Goal: Task Accomplishment & Management: Use online tool/utility

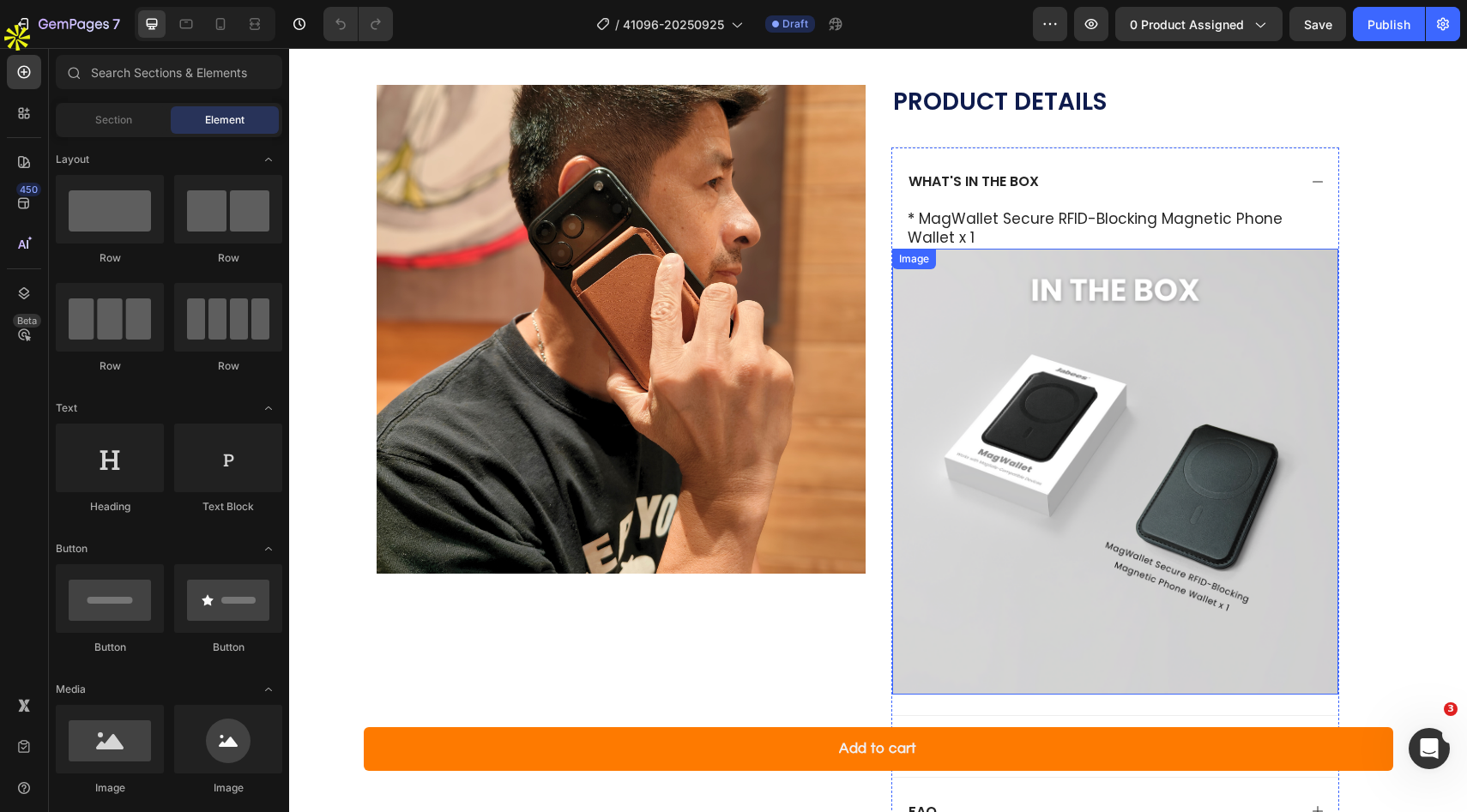
scroll to position [1134, 0]
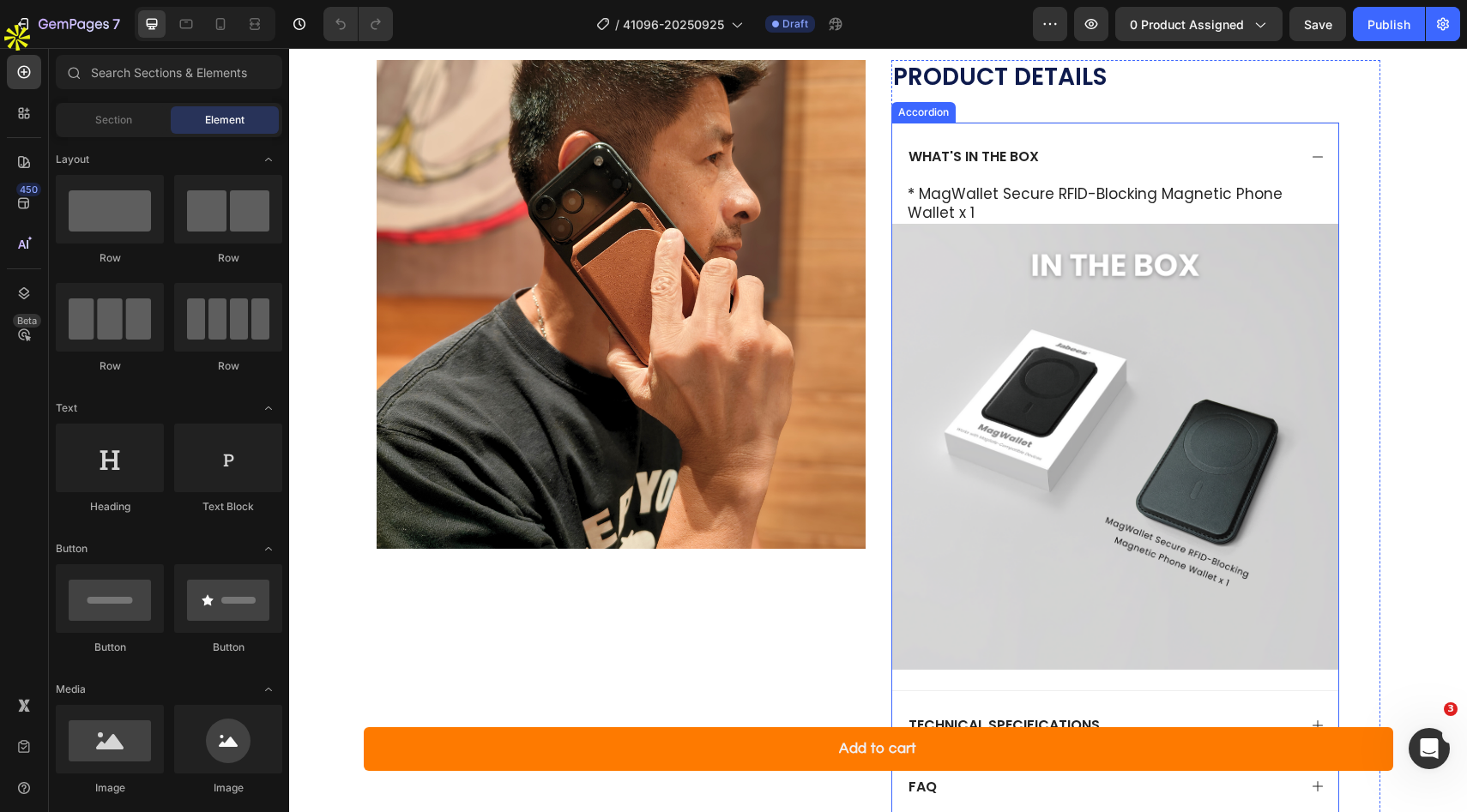
click at [1321, 156] on icon at bounding box center [1317, 156] width 10 height 1
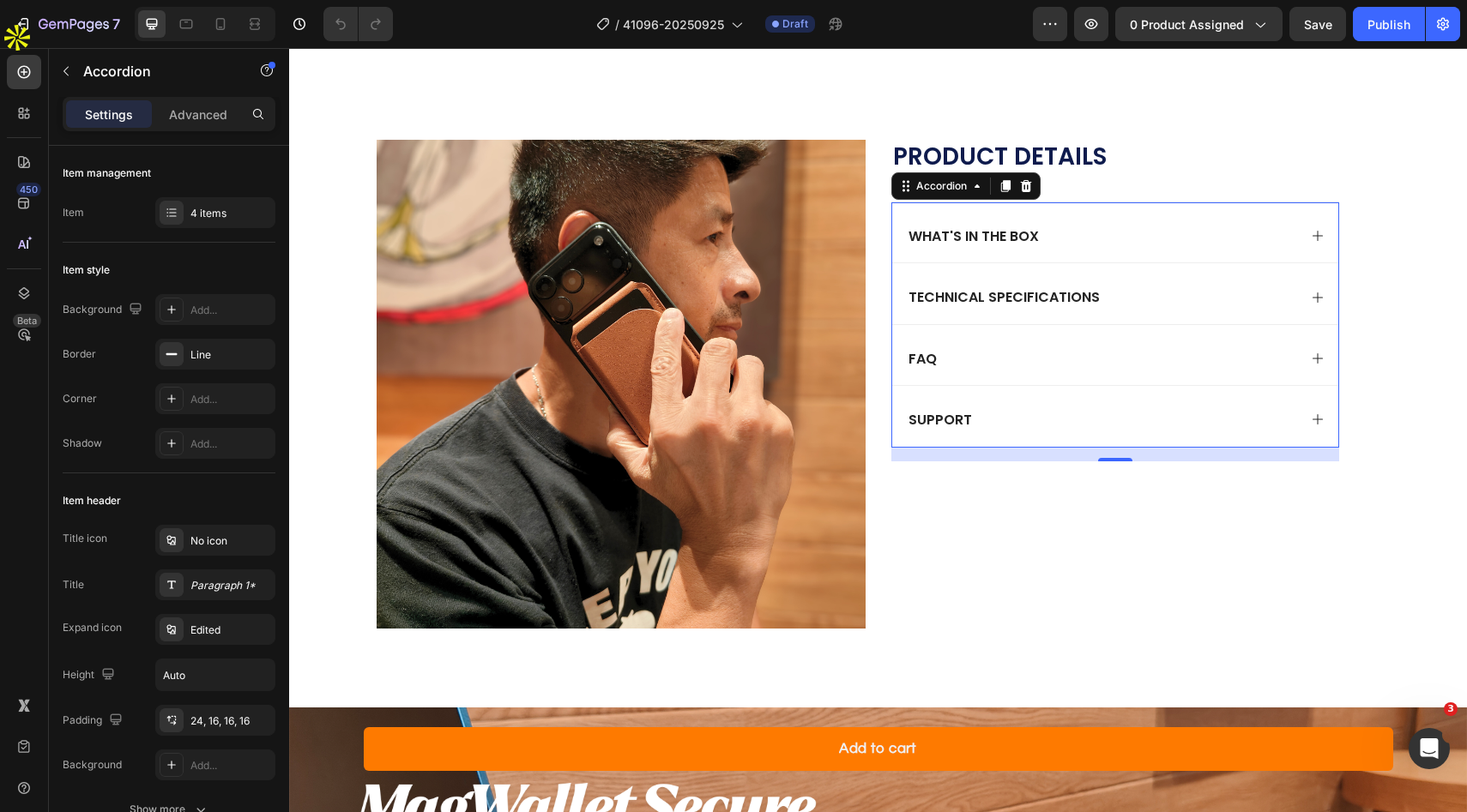
scroll to position [1064, 0]
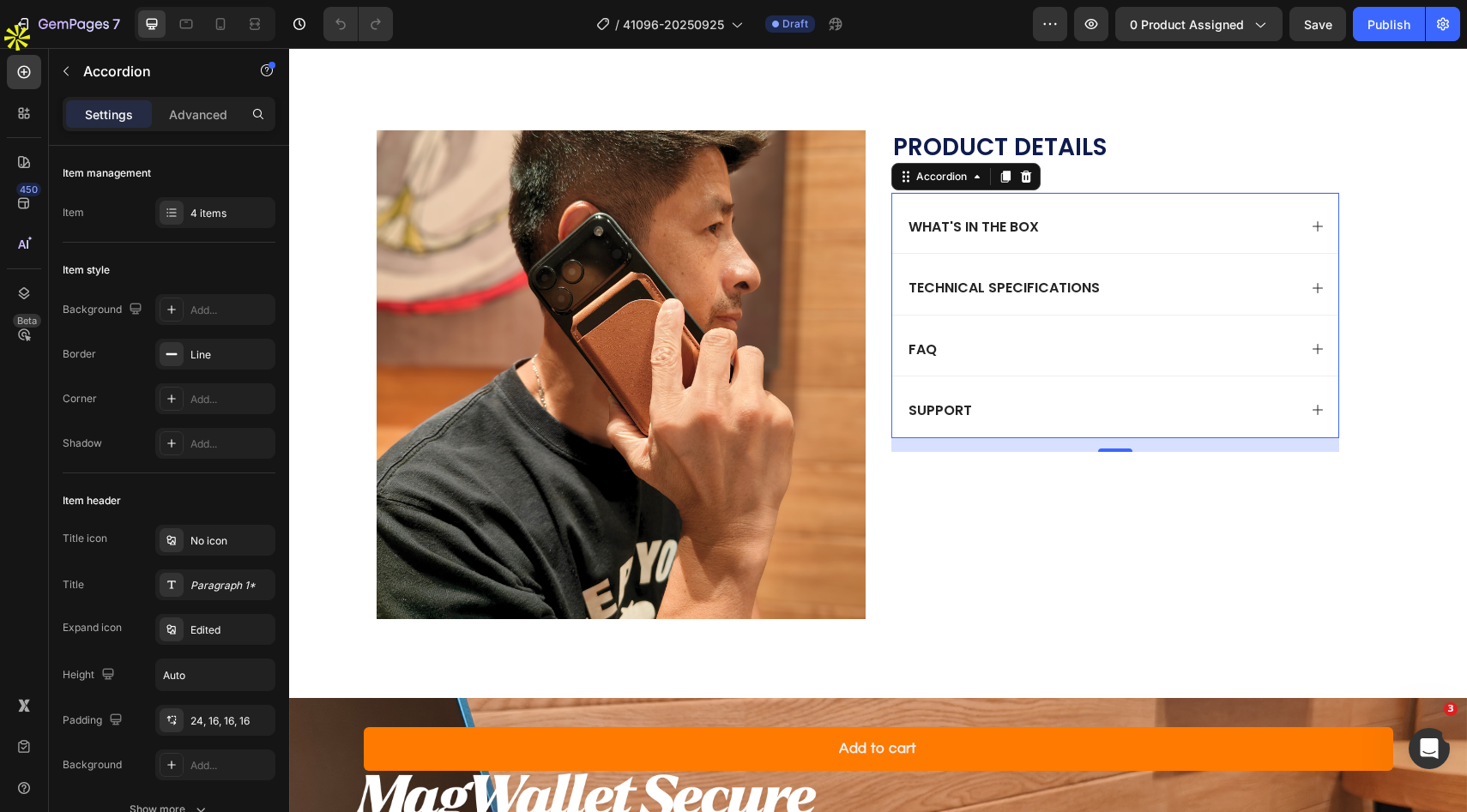
click at [1322, 287] on icon at bounding box center [1317, 287] width 10 height 10
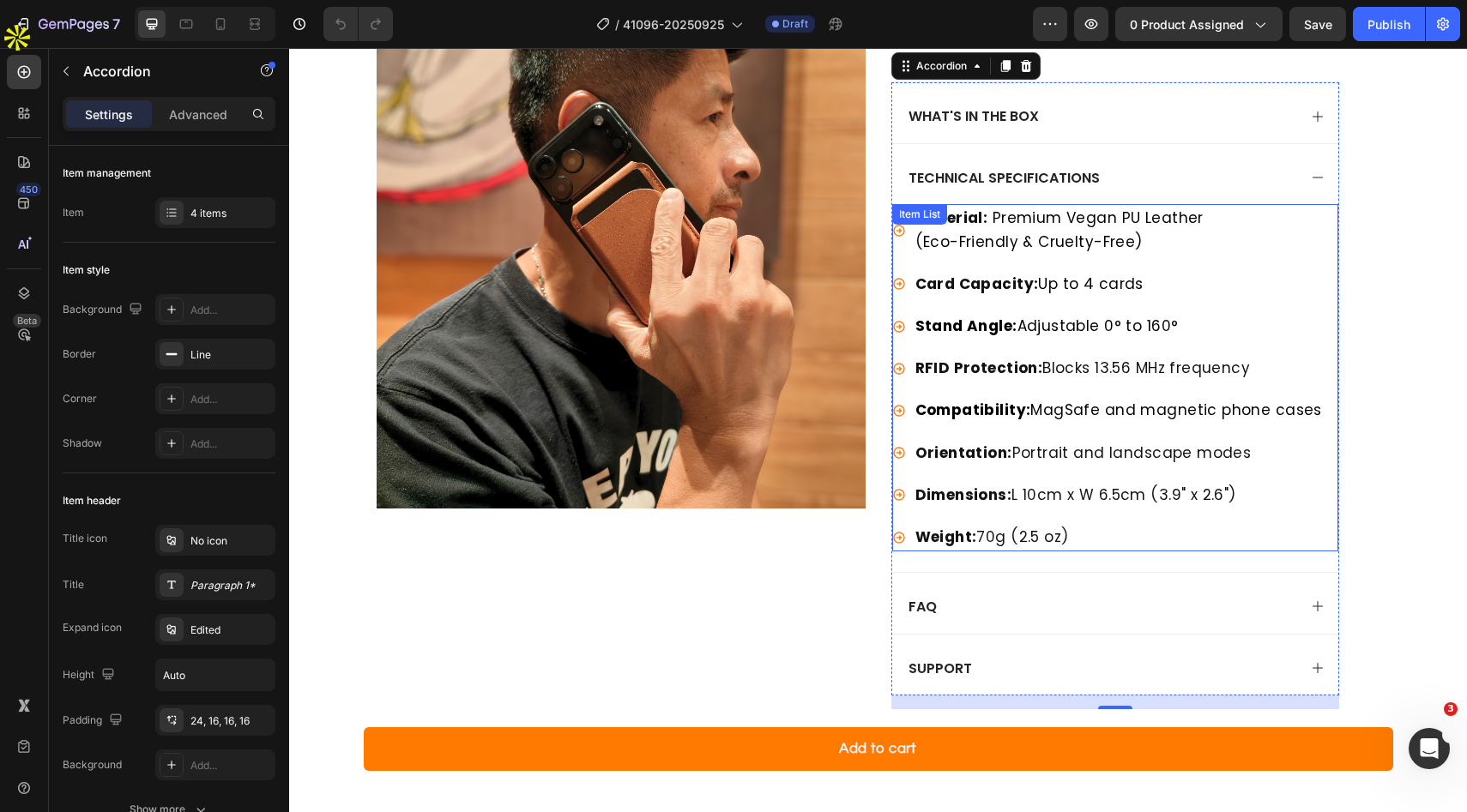
scroll to position [946, 0]
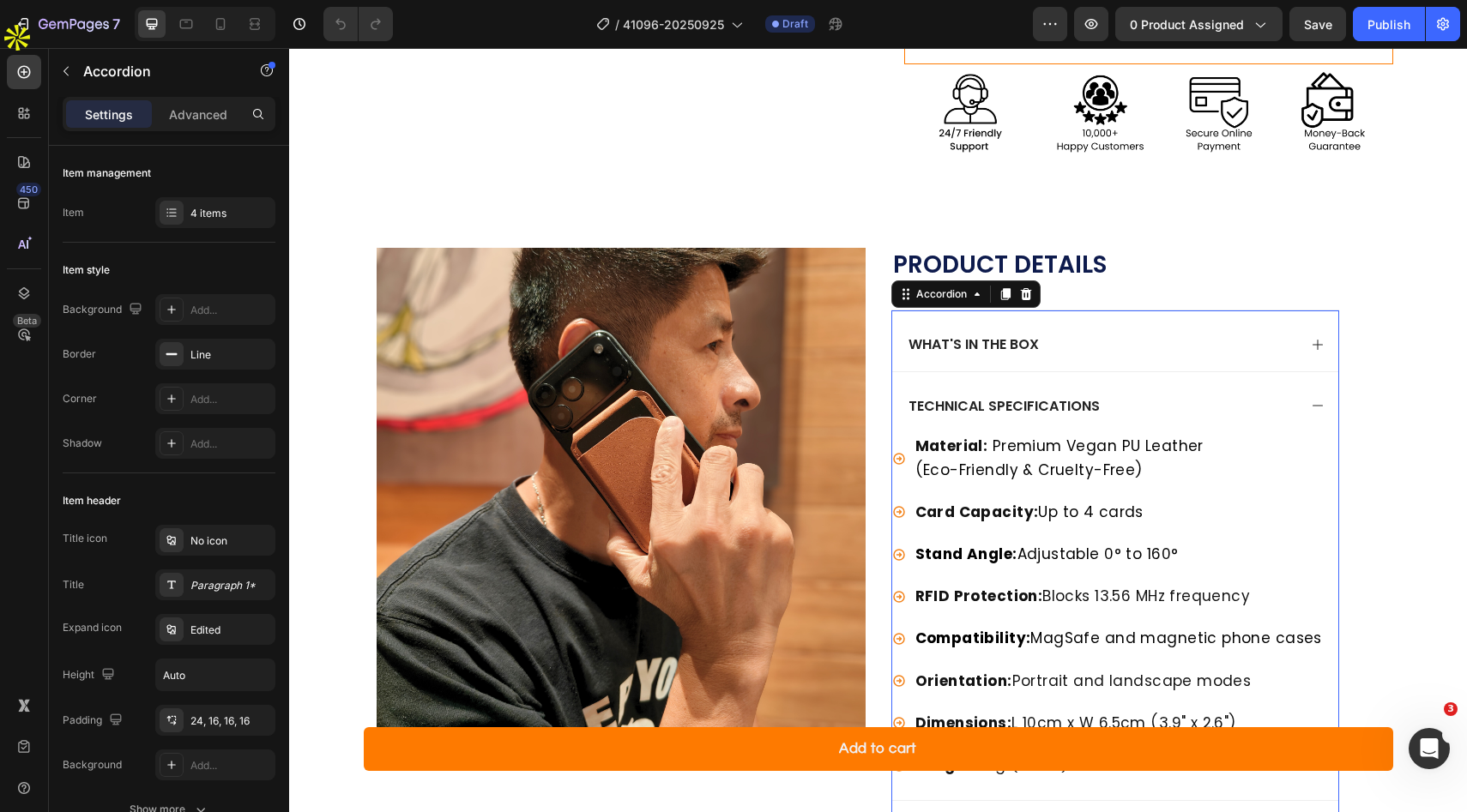
click at [1315, 400] on icon at bounding box center [1317, 405] width 14 height 14
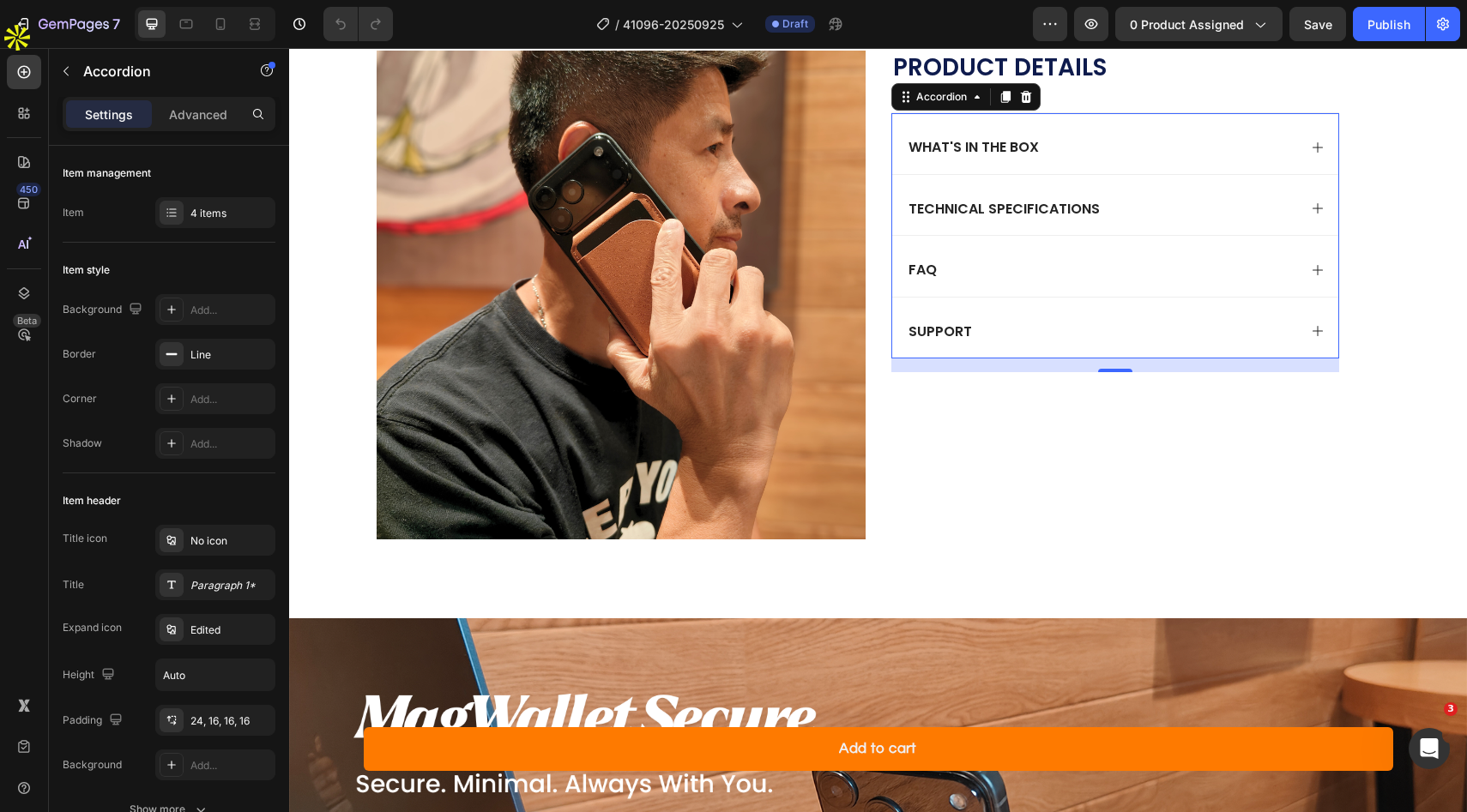
click at [1318, 265] on div "FAQ" at bounding box center [1115, 265] width 446 height 60
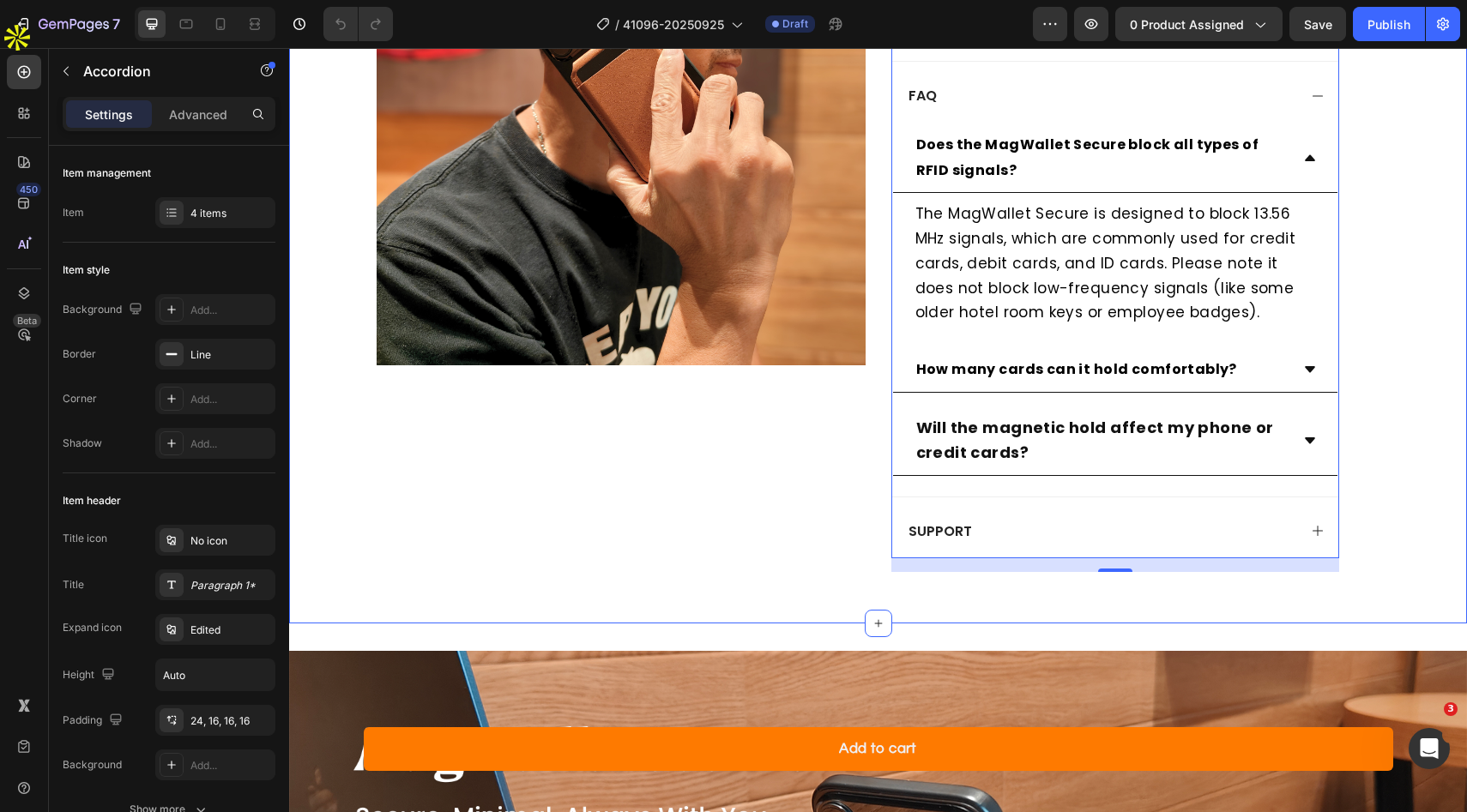
scroll to position [1324, 0]
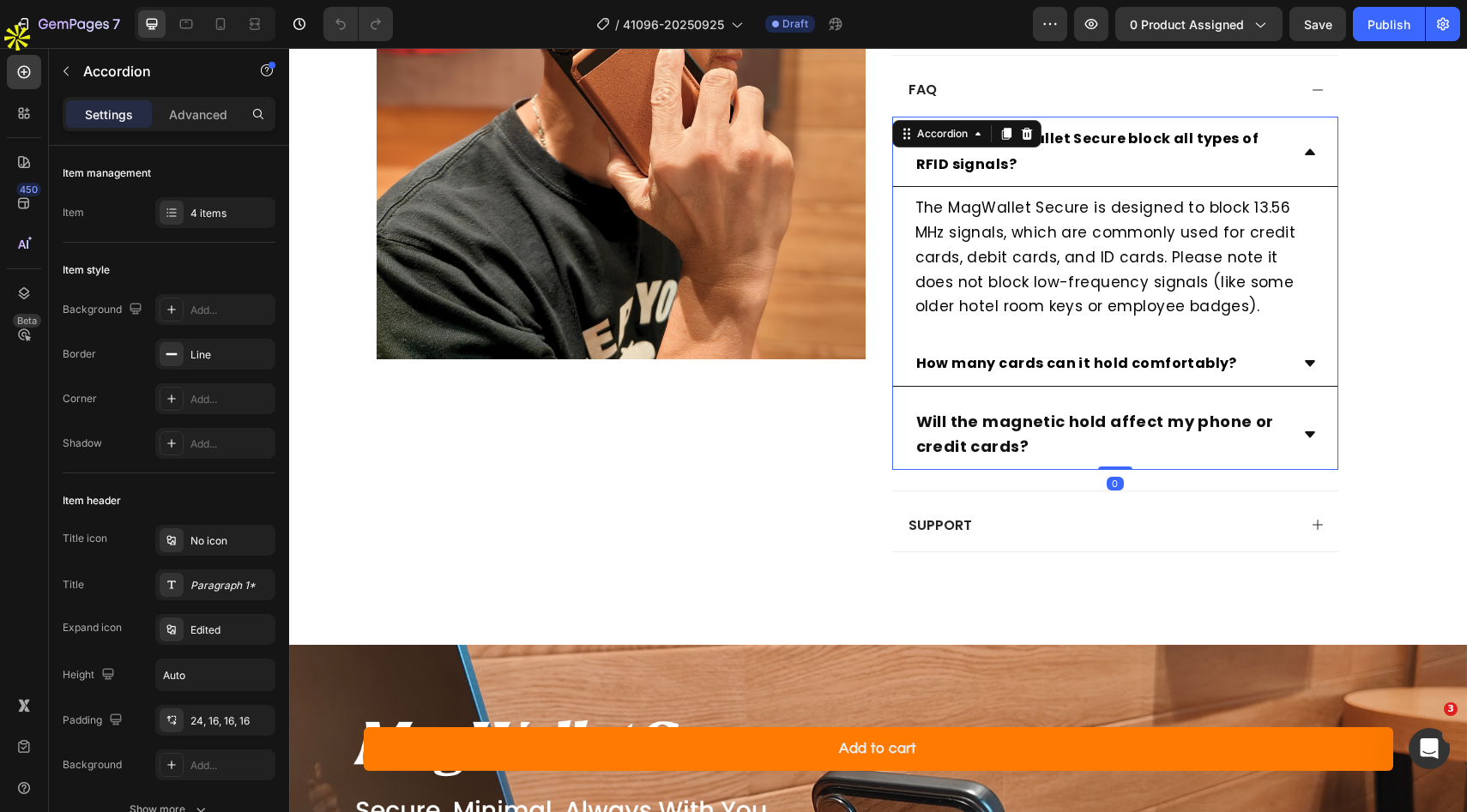
click at [1303, 369] on icon at bounding box center [1309, 363] width 14 height 14
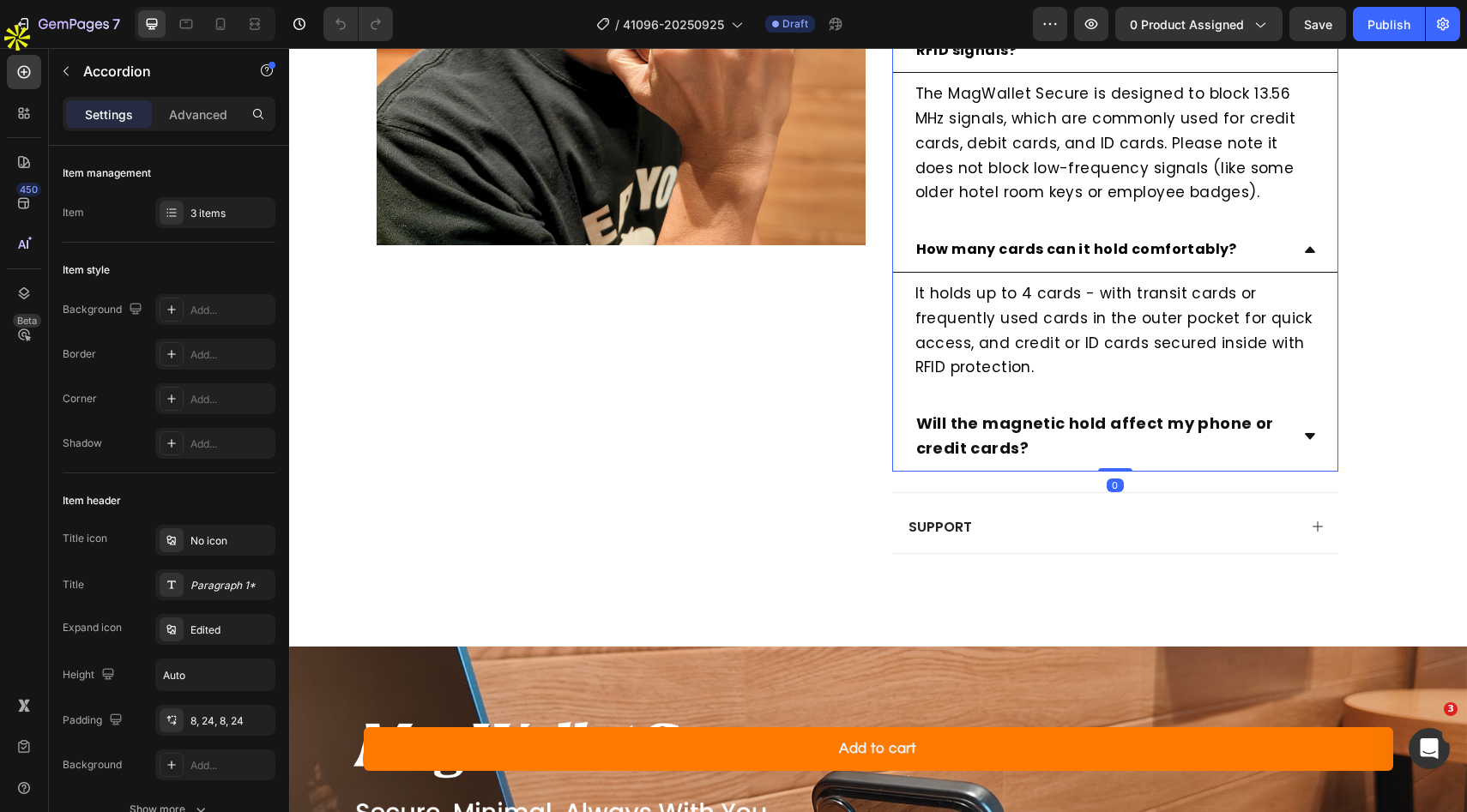
scroll to position [1444, 0]
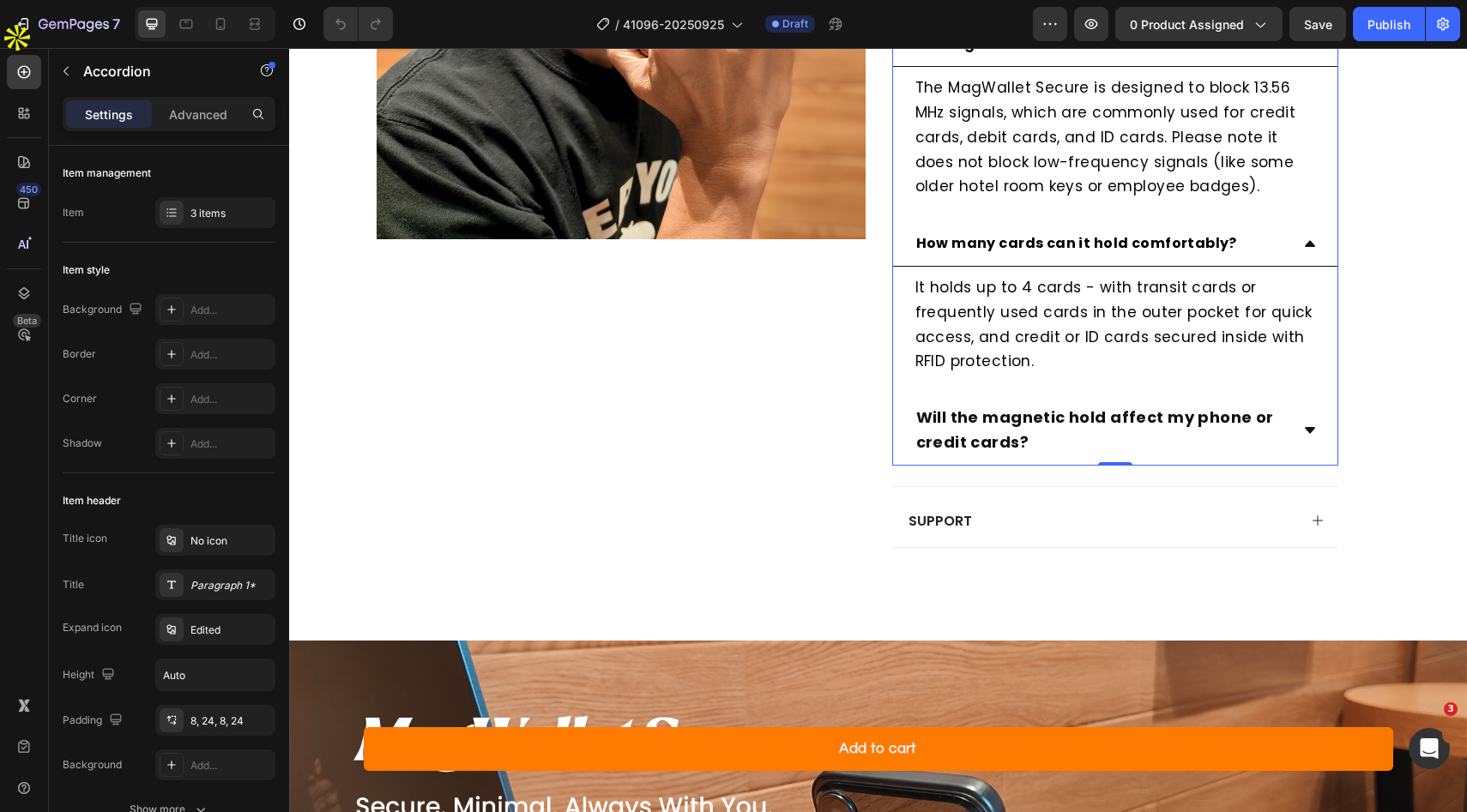
click at [1314, 432] on icon at bounding box center [1309, 430] width 14 height 14
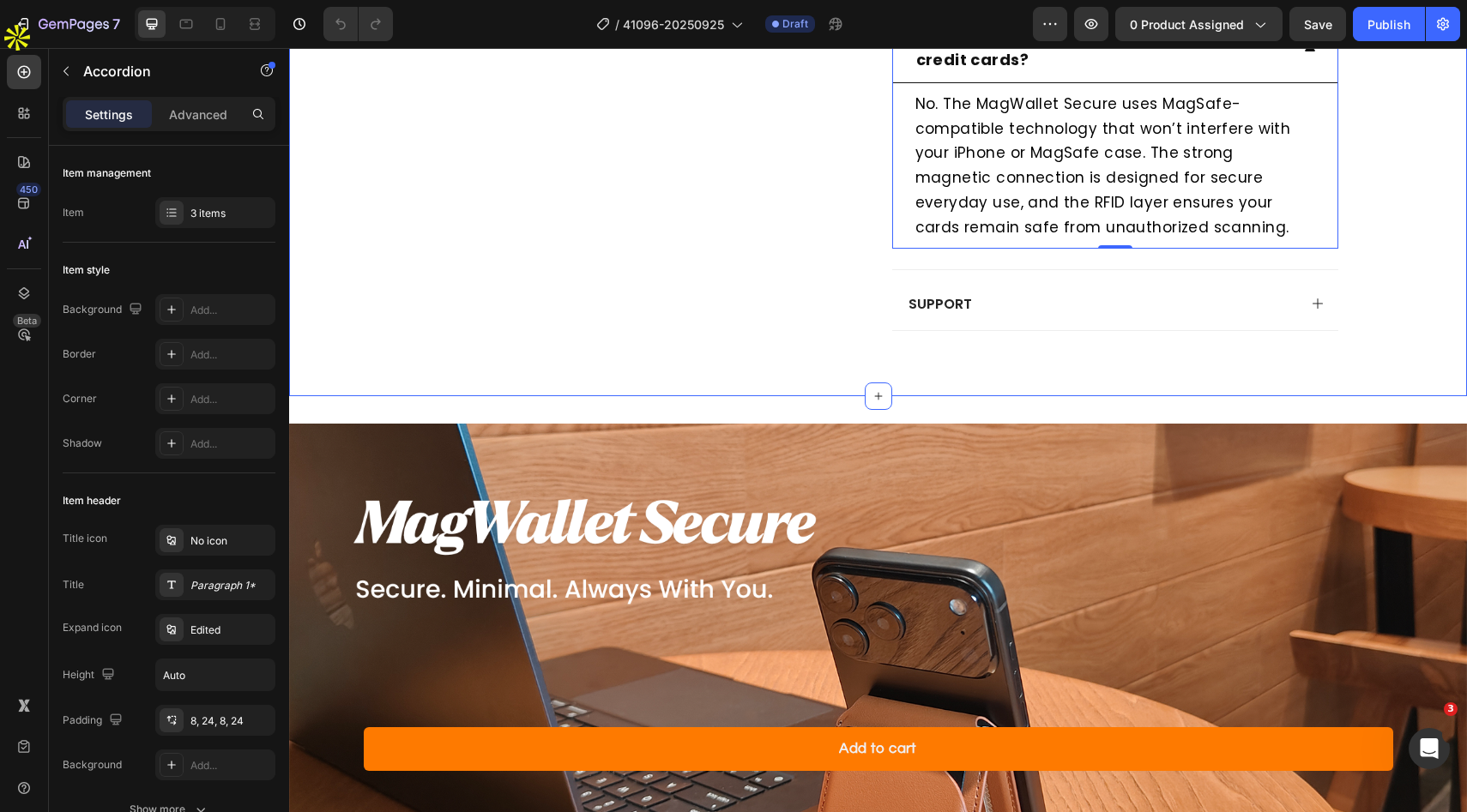
scroll to position [1845, 0]
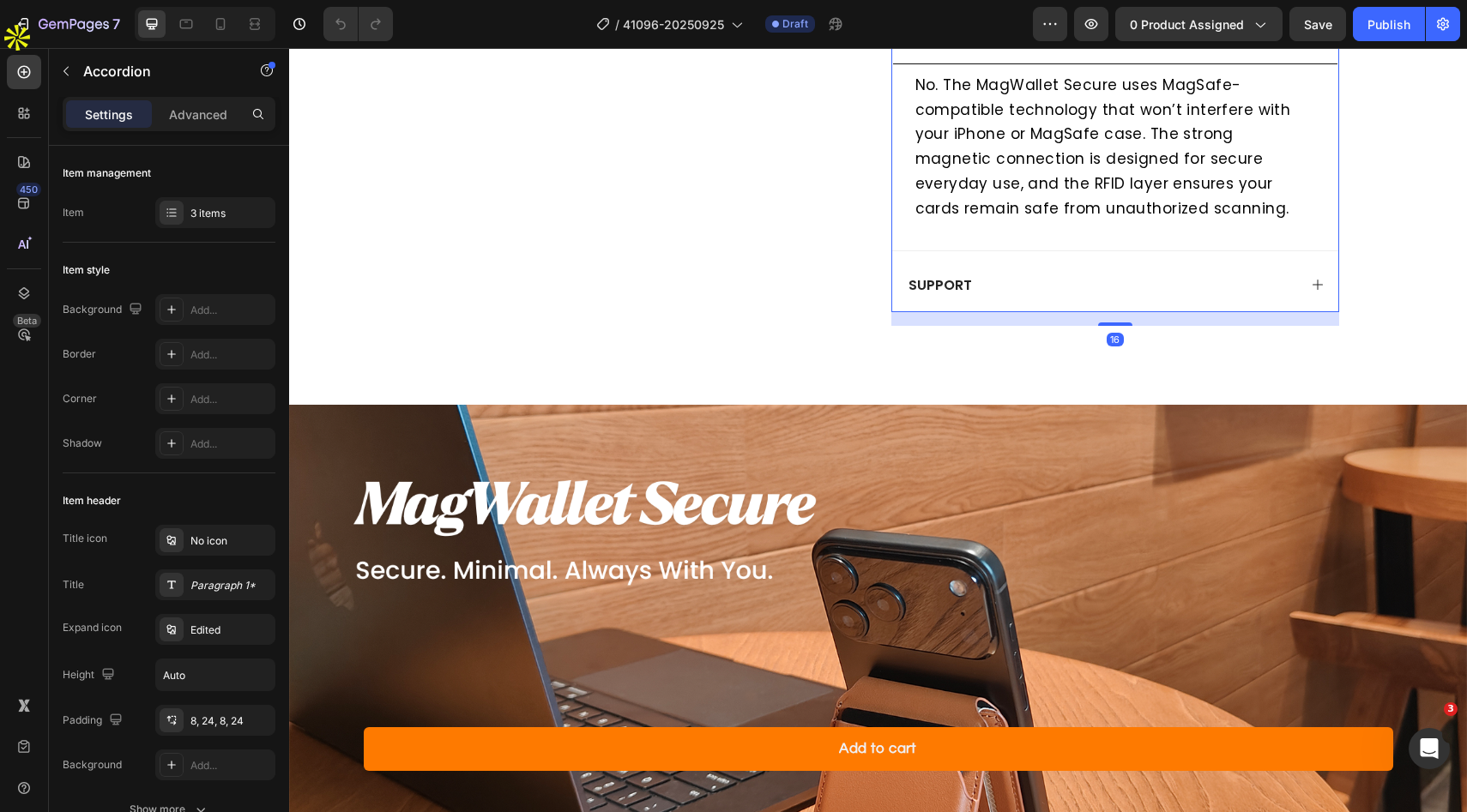
click at [1317, 285] on icon at bounding box center [1317, 284] width 14 height 14
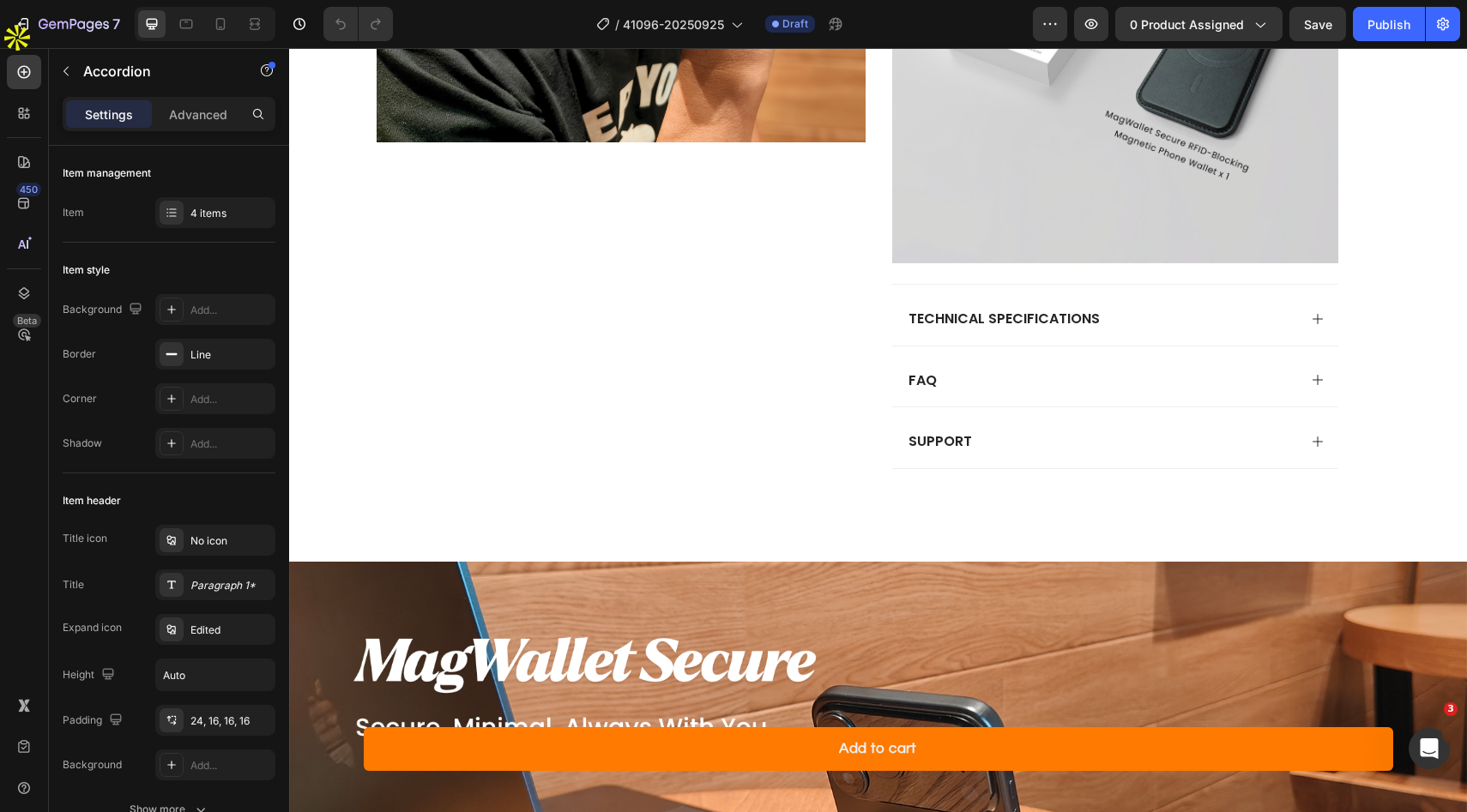
scroll to position [1645, 0]
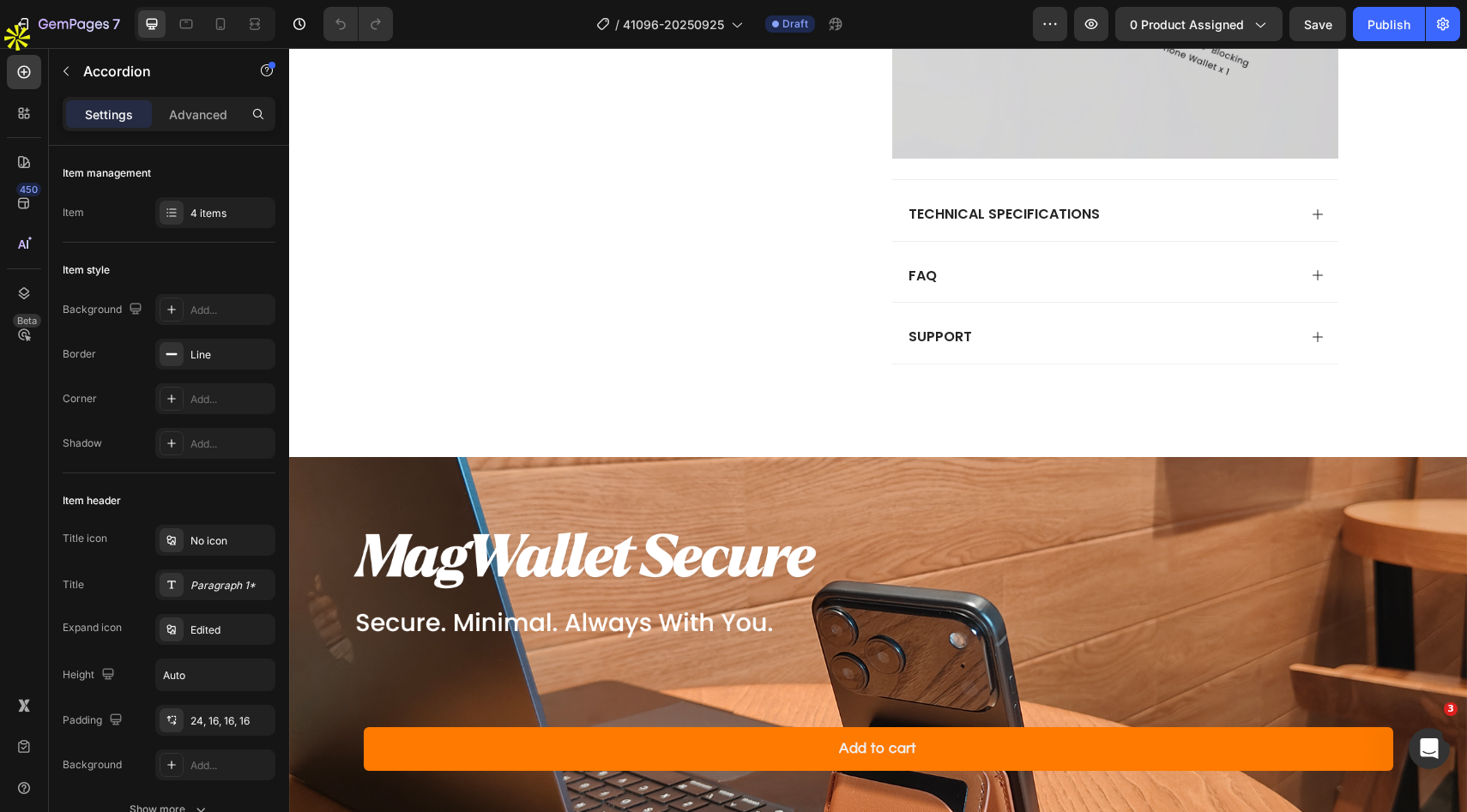
click at [1315, 338] on icon at bounding box center [1317, 337] width 14 height 14
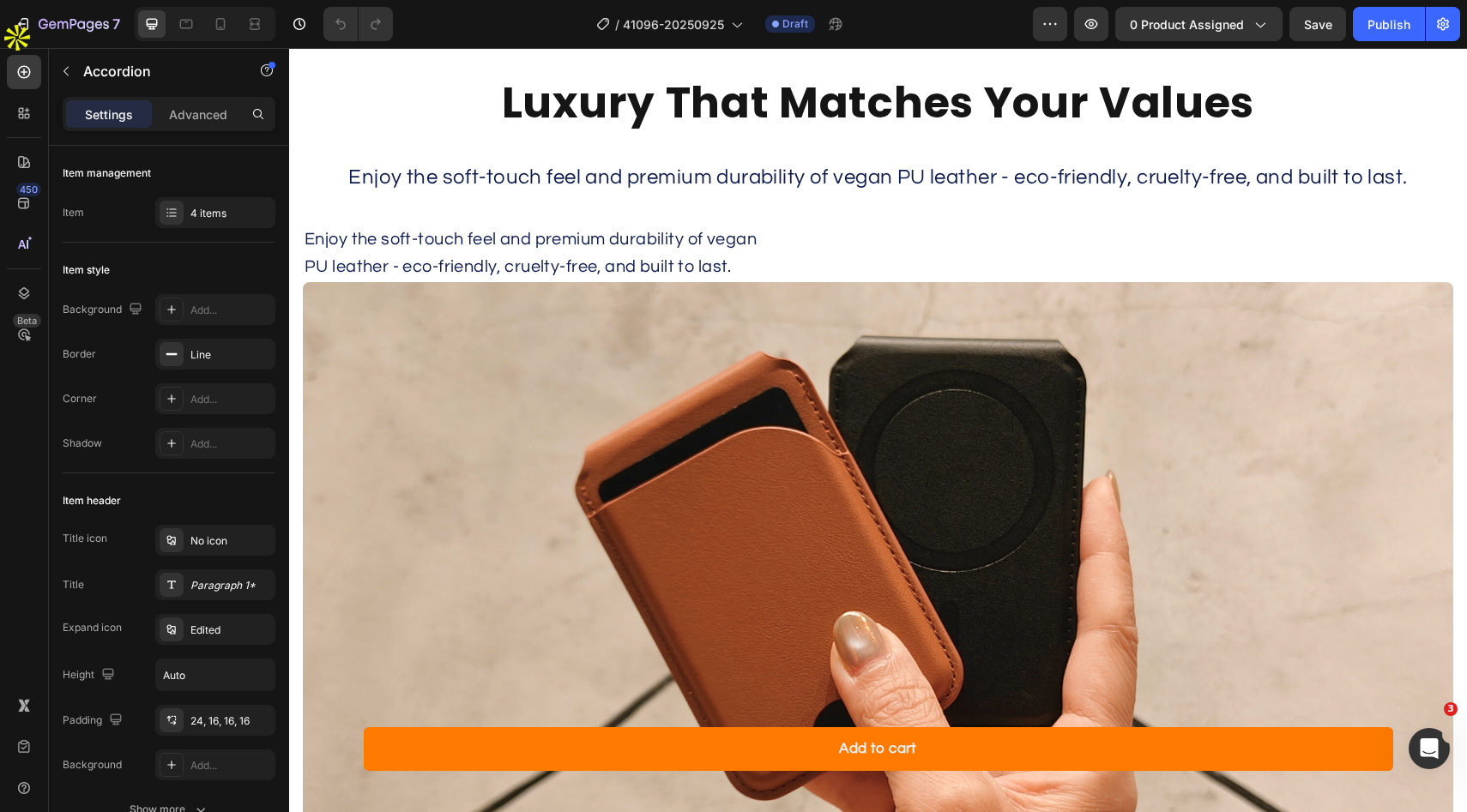
scroll to position [5011, 0]
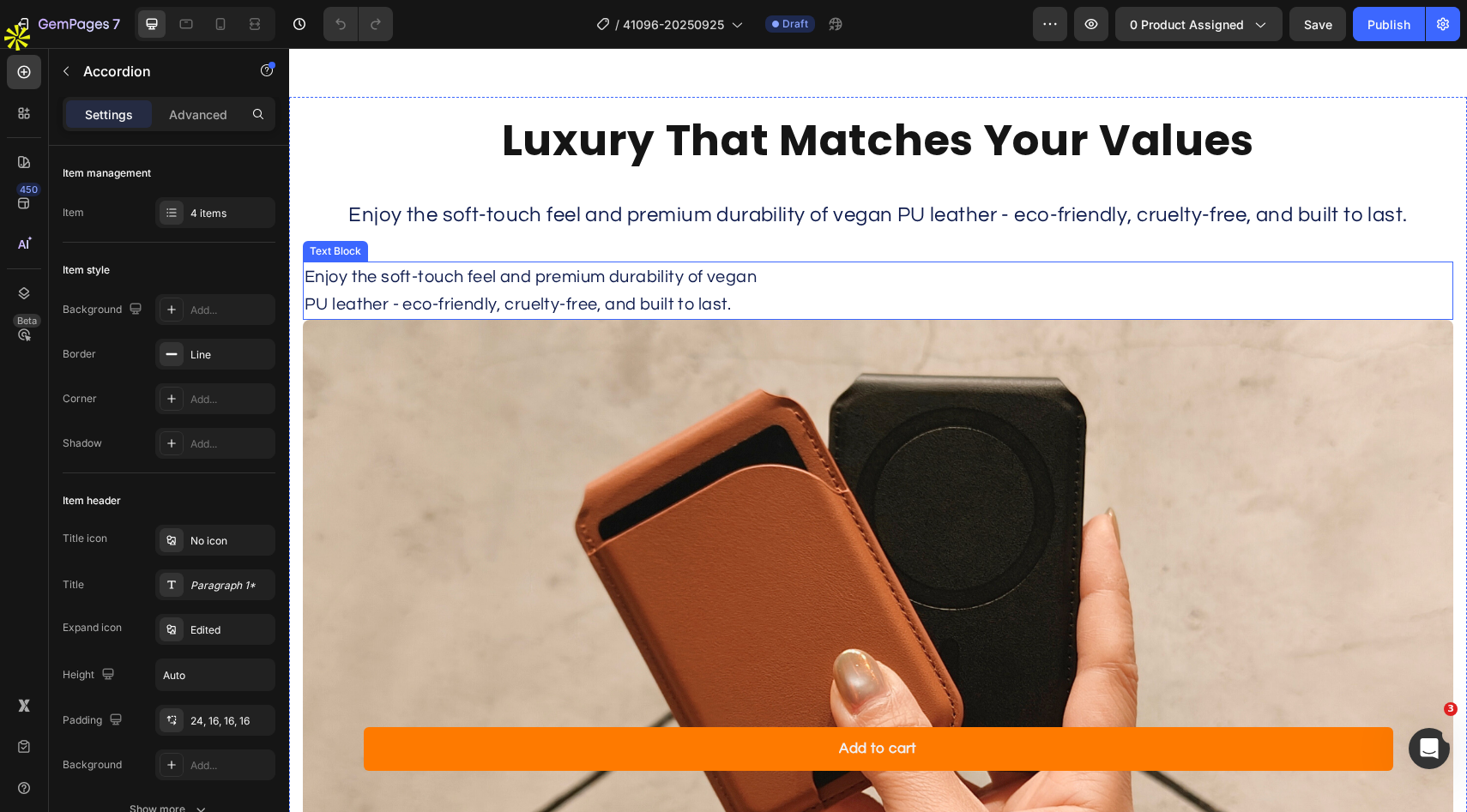
click at [748, 282] on p "Enjoy the soft-touch feel and premium durability of vegan" at bounding box center [878, 277] width 1147 height 27
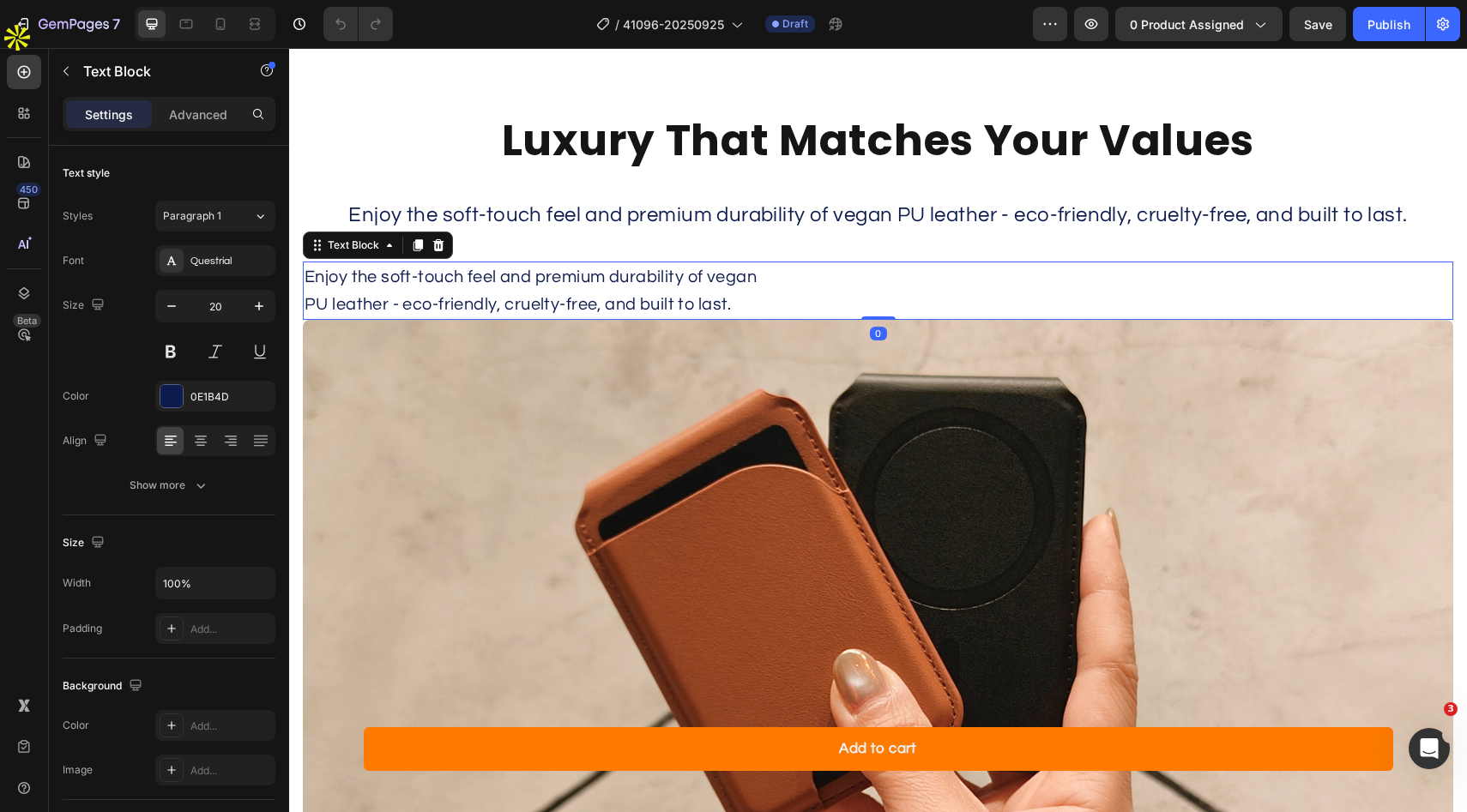
scroll to position [4975, 0]
click at [441, 247] on icon at bounding box center [439, 244] width 11 height 12
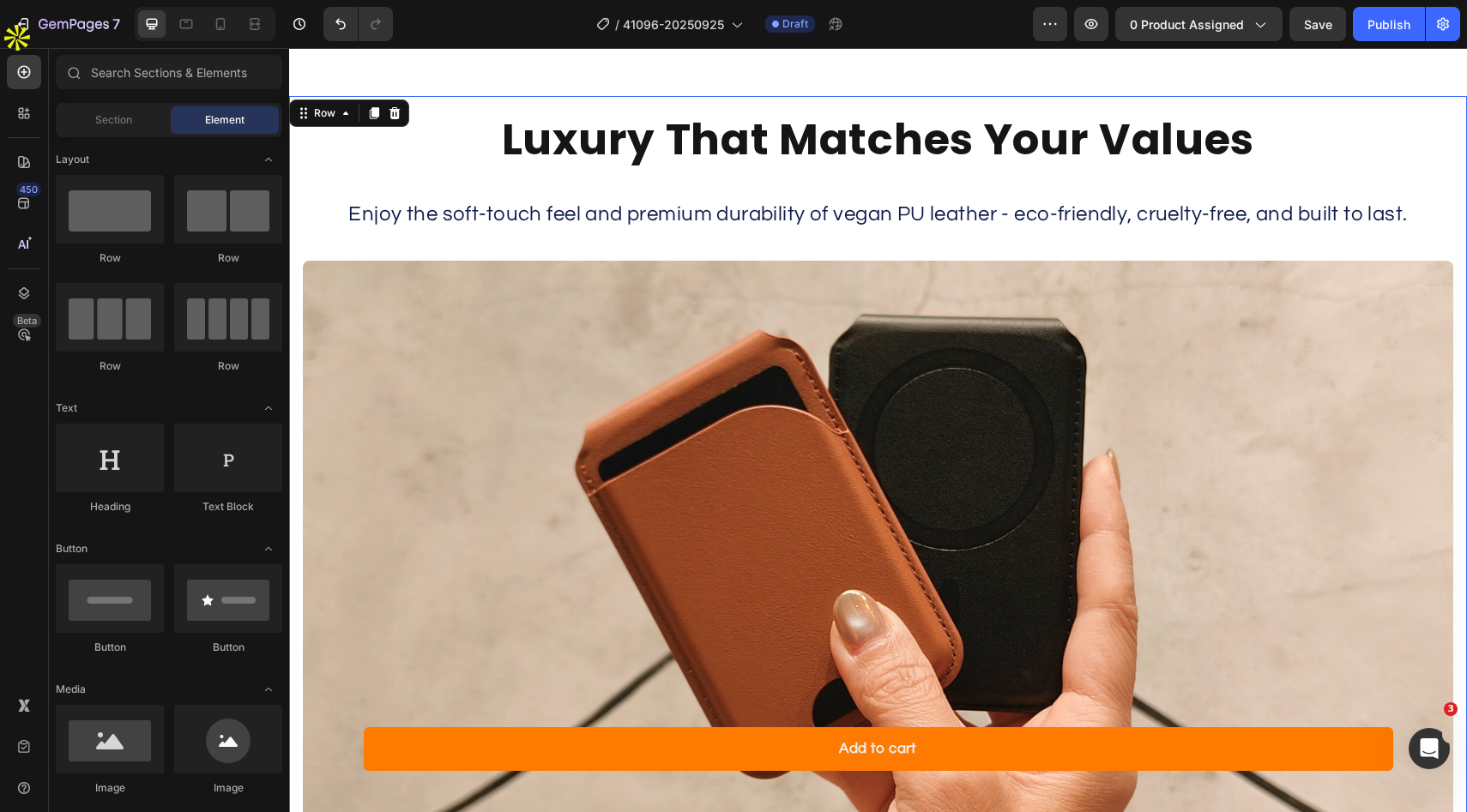
click at [879, 242] on div "Luxury That Matches Your Values Heading Enjoy the soft-touch feel and premium d…" at bounding box center [878, 508] width 1150 height 797
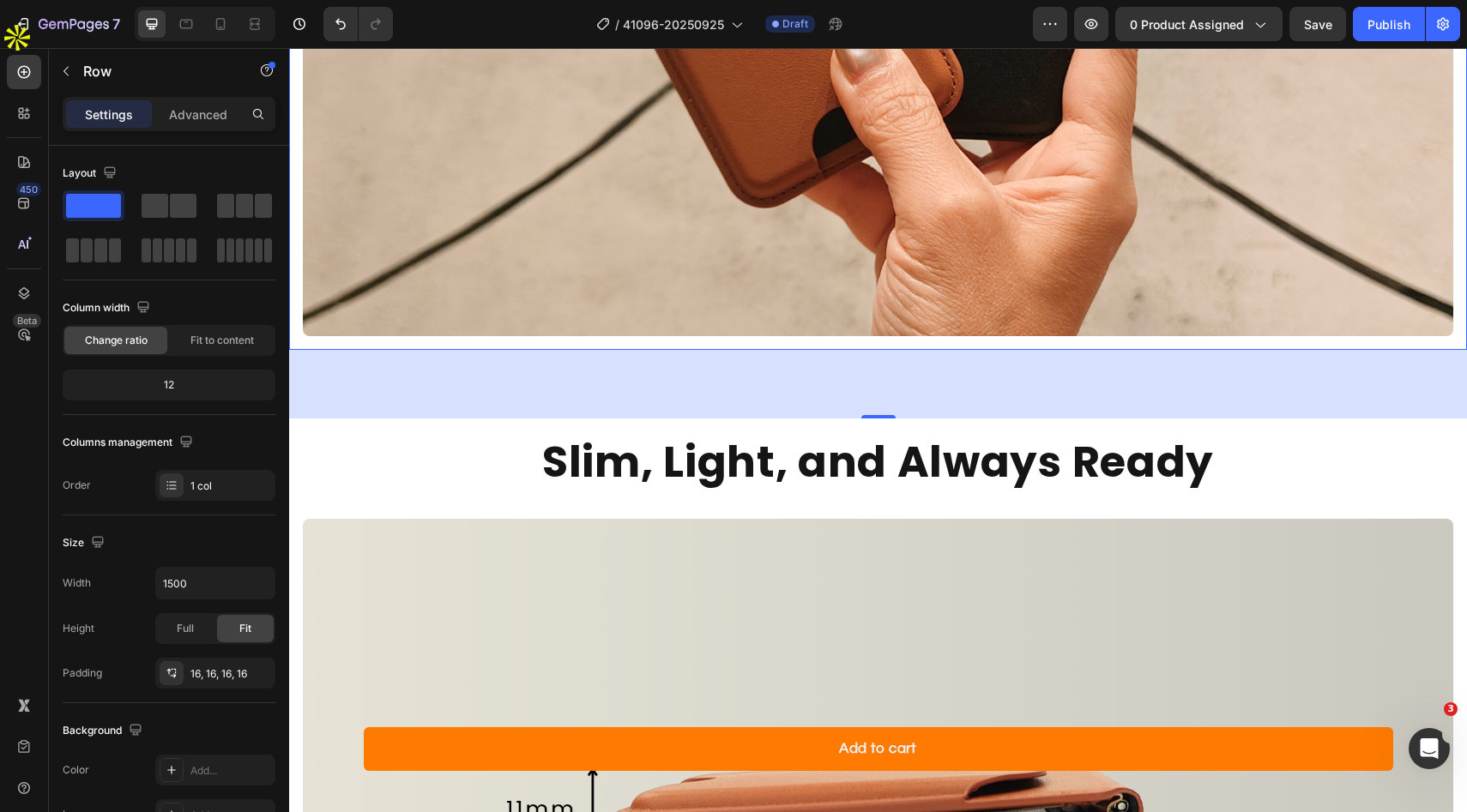
scroll to position [5565, 0]
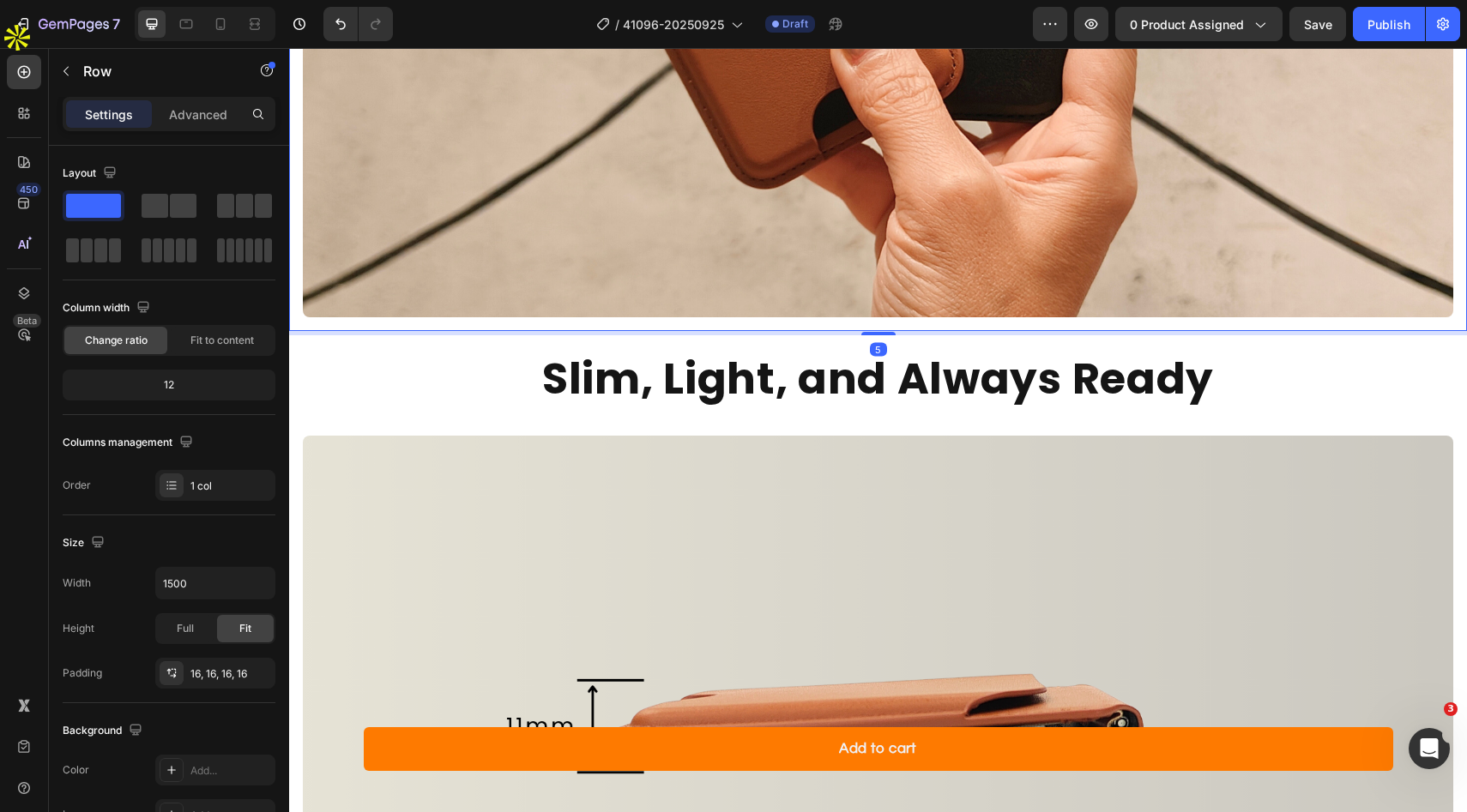
drag, startPoint x: 875, startPoint y: 399, endPoint x: 910, endPoint y: 374, distance: 43.0
click at [874, 335] on div at bounding box center [879, 334] width 35 height 4
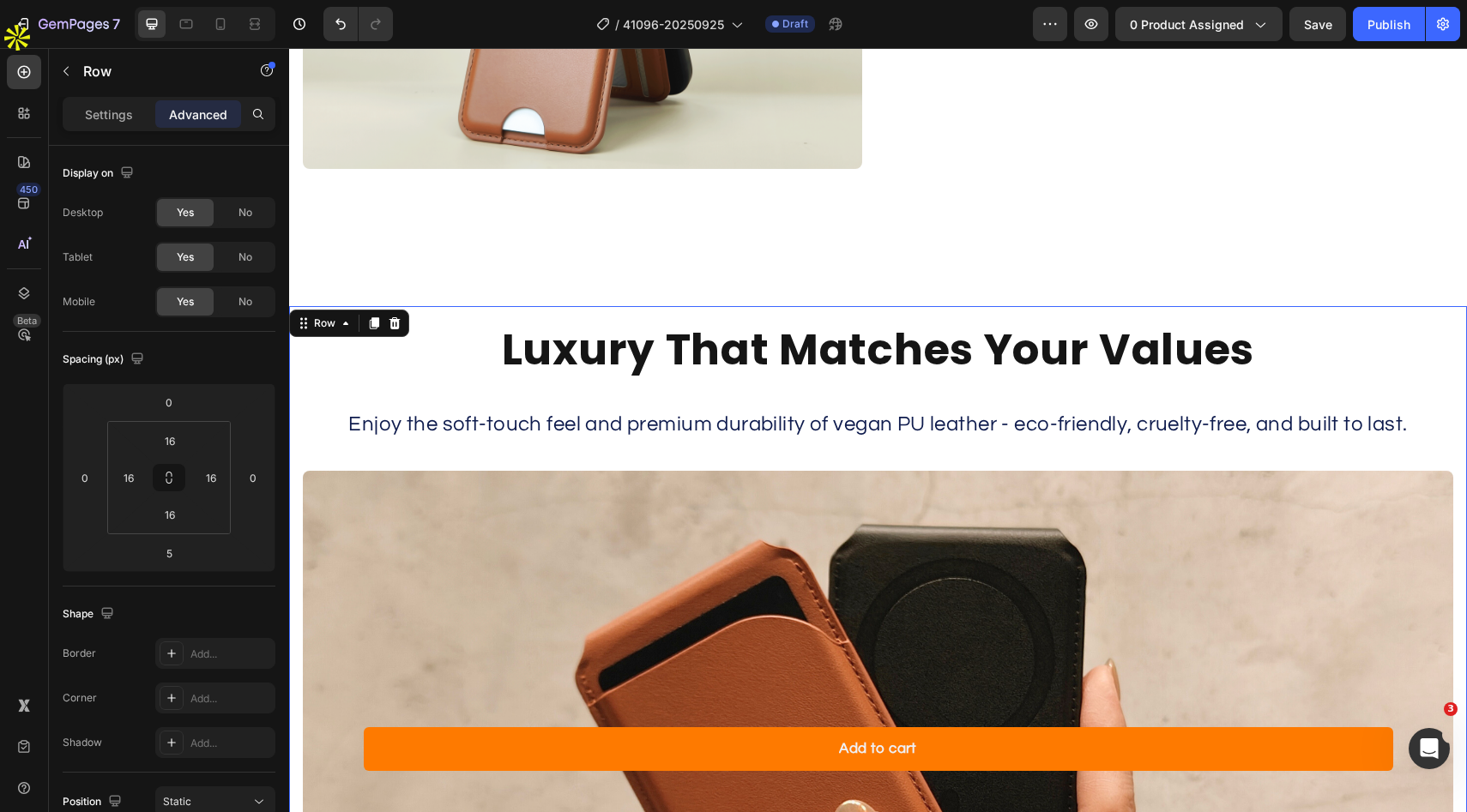
scroll to position [4600, 0]
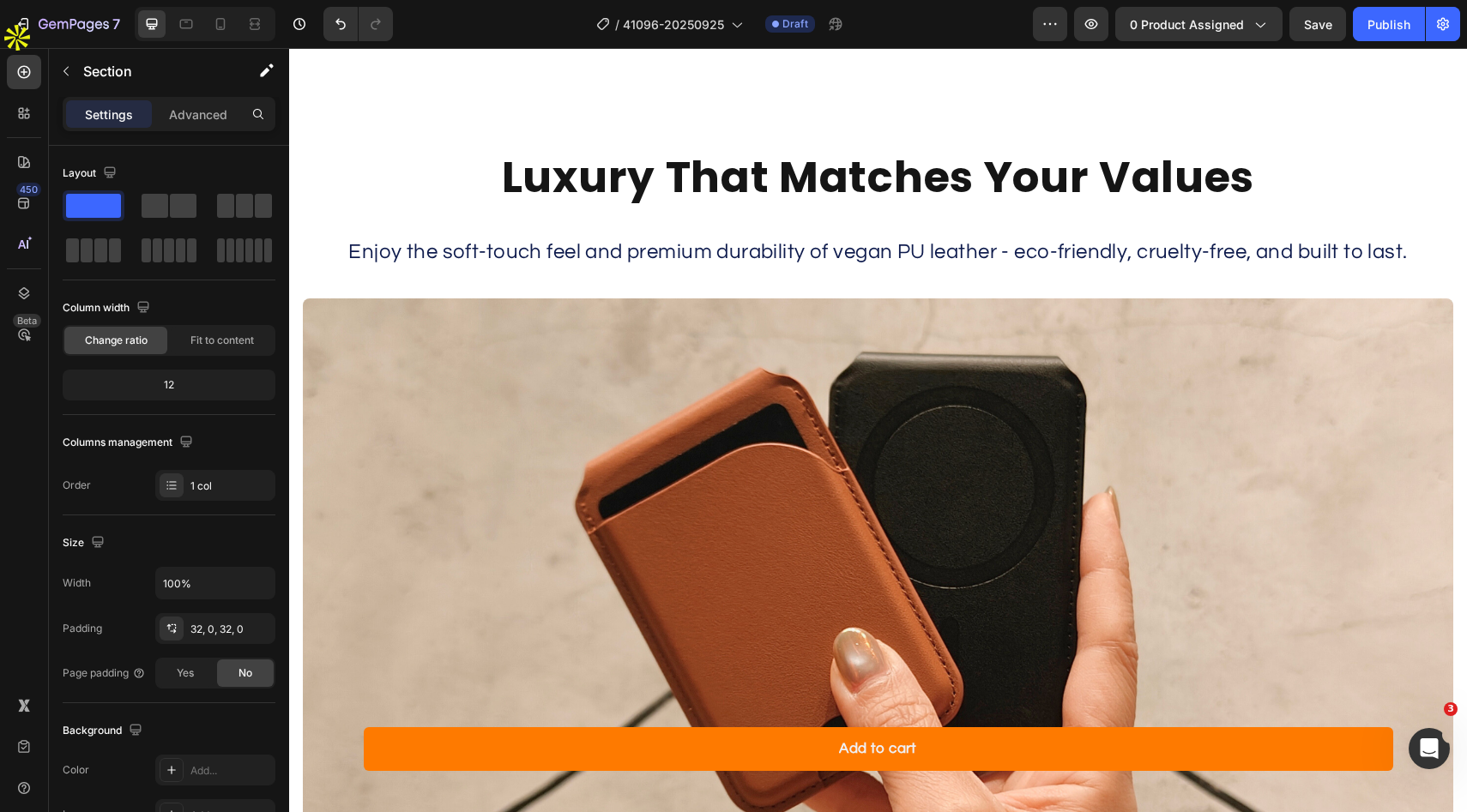
scroll to position [4939, 0]
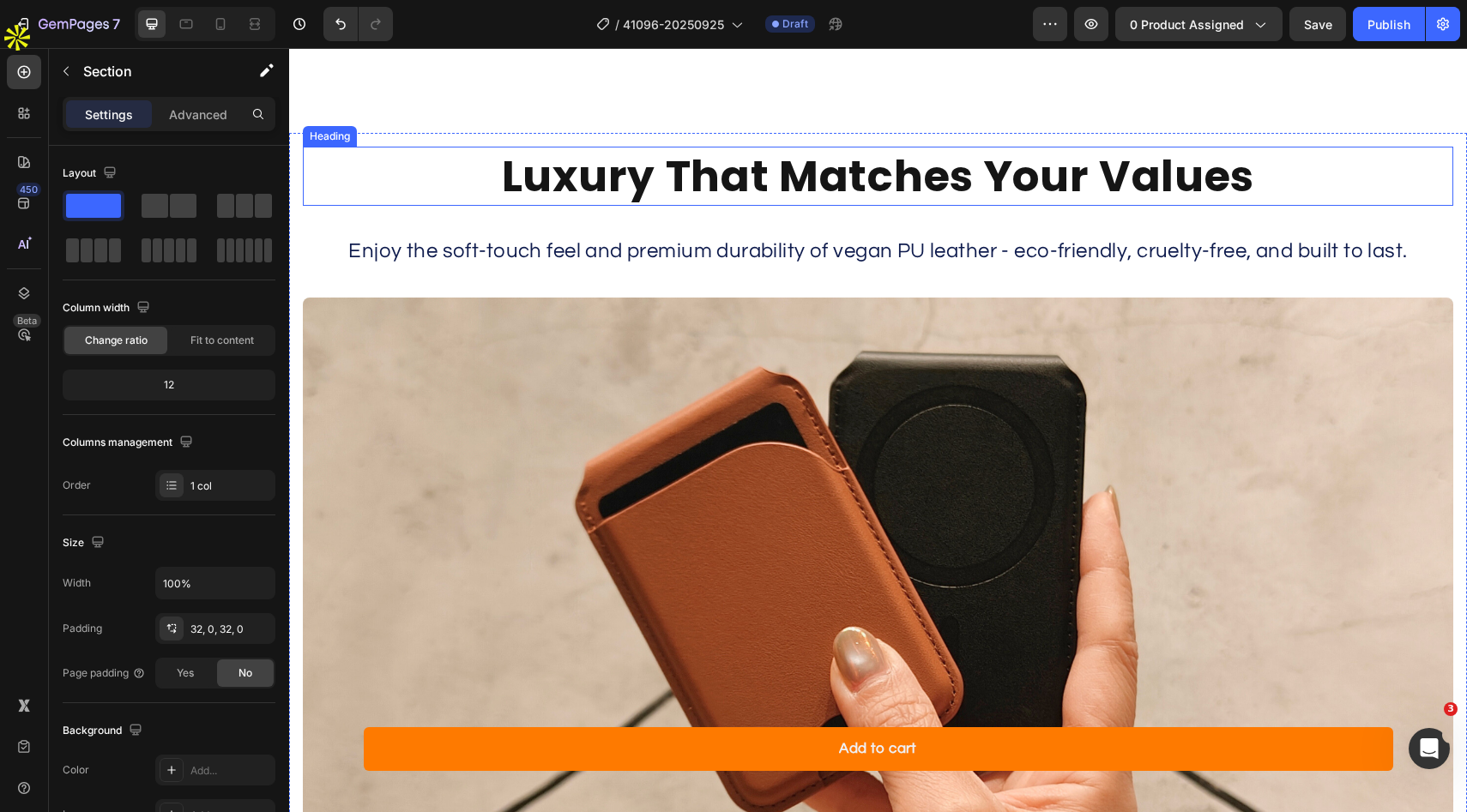
click at [1055, 193] on h2 "Luxury That Matches Your Values" at bounding box center [878, 176] width 1150 height 59
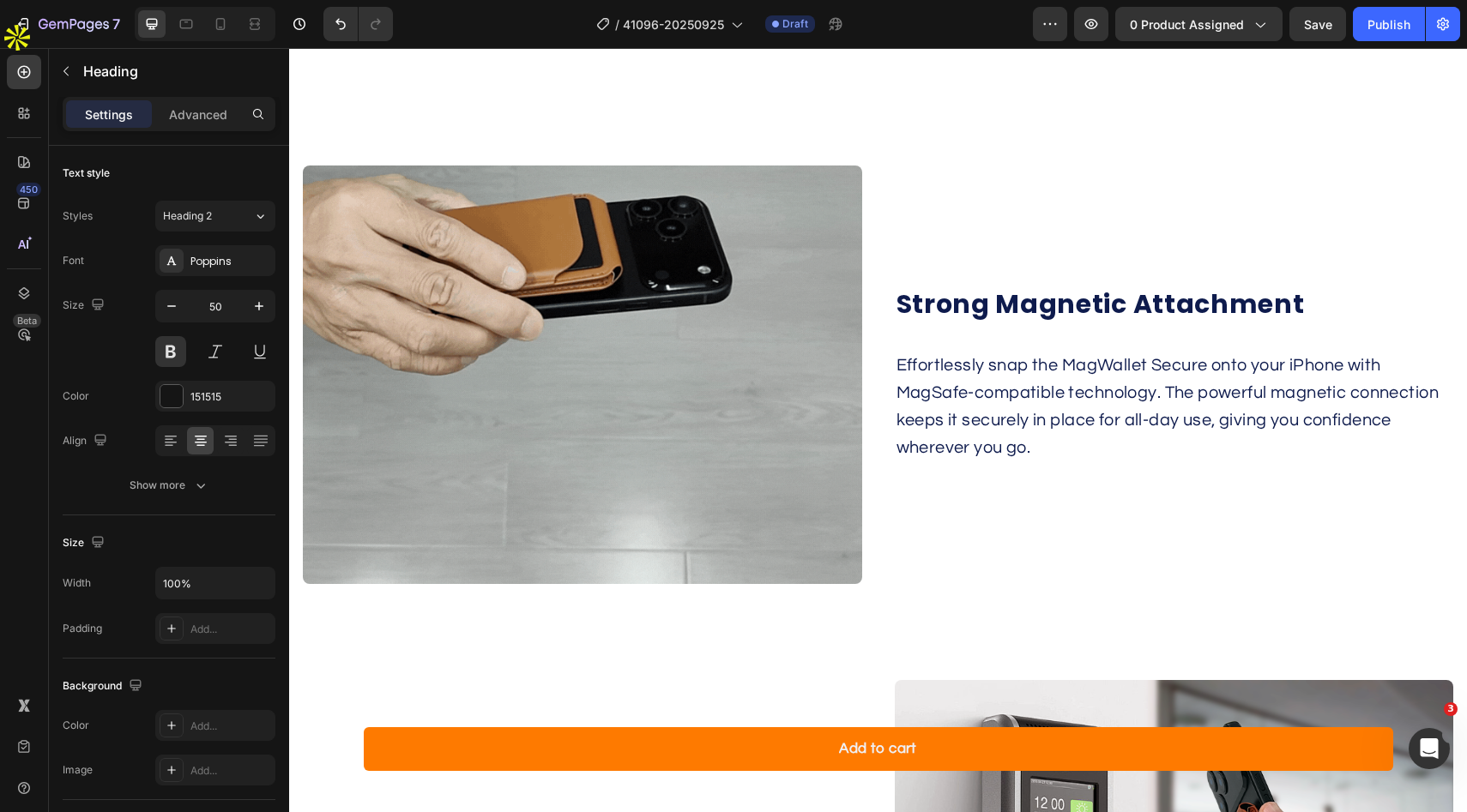
scroll to position [3247, 0]
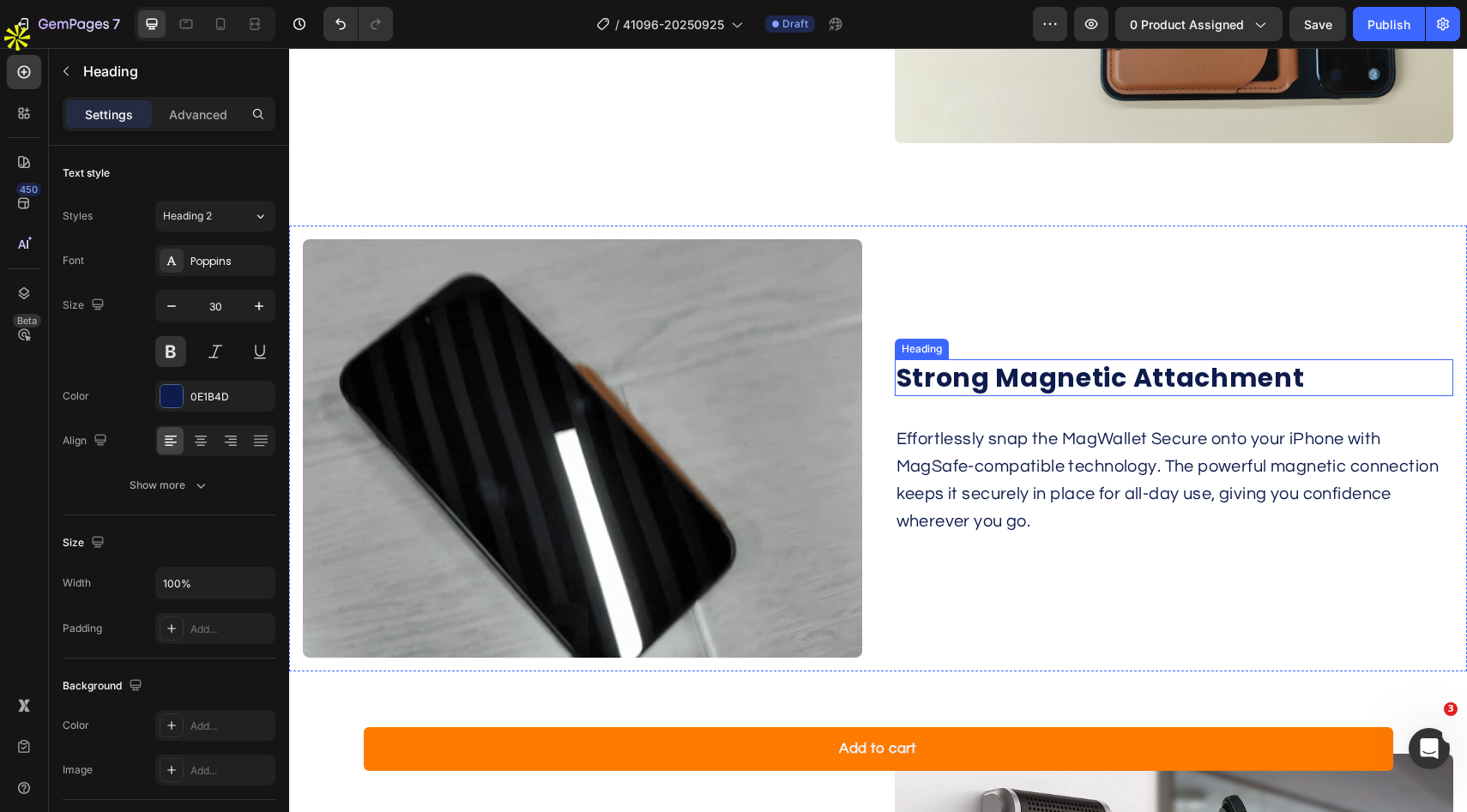
click at [1088, 385] on h2 "Strong Magnetic Attachment" at bounding box center [1174, 378] width 560 height 36
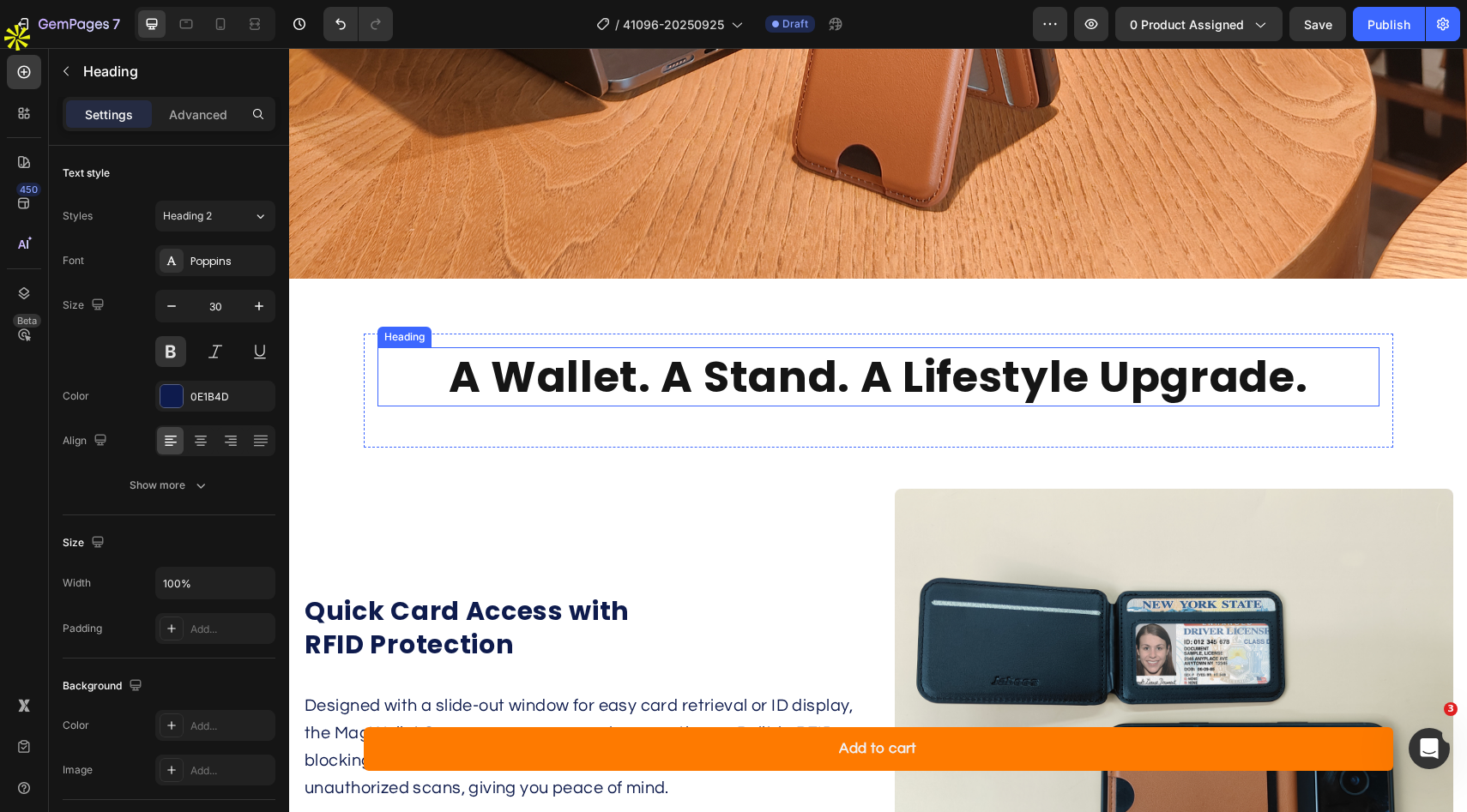
click at [966, 379] on h2 "A Wallet. A Stand. A Lifestyle Upgrade." at bounding box center [878, 377] width 1002 height 59
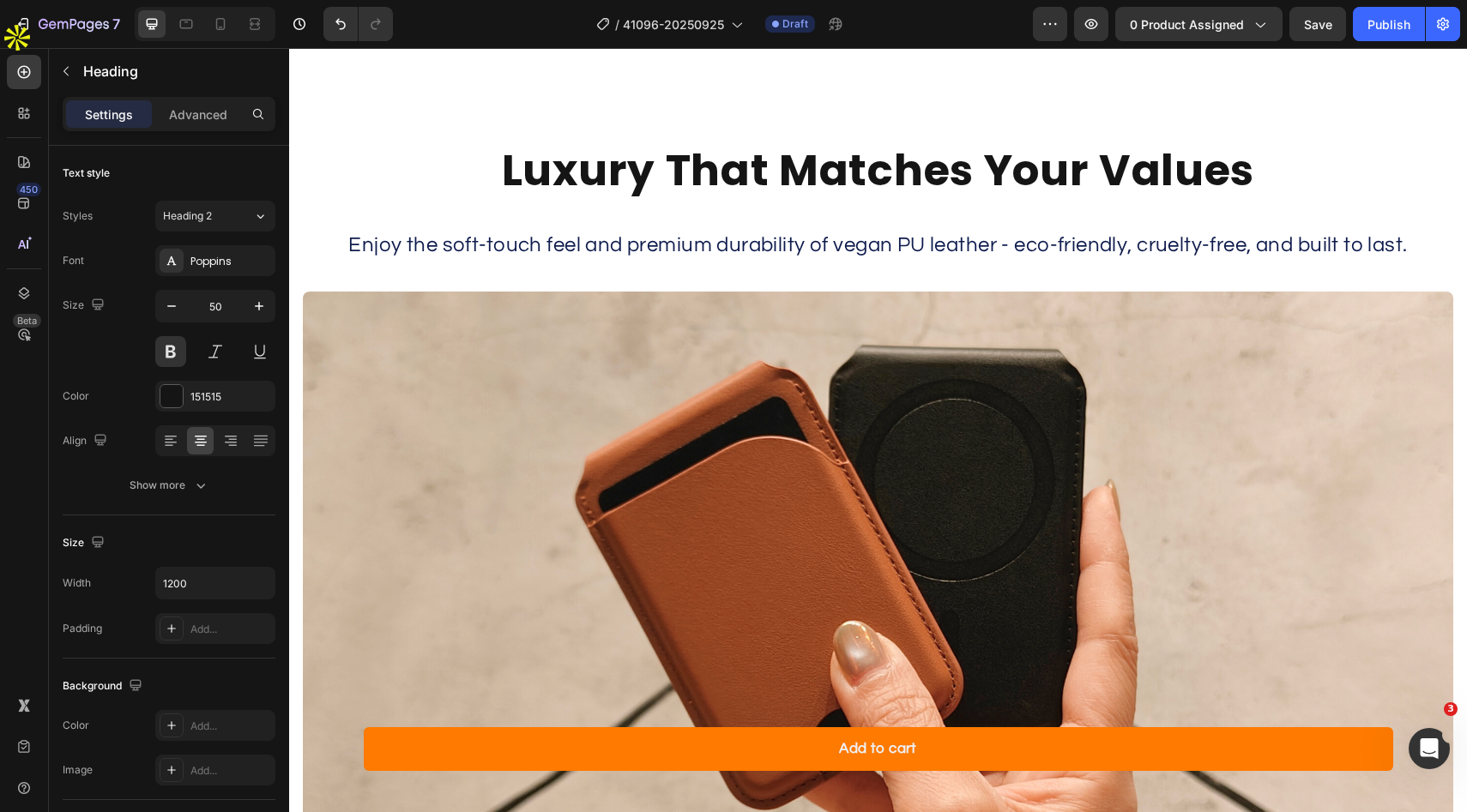
scroll to position [4996, 0]
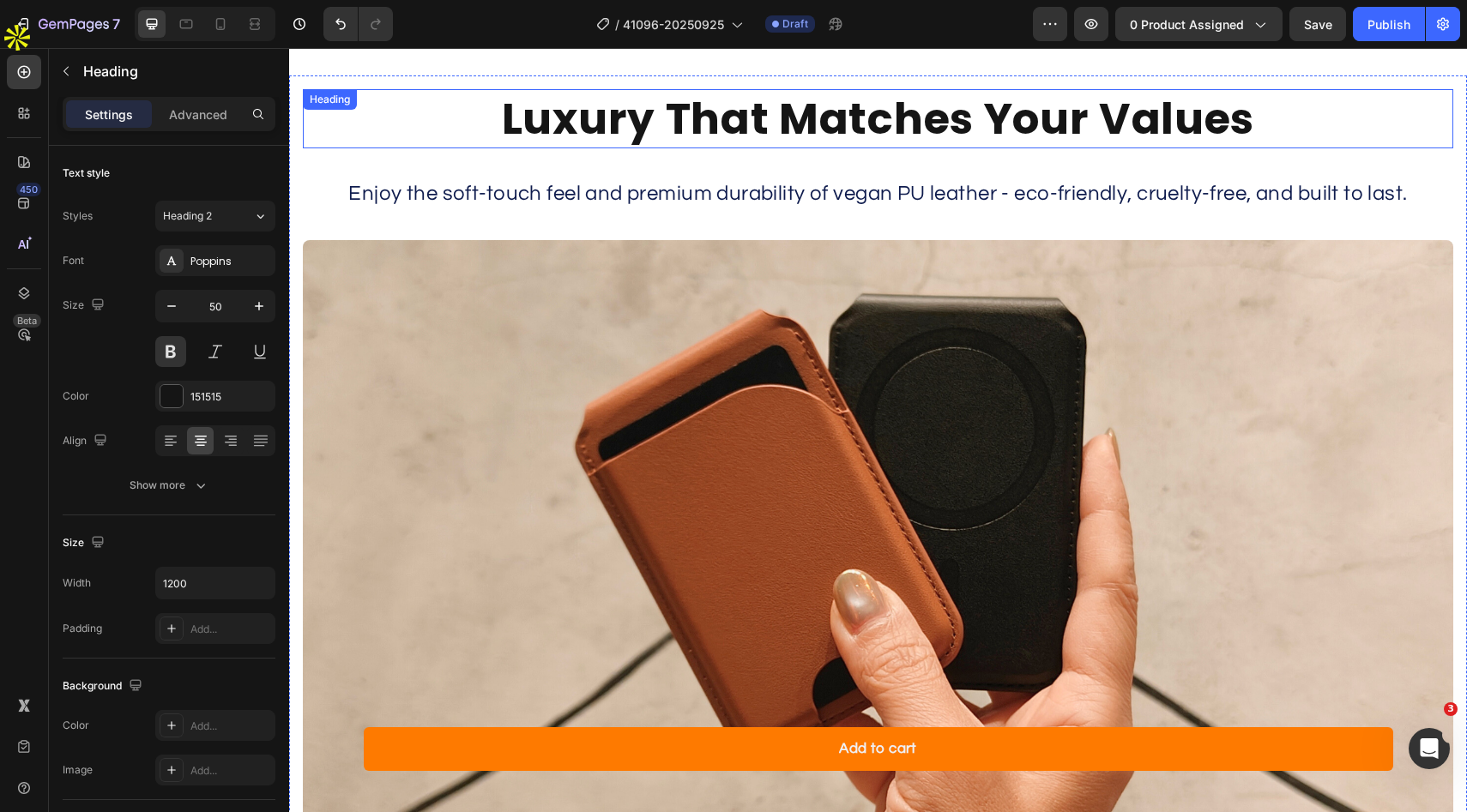
click at [837, 148] on h2 "Luxury That Matches Your Values" at bounding box center [878, 119] width 1150 height 59
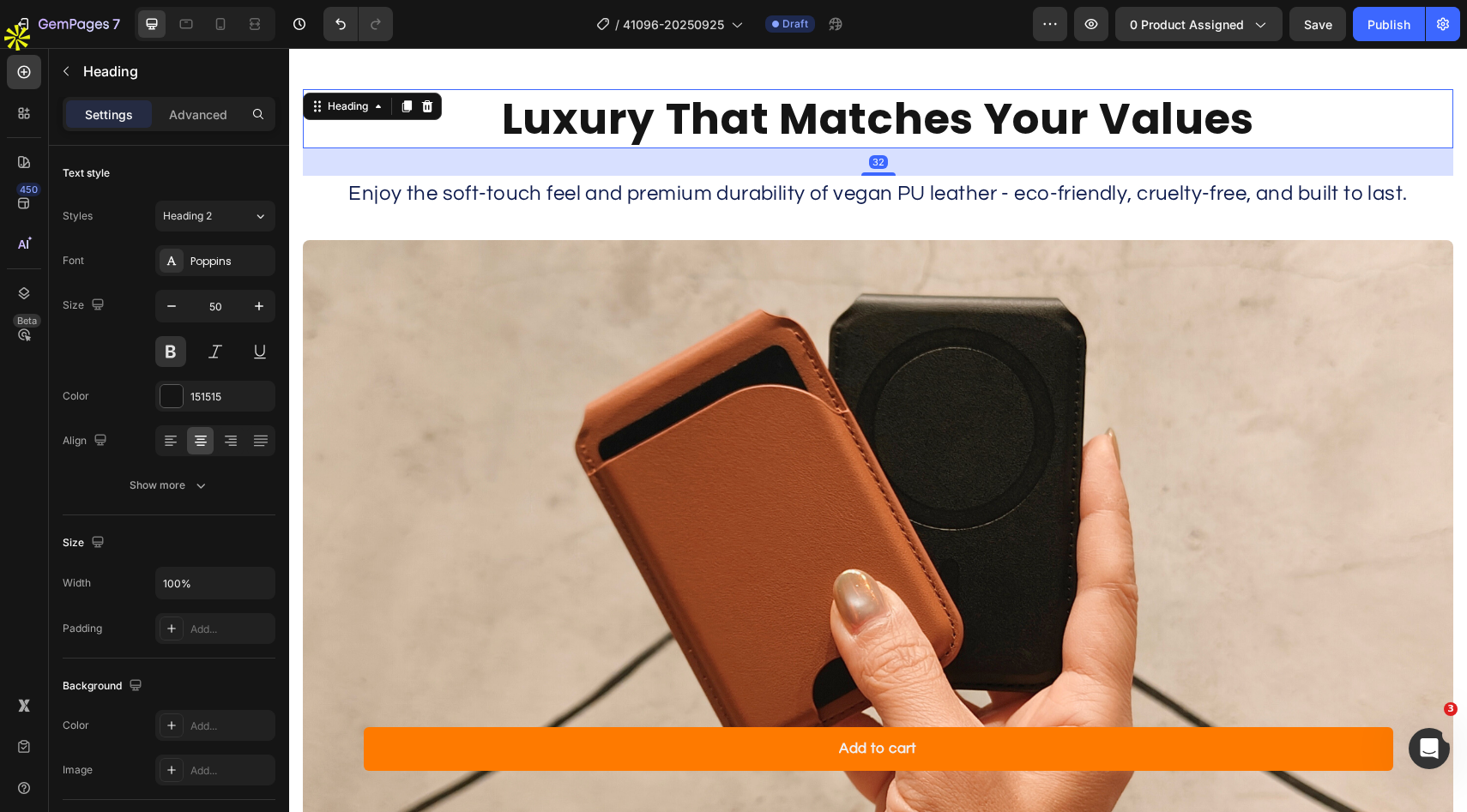
scroll to position [4995, 0]
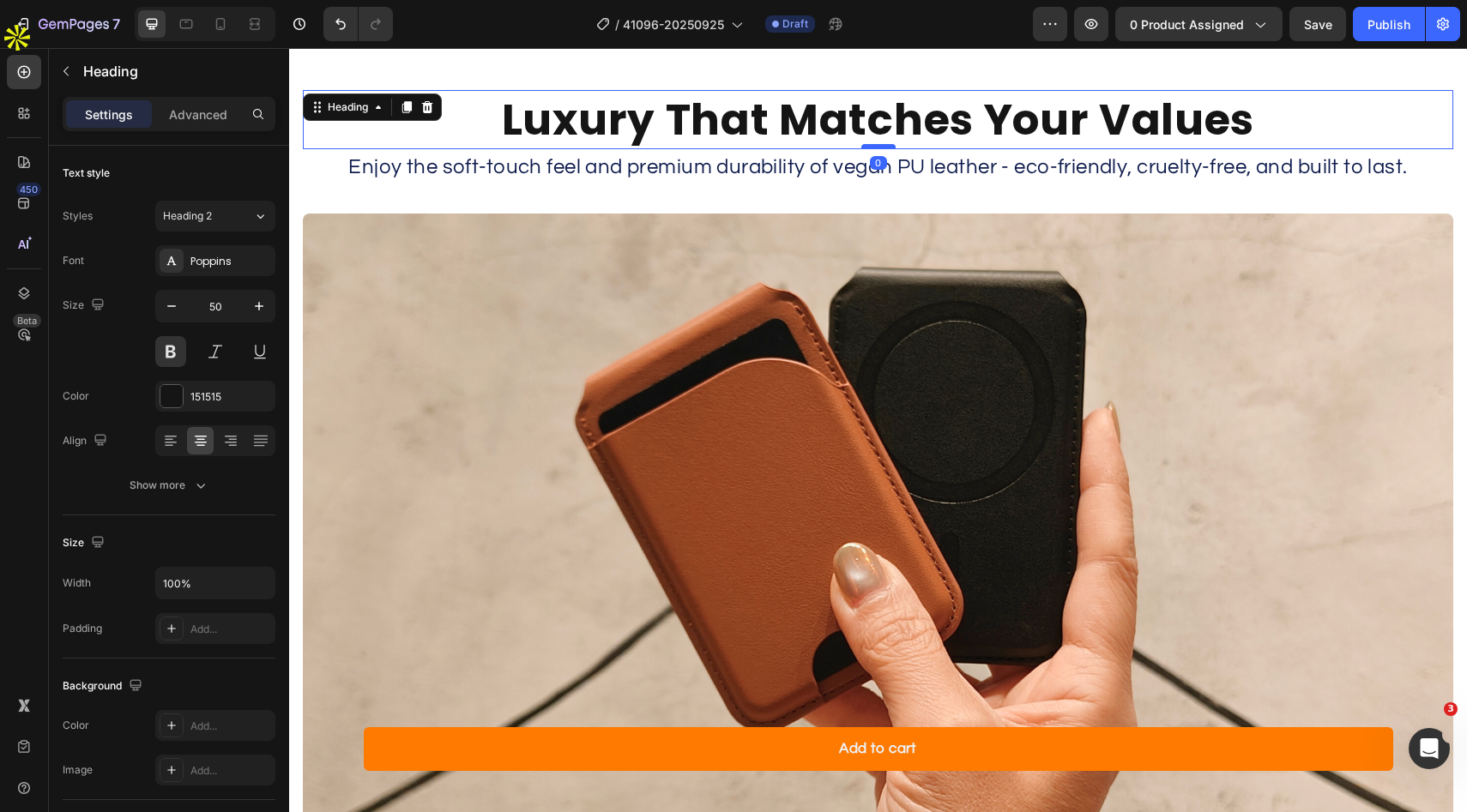
drag, startPoint x: 872, startPoint y: 174, endPoint x: 872, endPoint y: 147, distance: 27.0
click at [872, 147] on div at bounding box center [879, 147] width 35 height 5
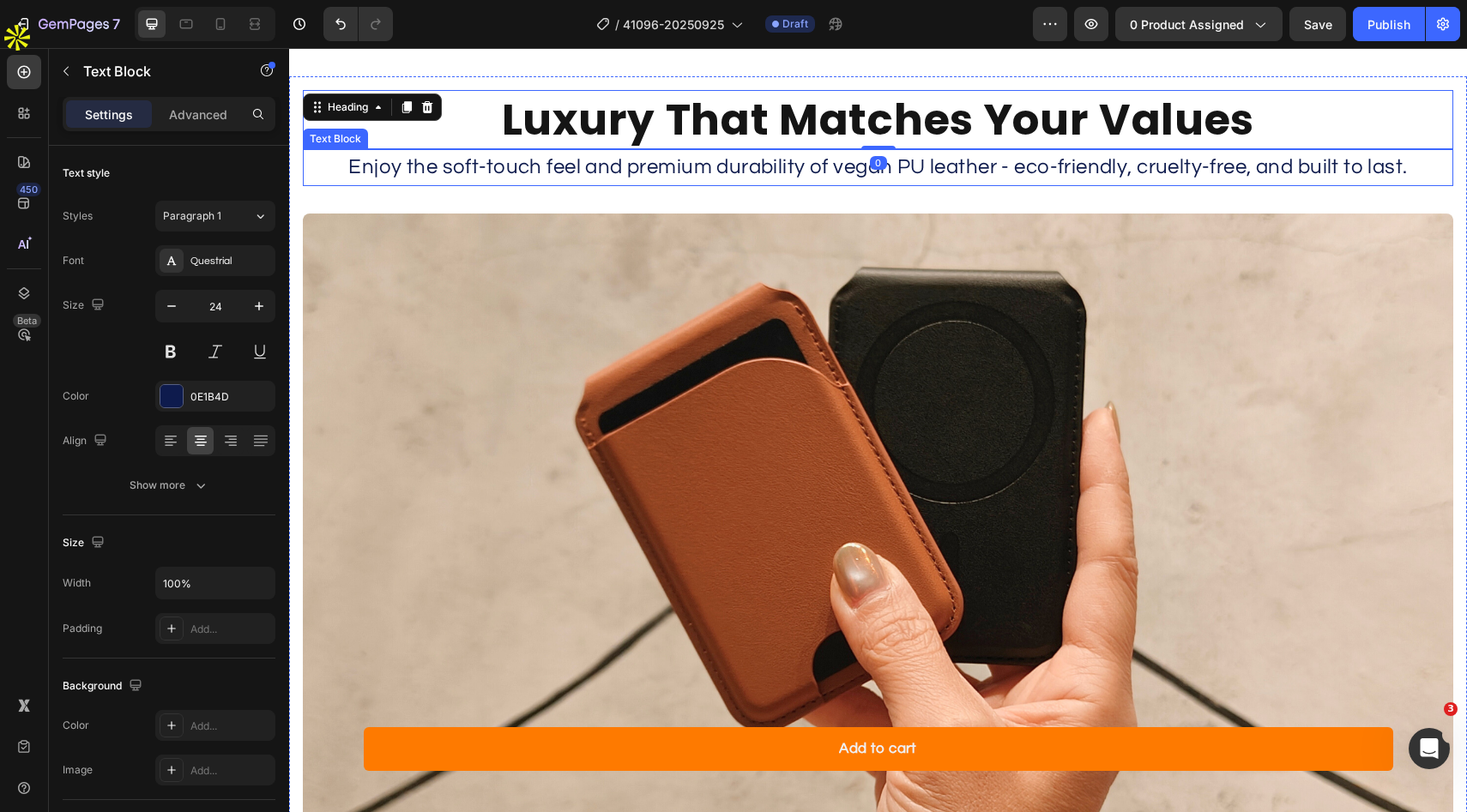
click at [894, 162] on p "Enjoy the soft-touch feel and premium durability of vegan PU leather - eco-frie…" at bounding box center [878, 167] width 1147 height 33
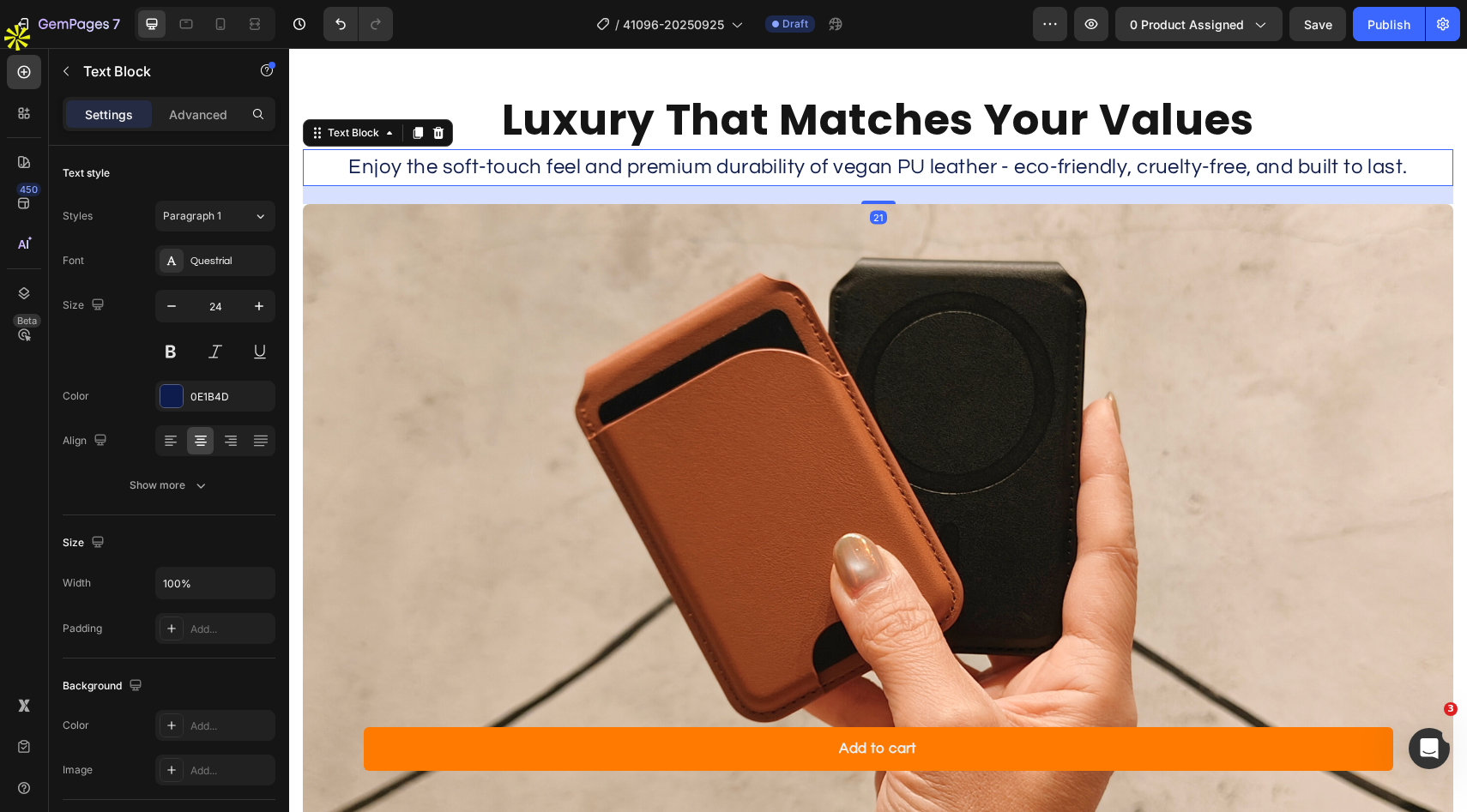
click at [877, 203] on div "Luxury That Matches Your Values Heading Enjoy the soft-touch feel and premium d…" at bounding box center [878, 471] width 1150 height 761
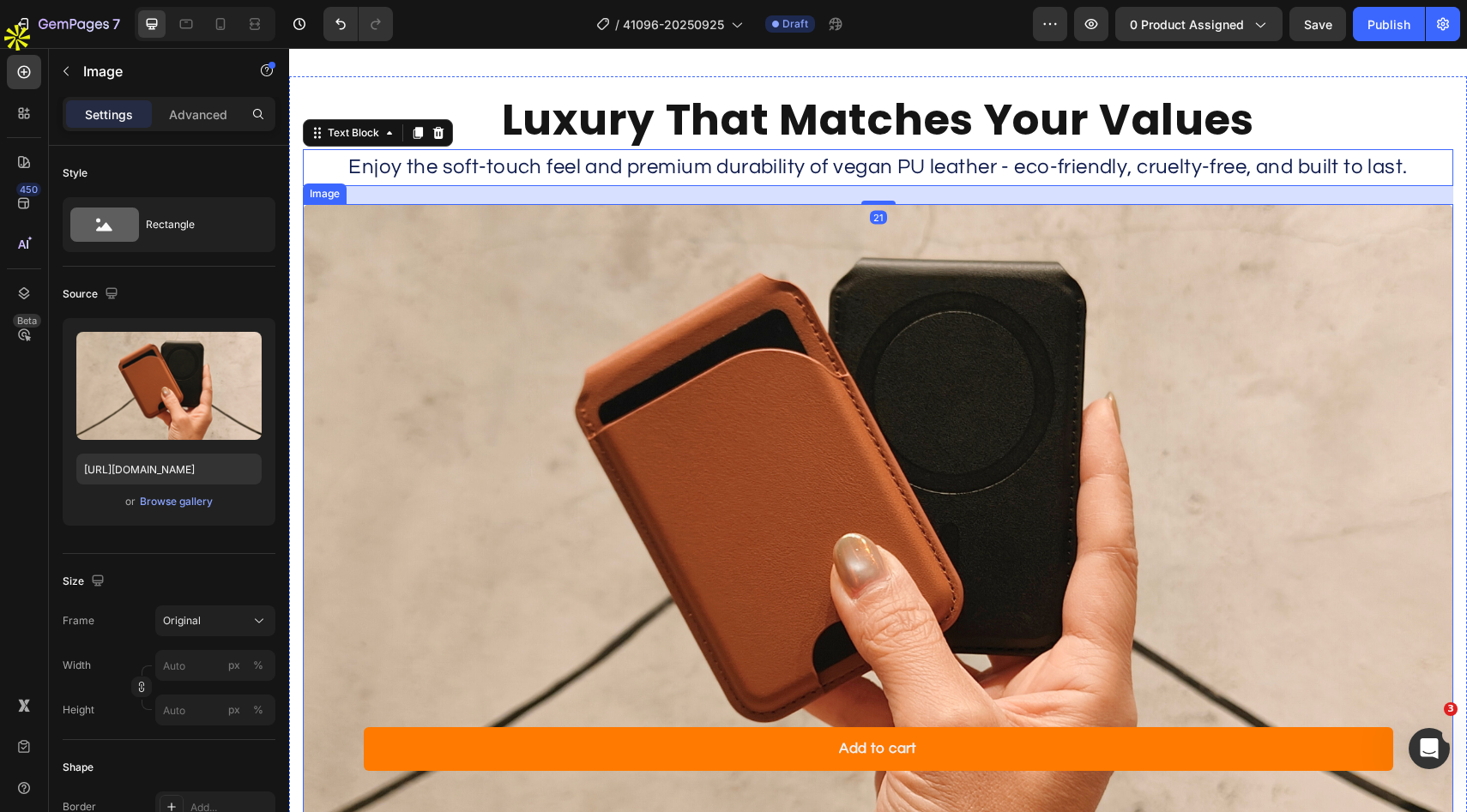
click at [884, 242] on img at bounding box center [878, 527] width 1150 height 647
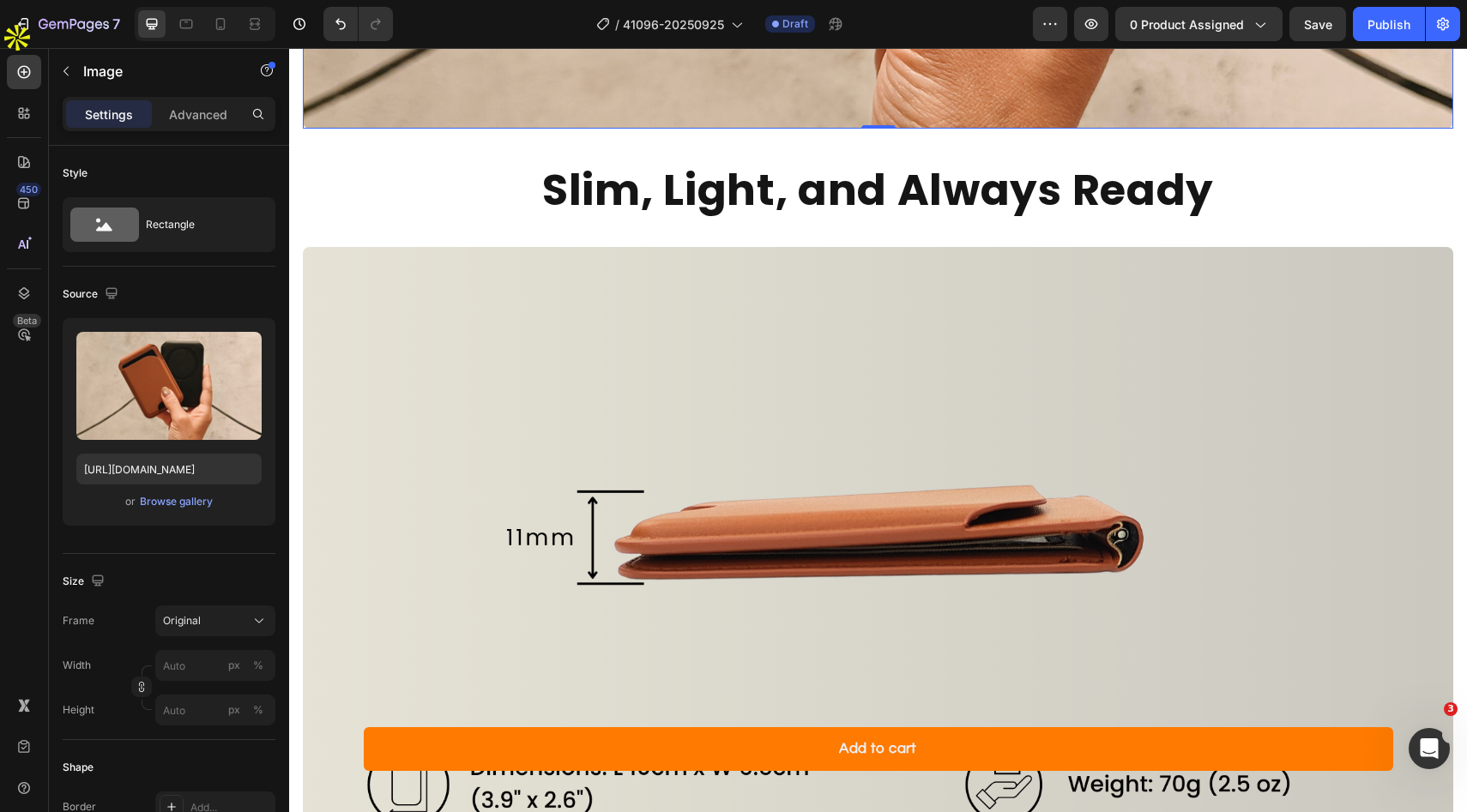
scroll to position [5720, 0]
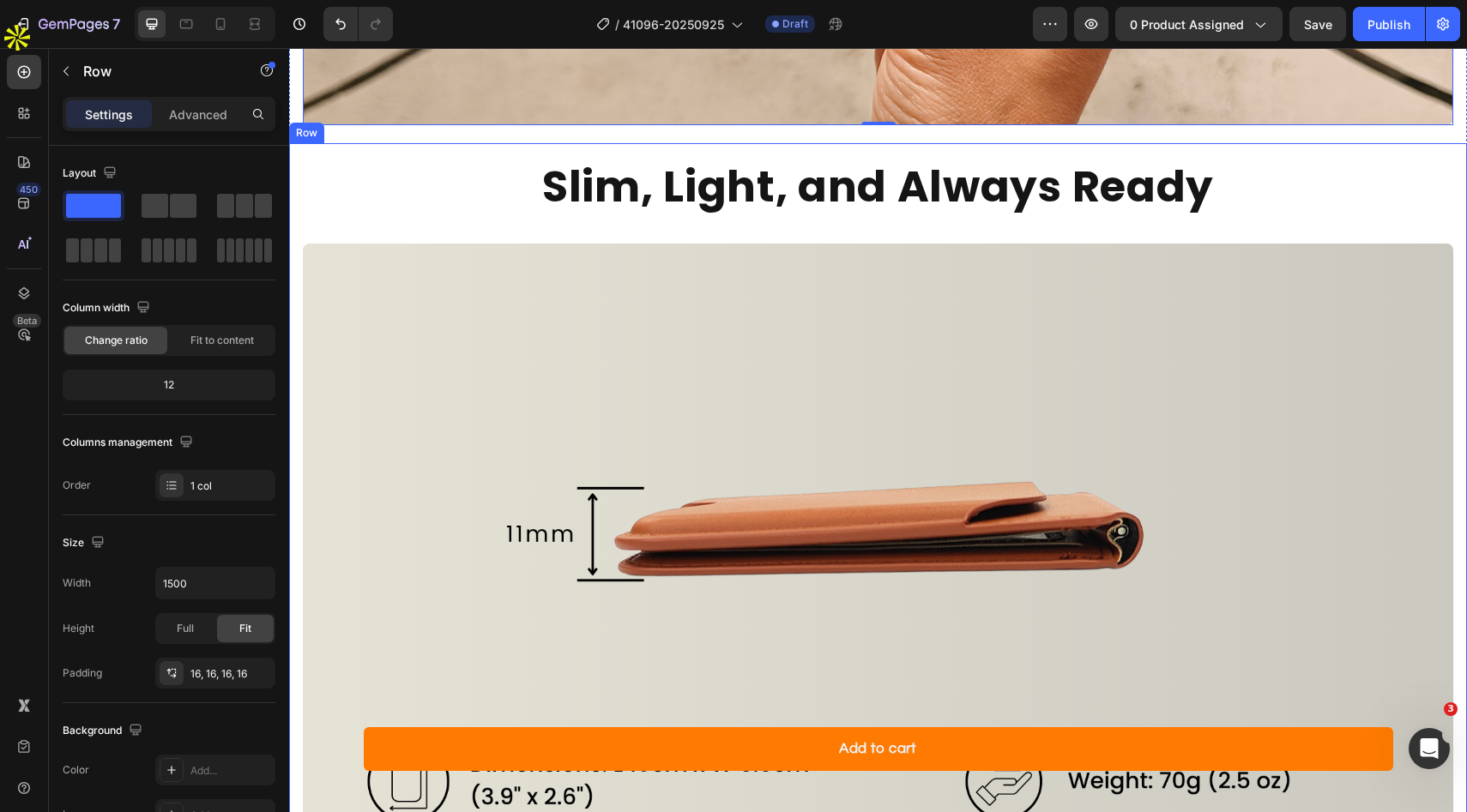
click at [906, 222] on div "Slim, Light, and Always Ready Heading Image" at bounding box center [878, 523] width 1150 height 733
click at [861, 232] on div "Slim, Light, and Always Ready Heading Image" at bounding box center [878, 523] width 1150 height 733
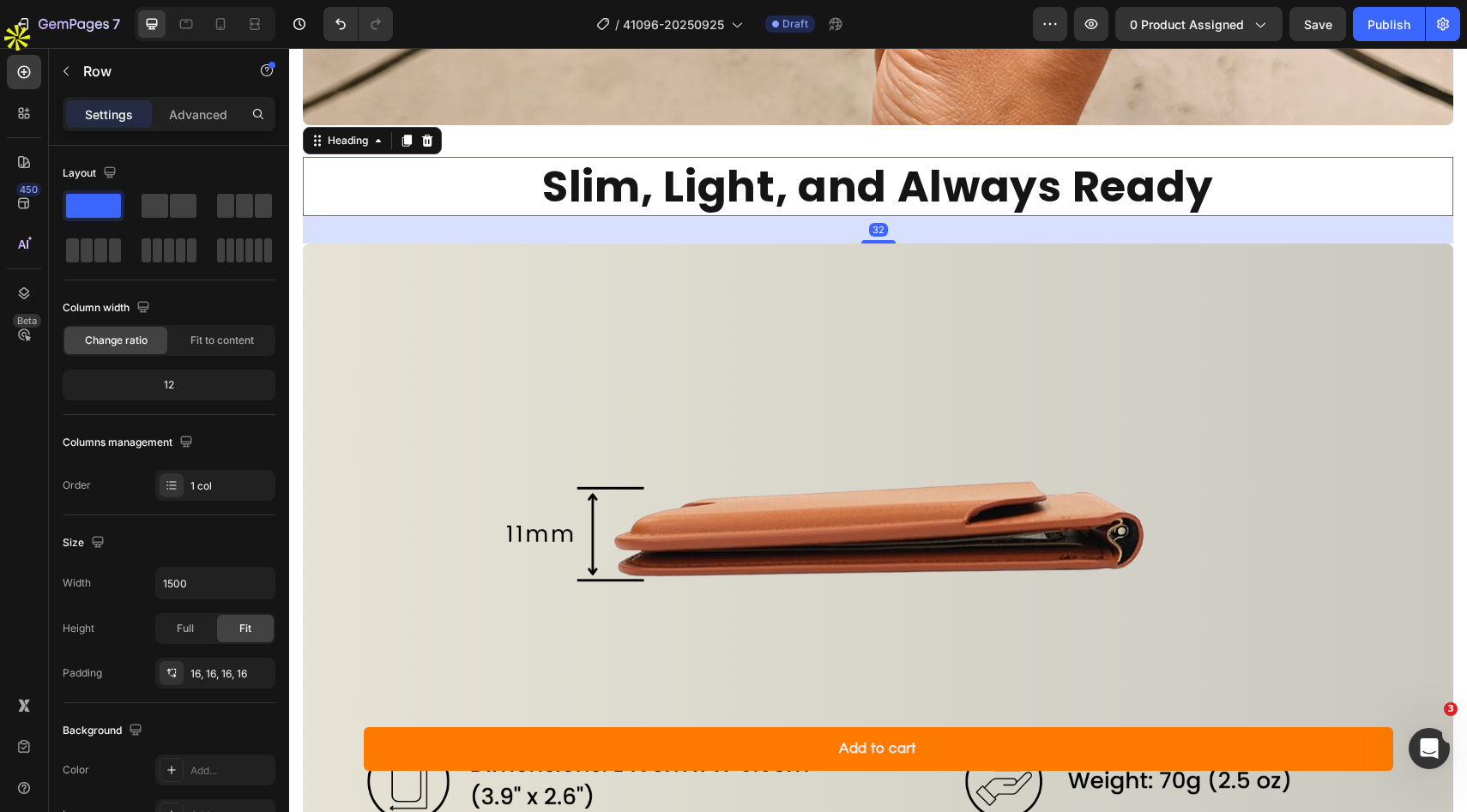
click at [905, 169] on h2 "Slim, Light, and Always Ready" at bounding box center [878, 186] width 1150 height 59
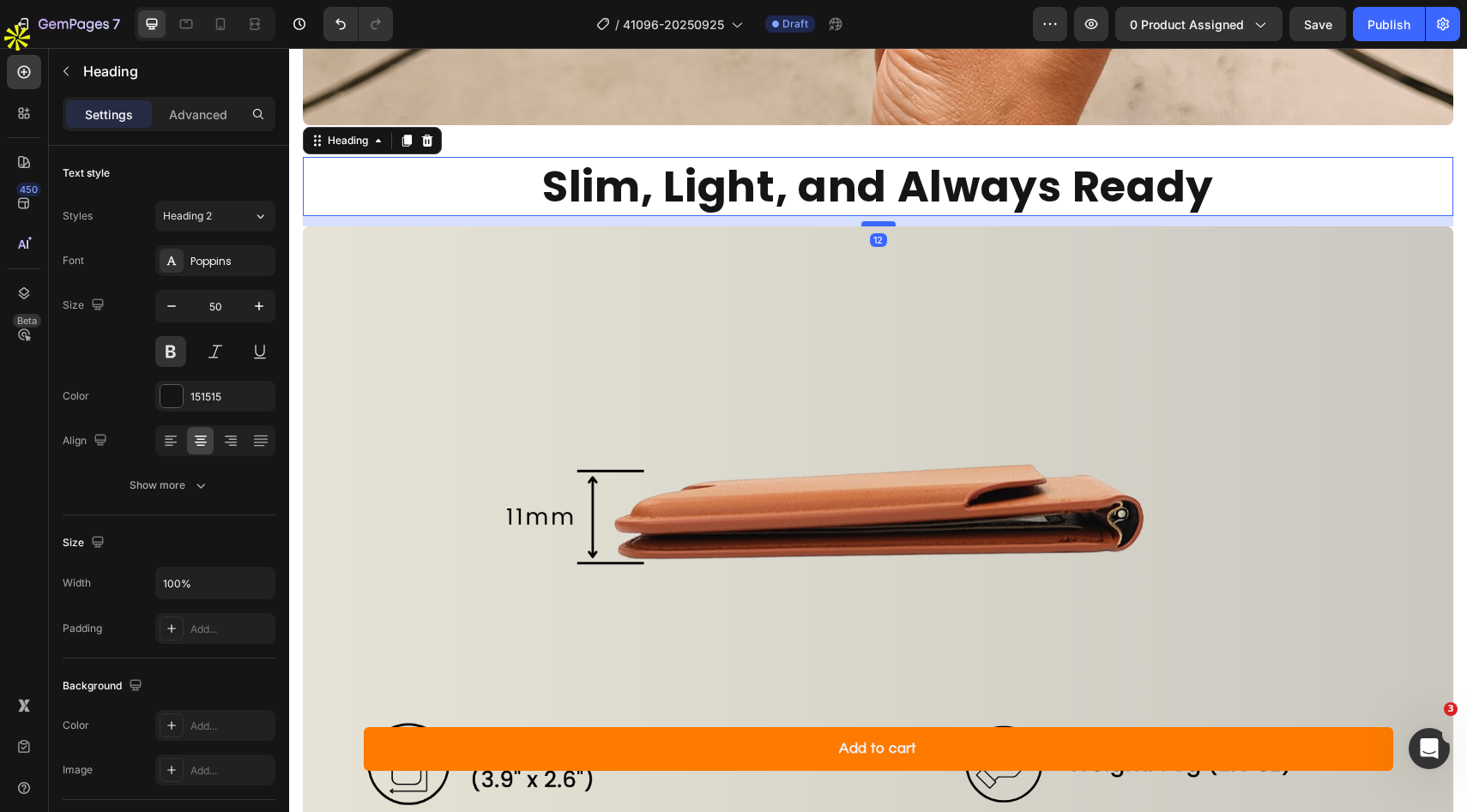
drag, startPoint x: 884, startPoint y: 238, endPoint x: 884, endPoint y: 221, distance: 17.0
click at [884, 221] on div at bounding box center [879, 224] width 35 height 5
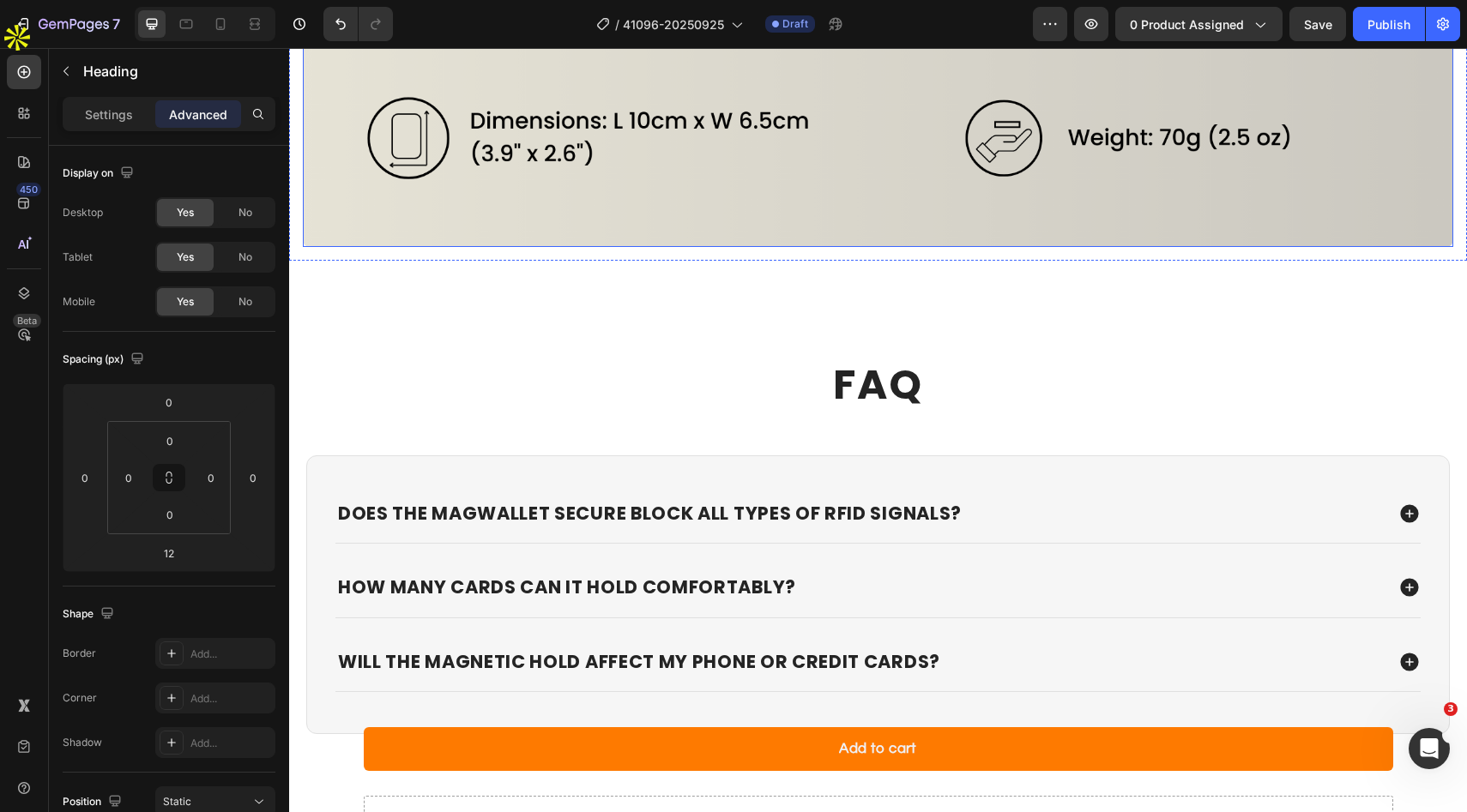
scroll to position [6347, 0]
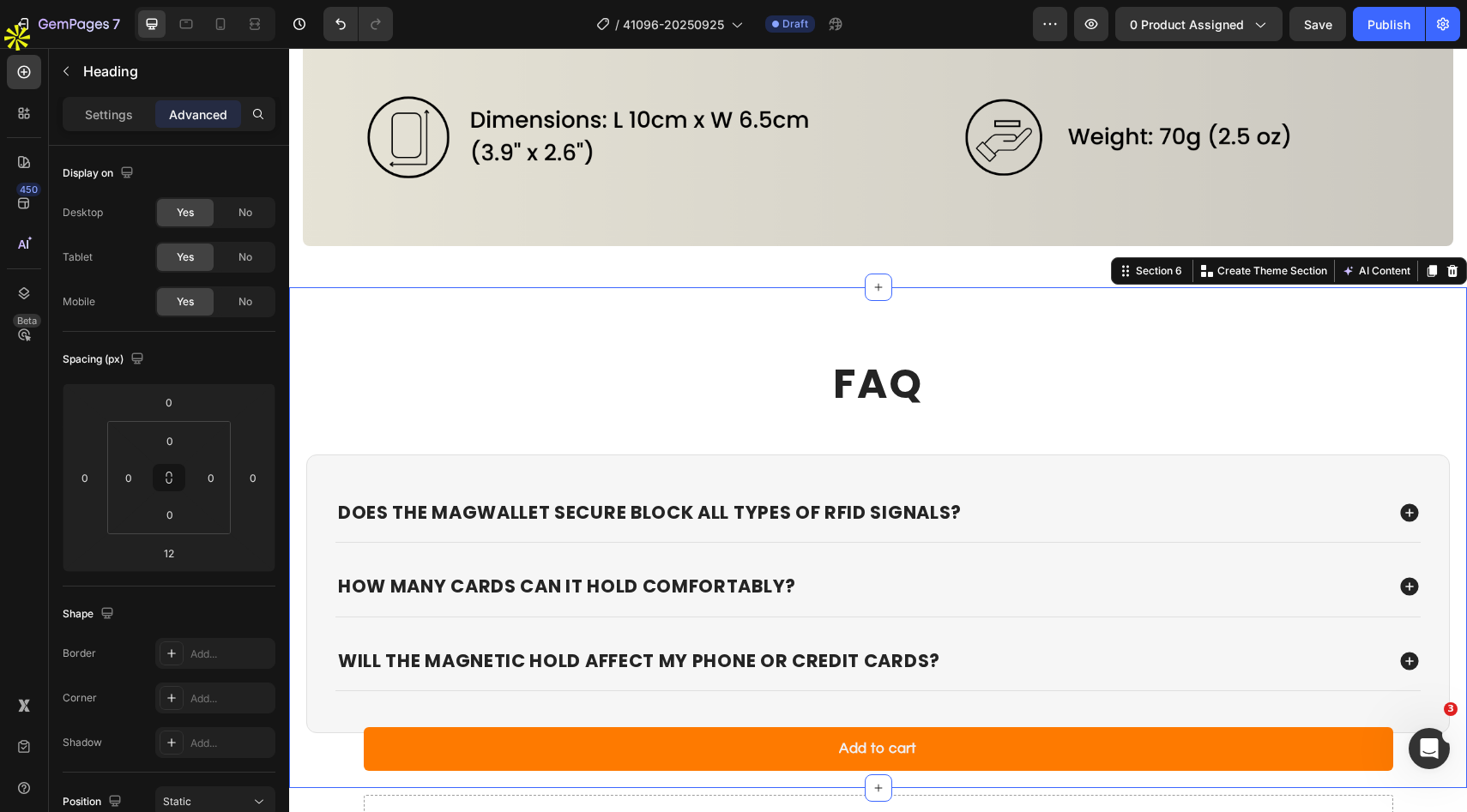
click at [898, 301] on div "FAQ Heading Does the MagWallet Secure block all types of RFID signals? How many…" at bounding box center [878, 537] width 1178 height 501
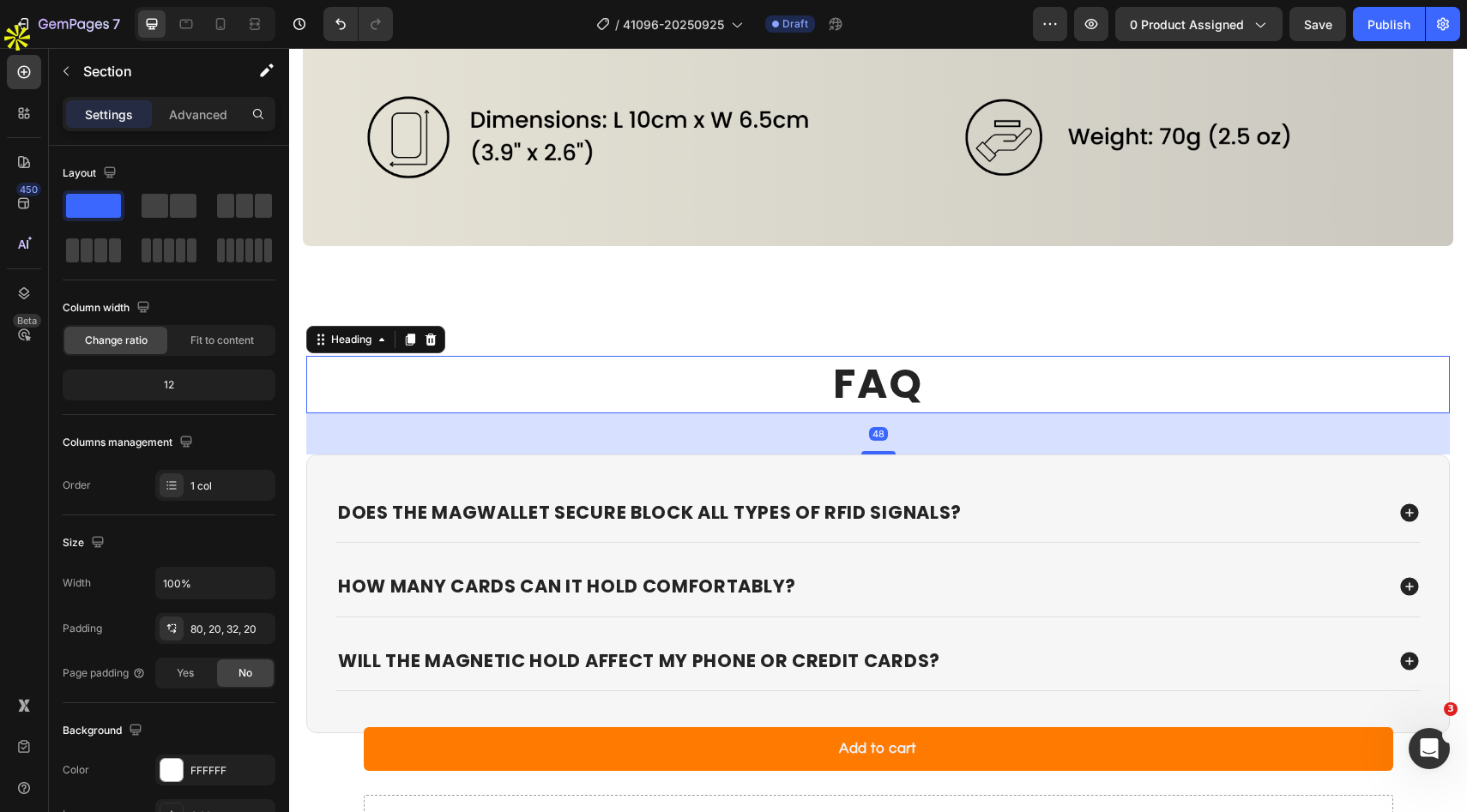
click at [893, 390] on strong "FAQ" at bounding box center [878, 383] width 90 height 57
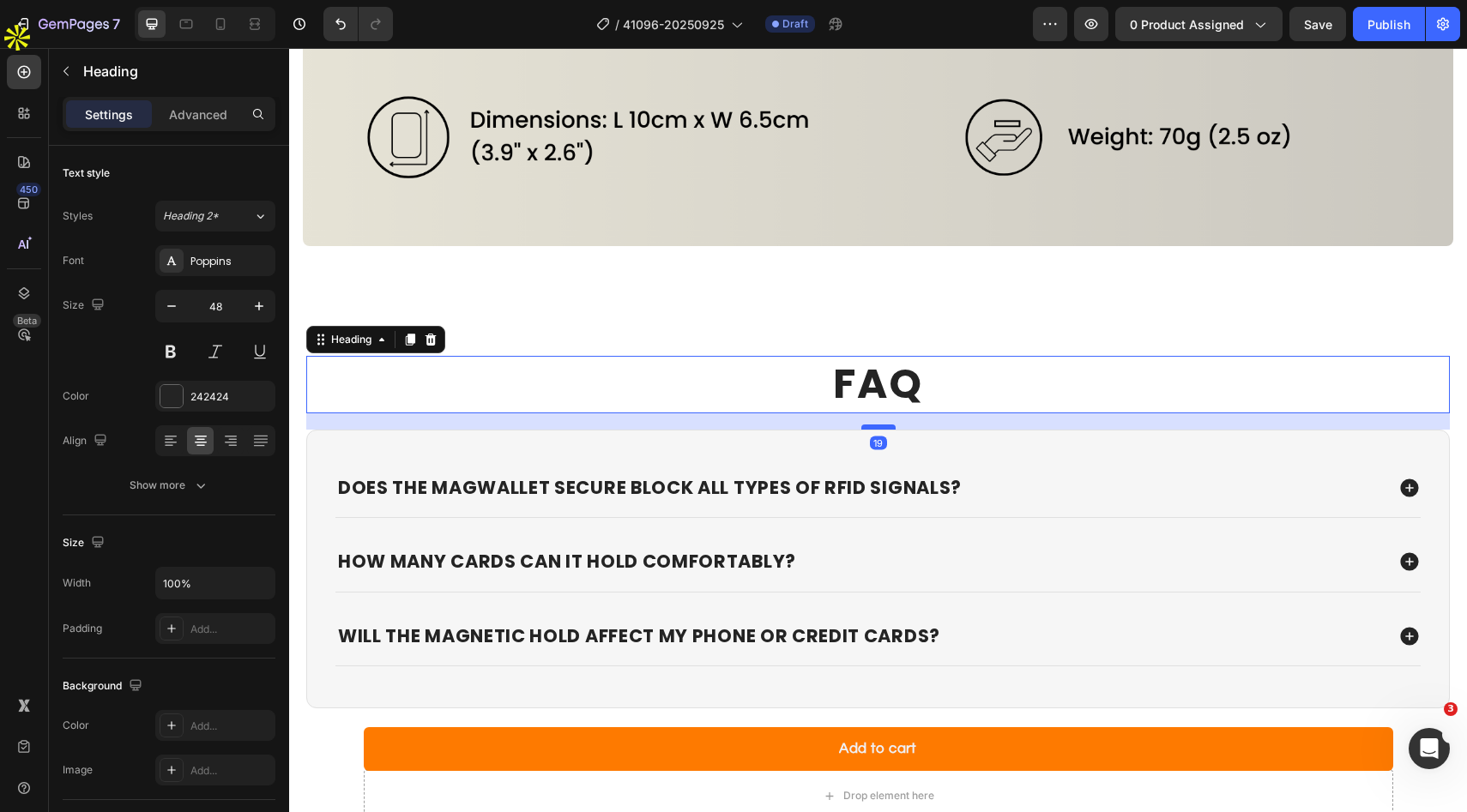
drag, startPoint x: 877, startPoint y: 453, endPoint x: 877, endPoint y: 428, distance: 25.0
click at [877, 428] on div at bounding box center [879, 427] width 35 height 5
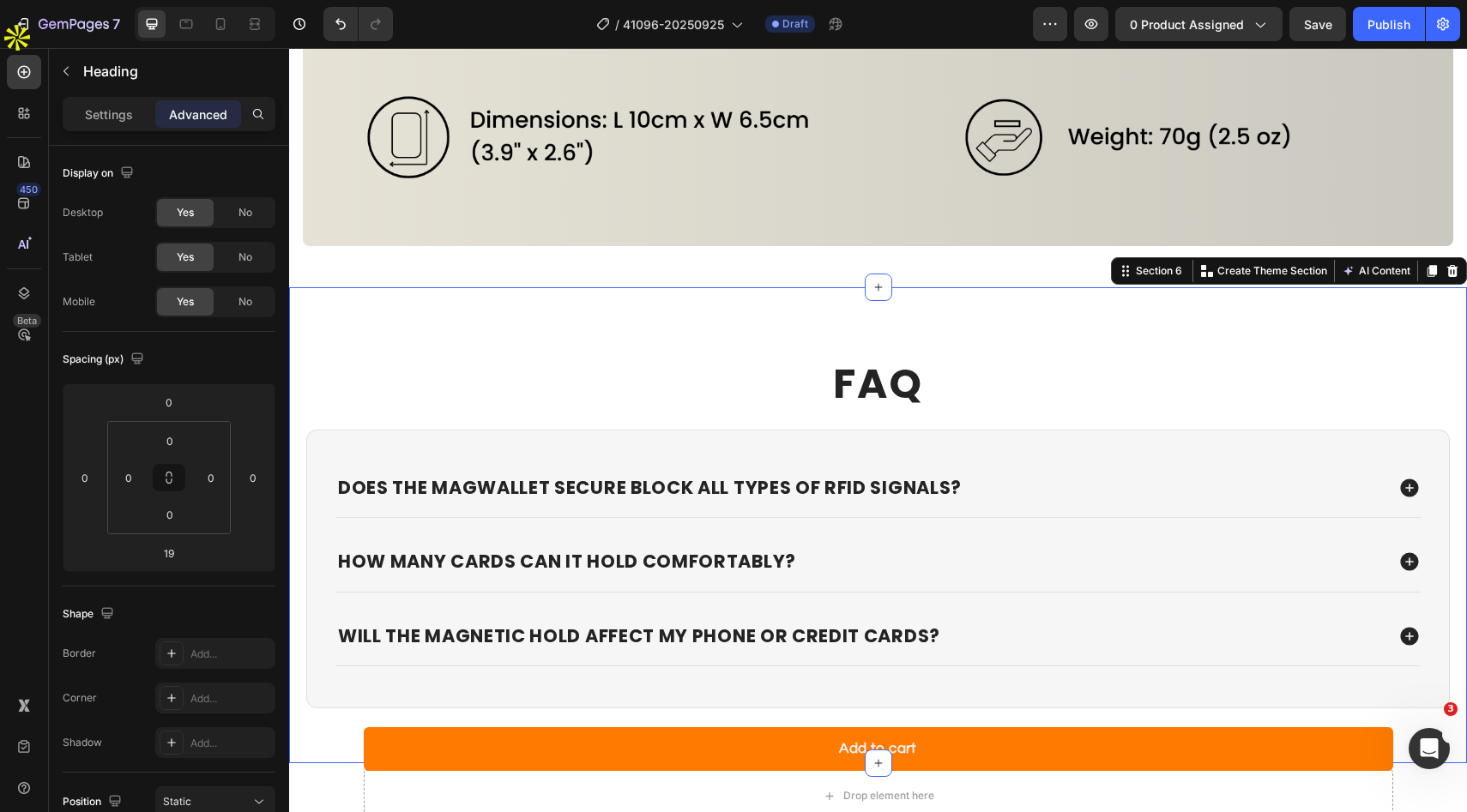
click at [917, 307] on div "FAQ Heading Does the MagWallet Secure block all types of RFID signals? How many…" at bounding box center [878, 526] width 1178 height 476
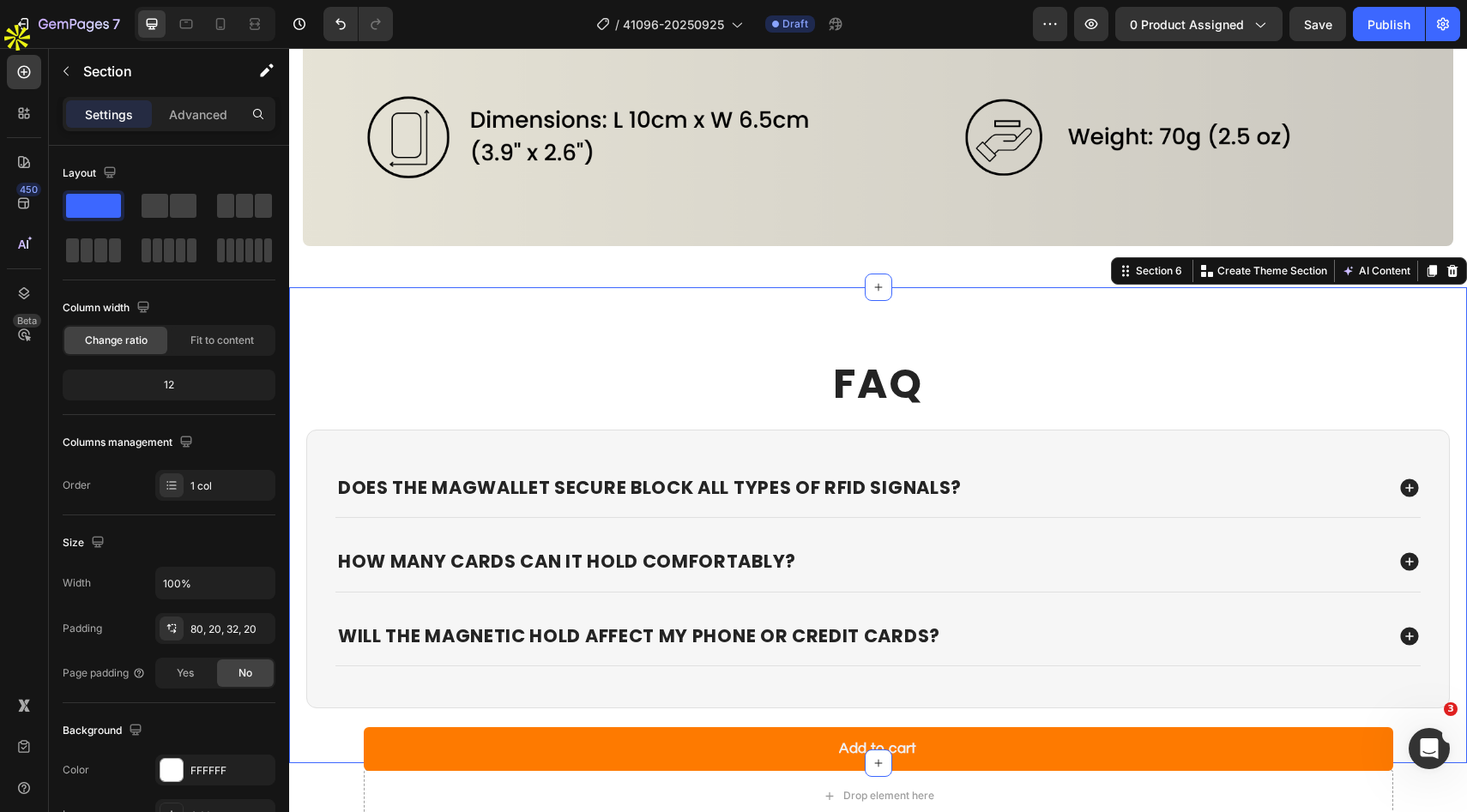
click at [885, 336] on div "FAQ Heading Does the MagWallet Secure block all types of RFID signals? How many…" at bounding box center [878, 526] width 1178 height 476
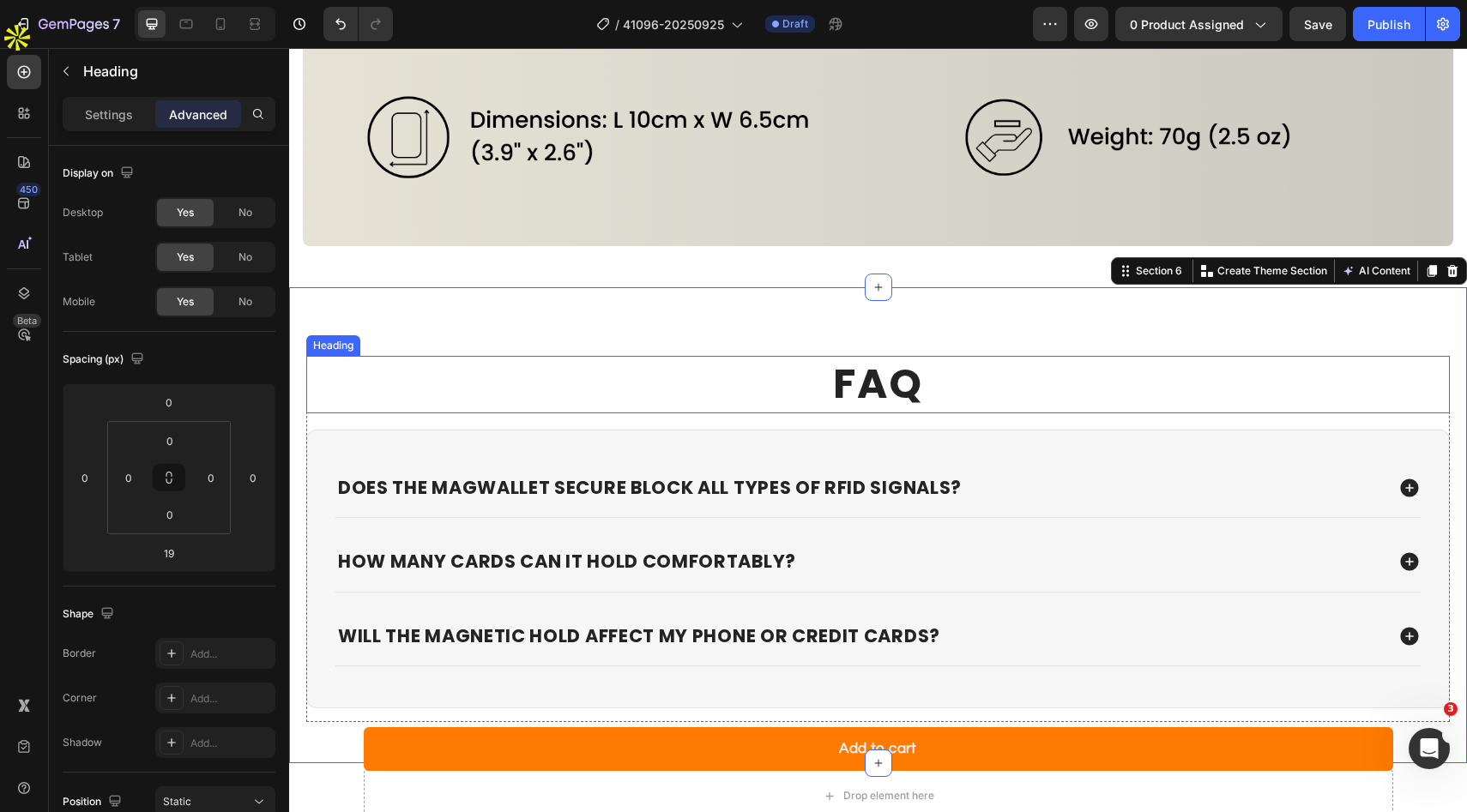
click at [861, 376] on strong "FAQ" at bounding box center [878, 383] width 90 height 57
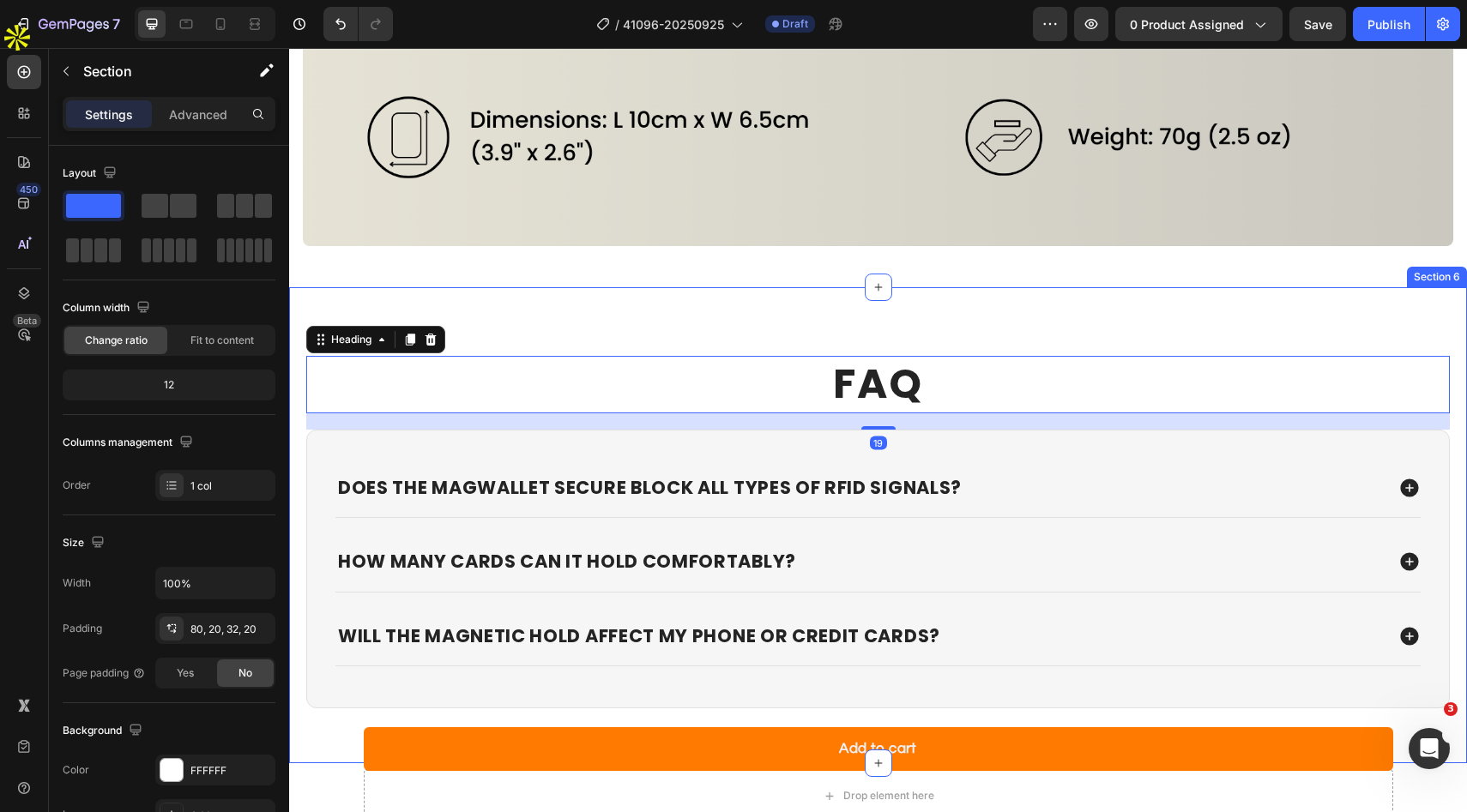
click at [862, 343] on div "FAQ Heading 19 Does the MagWallet Secure block all types of RFID signals? How m…" at bounding box center [878, 526] width 1178 height 476
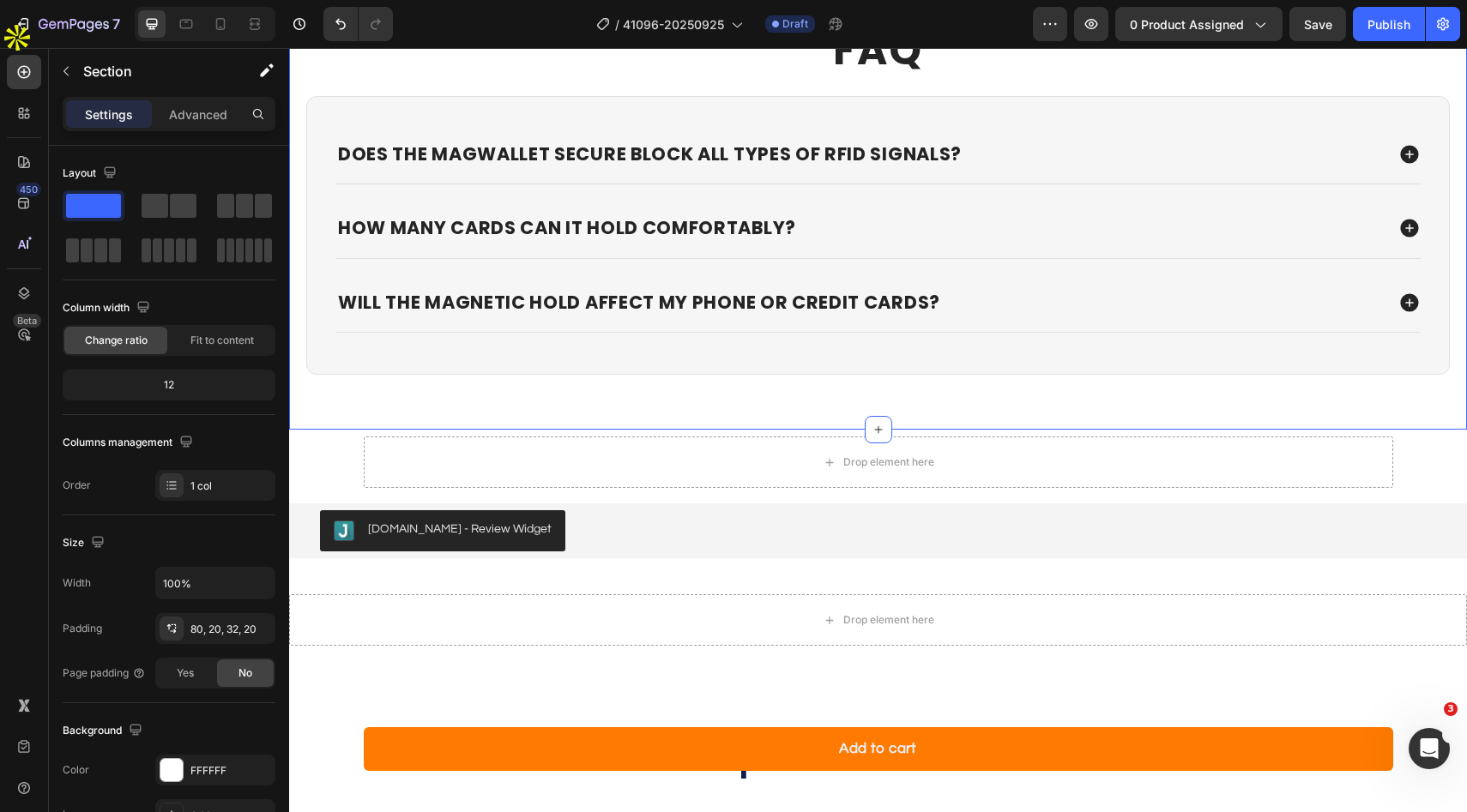
scroll to position [6663, 0]
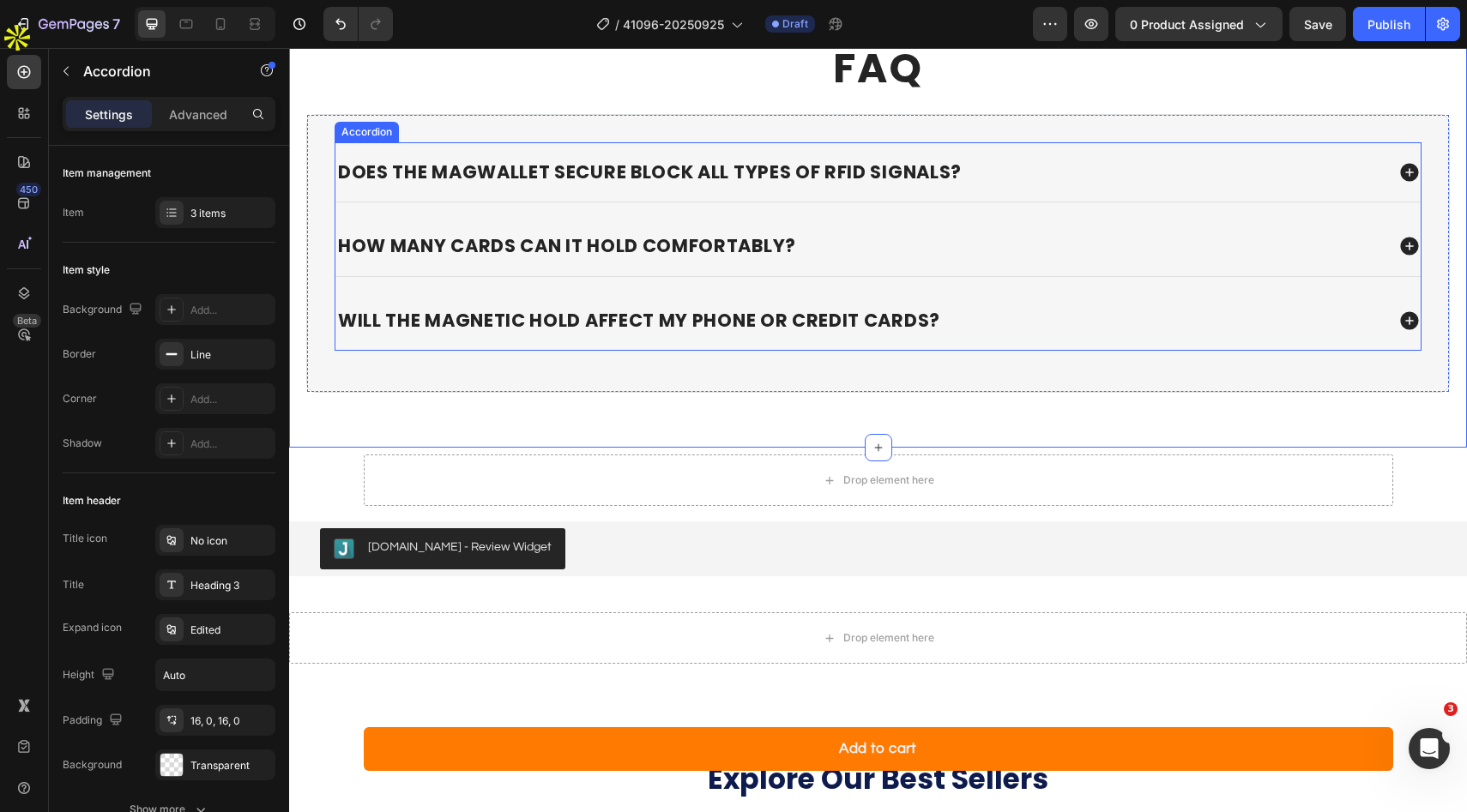
click at [1407, 178] on icon at bounding box center [1409, 172] width 18 height 18
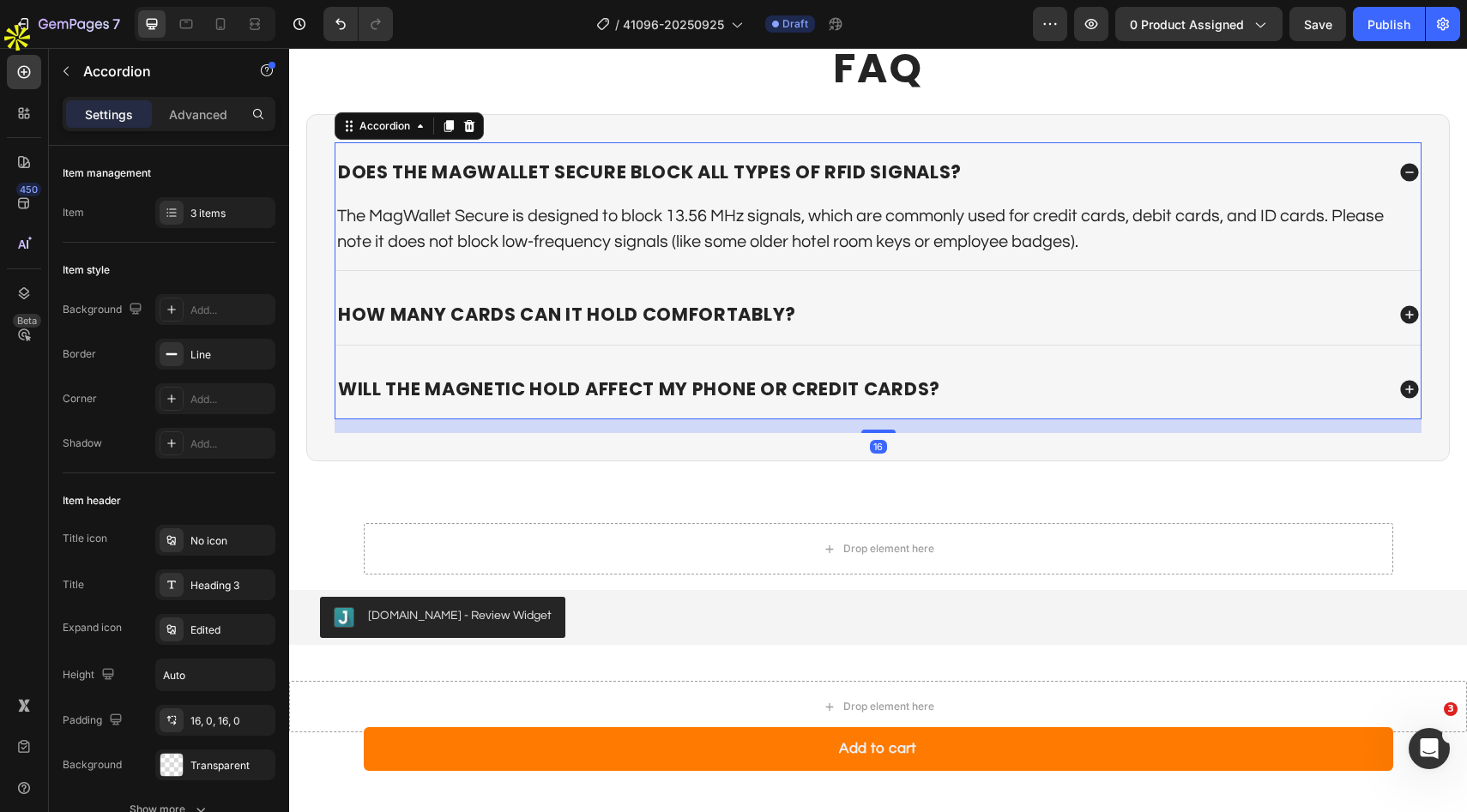
scroll to position [6667, 0]
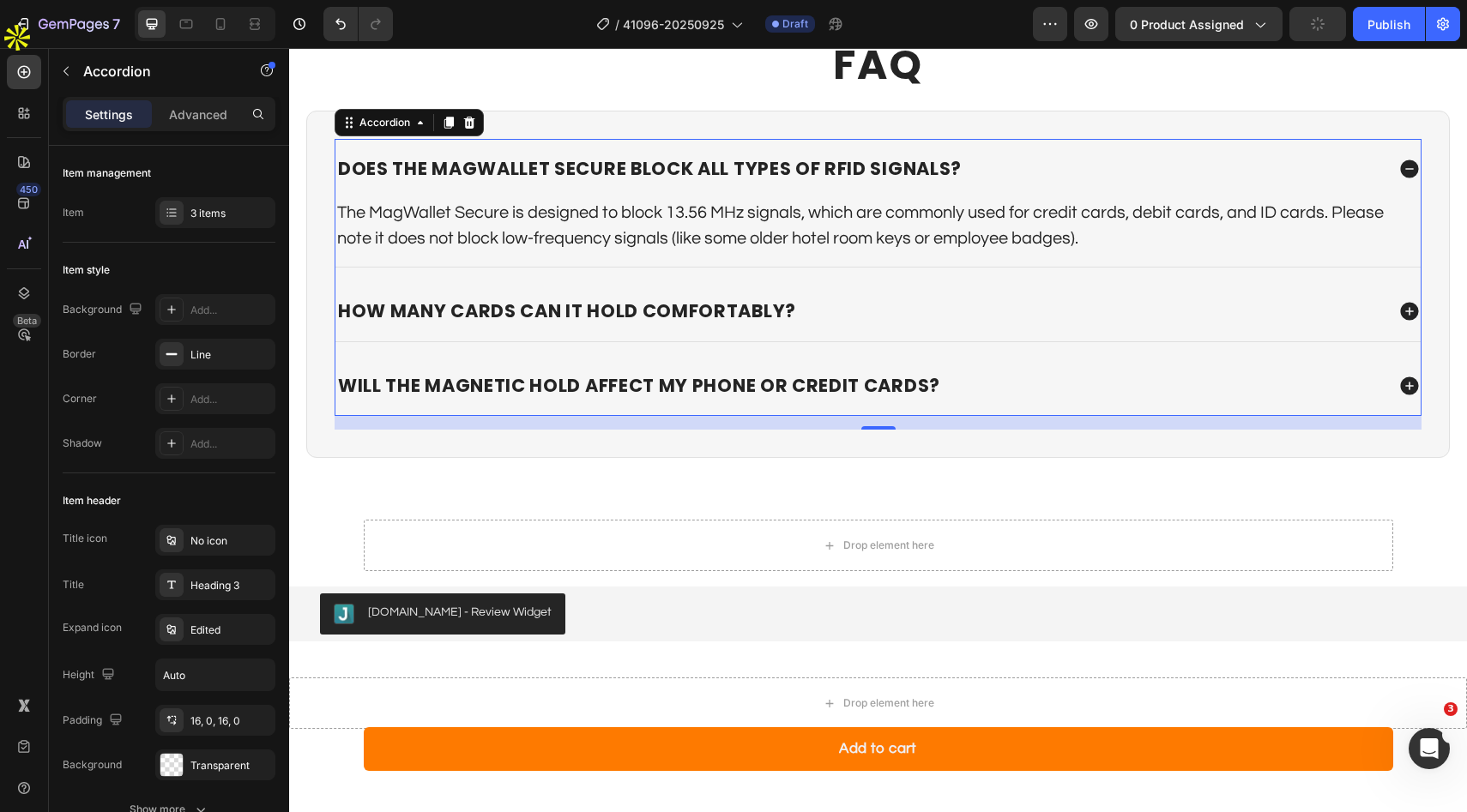
click at [1409, 165] on icon at bounding box center [1409, 169] width 18 height 18
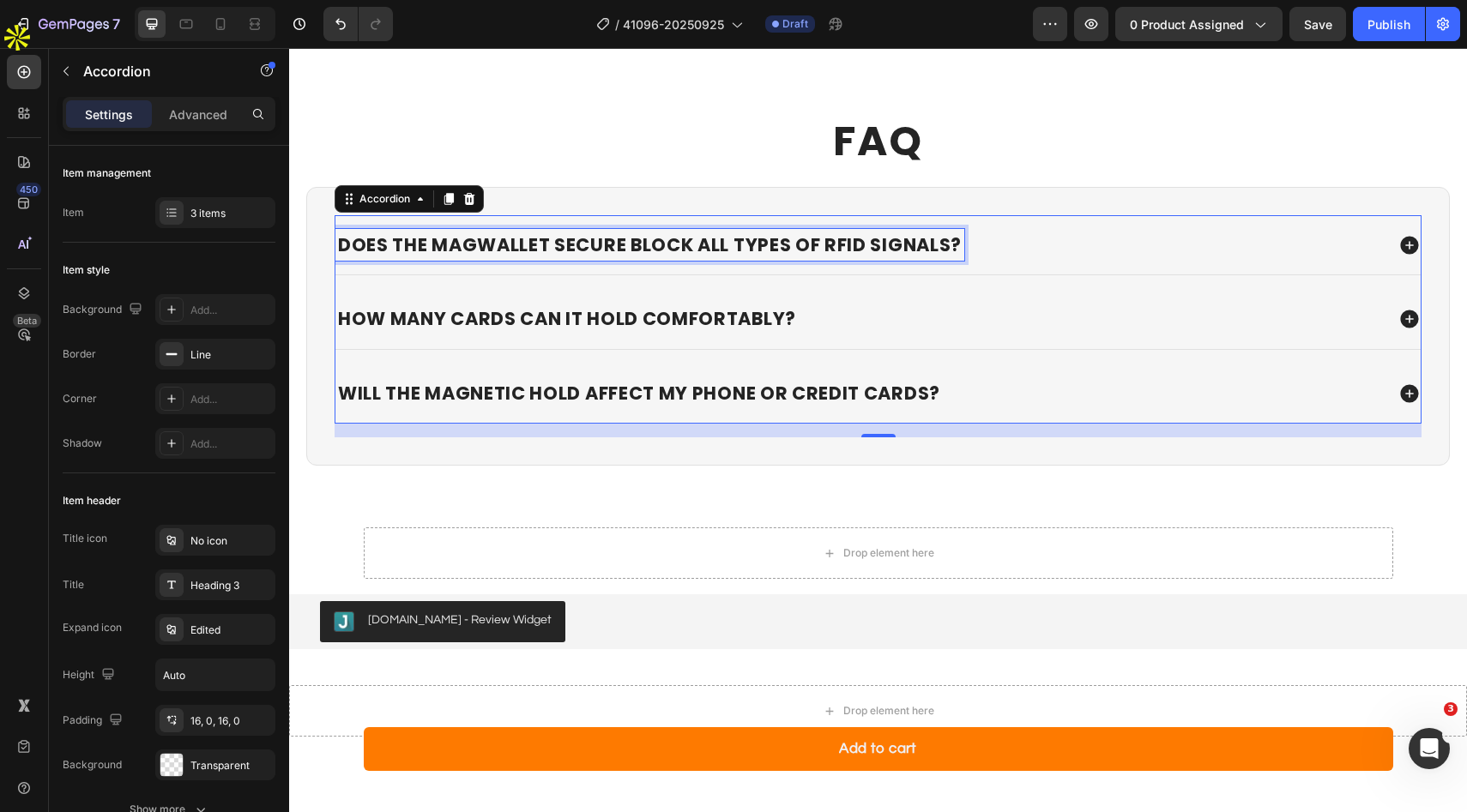
click at [843, 260] on div "Does the MagWallet Secure block all types of RFID signals?" at bounding box center [649, 245] width 629 height 33
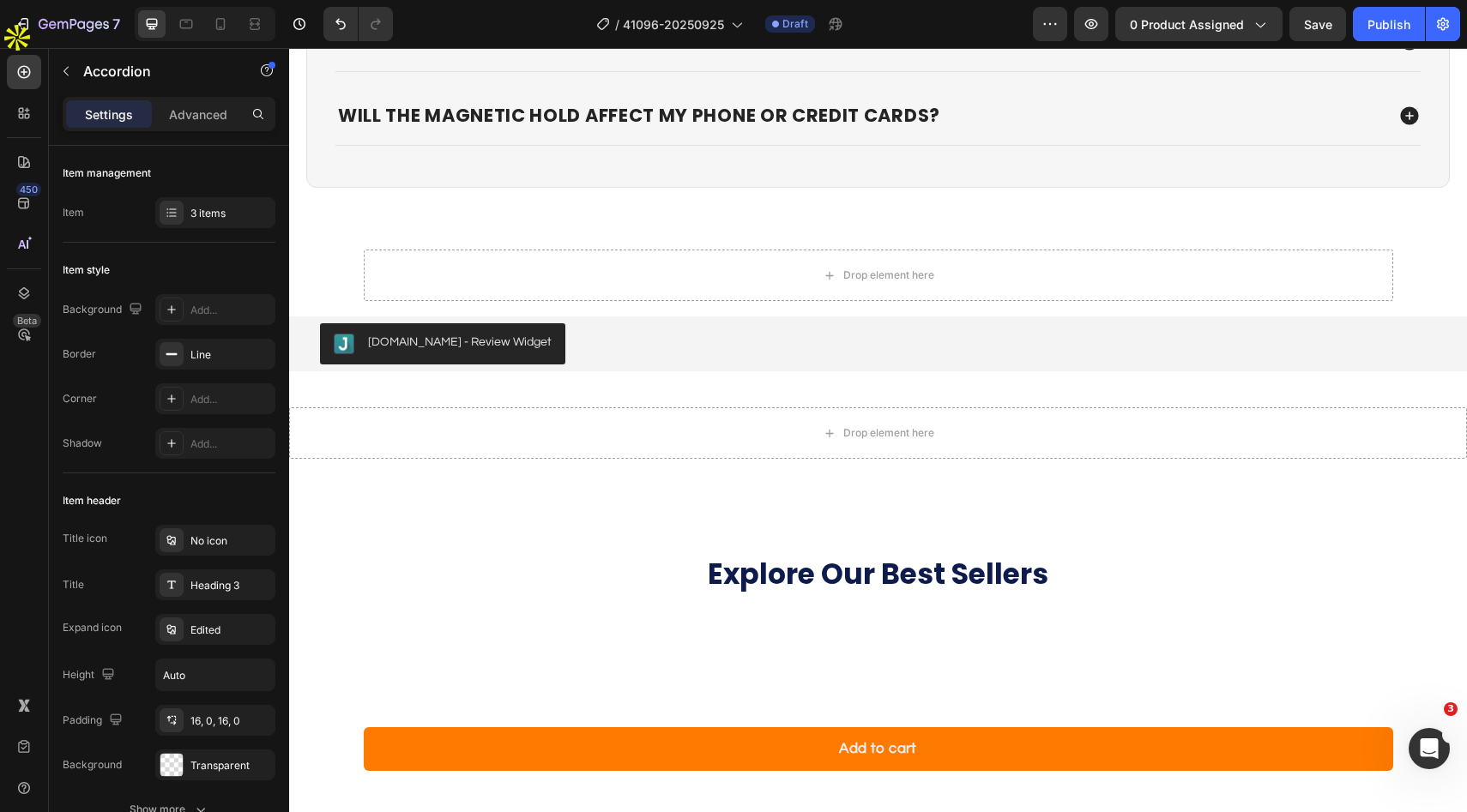
scroll to position [6789, 0]
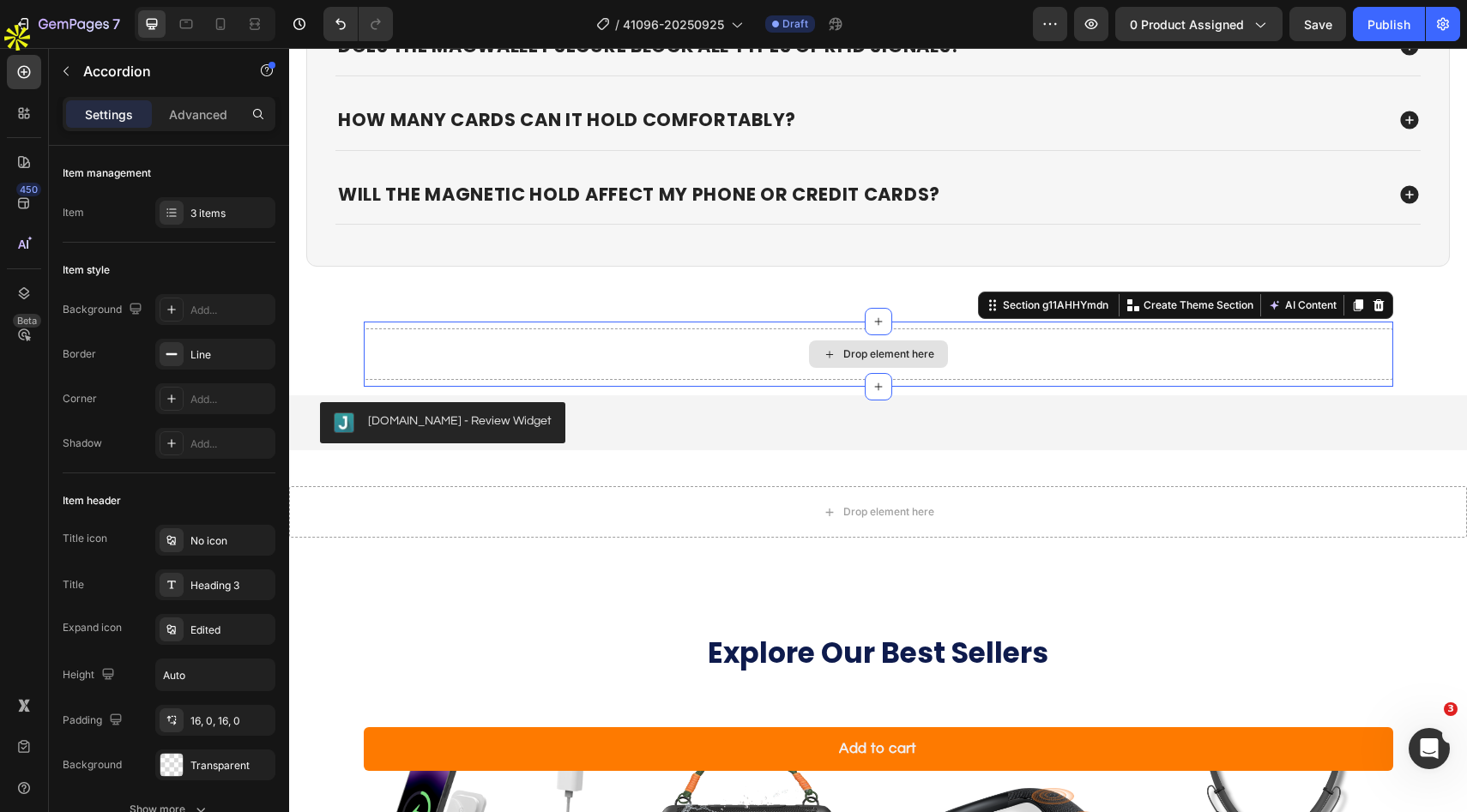
click at [970, 362] on div "Drop element here" at bounding box center [878, 354] width 1030 height 51
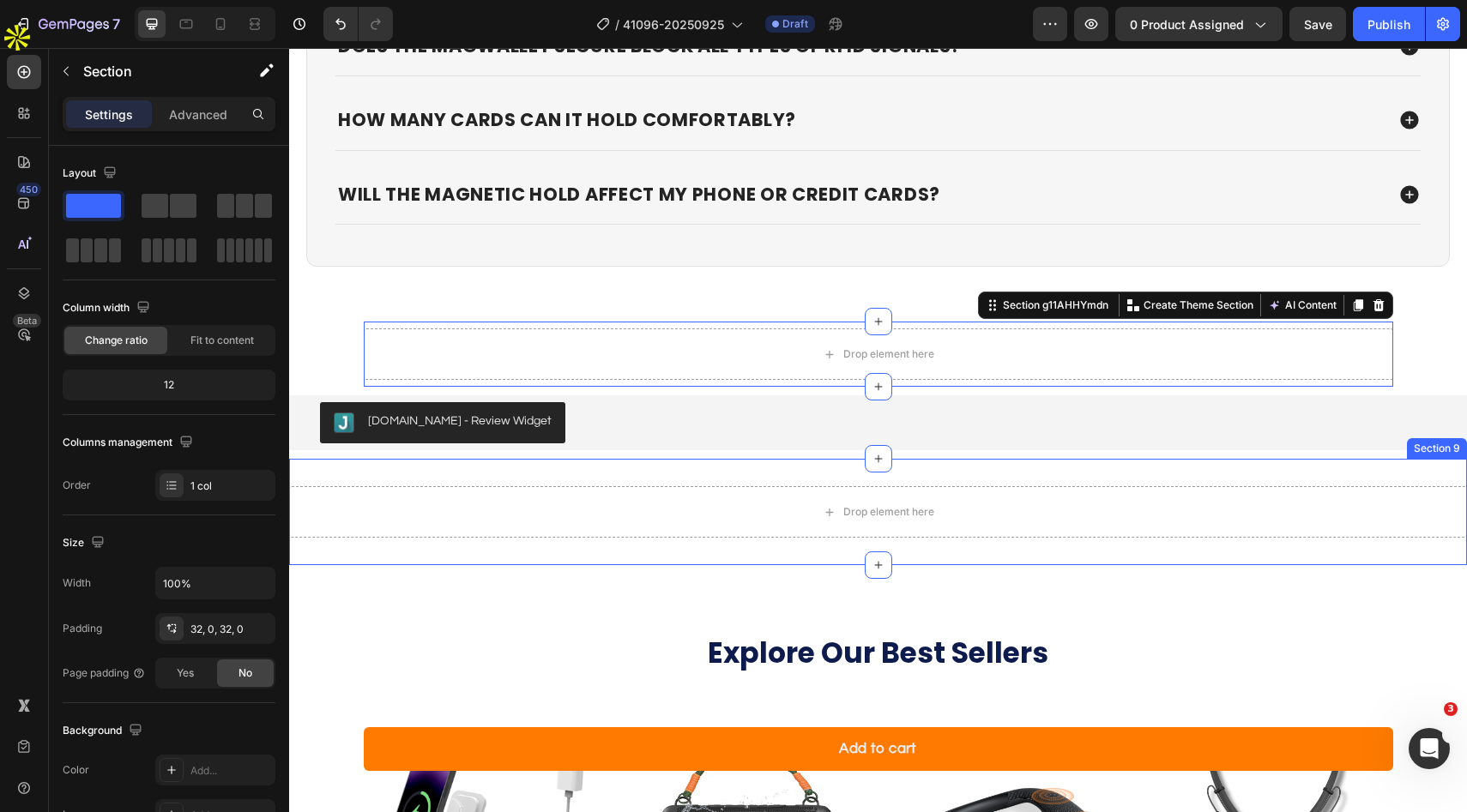
click at [864, 485] on div "Drop element here Section 9" at bounding box center [878, 512] width 1178 height 107
click at [720, 356] on div "Drop element here" at bounding box center [878, 354] width 1030 height 51
click at [804, 340] on div "Drop element here" at bounding box center [878, 354] width 1030 height 51
click at [1379, 306] on icon at bounding box center [1378, 305] width 14 height 14
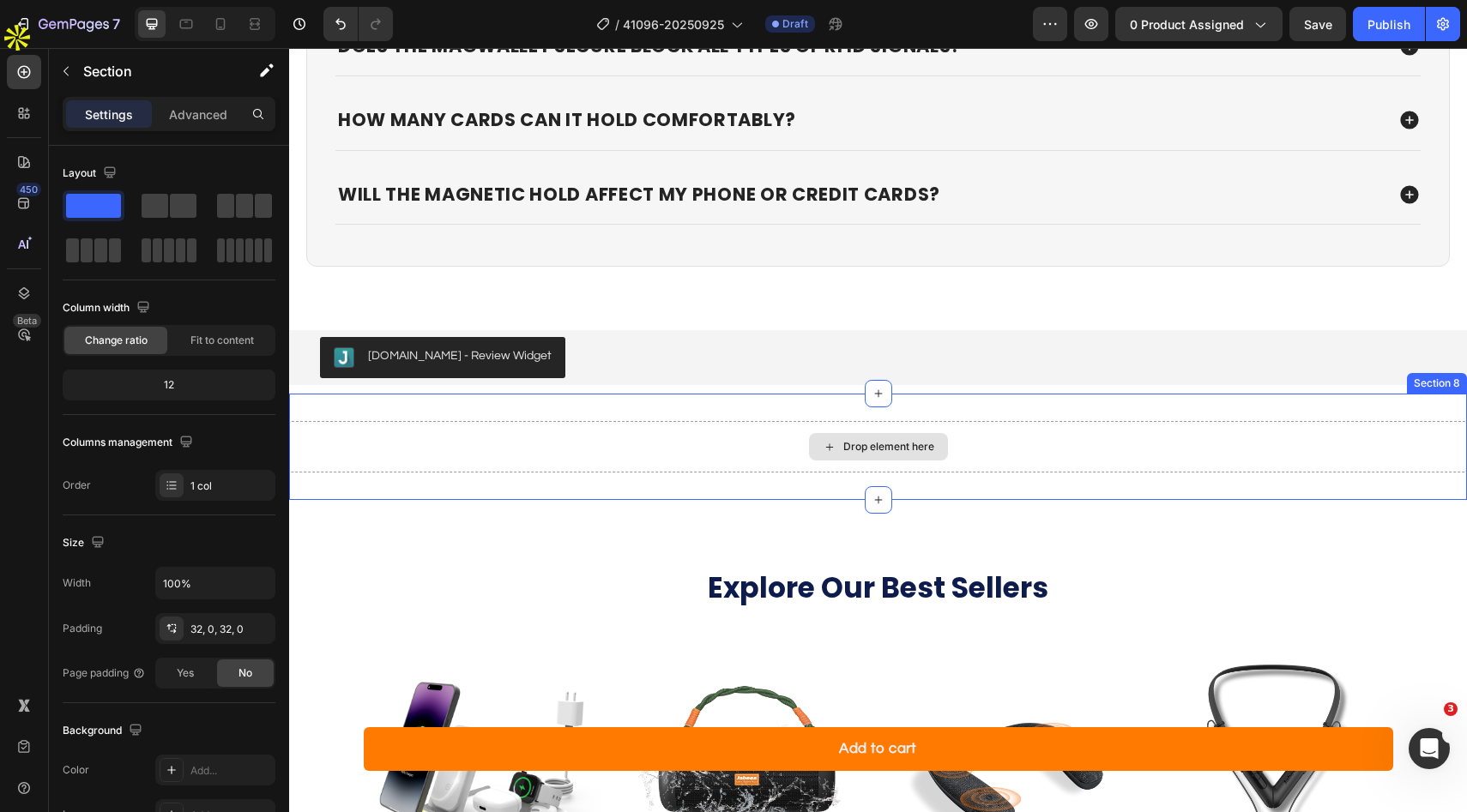
click at [1179, 441] on div "Drop element here" at bounding box center [878, 446] width 1178 height 51
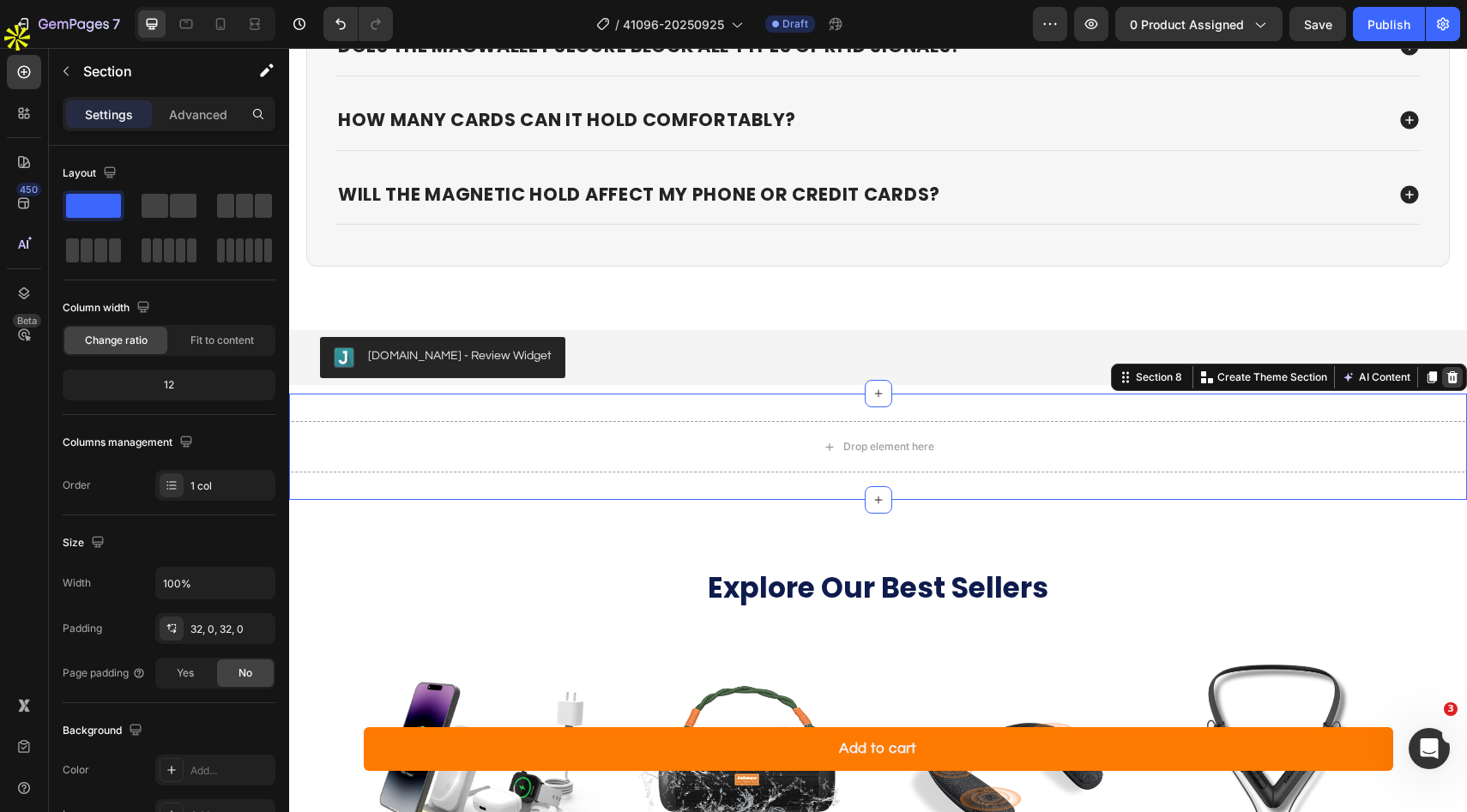
click at [1452, 379] on icon at bounding box center [1452, 377] width 11 height 12
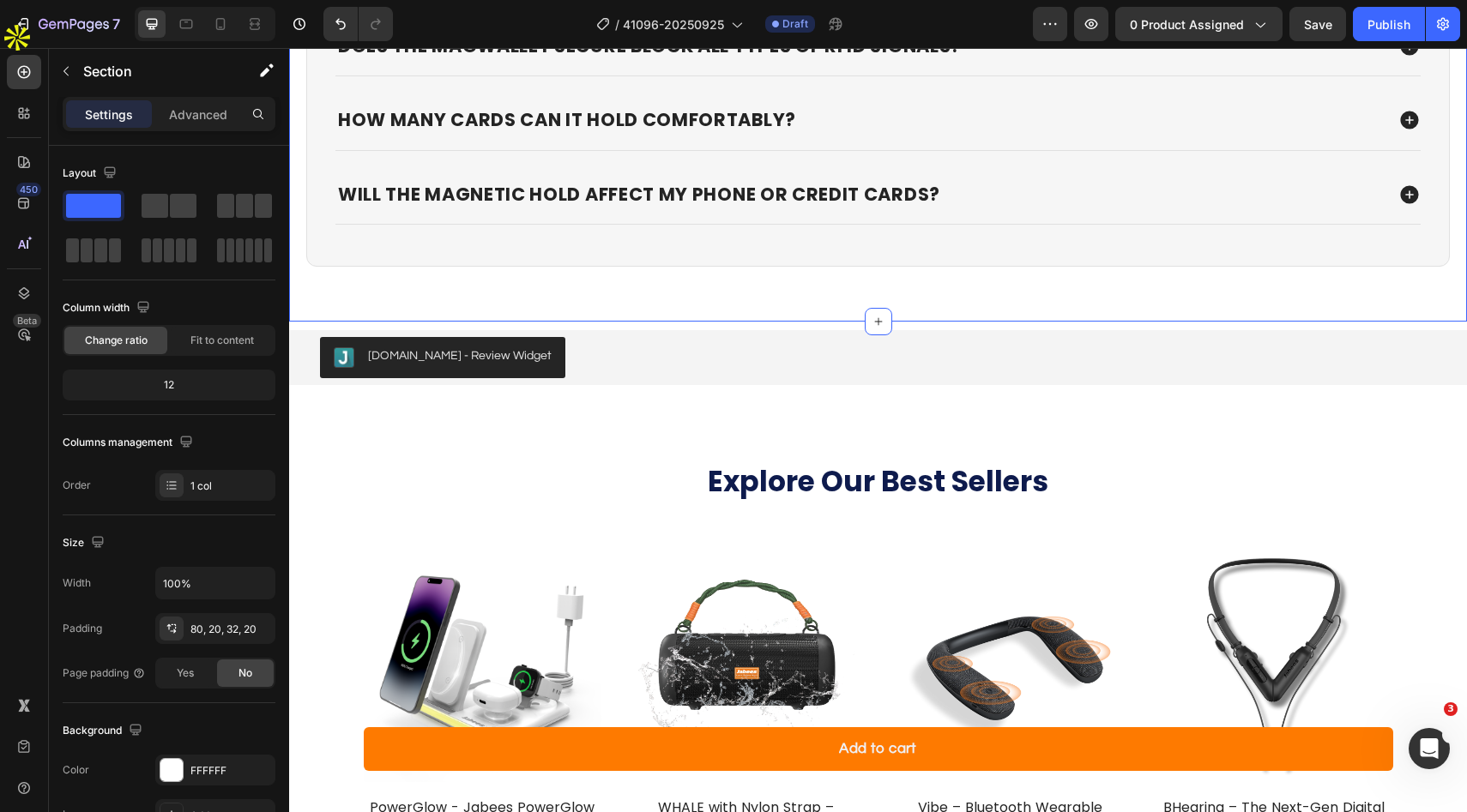
click at [838, 301] on div "FAQ Heading Does the MagWallet Secure block all types of RFID signals? How many…" at bounding box center [878, 84] width 1178 height 476
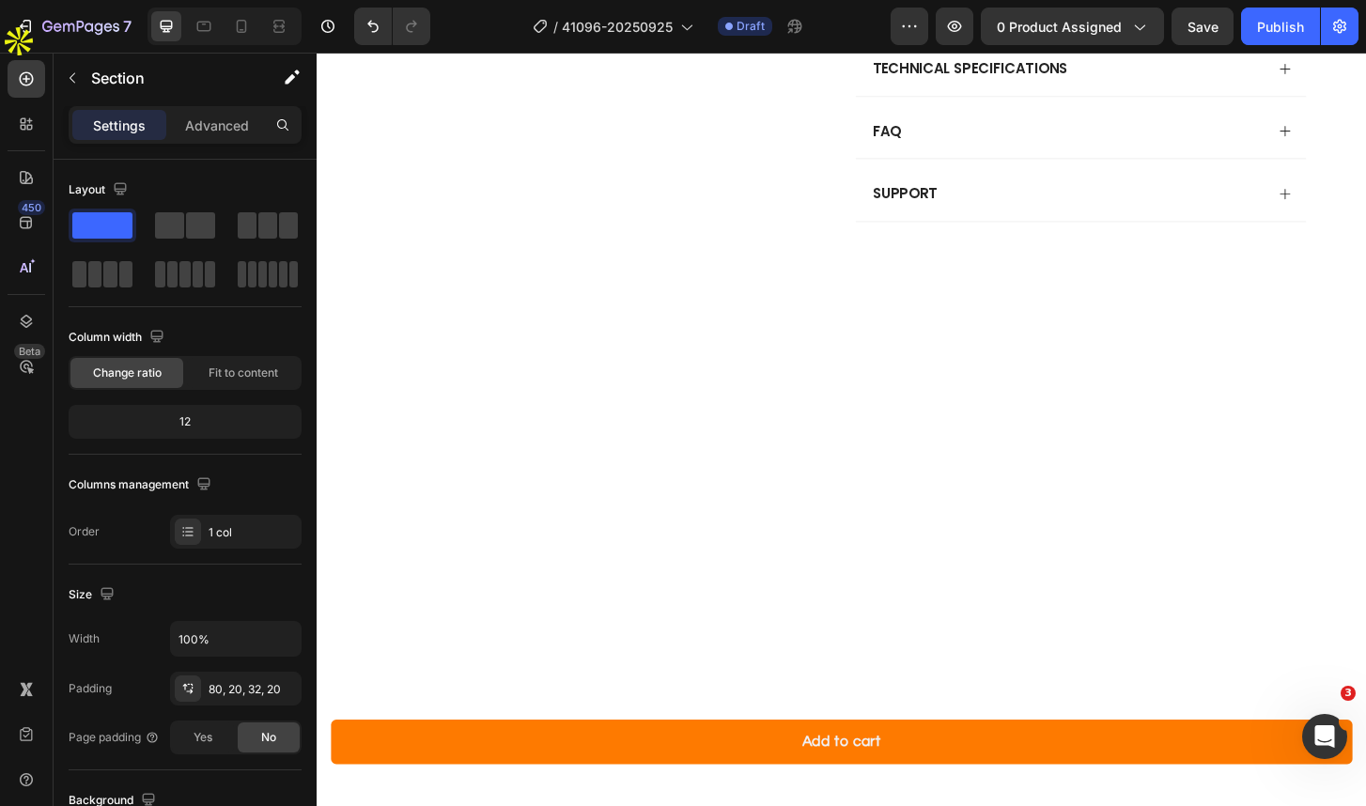
scroll to position [1020, 0]
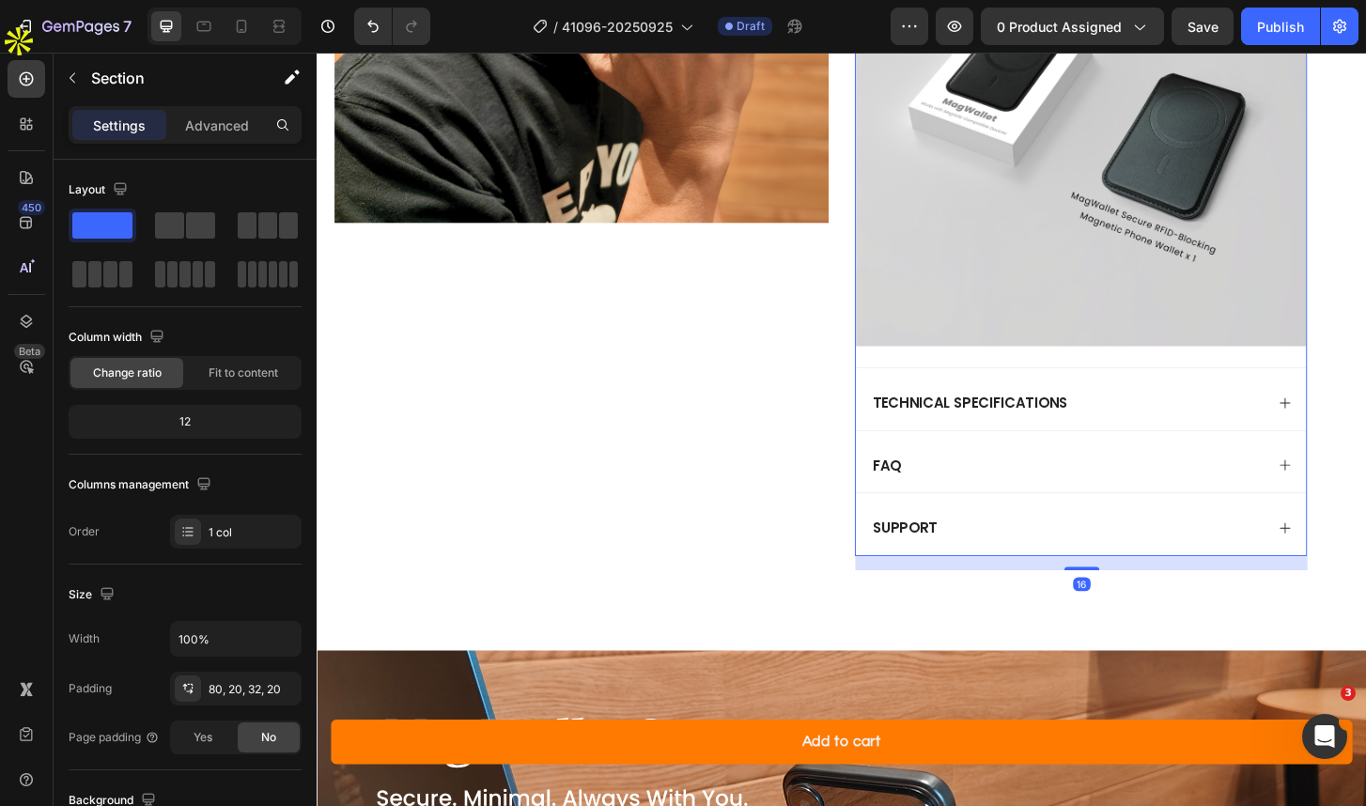
click at [1357, 494] on icon at bounding box center [1356, 496] width 15 height 15
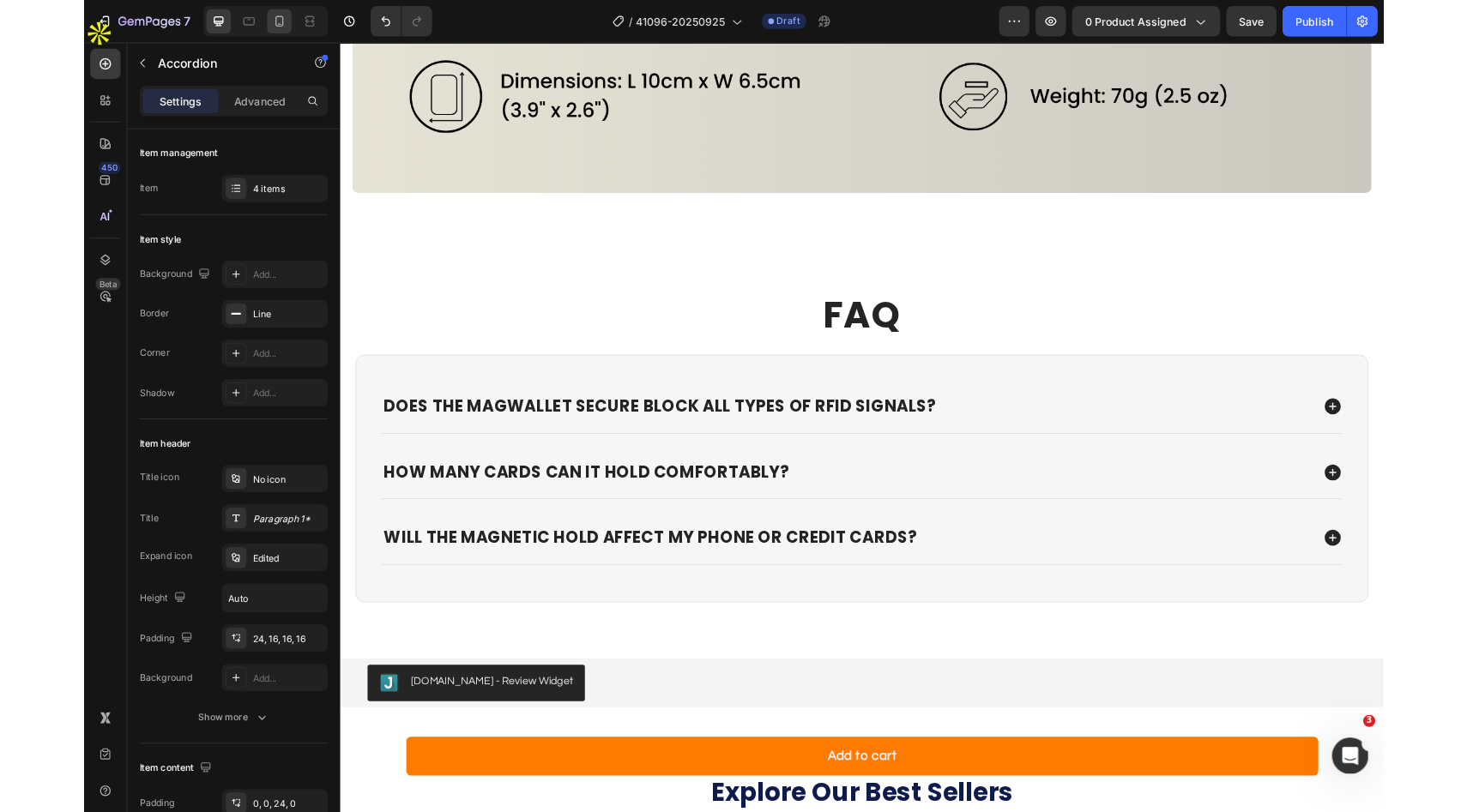
scroll to position [5990, 0]
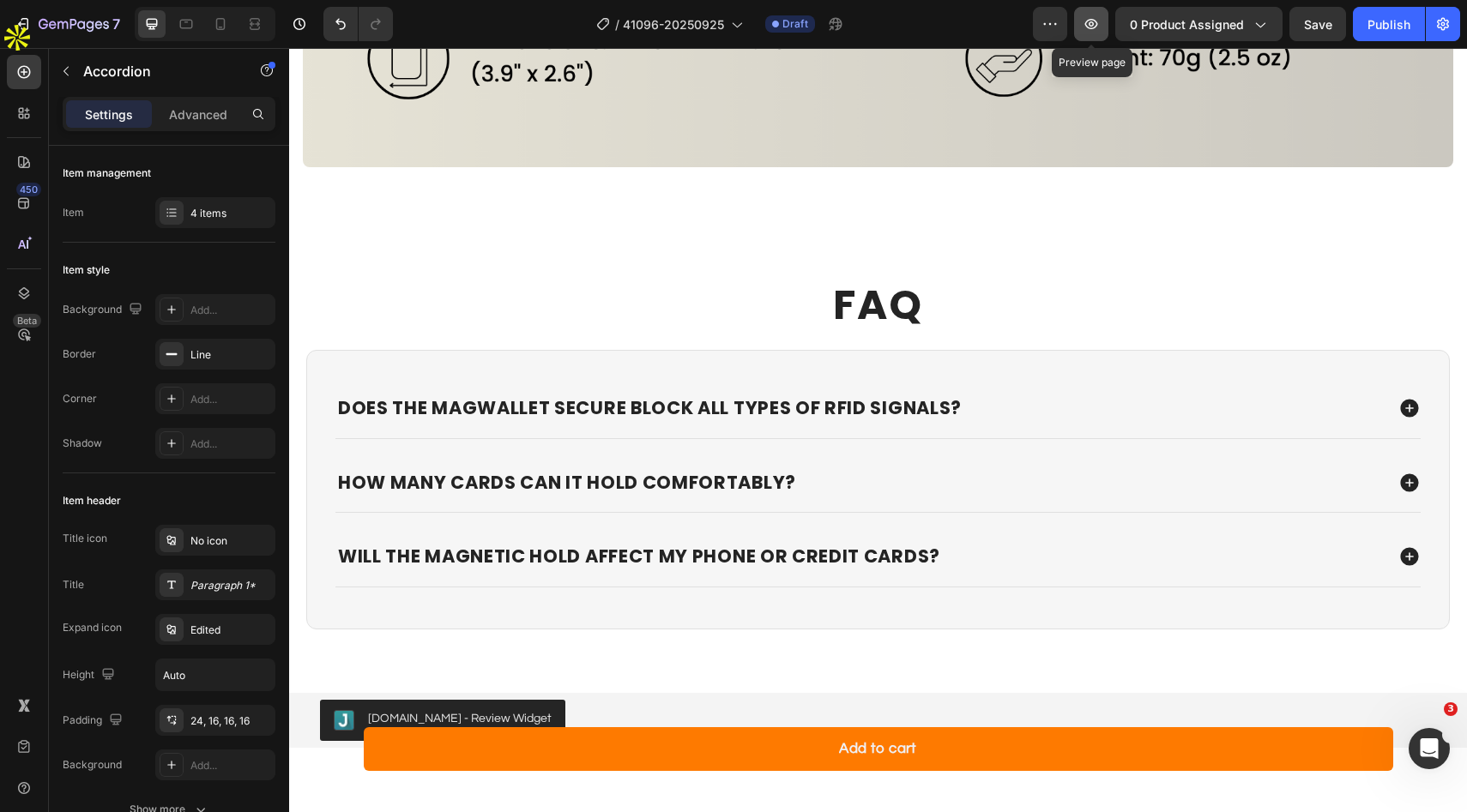
click at [1092, 26] on icon "button" at bounding box center [1092, 24] width 5 height 5
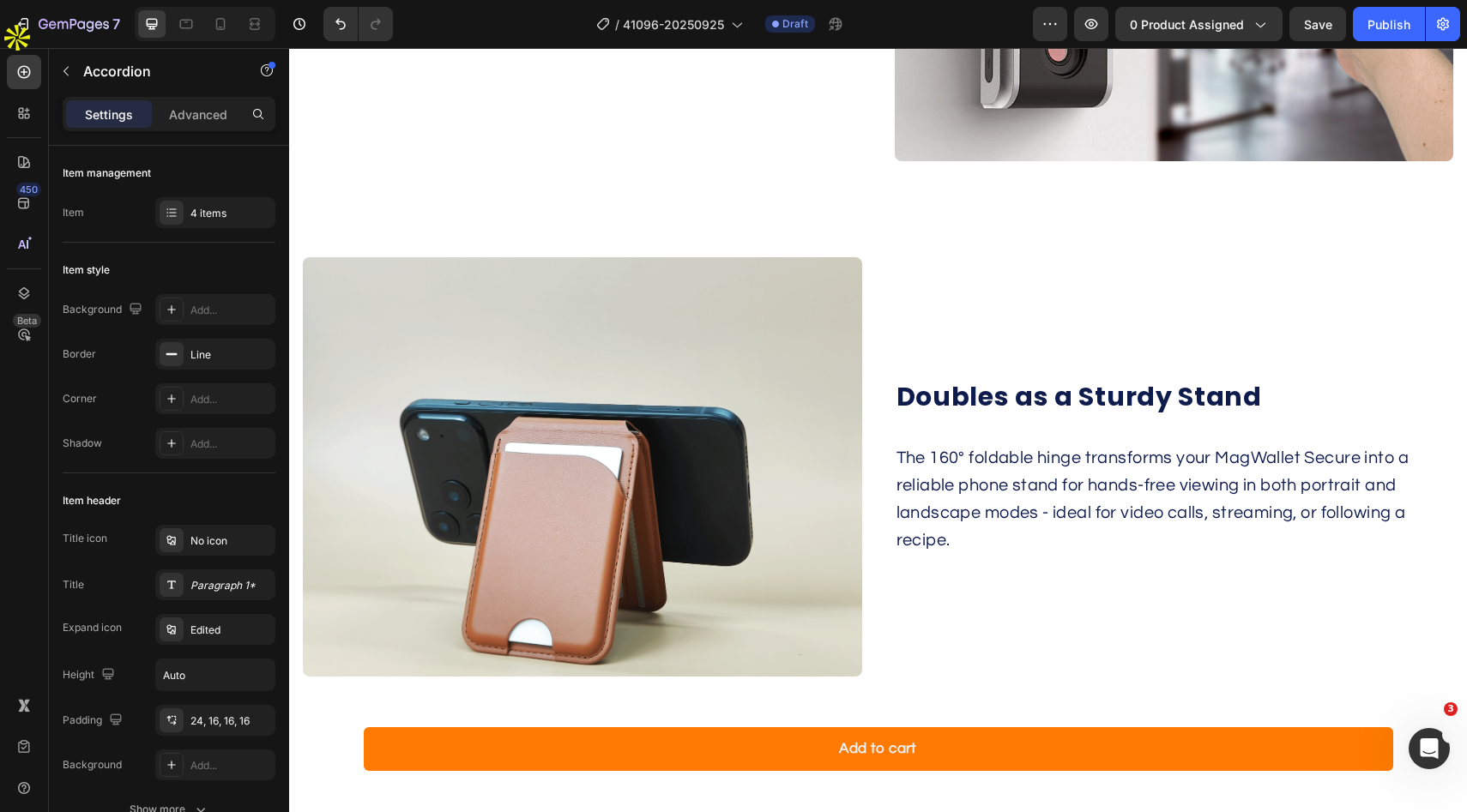
scroll to position [4096, 0]
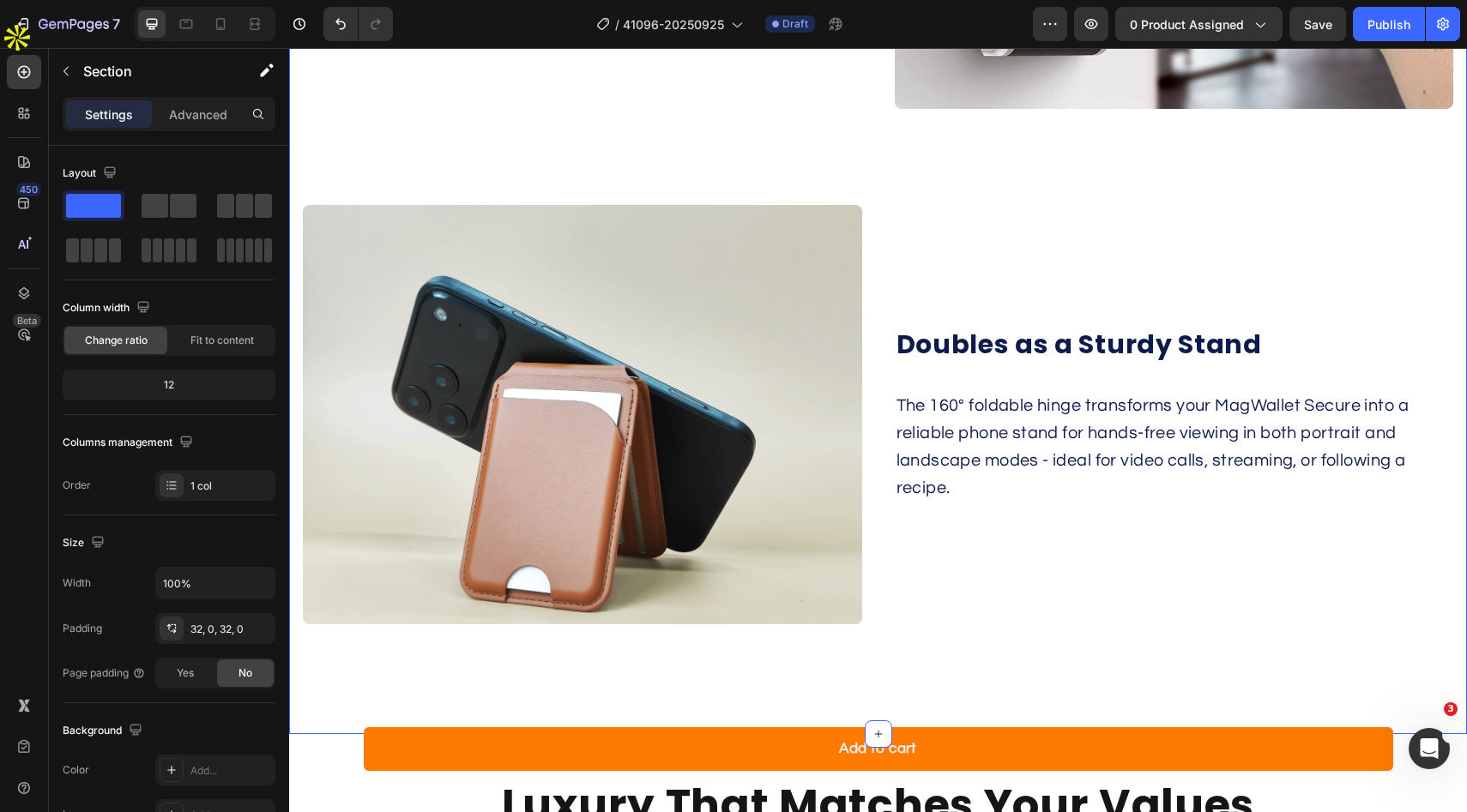
scroll to position [4100, 0]
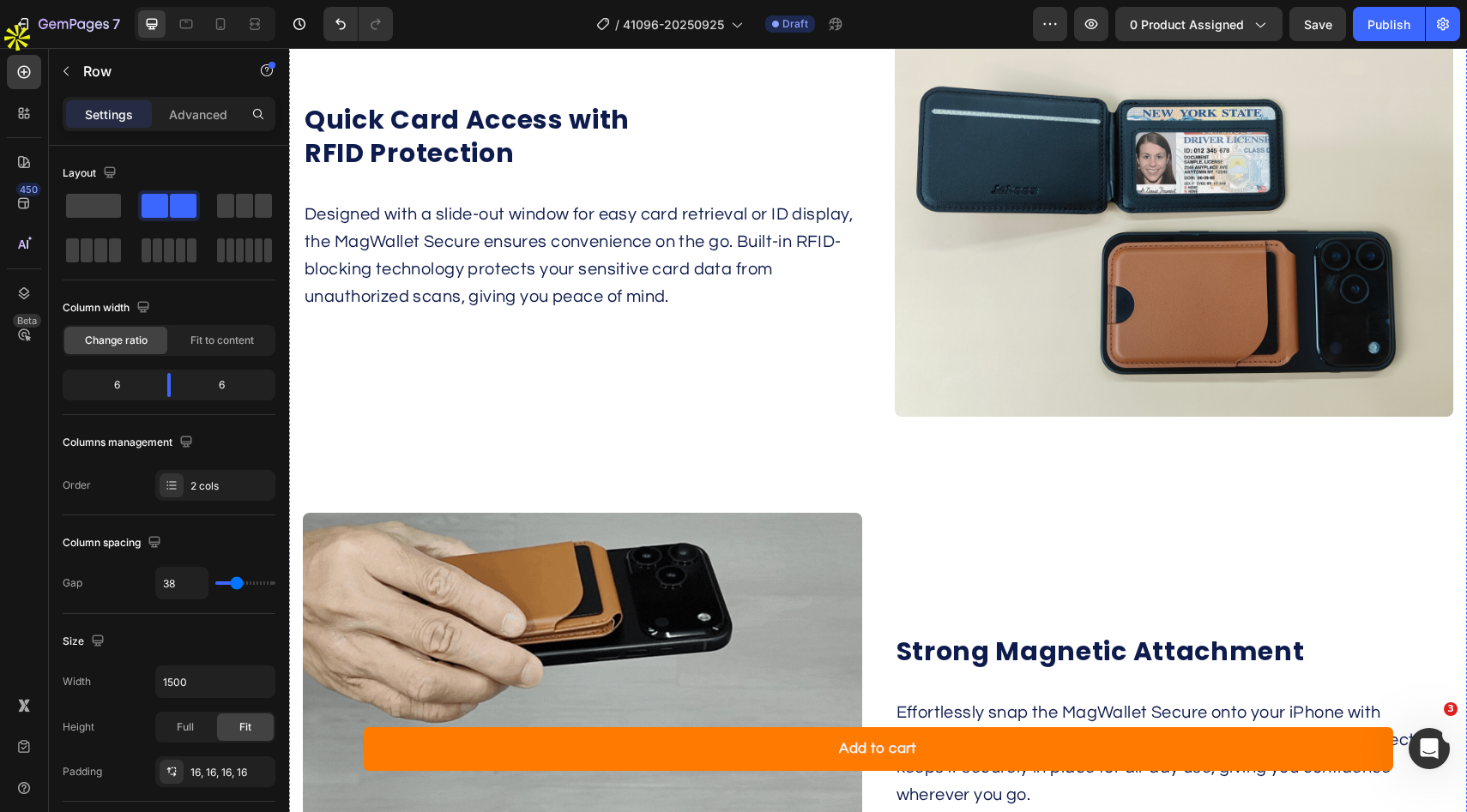
scroll to position [2687, 0]
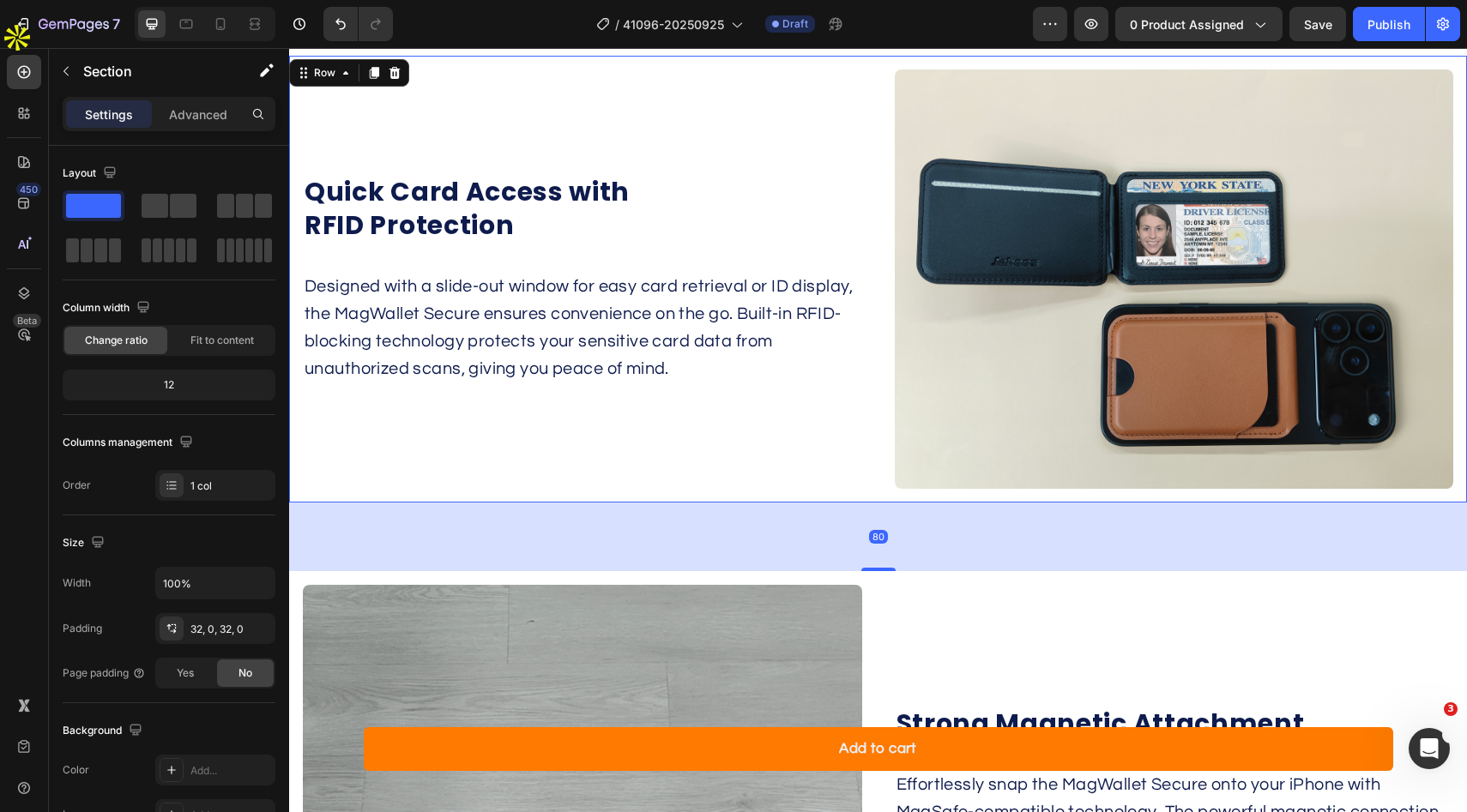
click at [875, 478] on div "Quick Card Access with RFID Protection Heading Designed with a slide-out window…" at bounding box center [878, 279] width 1178 height 447
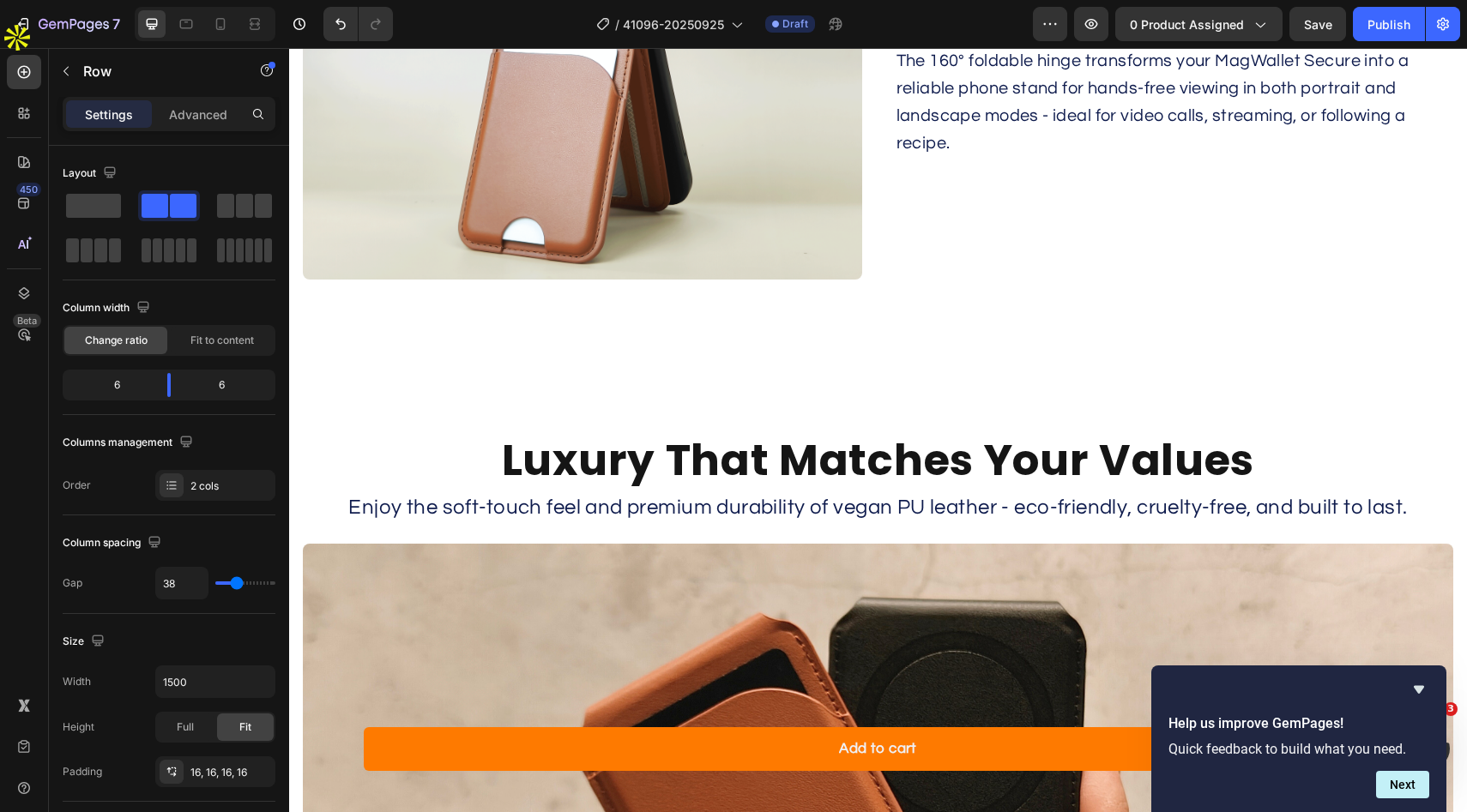
scroll to position [4450, 0]
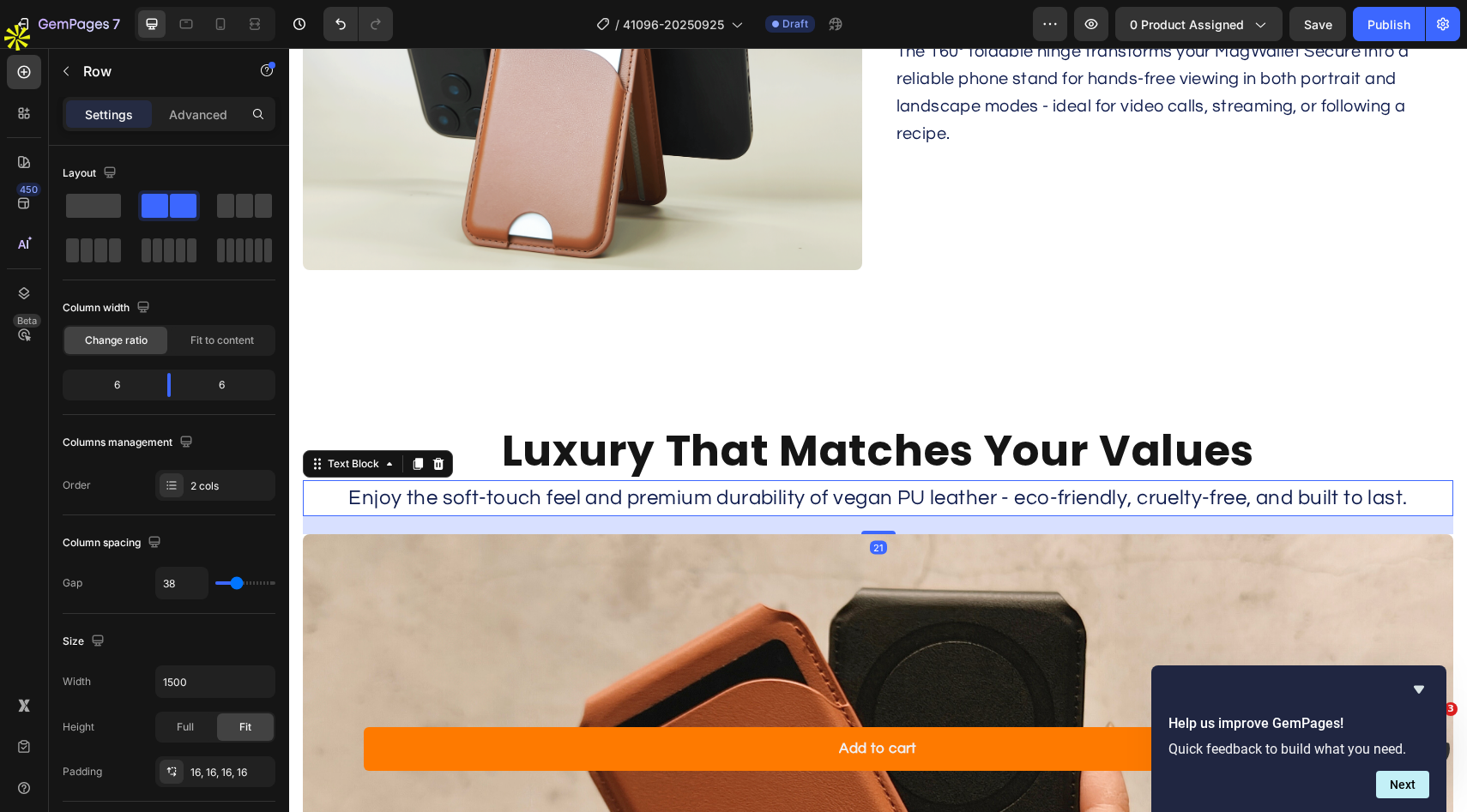
click at [850, 486] on p "Enjoy the soft-touch feel and premium durability of vegan PU leather - eco-frie…" at bounding box center [878, 498] width 1147 height 33
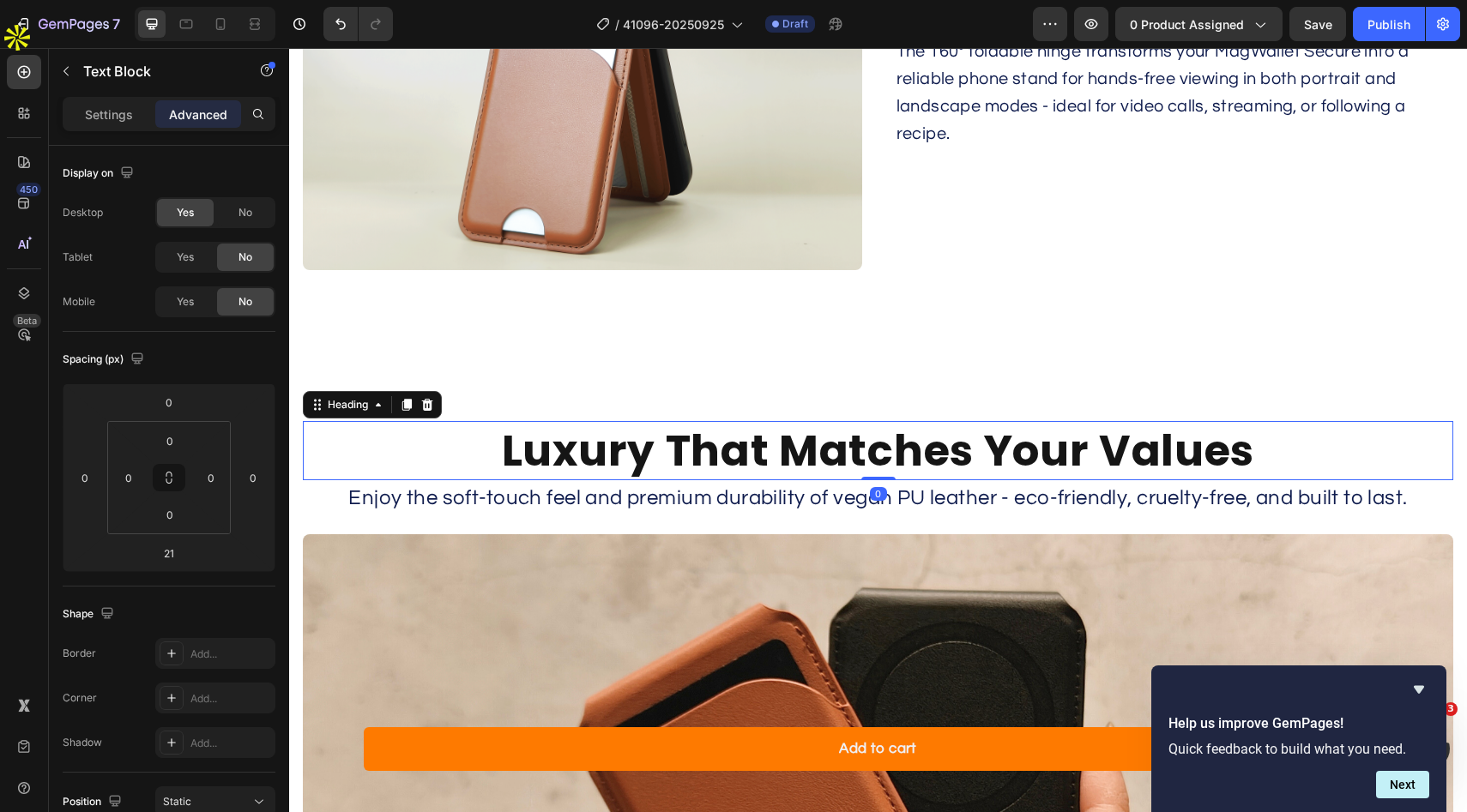
click at [875, 463] on h2 "Luxury That Matches Your Values" at bounding box center [878, 450] width 1150 height 59
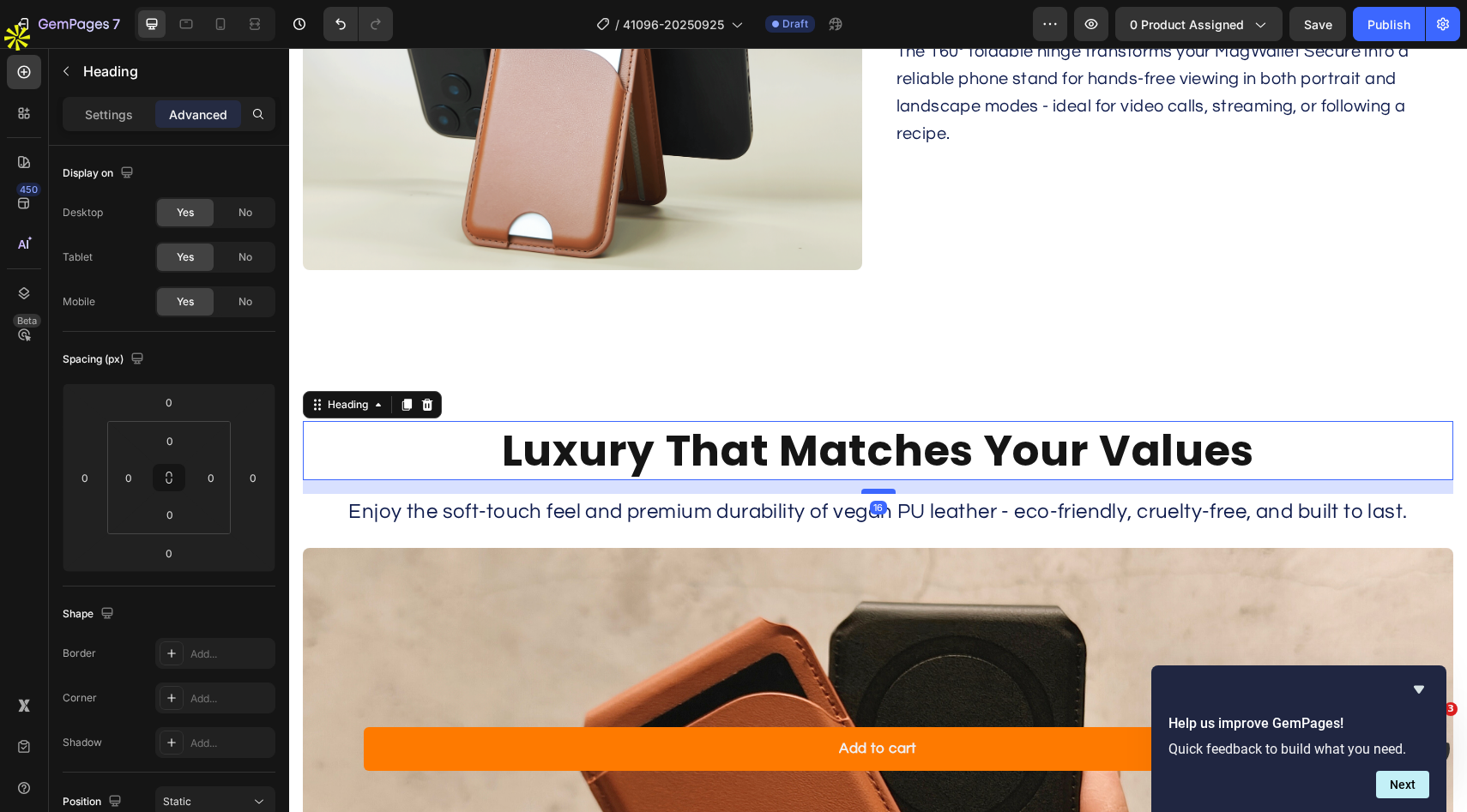
drag, startPoint x: 882, startPoint y: 477, endPoint x: 880, endPoint y: 491, distance: 14.1
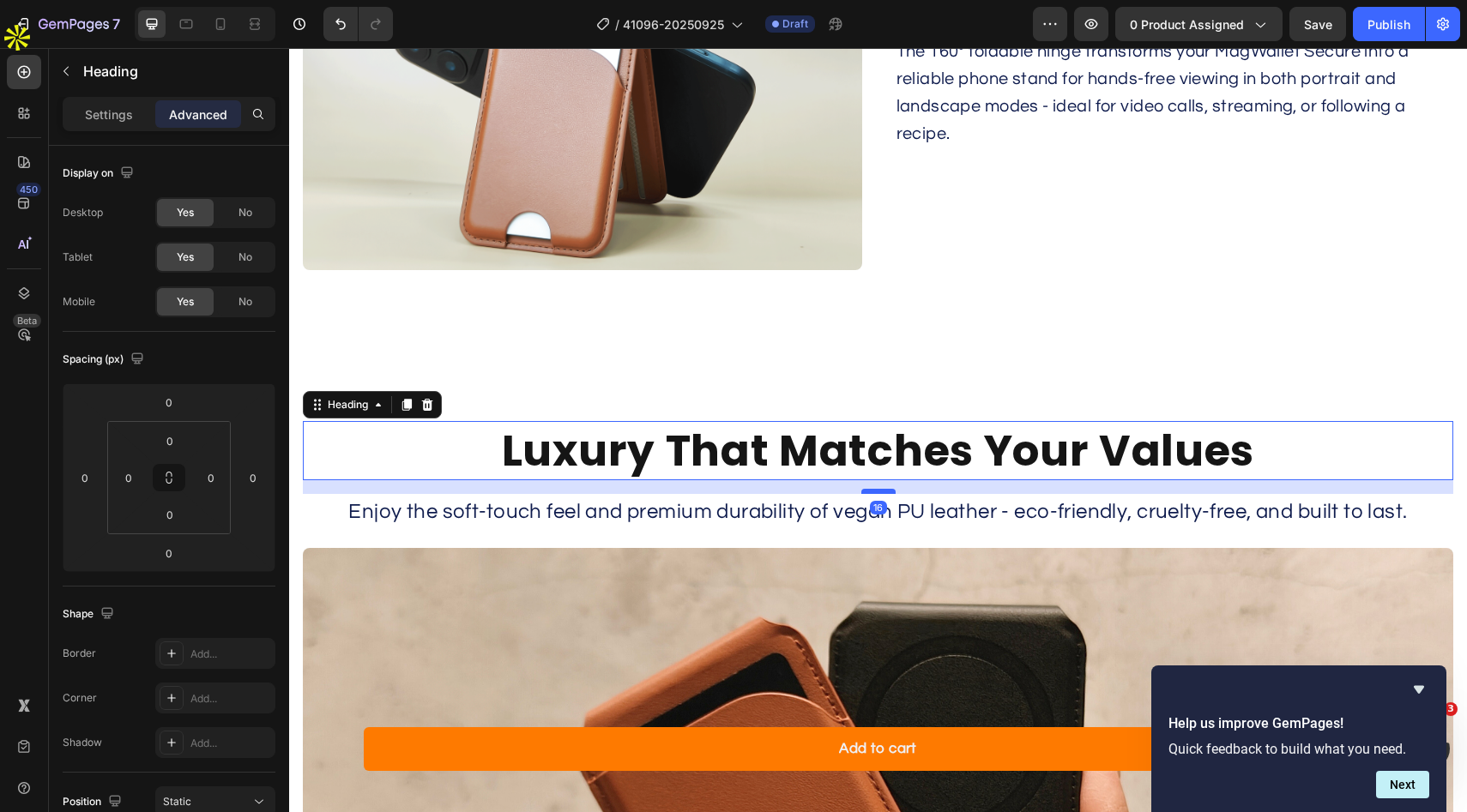
click at [880, 491] on div at bounding box center [879, 492] width 35 height 5
type input "16"
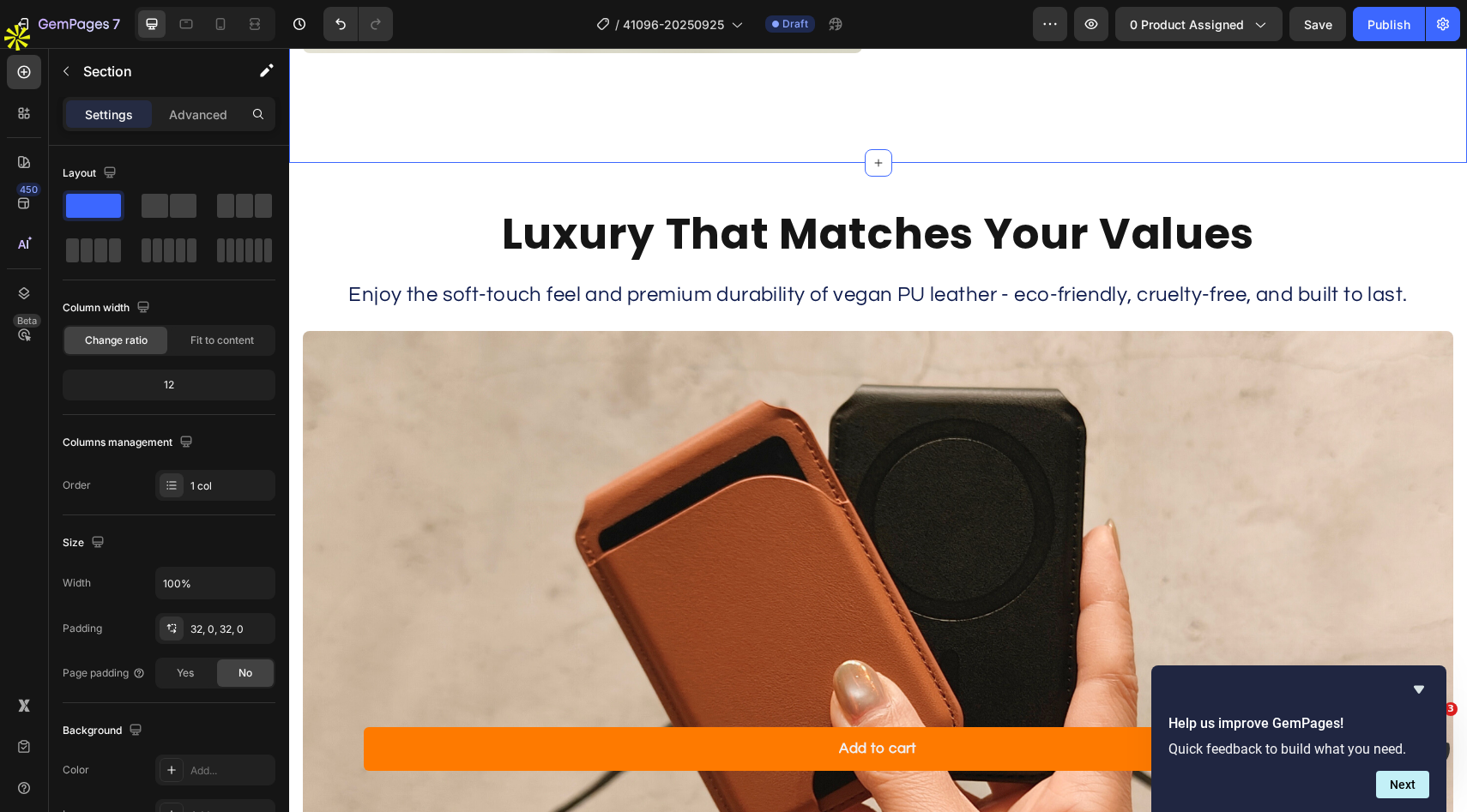
scroll to position [4670, 0]
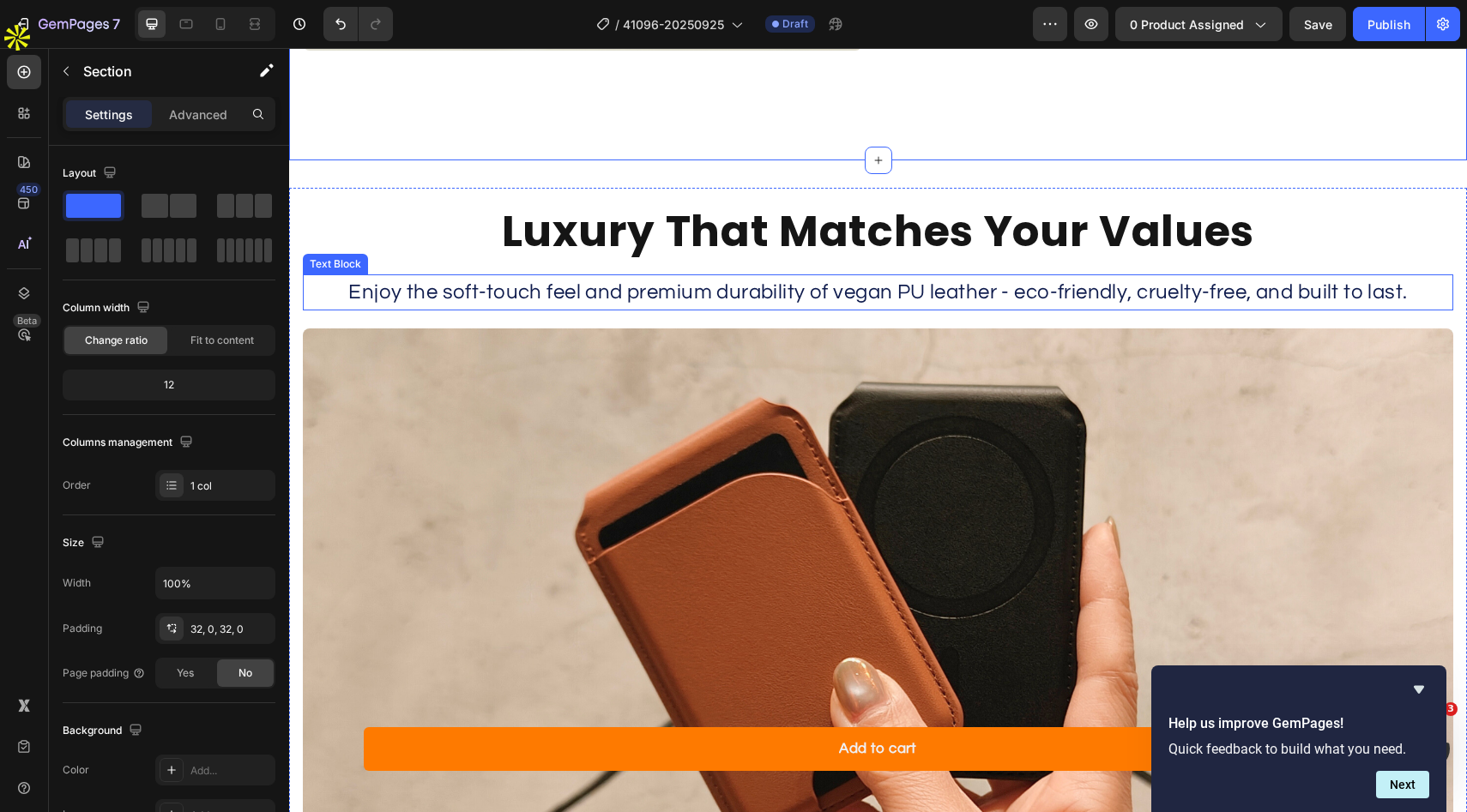
click at [938, 292] on p "Enjoy the soft-touch feel and premium durability of vegan PU leather - eco-frie…" at bounding box center [878, 293] width 1147 height 33
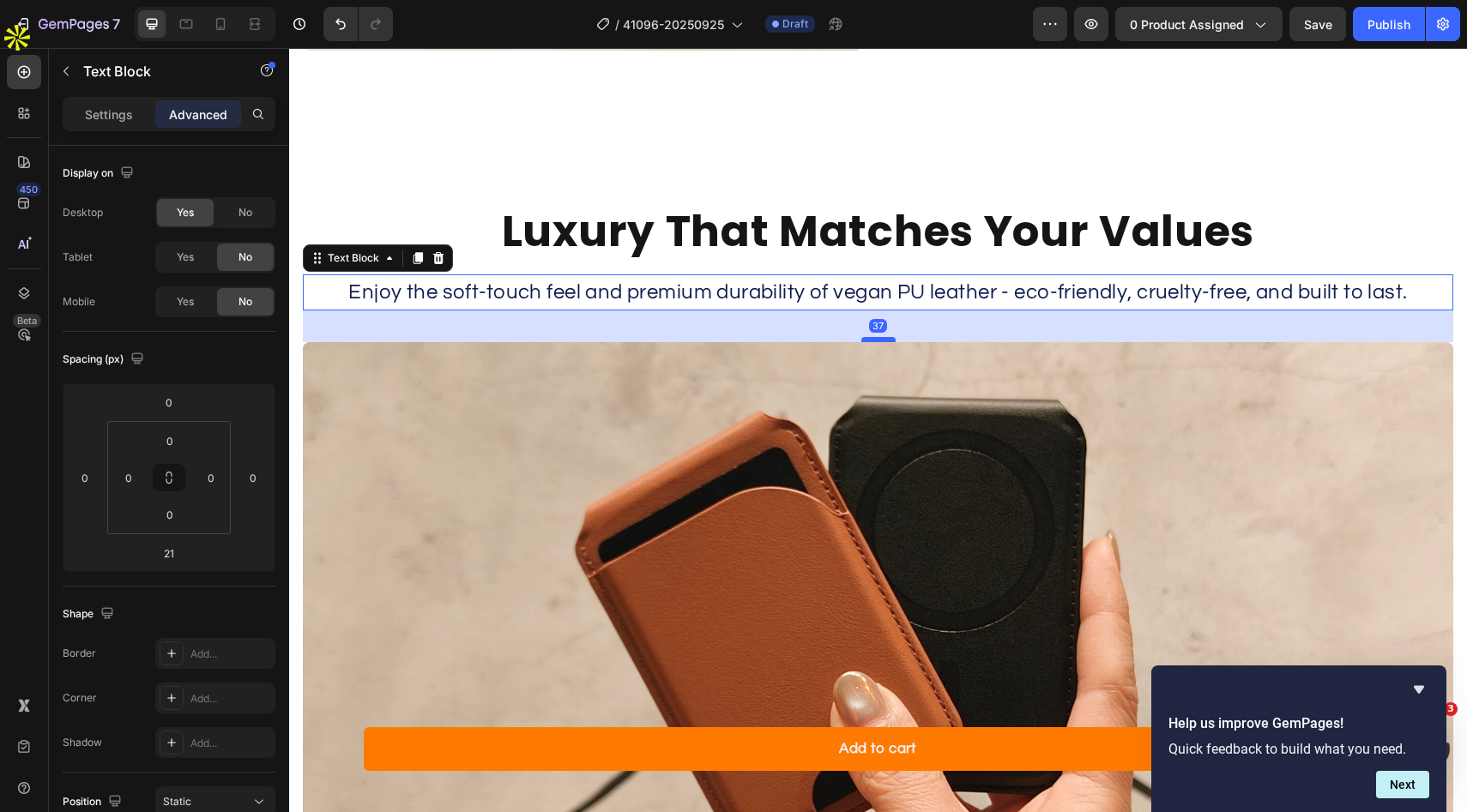
drag, startPoint x: 880, startPoint y: 326, endPoint x: 879, endPoint y: 341, distance: 15.0
click at [879, 341] on div at bounding box center [879, 339] width 35 height 5
type input "39"
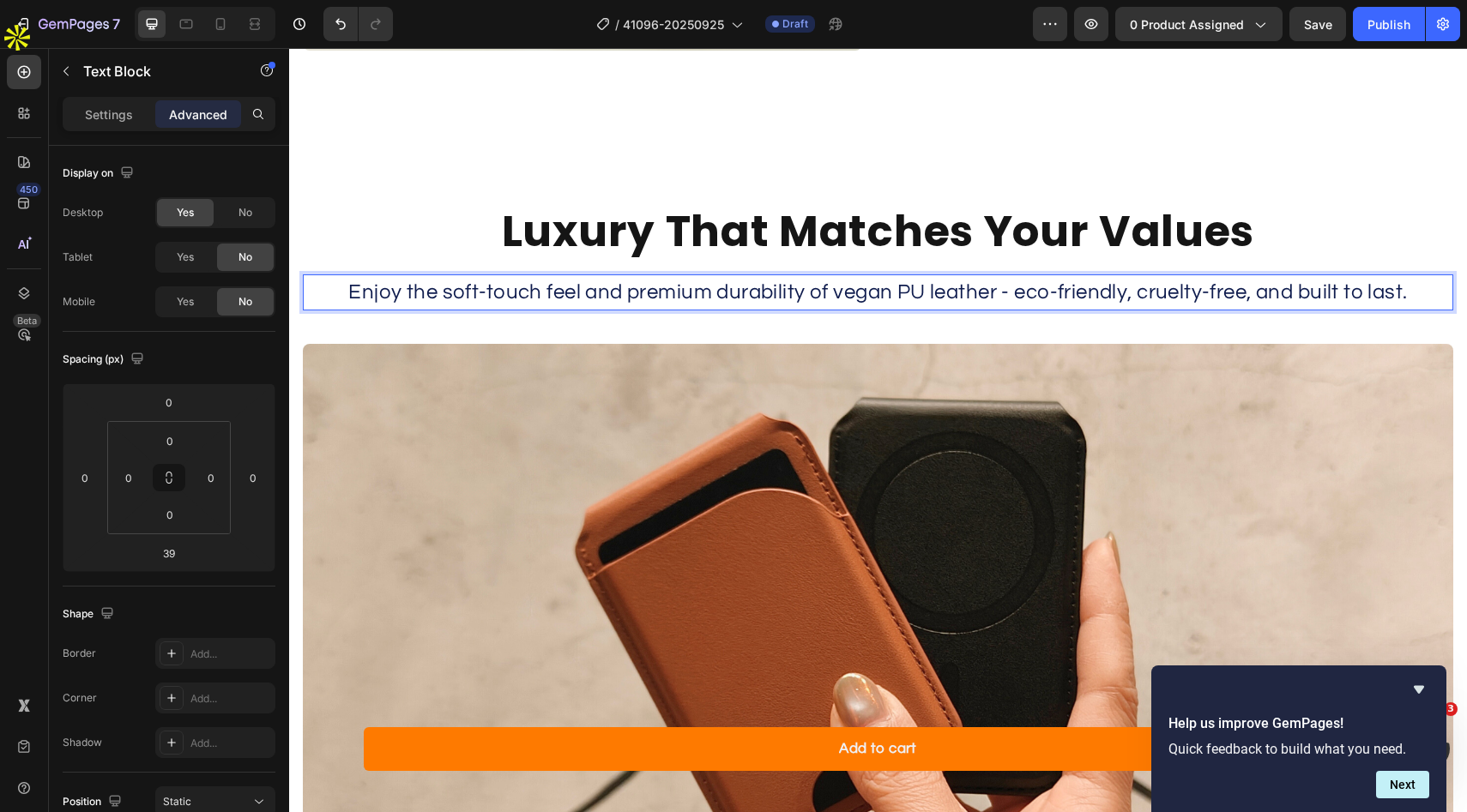
click at [889, 281] on p "Enjoy the soft-touch feel and premium durability of vegan PU leather - eco-frie…" at bounding box center [878, 293] width 1147 height 33
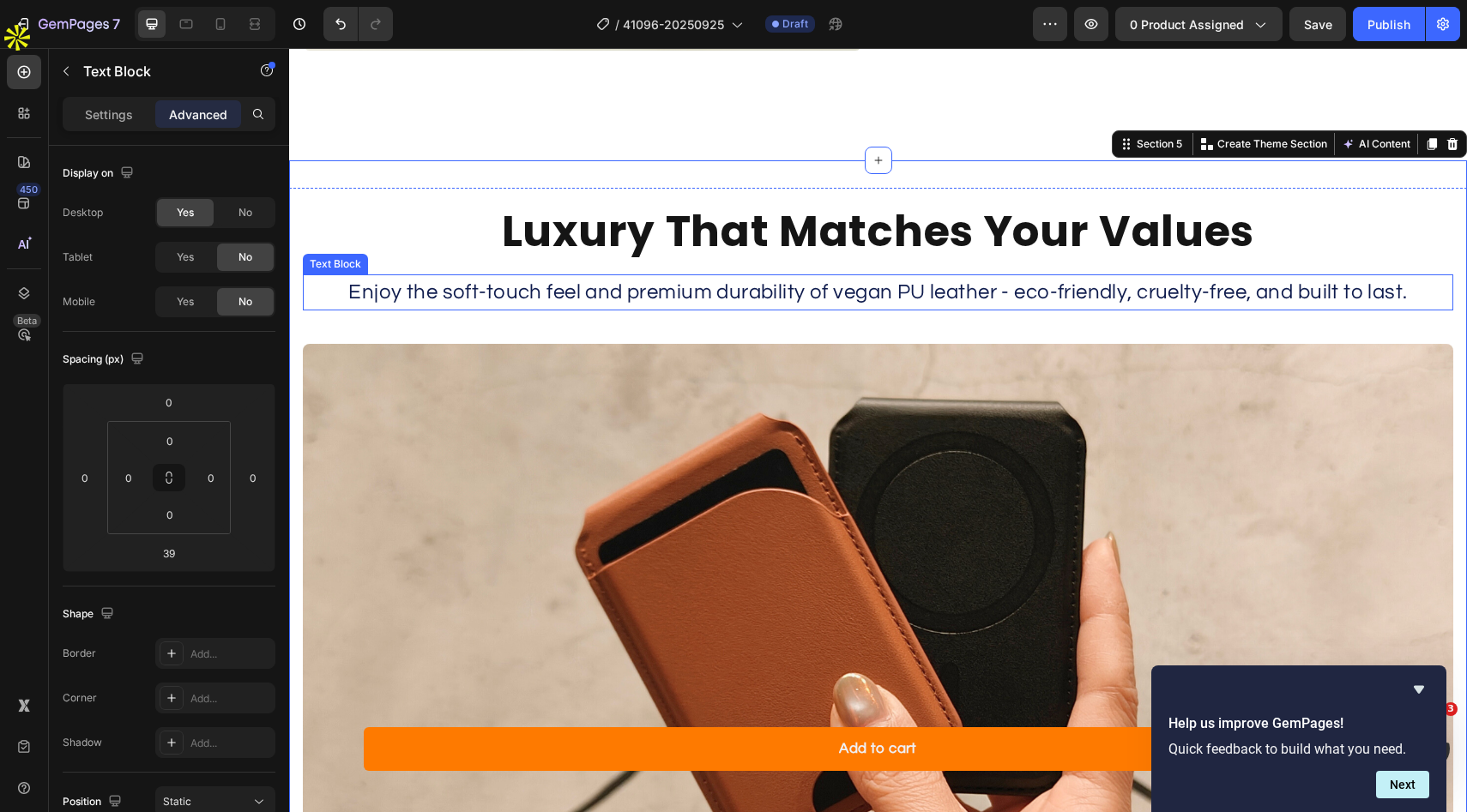
click at [906, 291] on p "Enjoy the soft-touch feel and premium durability of vegan PU leather - eco-frie…" at bounding box center [878, 293] width 1147 height 33
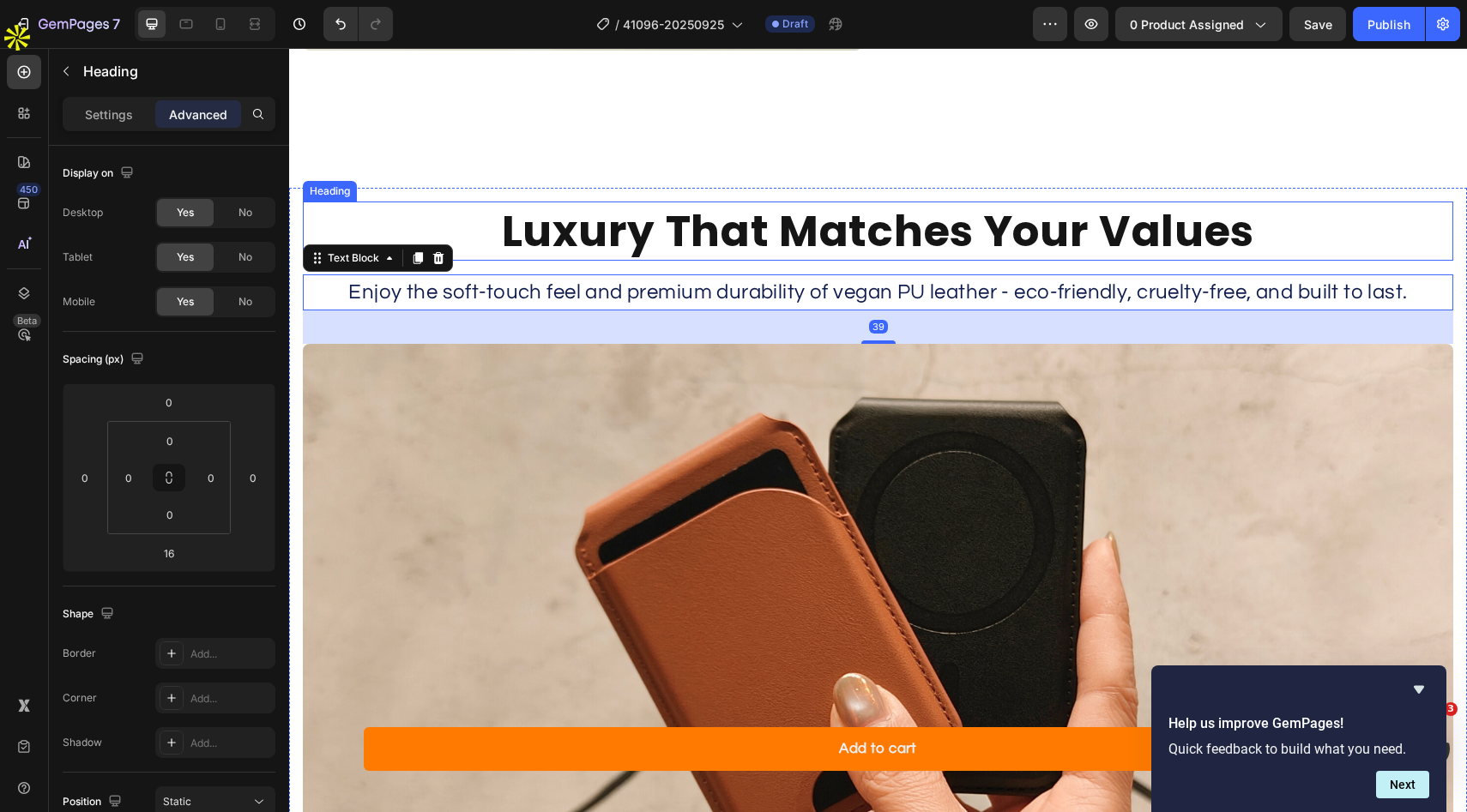
click at [906, 230] on h2 "Luxury That Matches Your Values" at bounding box center [878, 231] width 1150 height 59
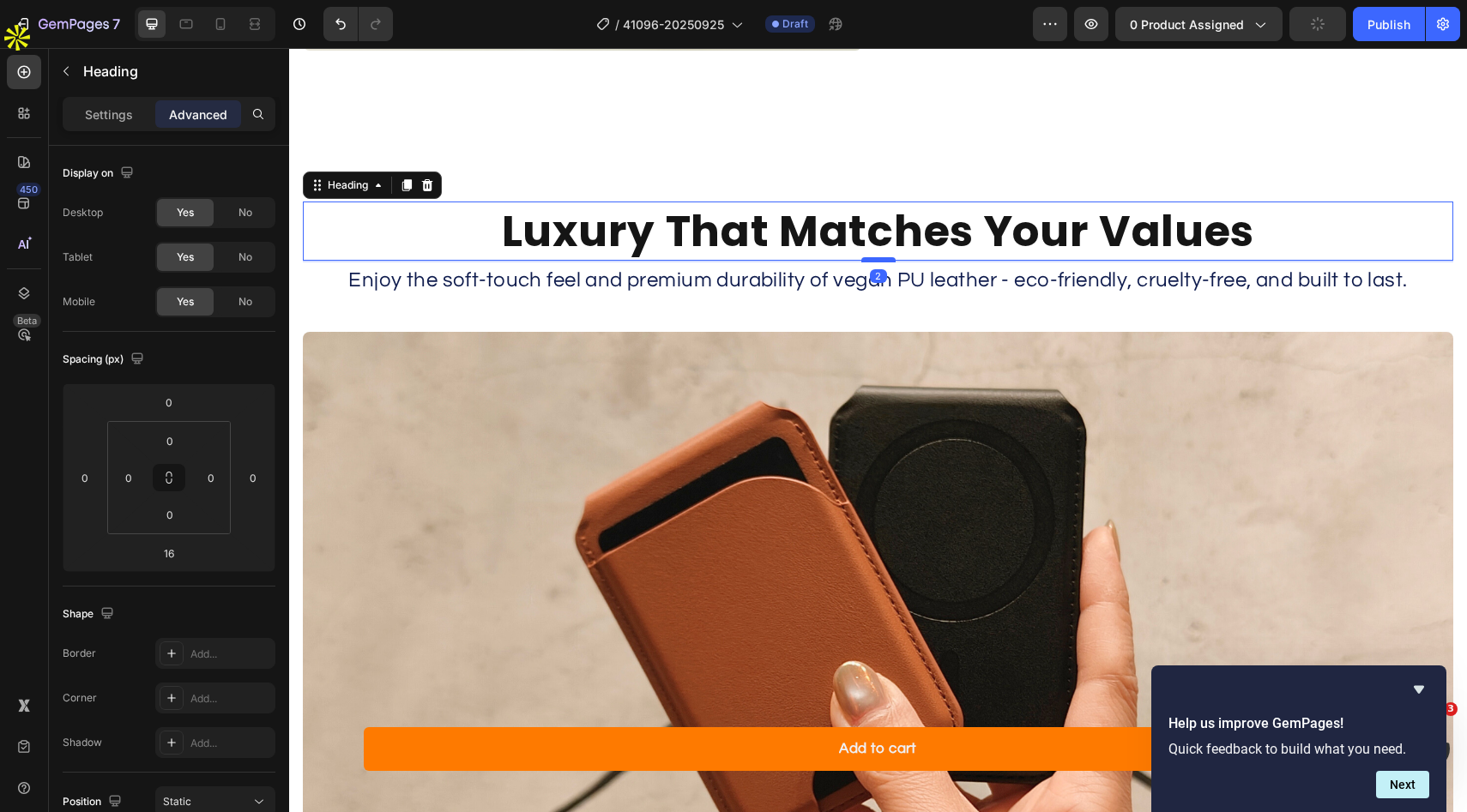
drag, startPoint x: 878, startPoint y: 272, endPoint x: 879, endPoint y: 260, distance: 12.0
click at [879, 260] on div at bounding box center [879, 260] width 35 height 5
type input "2"
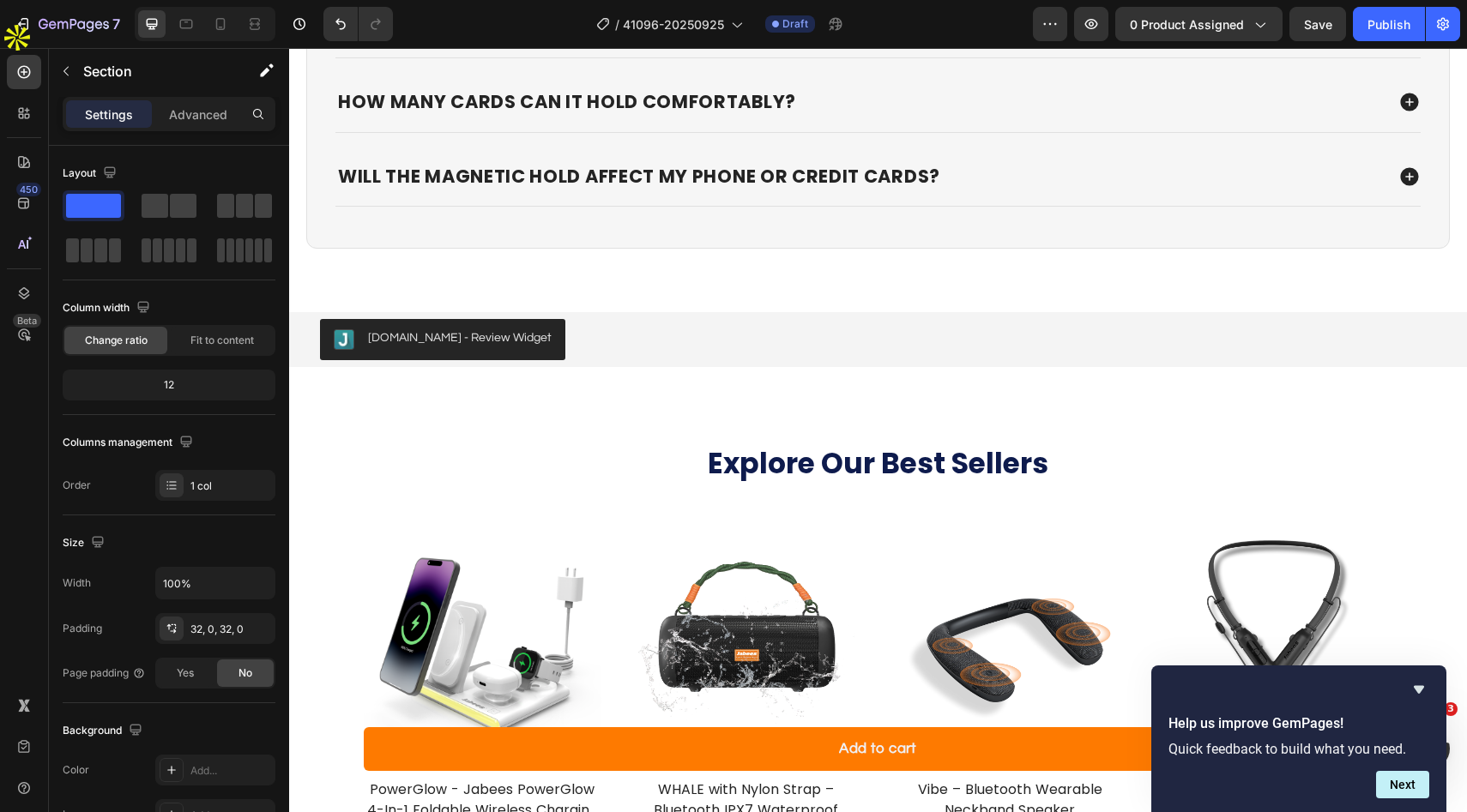
scroll to position [6315, 0]
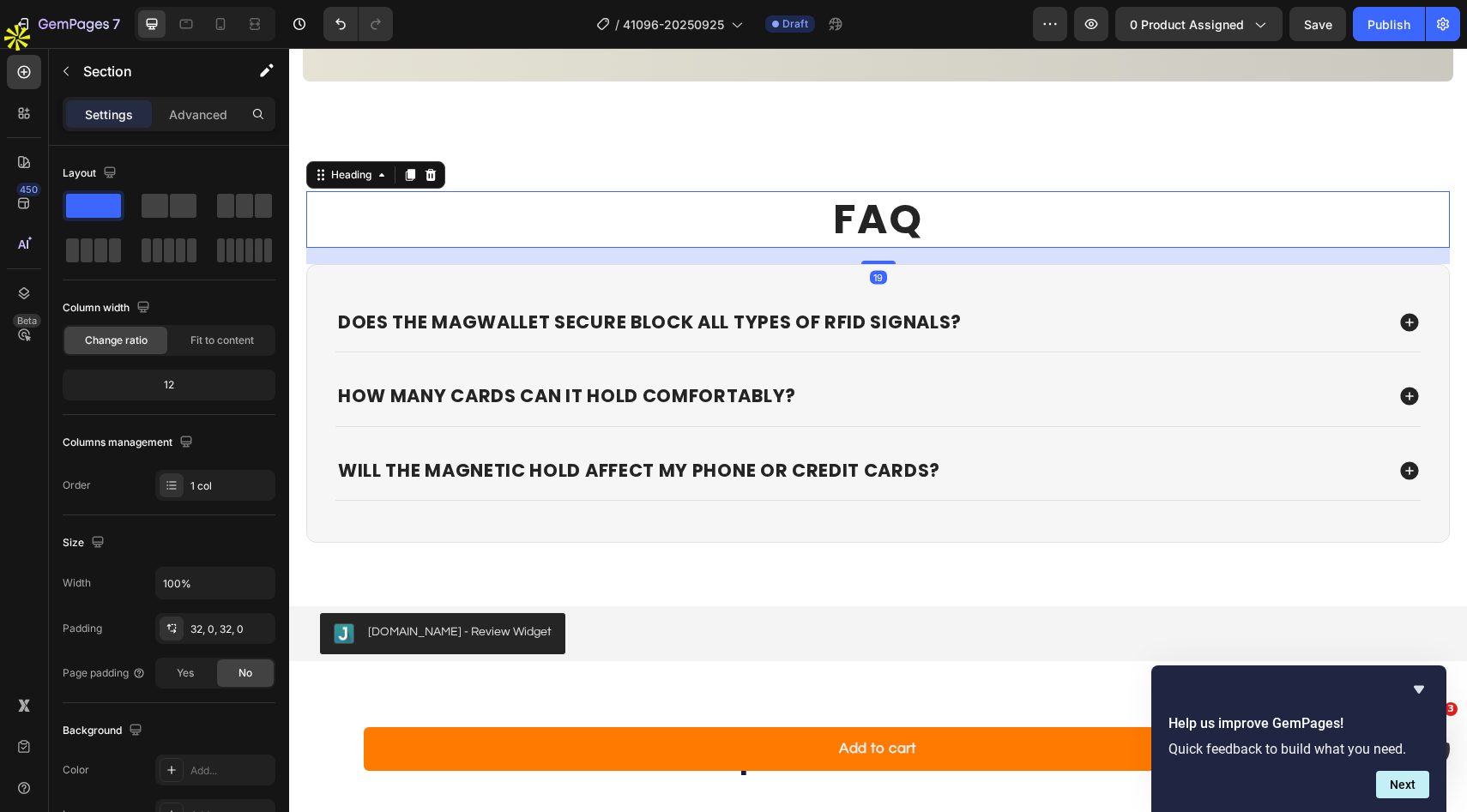
click at [452, 221] on h2 "FAQ" at bounding box center [877, 220] width 1144 height 57
click at [328, 130] on div "FAQ Heading 19 Does the MagWallet Secure block all types of RFID signals? How m…" at bounding box center [878, 360] width 1178 height 476
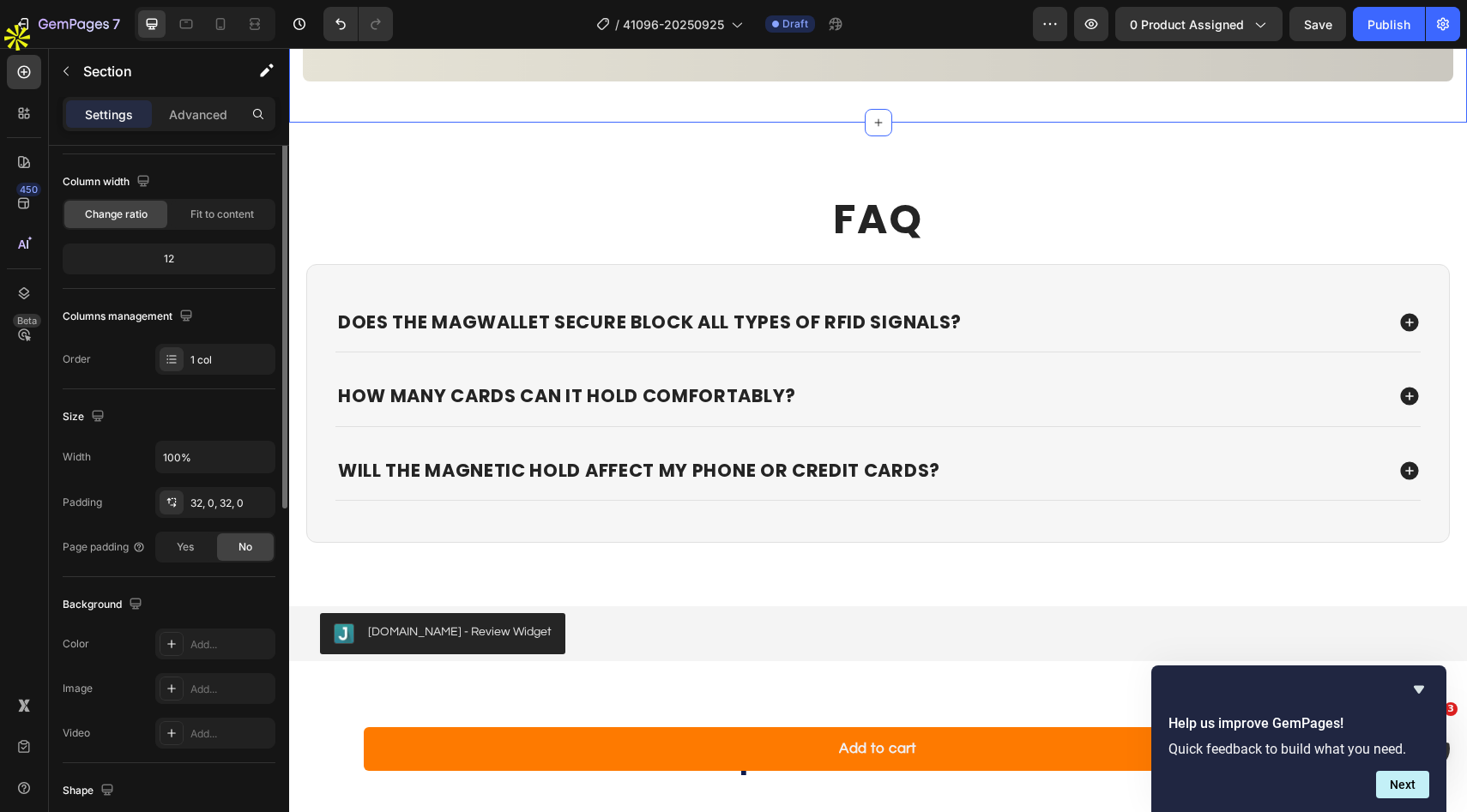
scroll to position [0, 0]
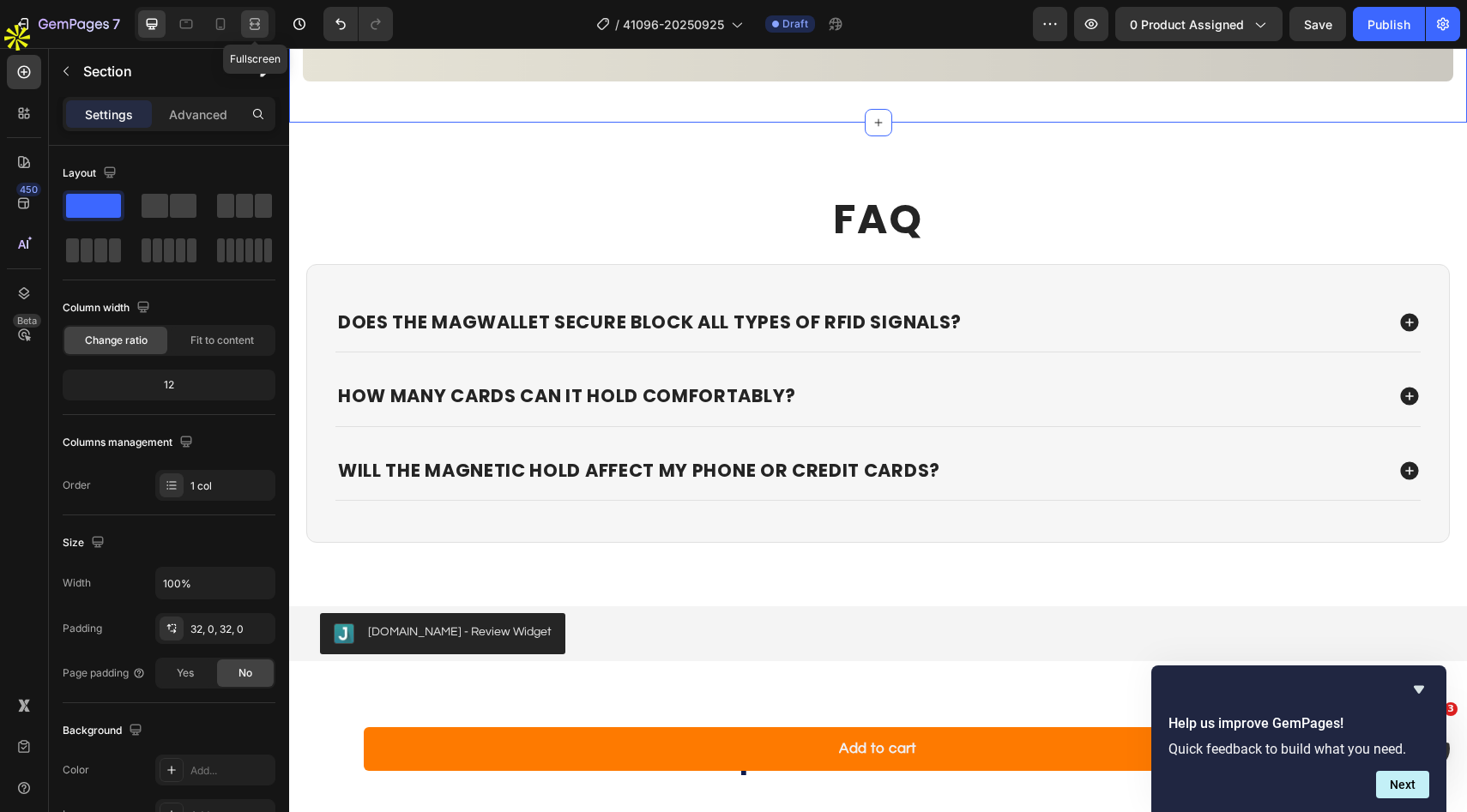
click at [261, 26] on icon at bounding box center [255, 24] width 17 height 17
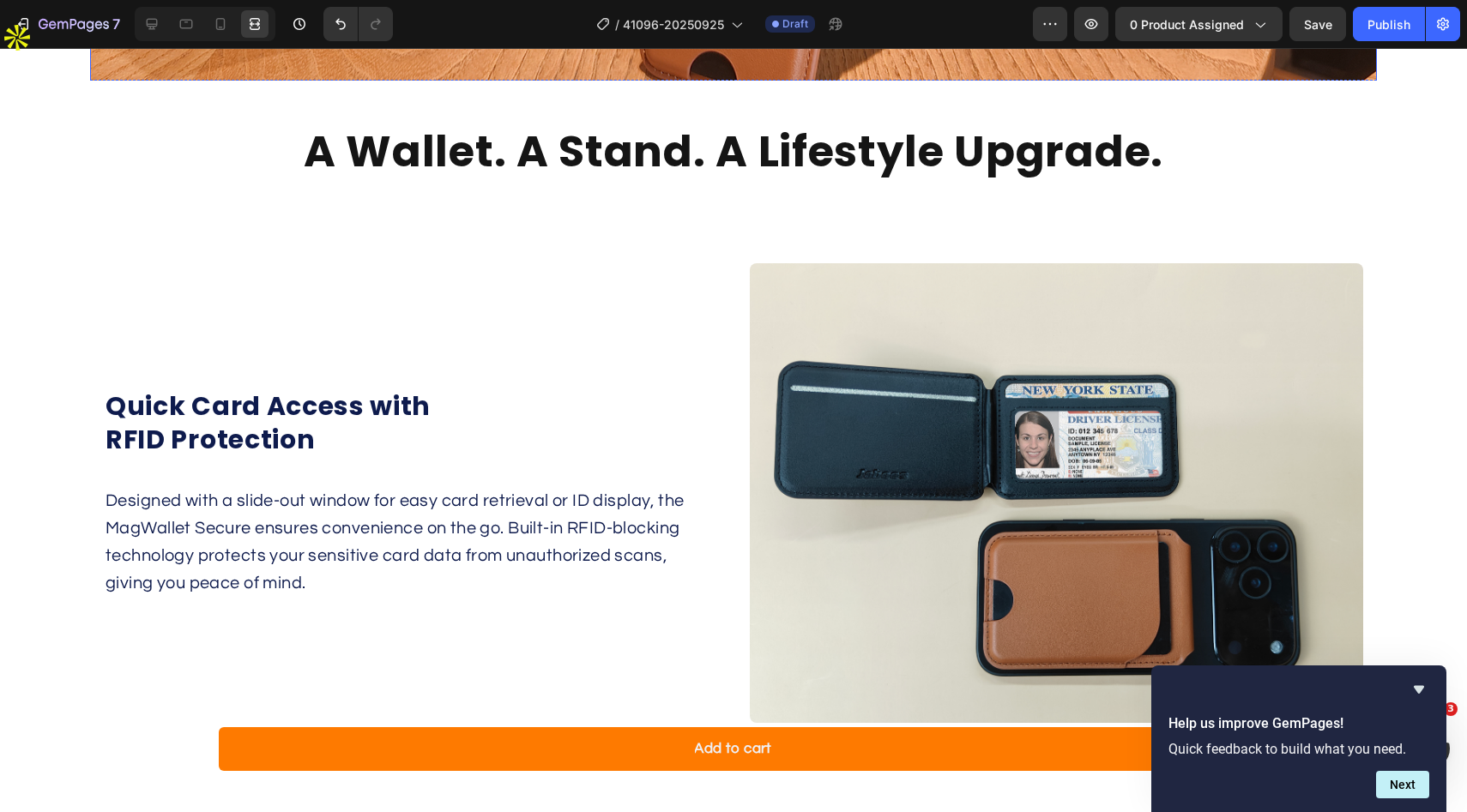
scroll to position [2488, 0]
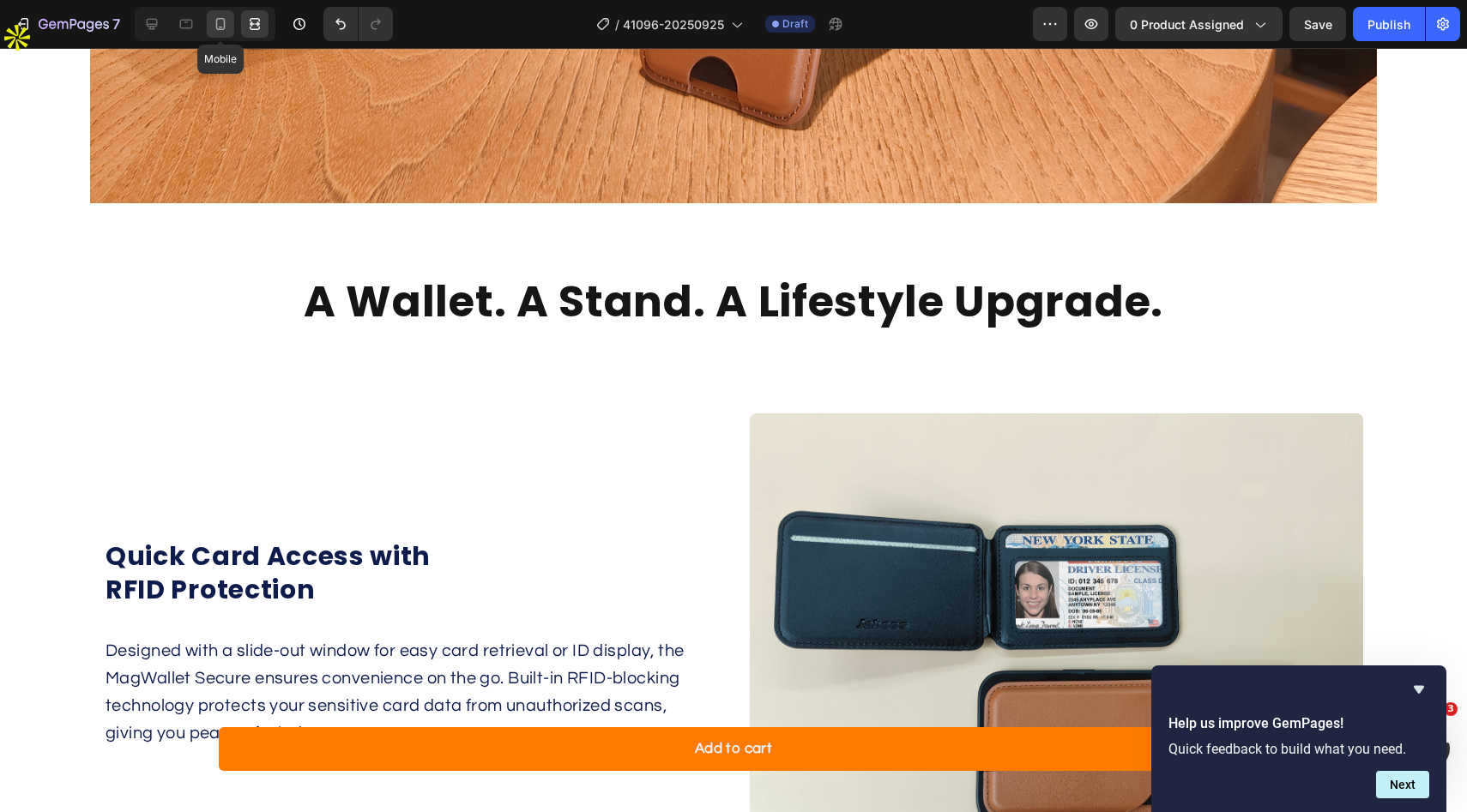
click at [220, 24] on icon at bounding box center [220, 24] width 17 height 17
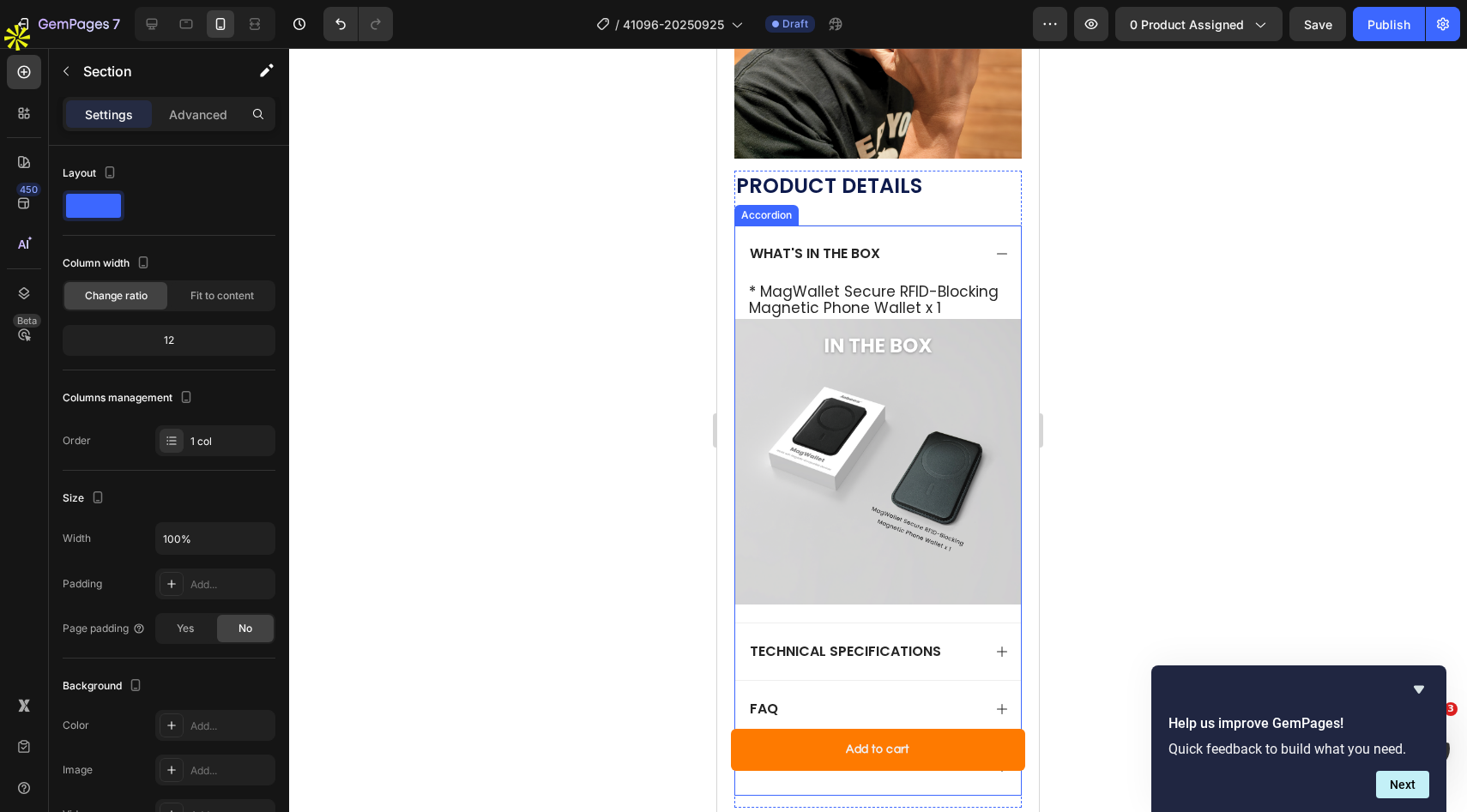
scroll to position [1702, 0]
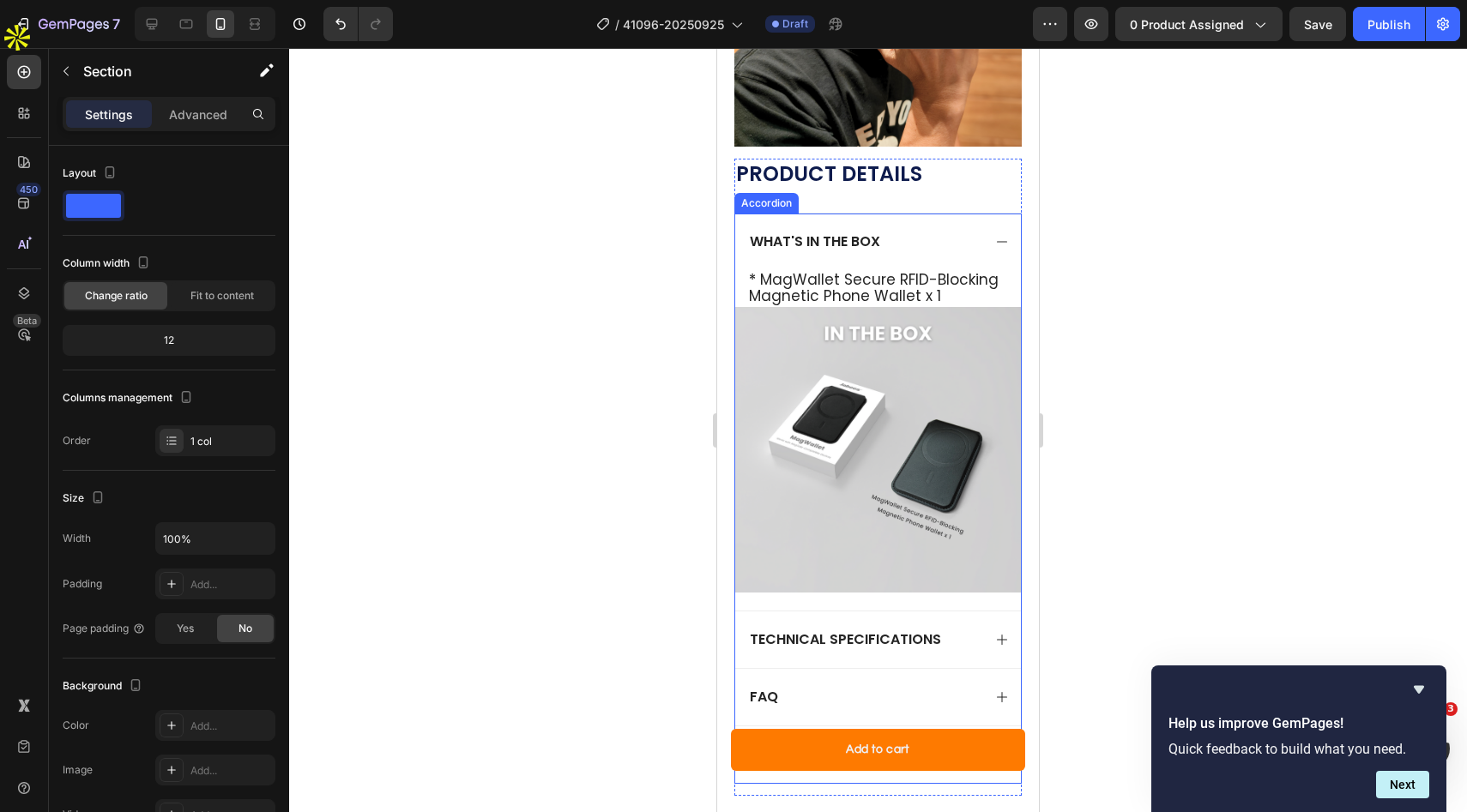
click at [1002, 242] on icon at bounding box center [1001, 242] width 10 height 1
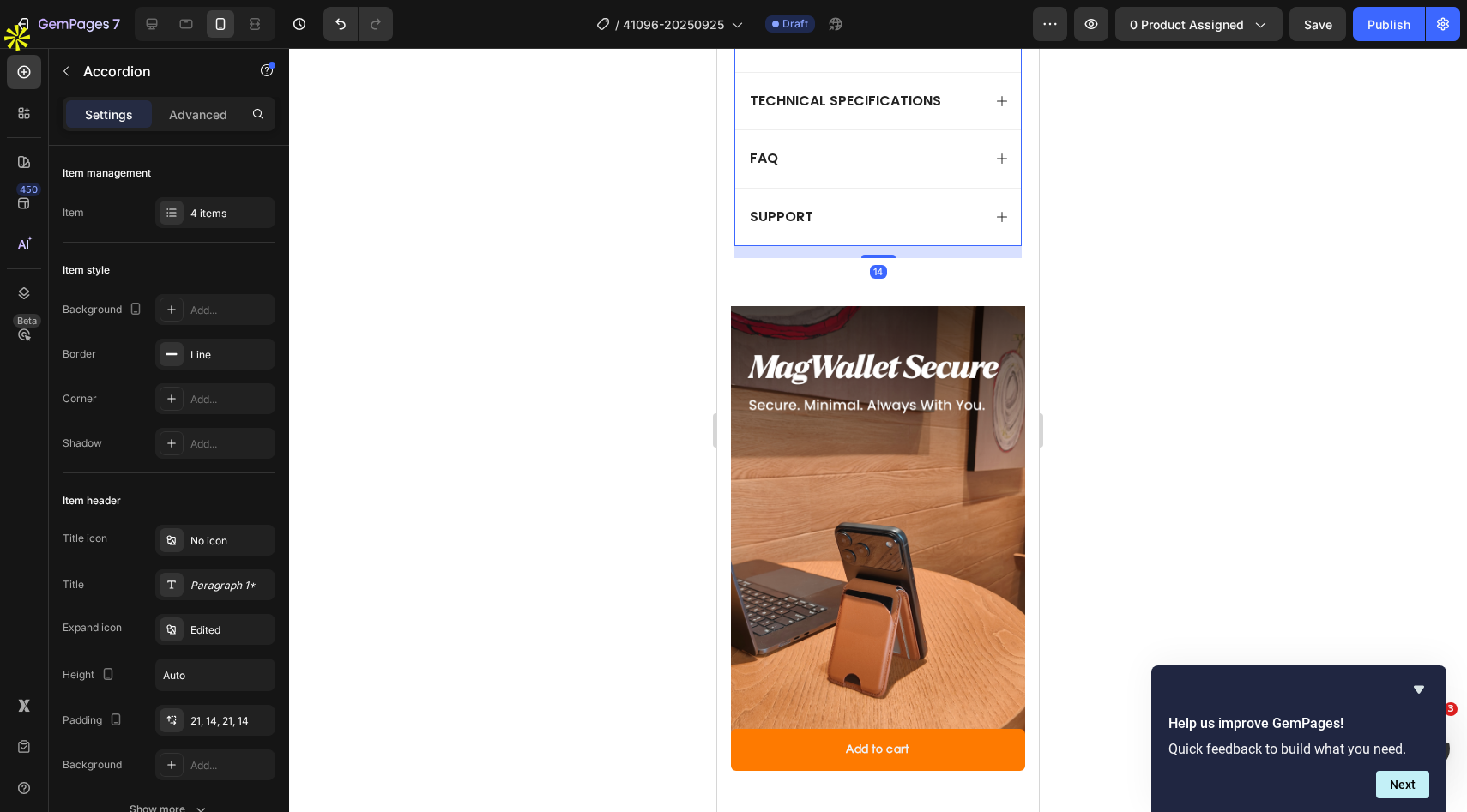
scroll to position [1944, 0]
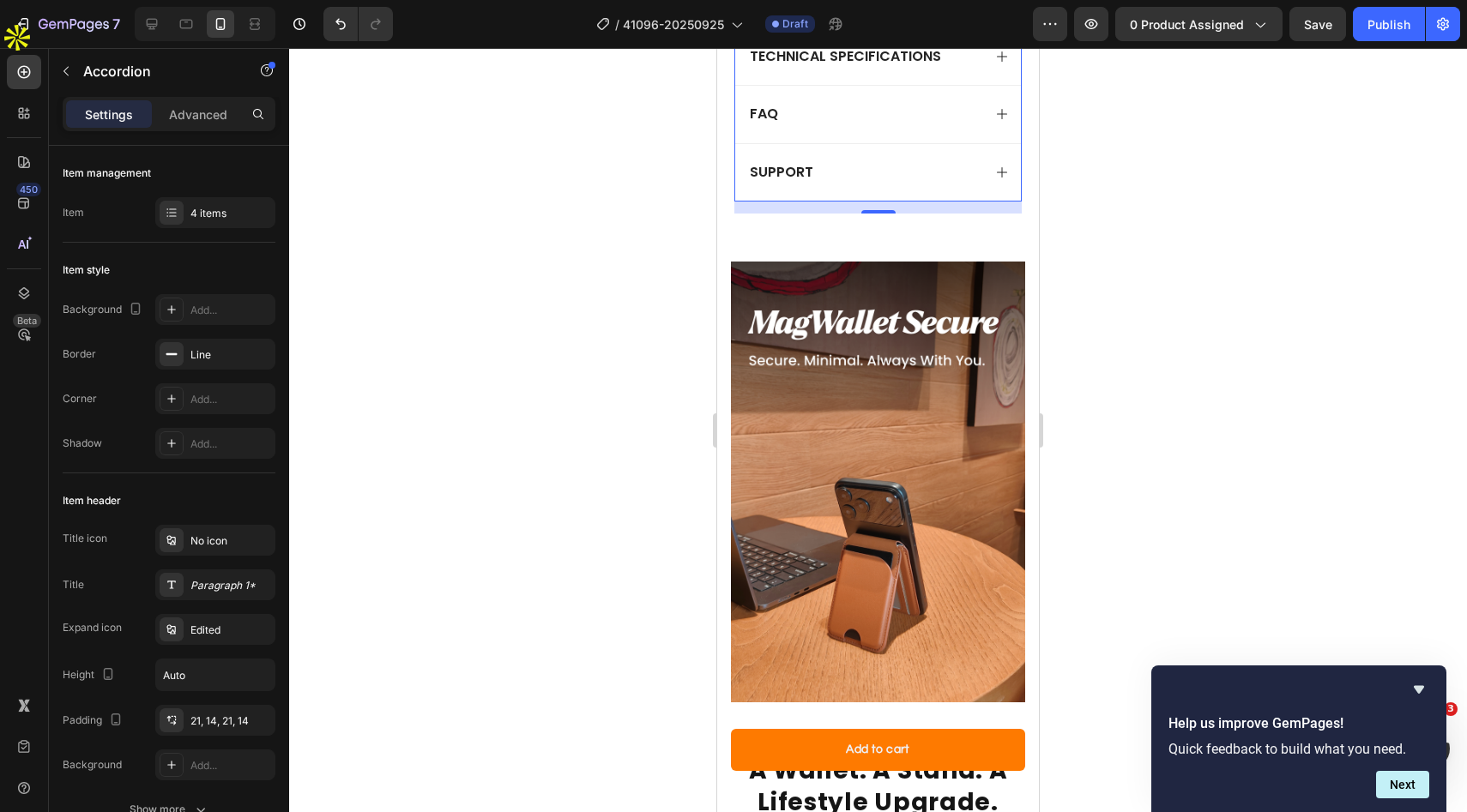
click at [873, 234] on div "14" at bounding box center [878, 227] width 17 height 14
click at [875, 213] on div at bounding box center [879, 211] width 35 height 5
type input "100%"
type input "100"
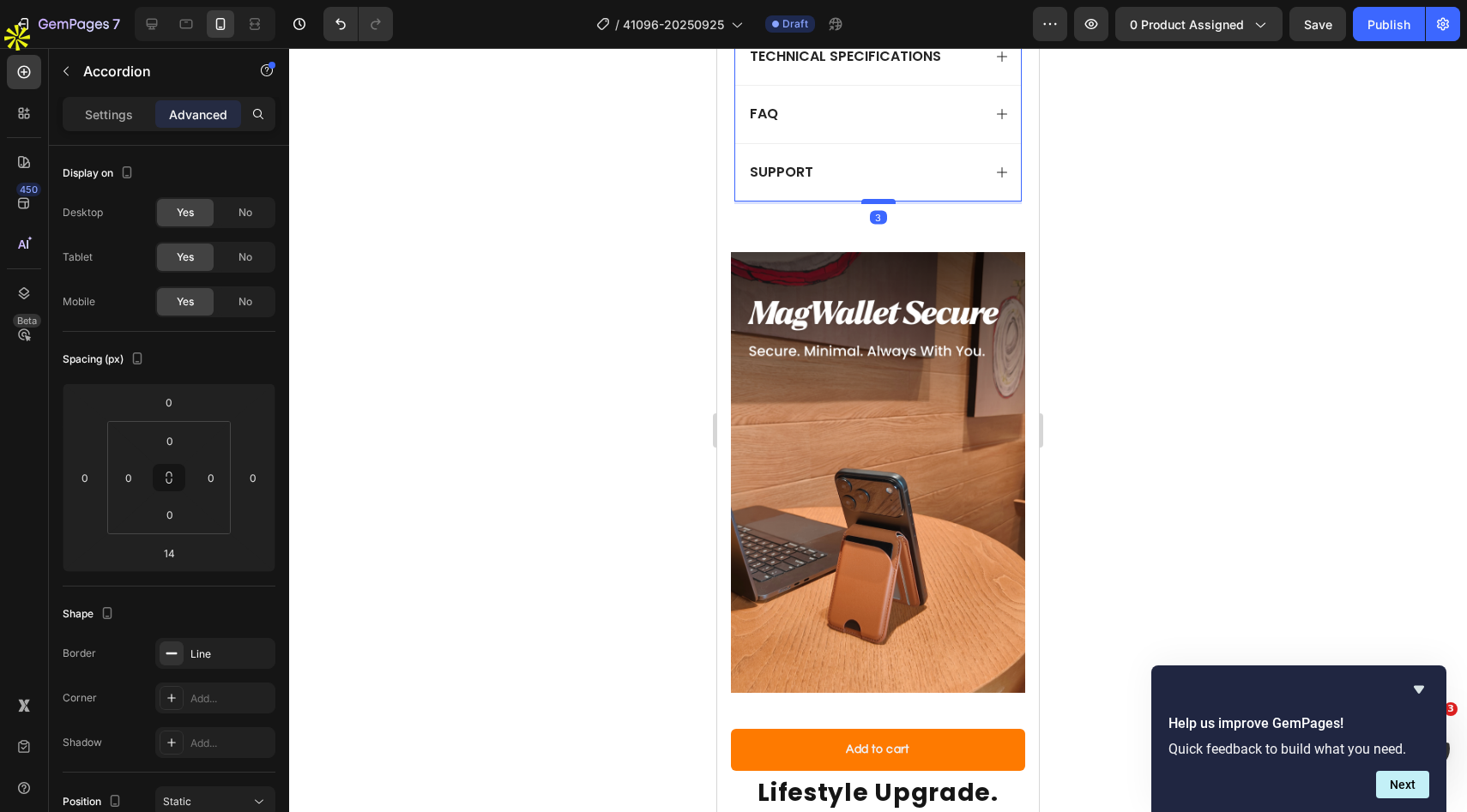
drag, startPoint x: 878, startPoint y: 213, endPoint x: 877, endPoint y: 203, distance: 10.0
click at [877, 203] on div at bounding box center [879, 202] width 35 height 5
type input "3"
click at [905, 272] on img at bounding box center [878, 473] width 294 height 442
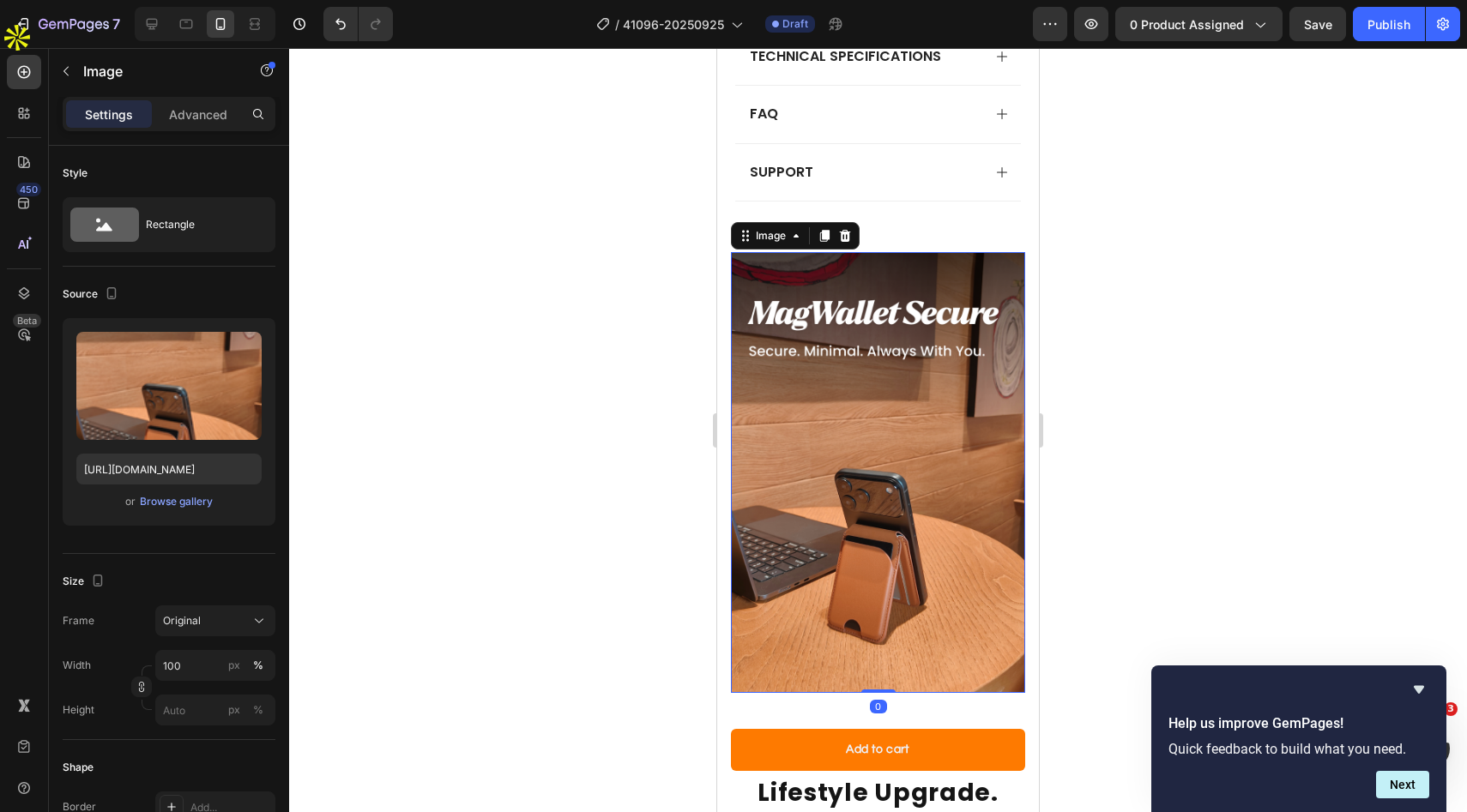
click at [1095, 467] on div at bounding box center [878, 430] width 1178 height 764
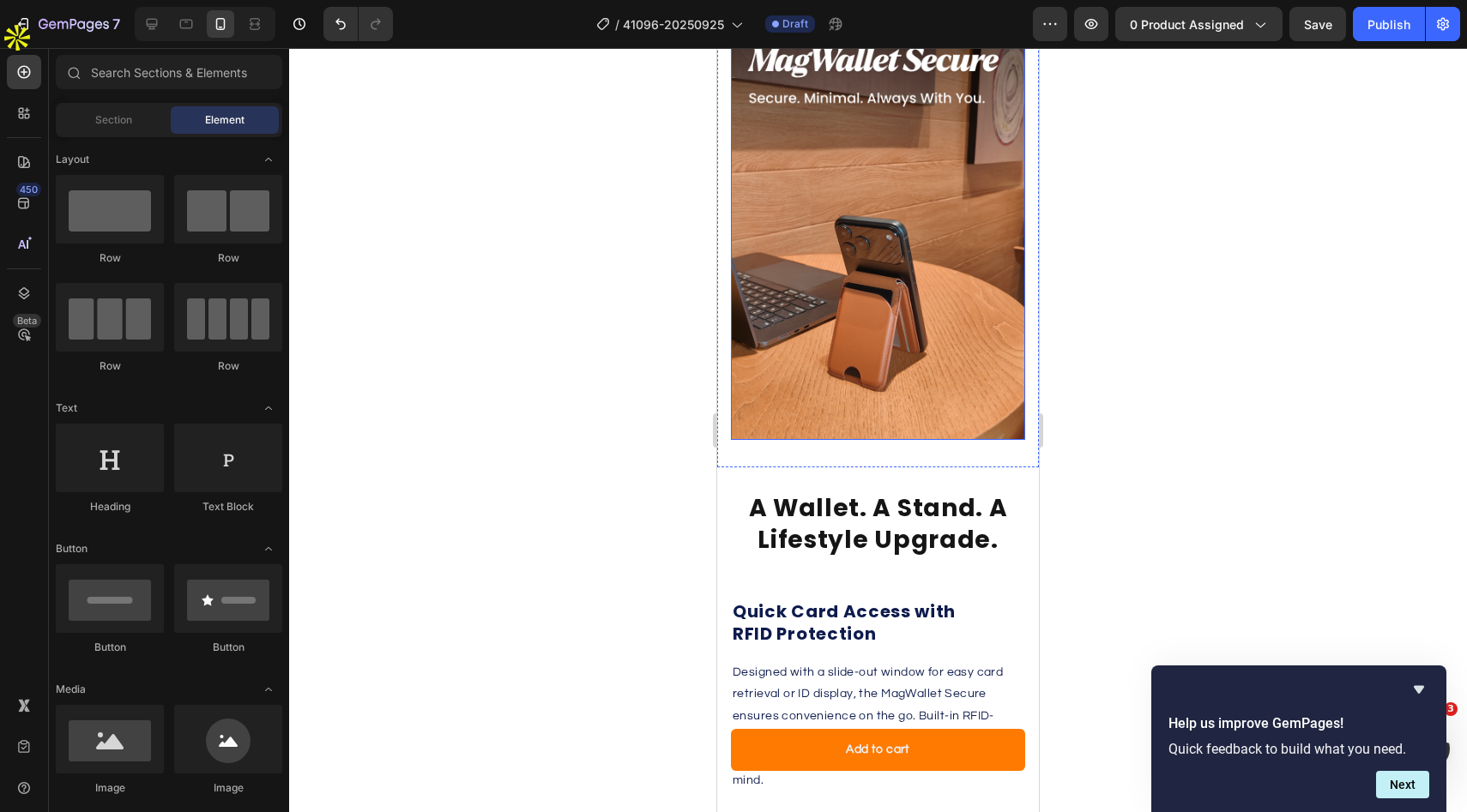
scroll to position [2240, 0]
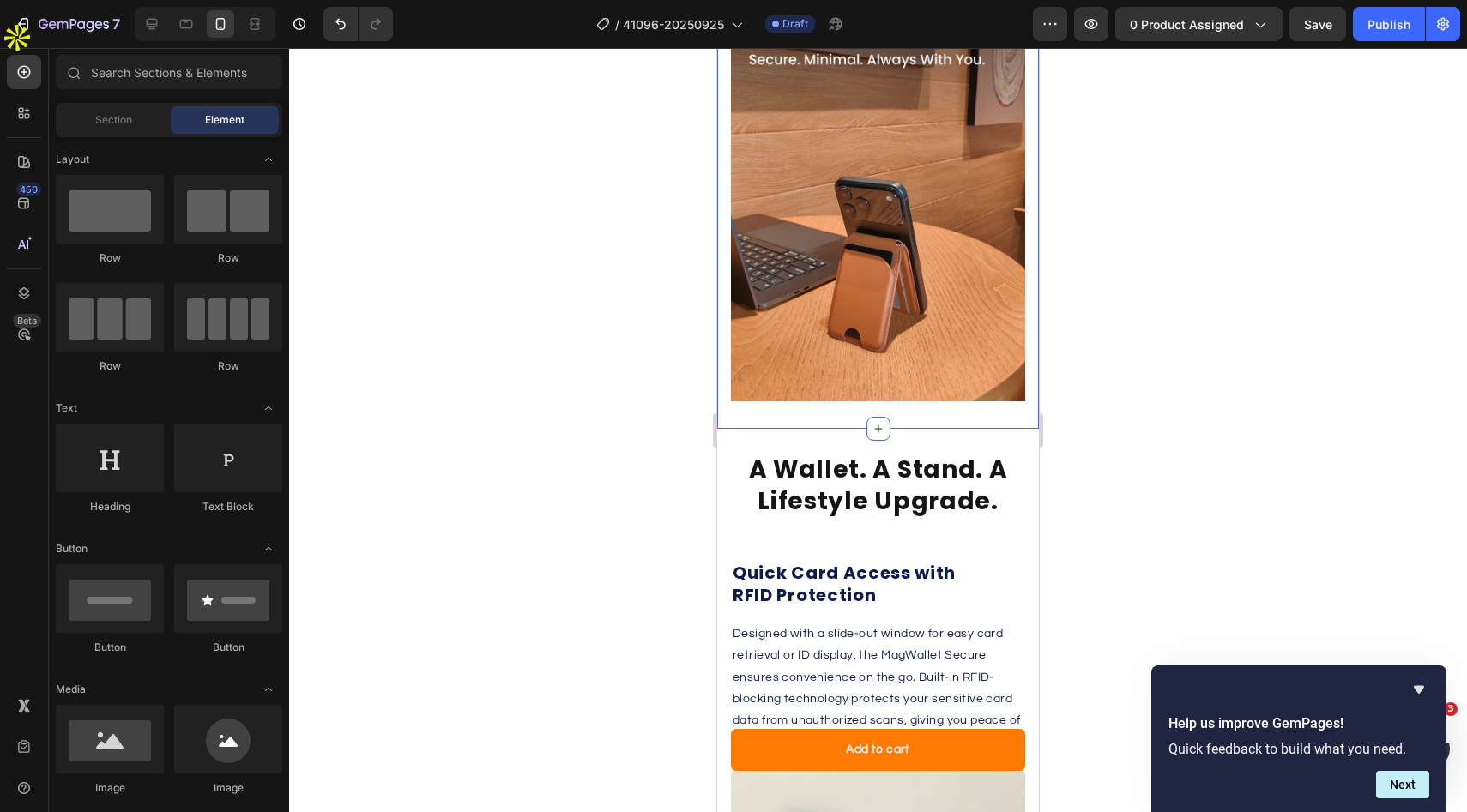
click at [905, 422] on div "Image Section 3" at bounding box center [878, 195] width 321 height 469
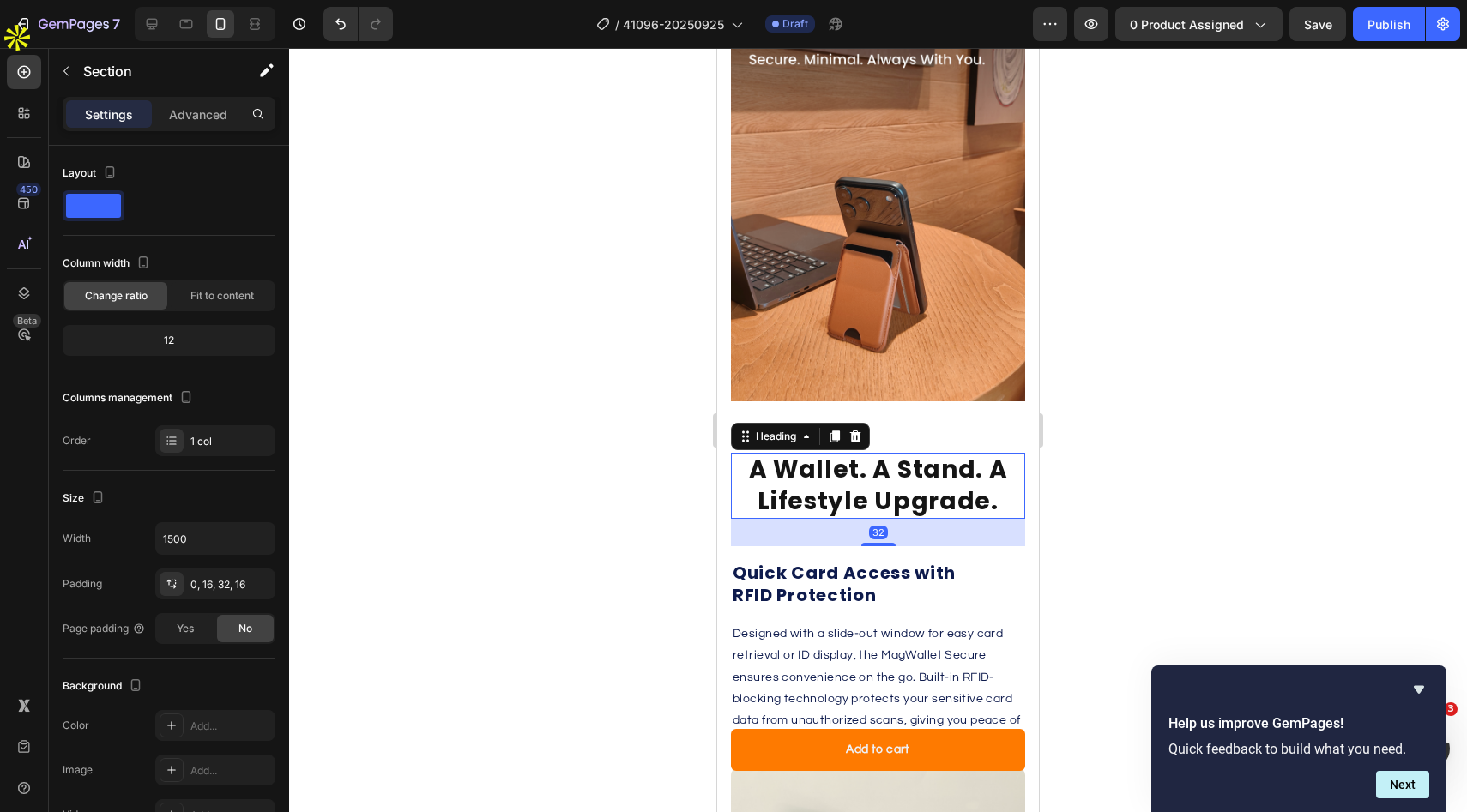
click at [900, 455] on h2 "A Wallet. A Stand. A Lifestyle Upgrade." at bounding box center [878, 485] width 294 height 66
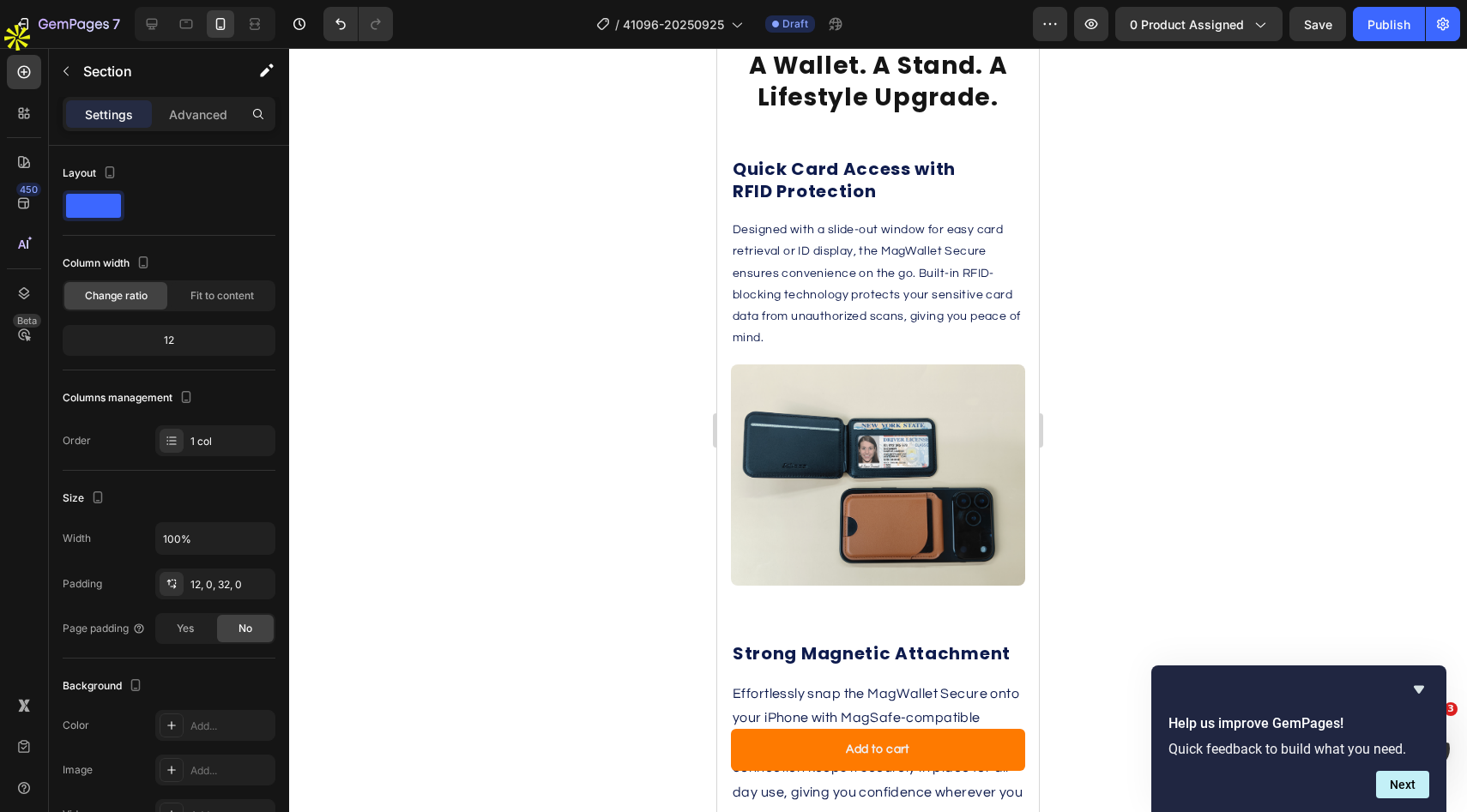
scroll to position [2569, 0]
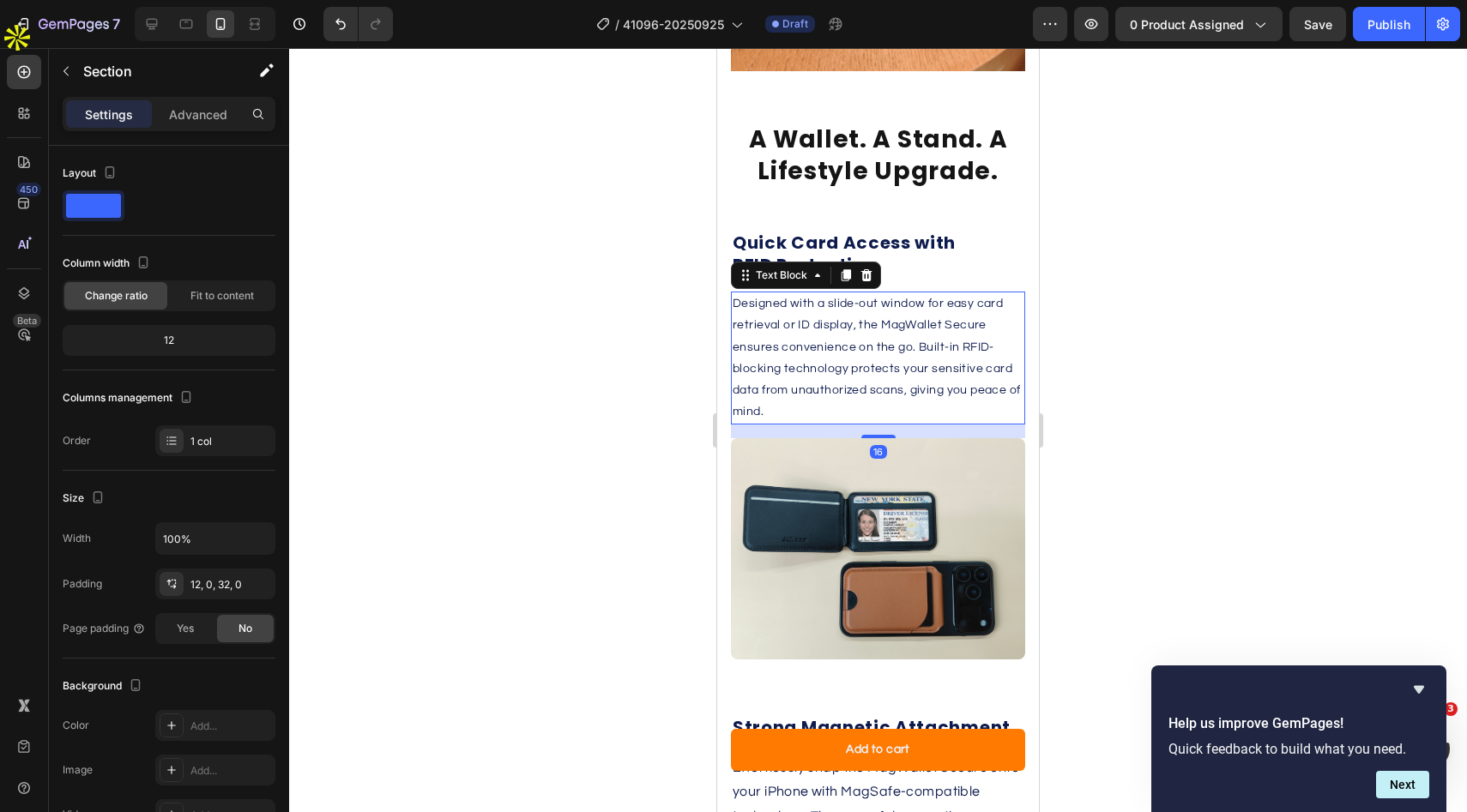
click at [908, 370] on p "Designed with a slide-out window for easy card retrieval or ID display, the Mag…" at bounding box center [878, 358] width 291 height 130
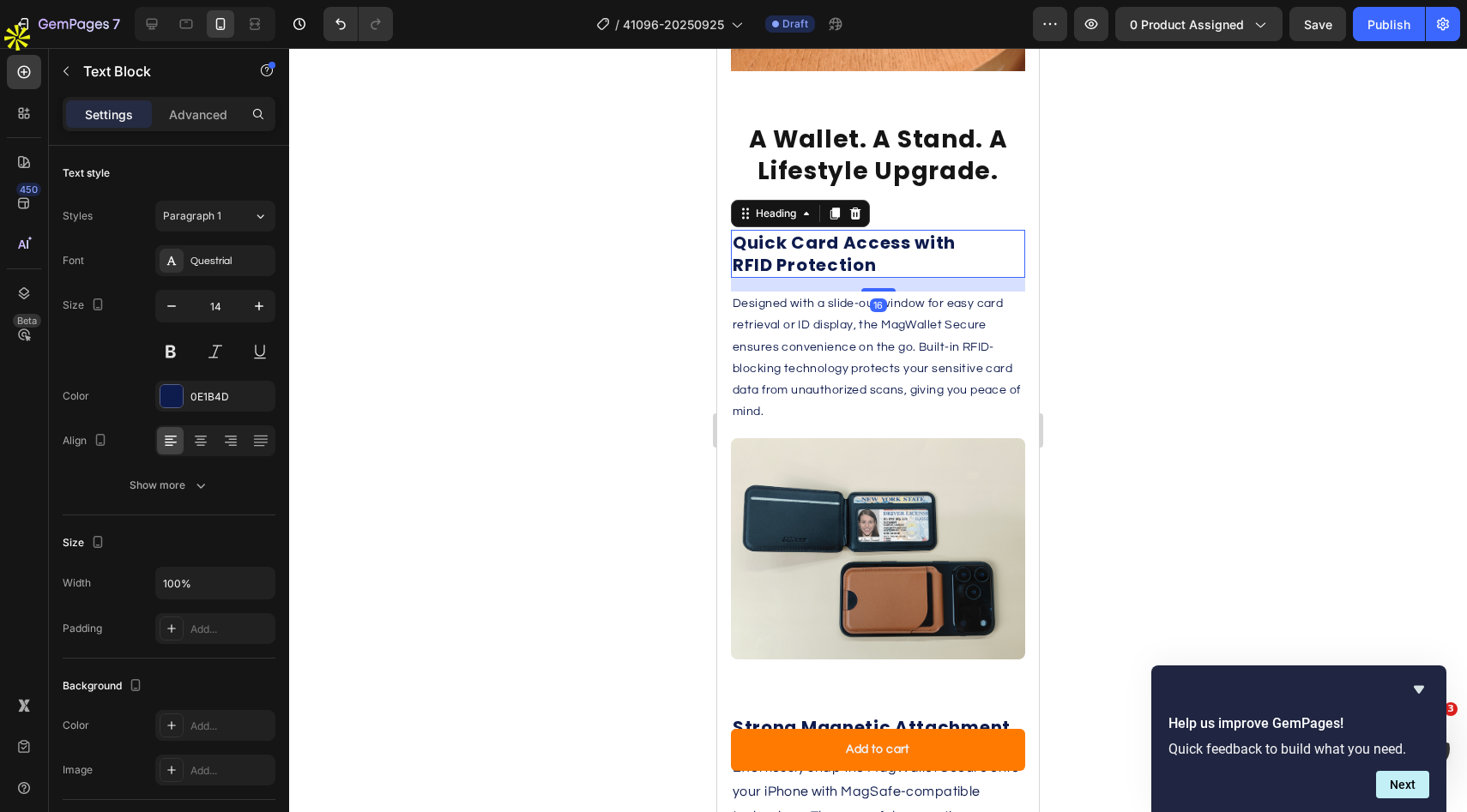
click at [979, 233] on h2 "Quick Card Access with RFID Protection" at bounding box center [878, 254] width 294 height 48
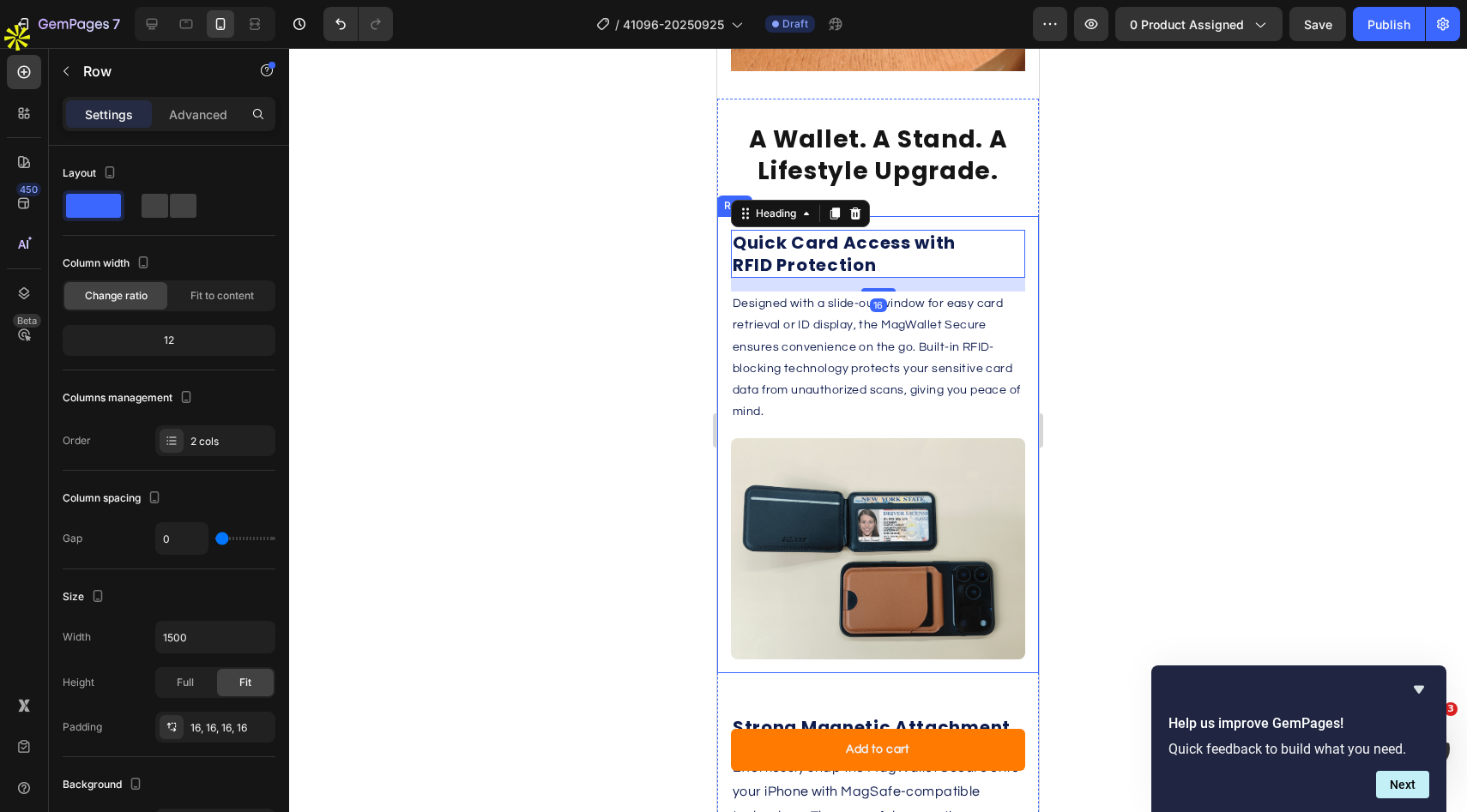
click at [990, 224] on div "Quick Card Access with RFID Protection Heading 16 Designed with a slide-out win…" at bounding box center [878, 444] width 321 height 456
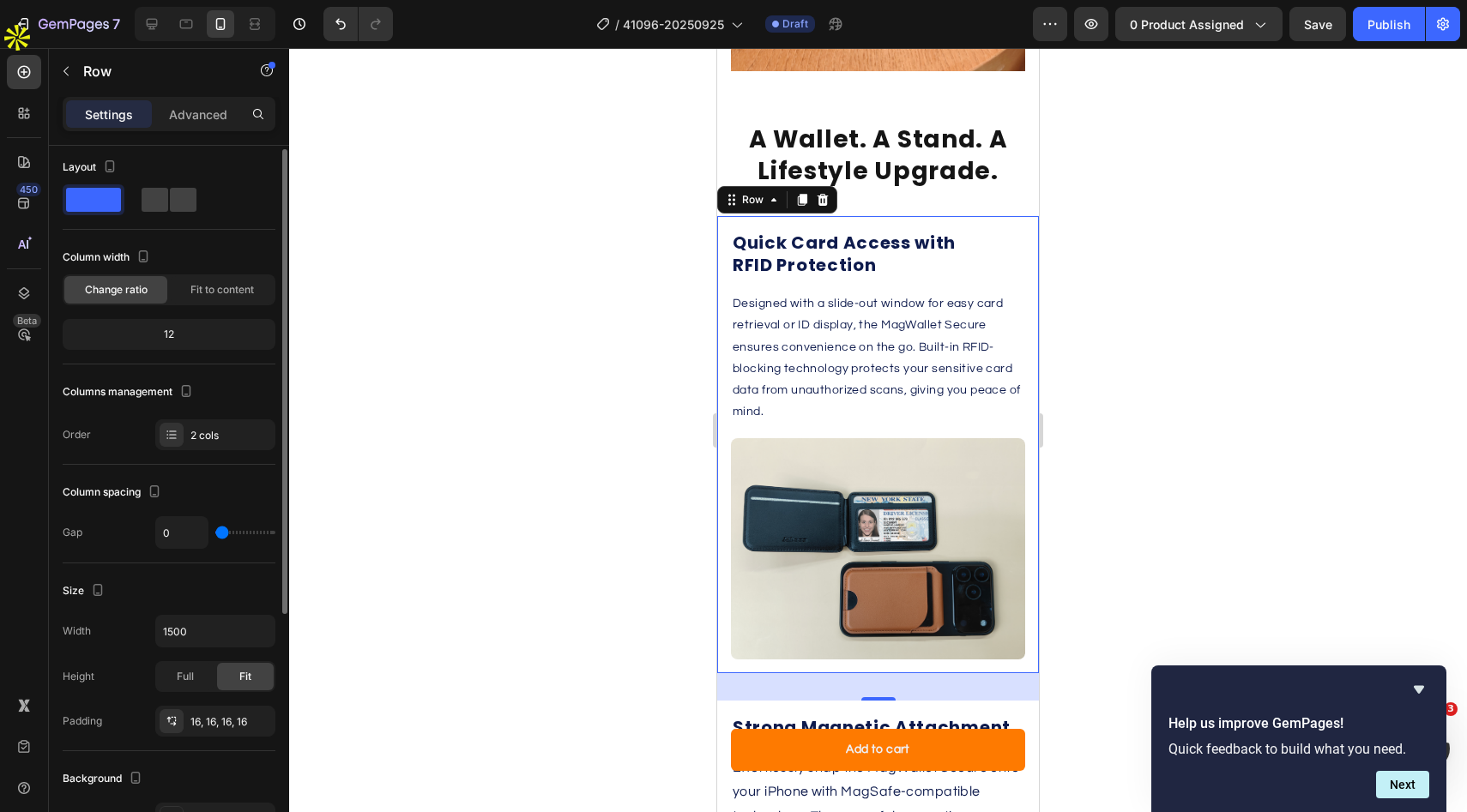
scroll to position [0, 0]
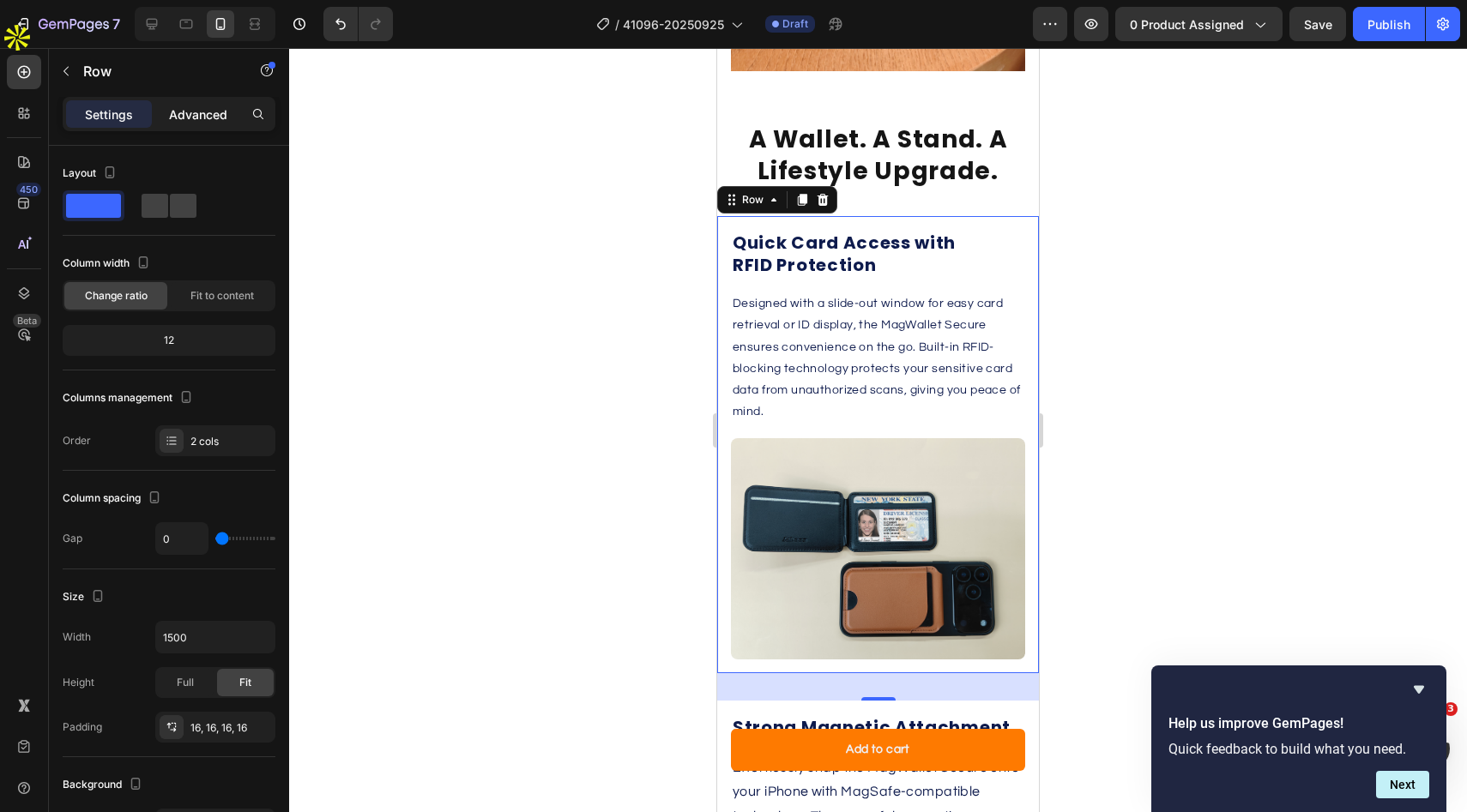
click at [224, 121] on p "Advanced" at bounding box center [198, 115] width 58 height 18
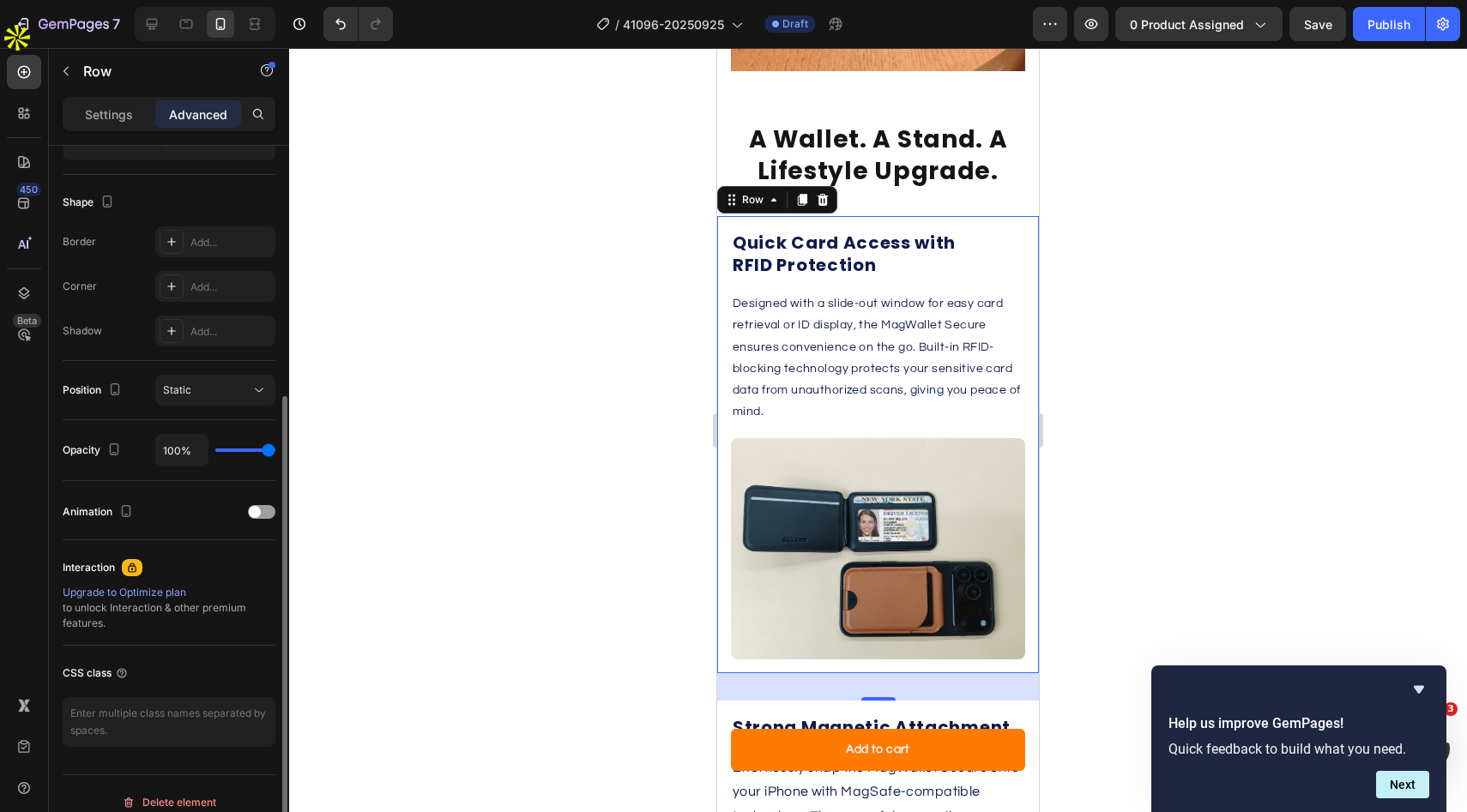
scroll to position [429, 0]
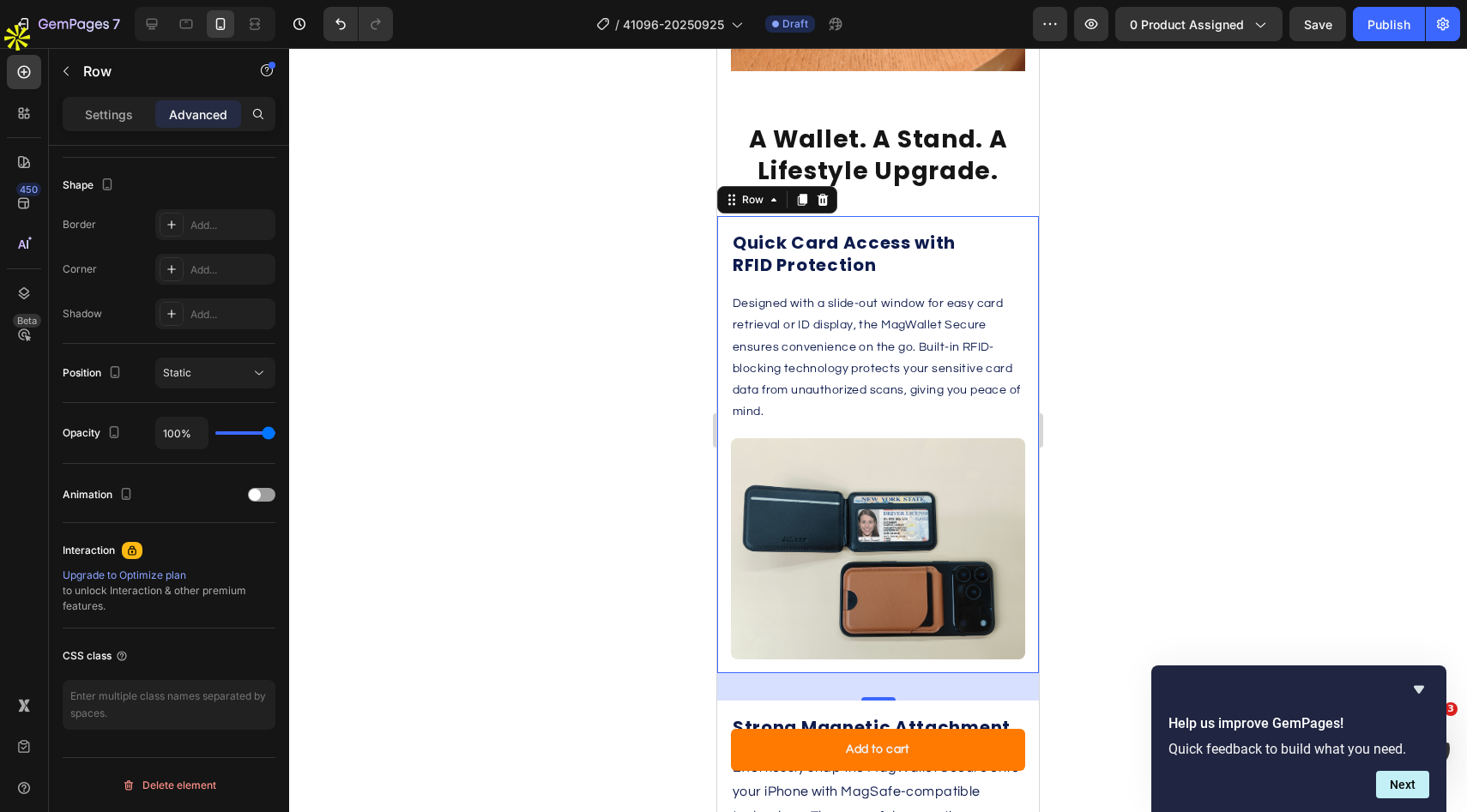
click at [1274, 418] on div at bounding box center [878, 430] width 1178 height 764
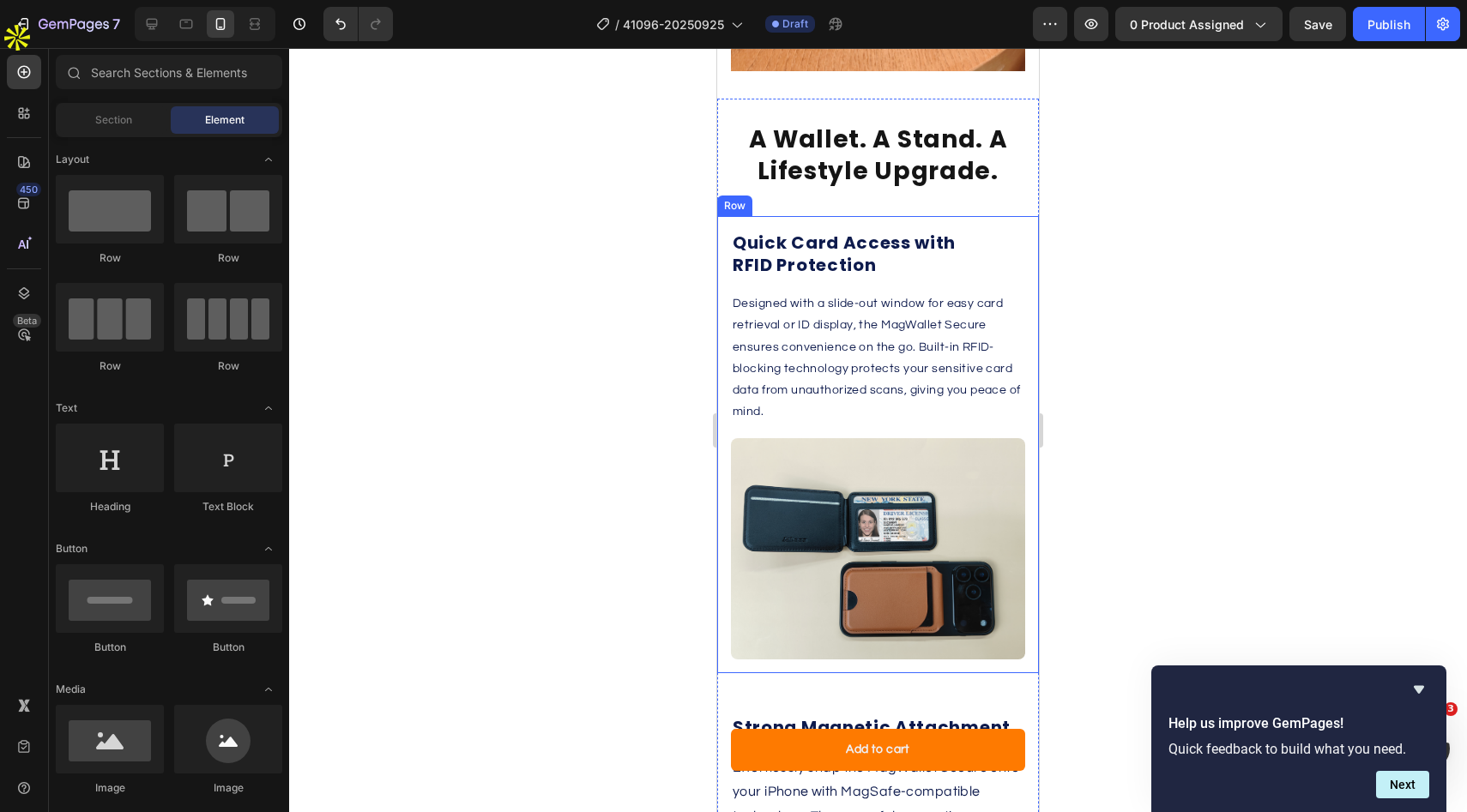
click at [1242, 337] on div at bounding box center [878, 430] width 1178 height 764
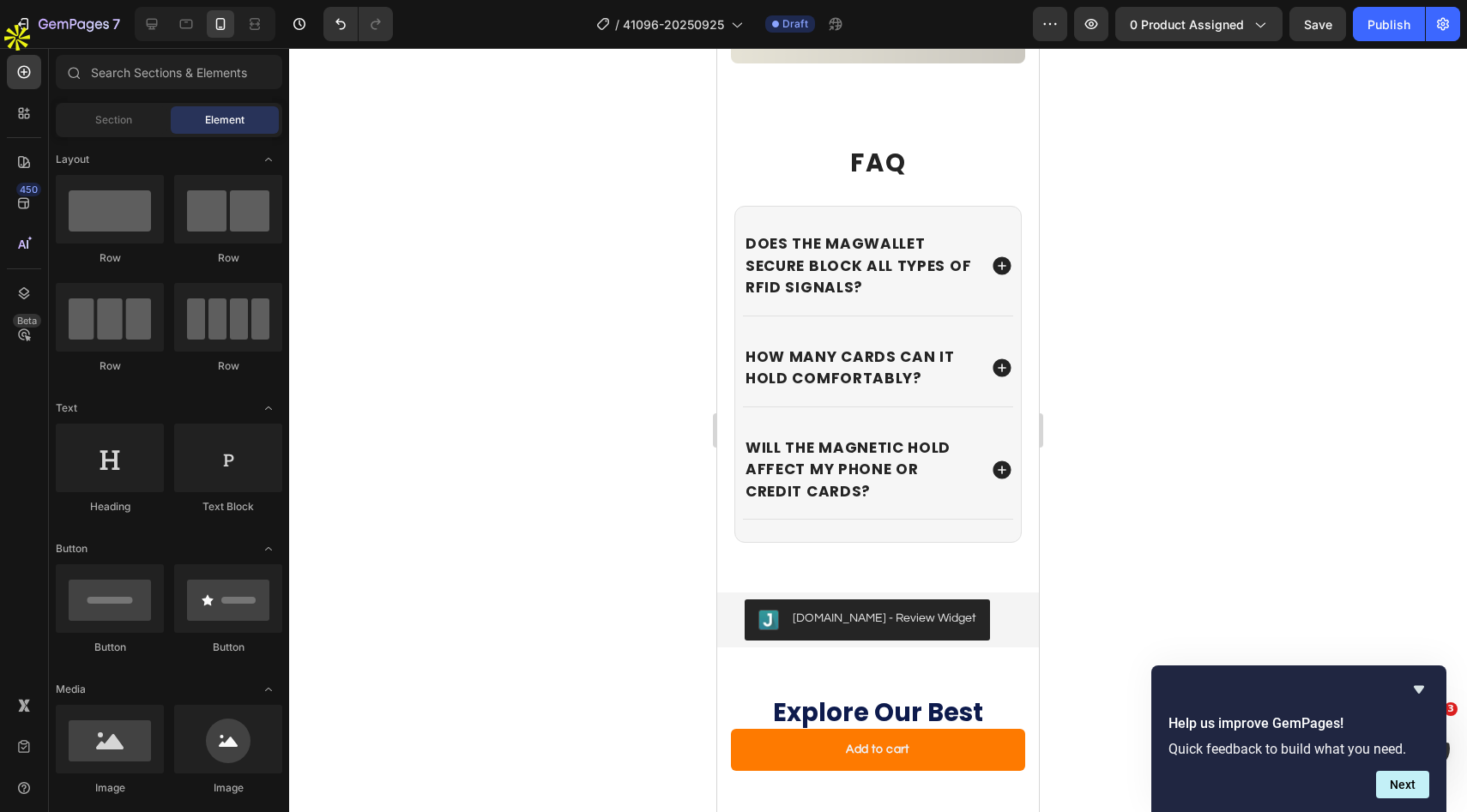
scroll to position [5738, 0]
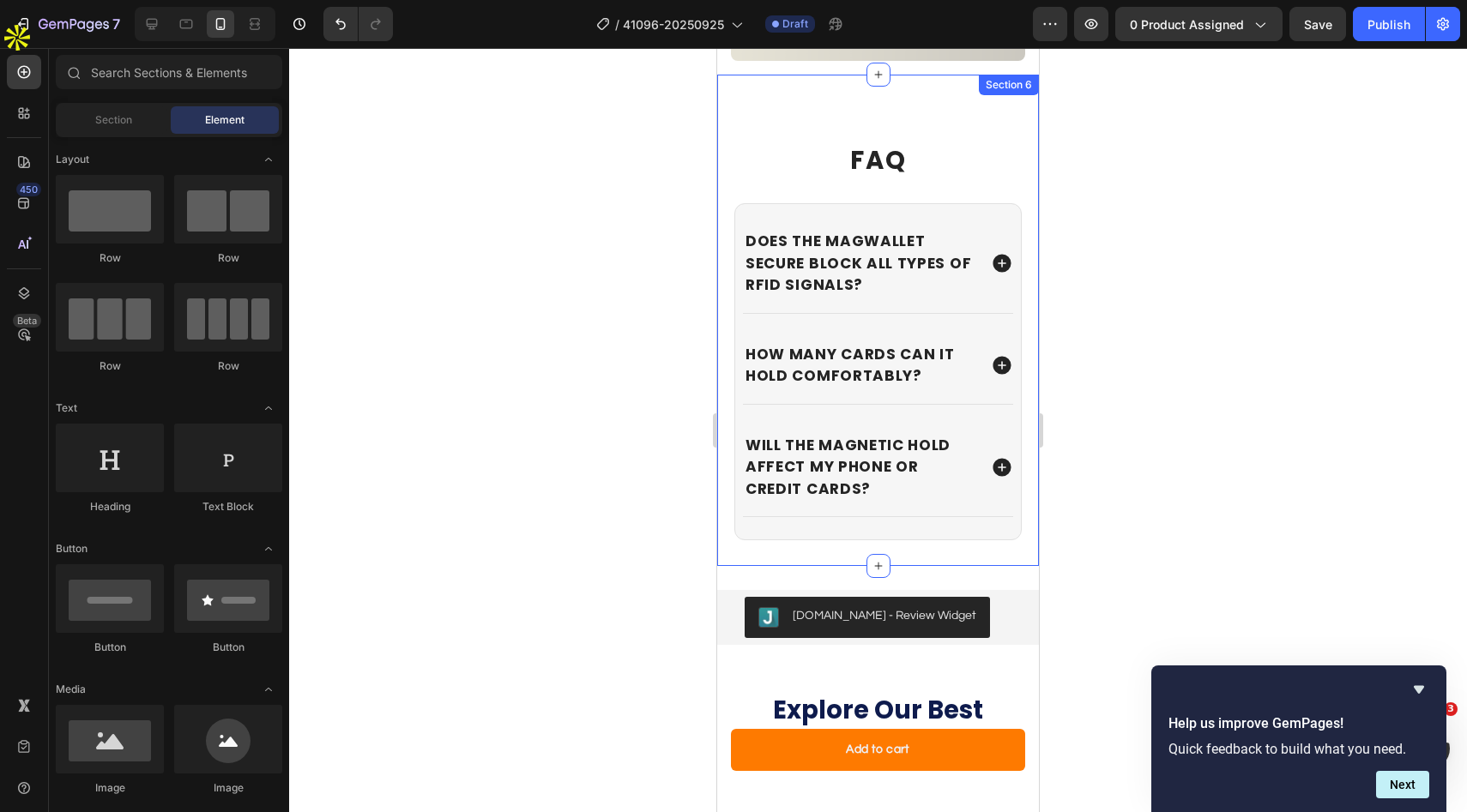
click at [927, 79] on div "FAQ Heading Does the MagWallet Secure block all types of RFID signals? How many…" at bounding box center [878, 320] width 321 height 491
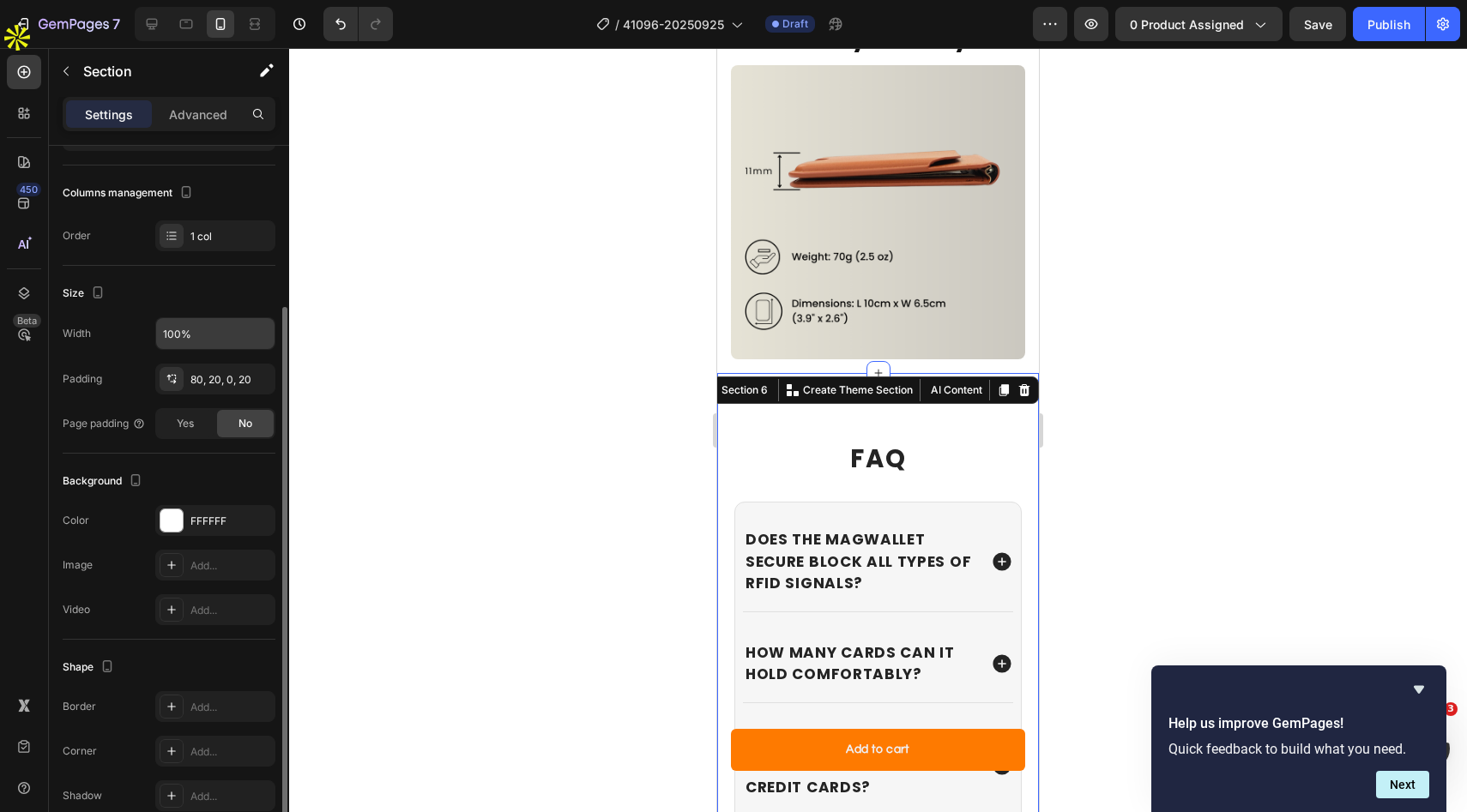
scroll to position [286, 0]
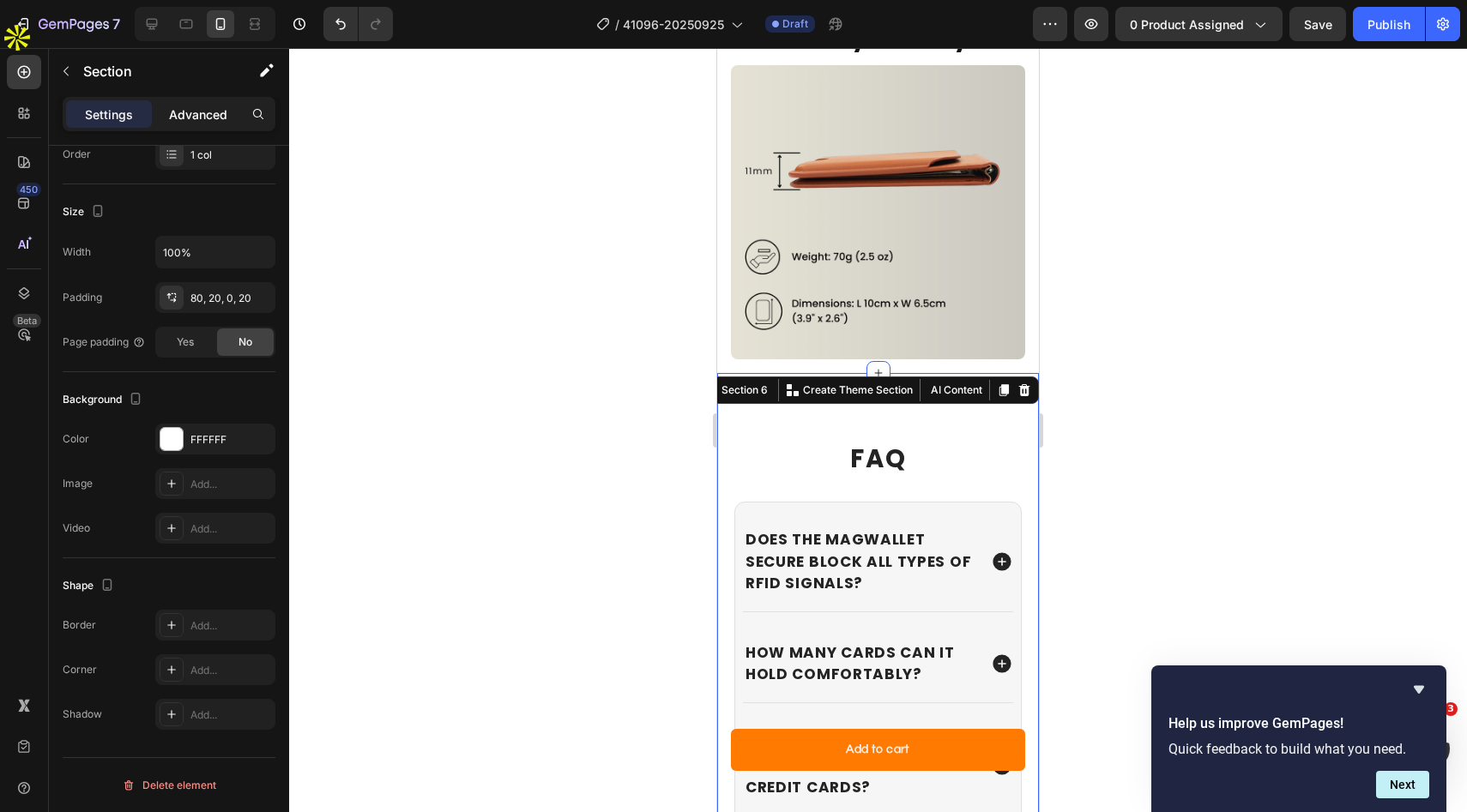
click at [201, 115] on p "Advanced" at bounding box center [198, 115] width 58 height 18
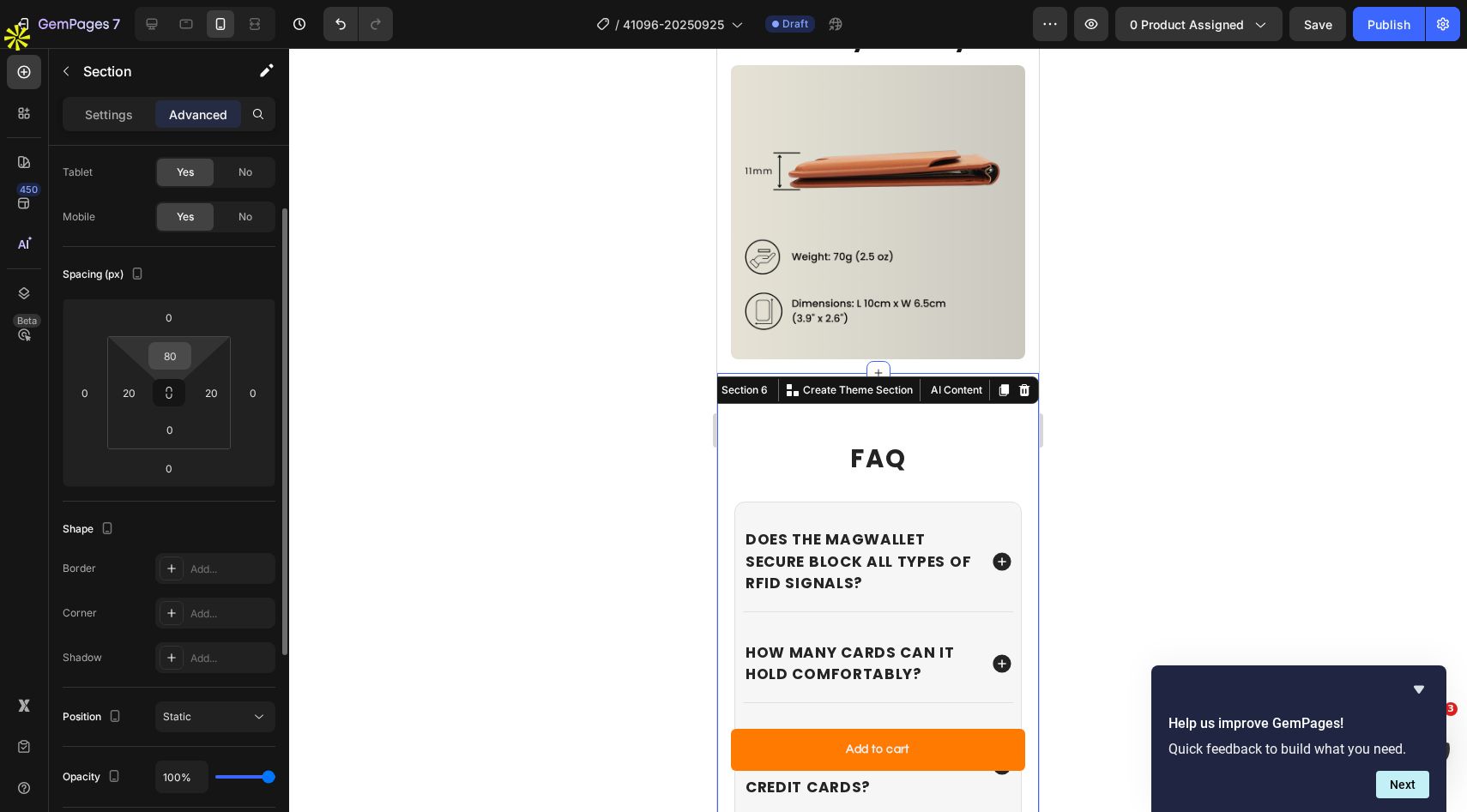
scroll to position [84, 0]
click at [177, 353] on input "80" at bounding box center [170, 357] width 35 height 26
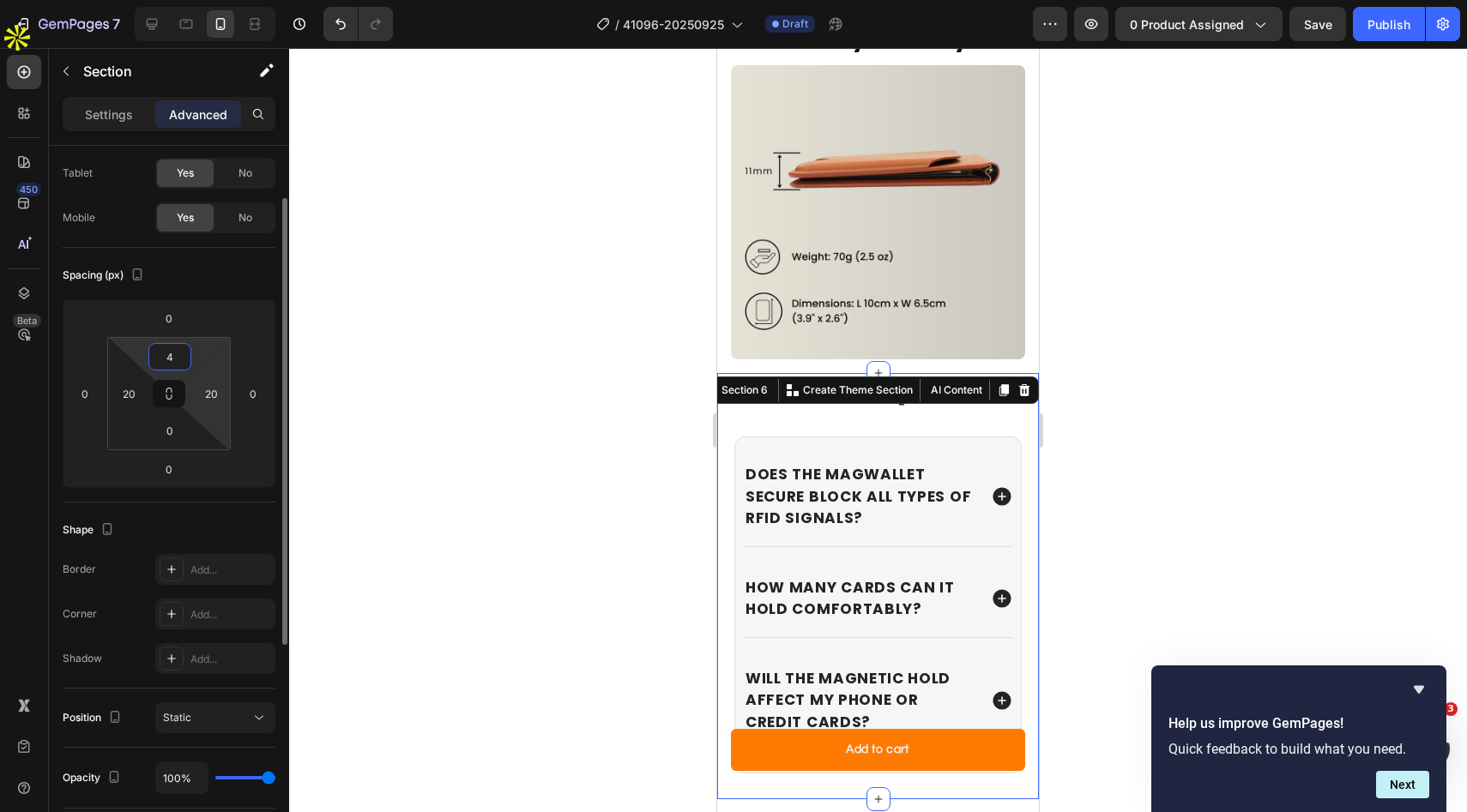
type input "40"
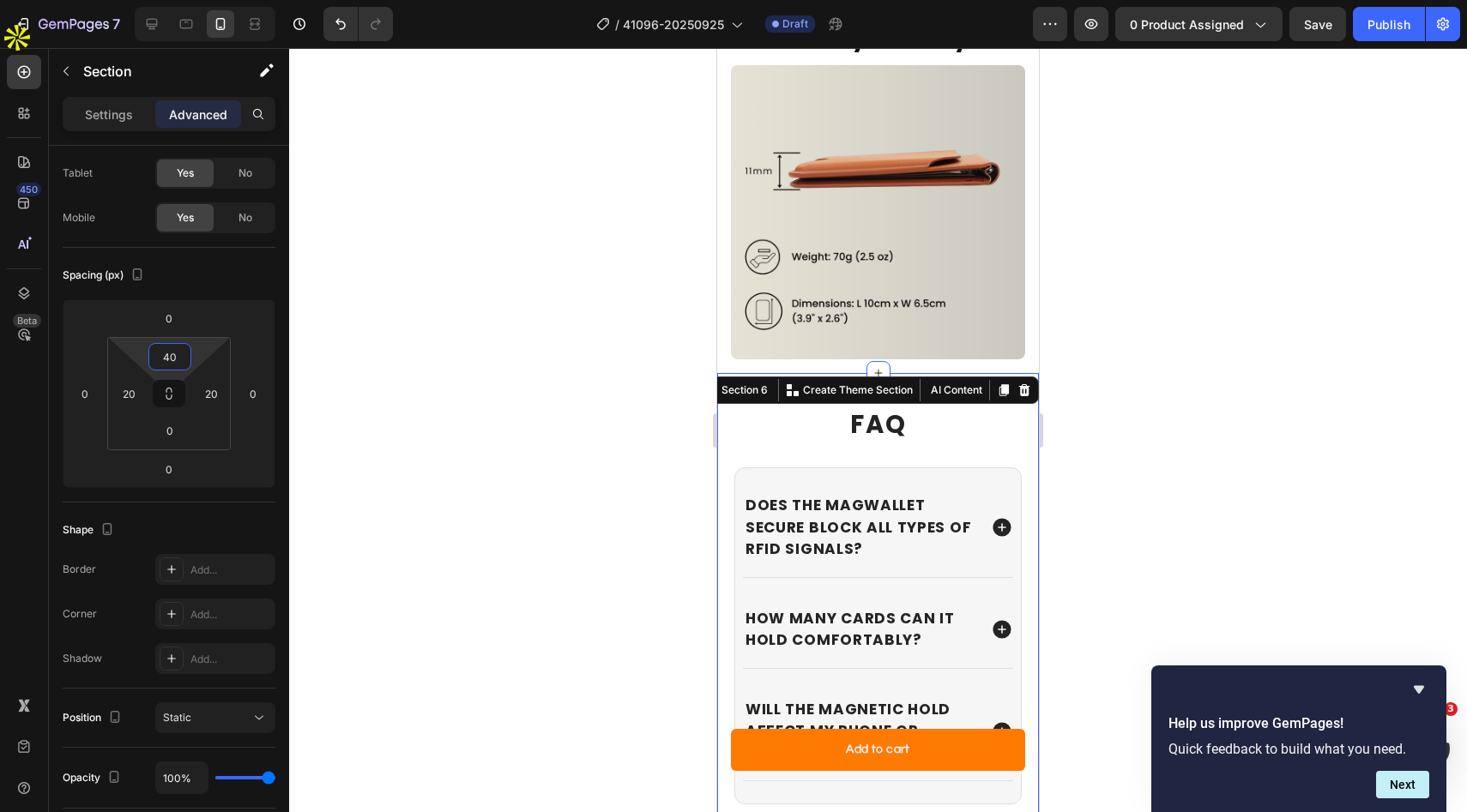
click at [1180, 434] on div at bounding box center [878, 430] width 1178 height 764
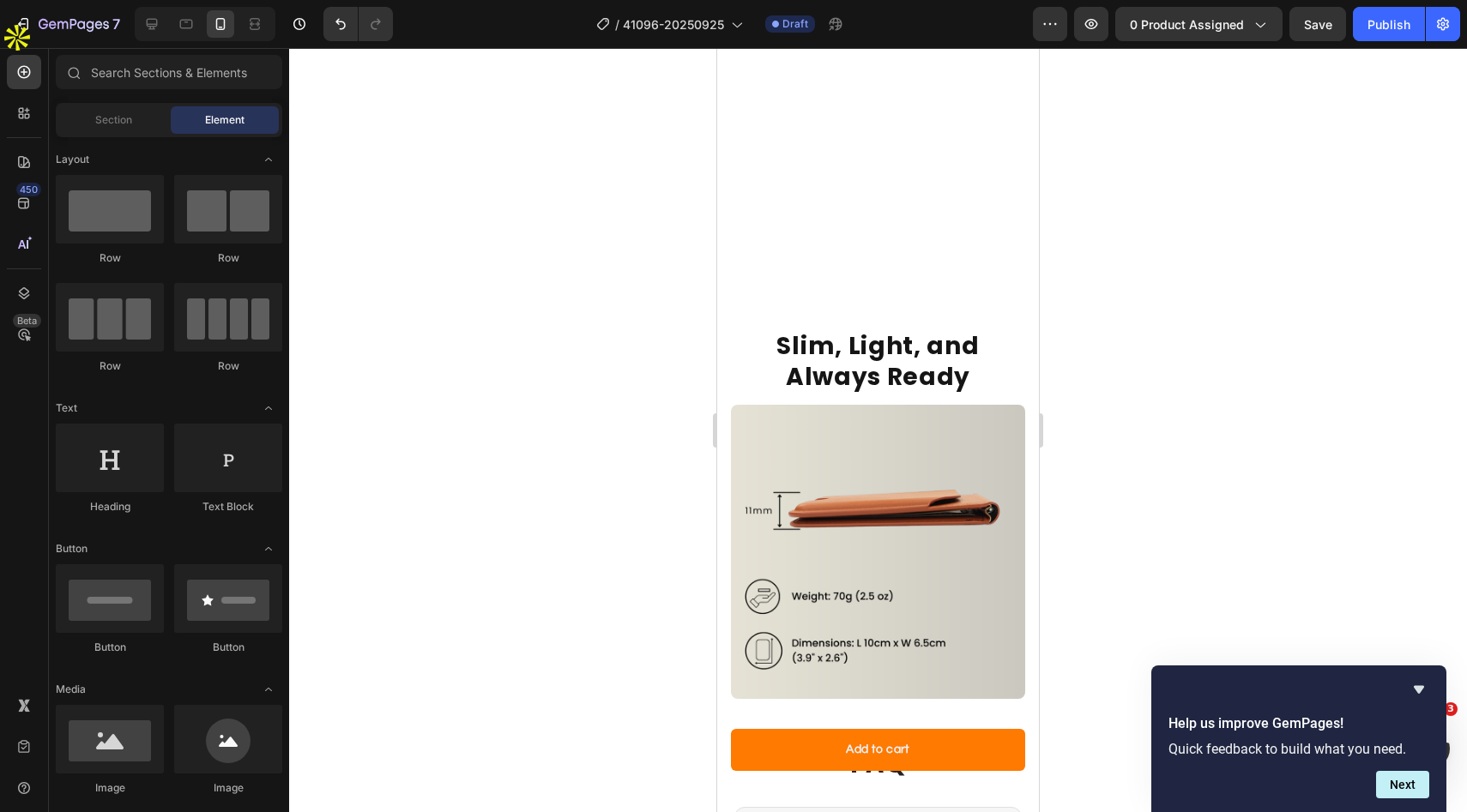
scroll to position [5199, 0]
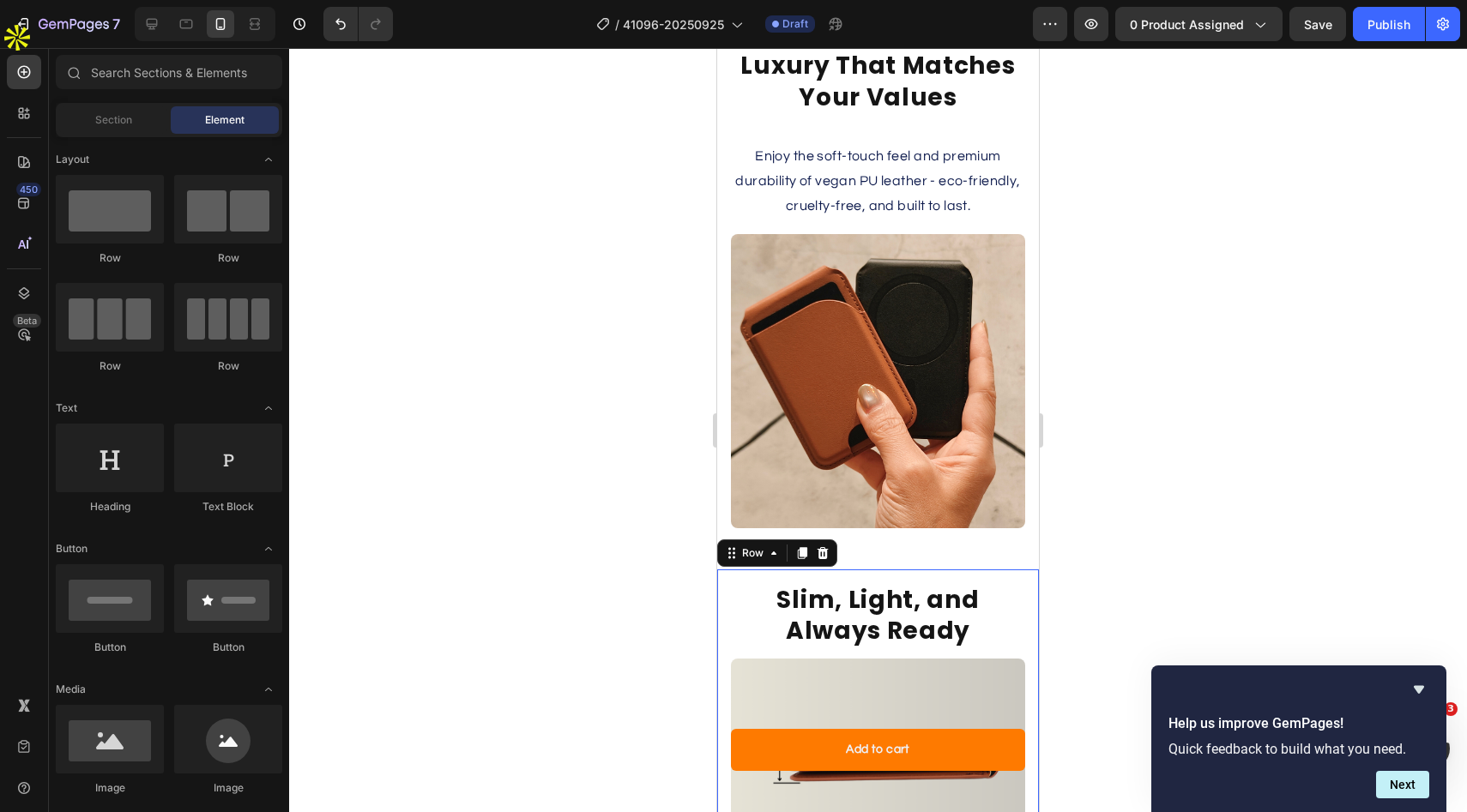
click at [905, 576] on div "Slim, Light, and Always Ready Heading Image Row 0" at bounding box center [878, 768] width 321 height 398
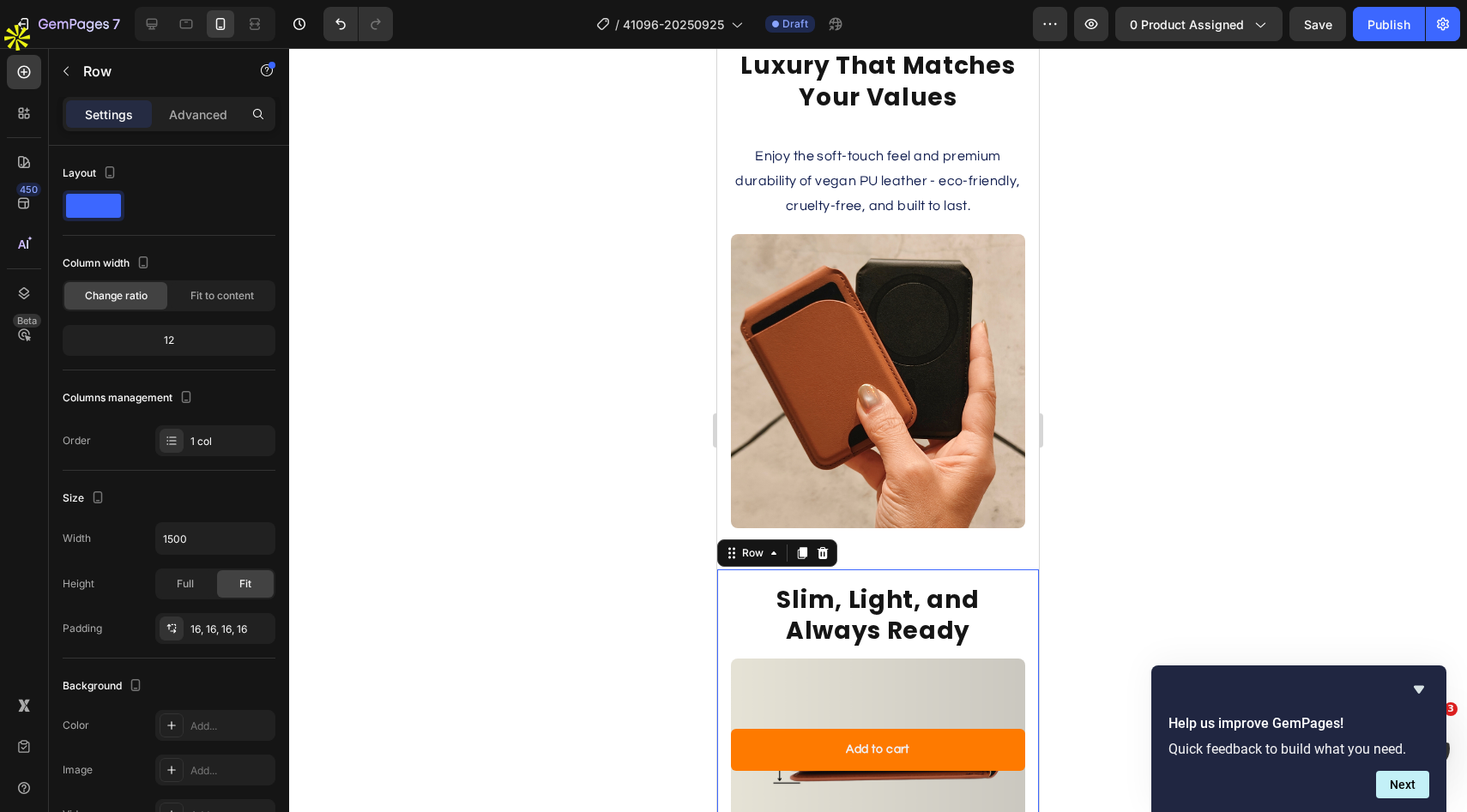
scroll to position [4852, 0]
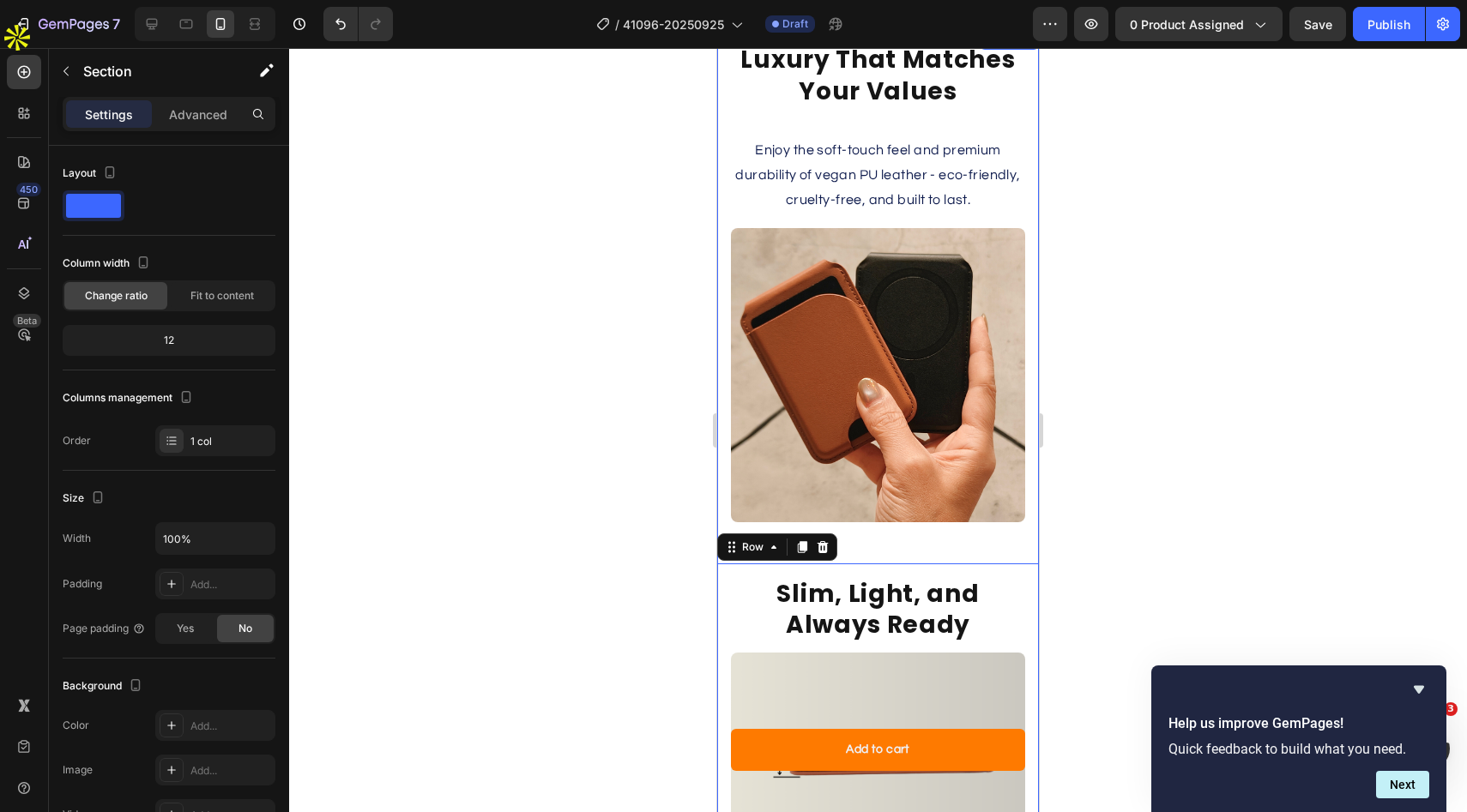
click at [906, 541] on div "Luxury That Matches Your Values Heading Enjoy the soft-touch feel and premium d…" at bounding box center [878, 494] width 321 height 932
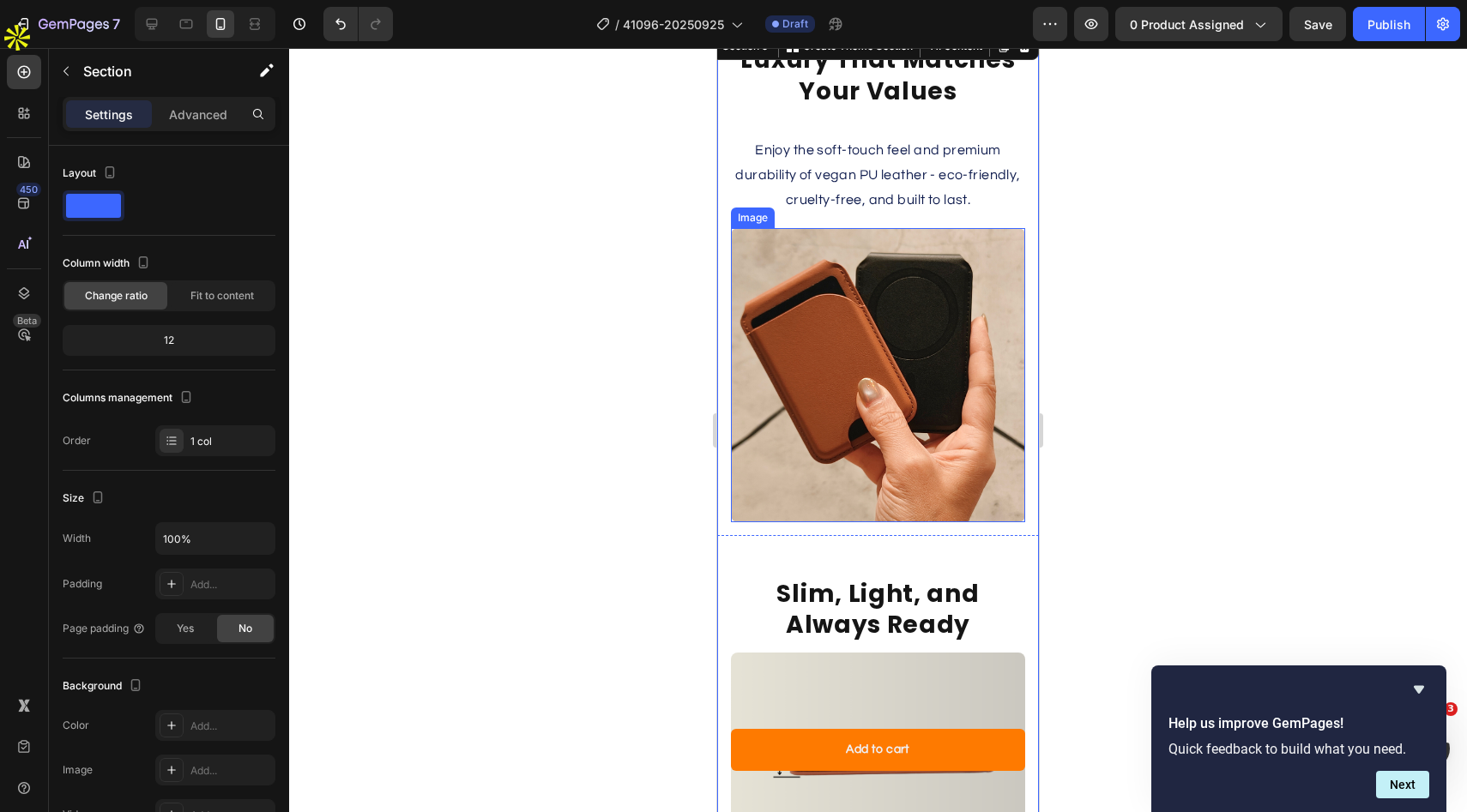
click at [900, 515] on img at bounding box center [878, 375] width 294 height 294
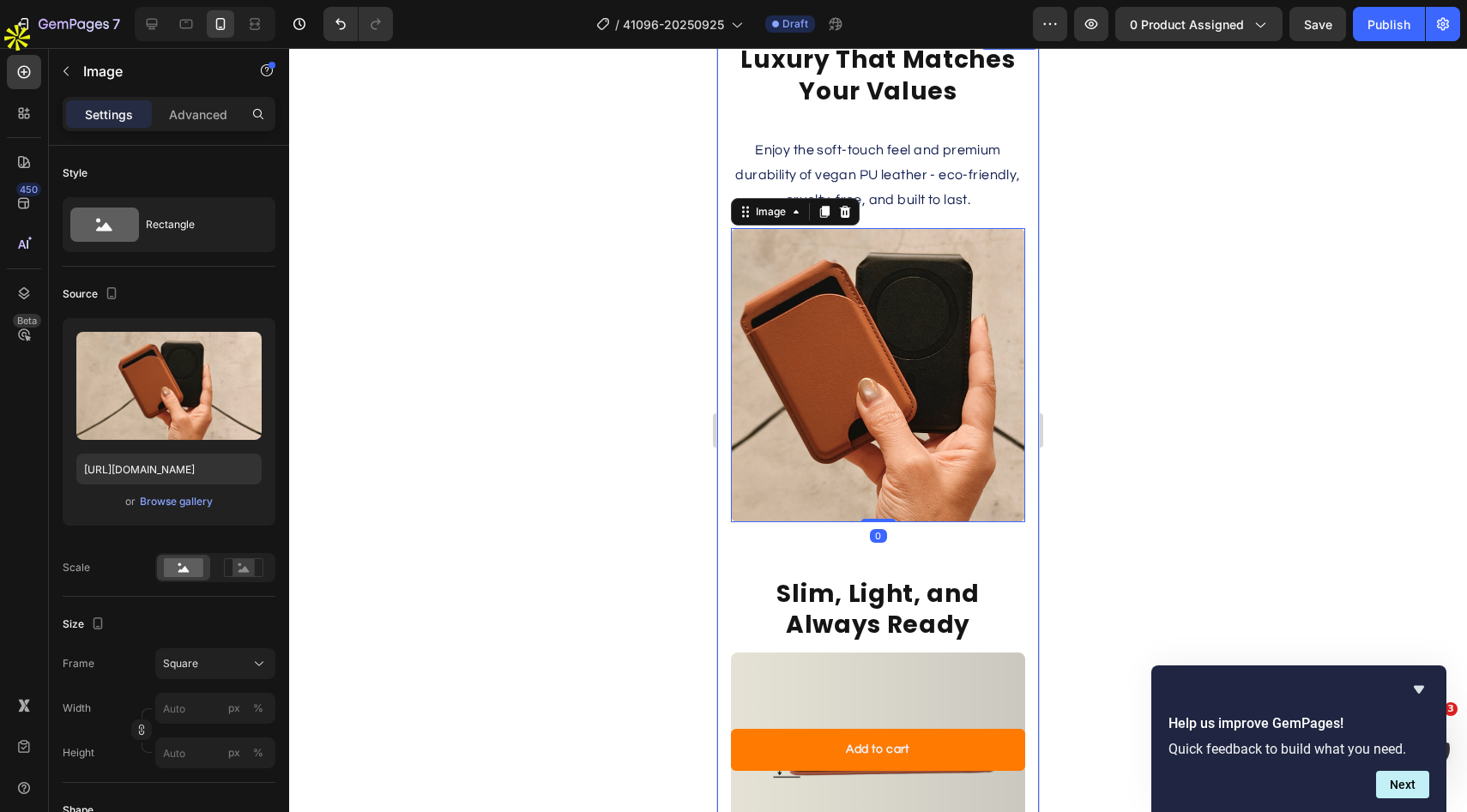
click at [893, 552] on div "Luxury That Matches Your Values Heading Enjoy the soft-touch feel and premium d…" at bounding box center [878, 494] width 321 height 932
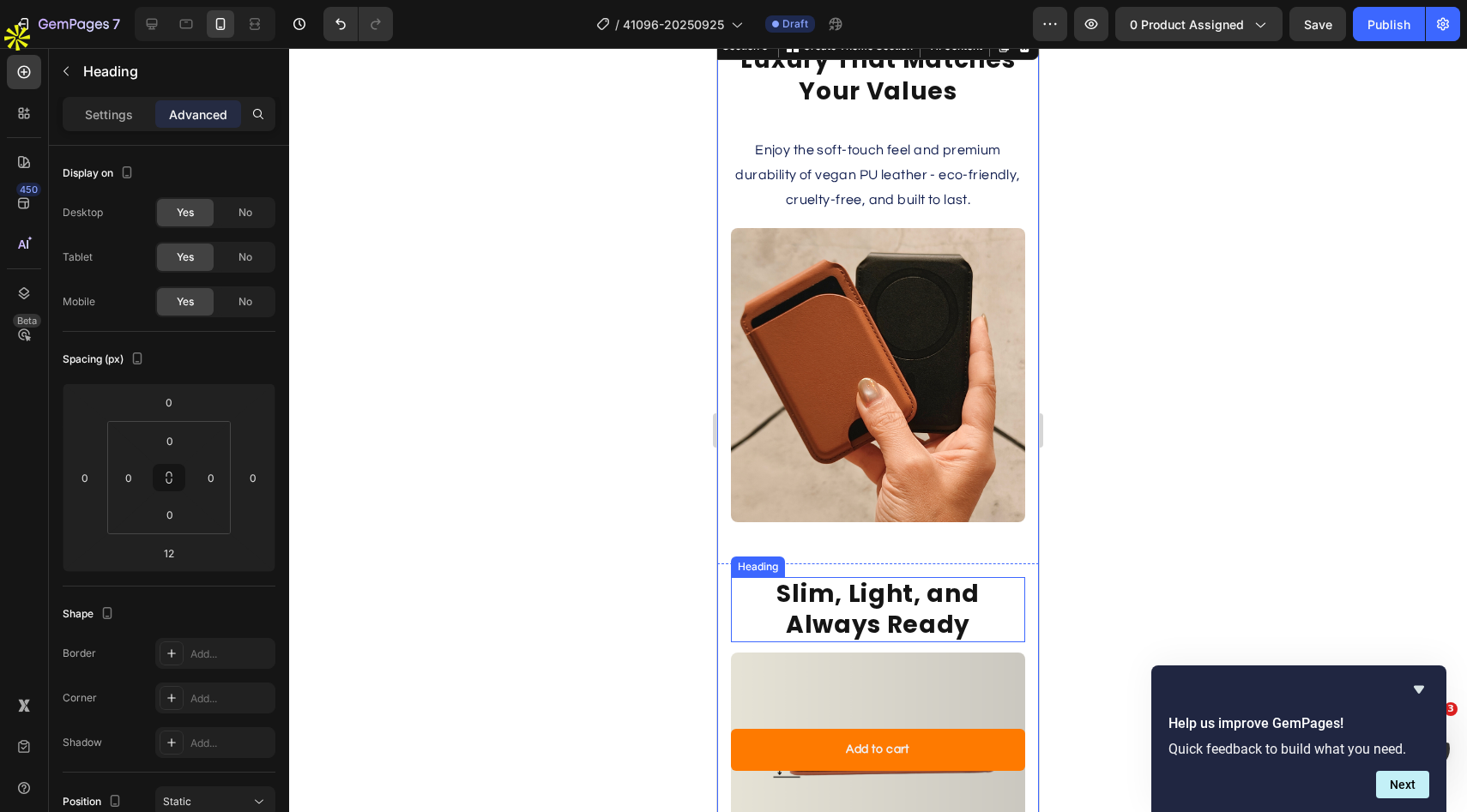
click at [886, 620] on h2 "Slim, Light, and Always Ready" at bounding box center [878, 609] width 294 height 66
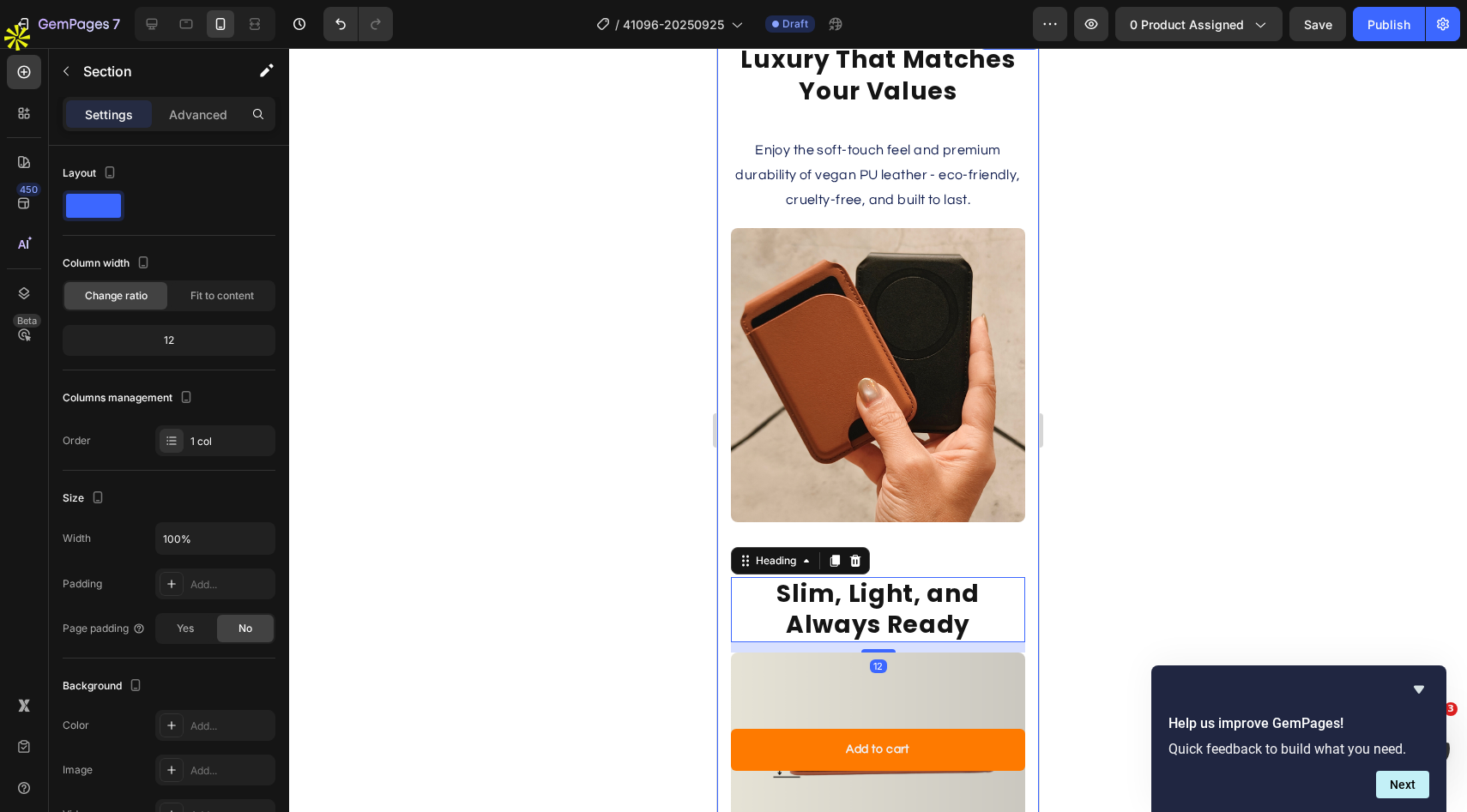
click at [905, 557] on div "Luxury That Matches Your Values Heading Enjoy the soft-touch feel and premium d…" at bounding box center [878, 494] width 321 height 932
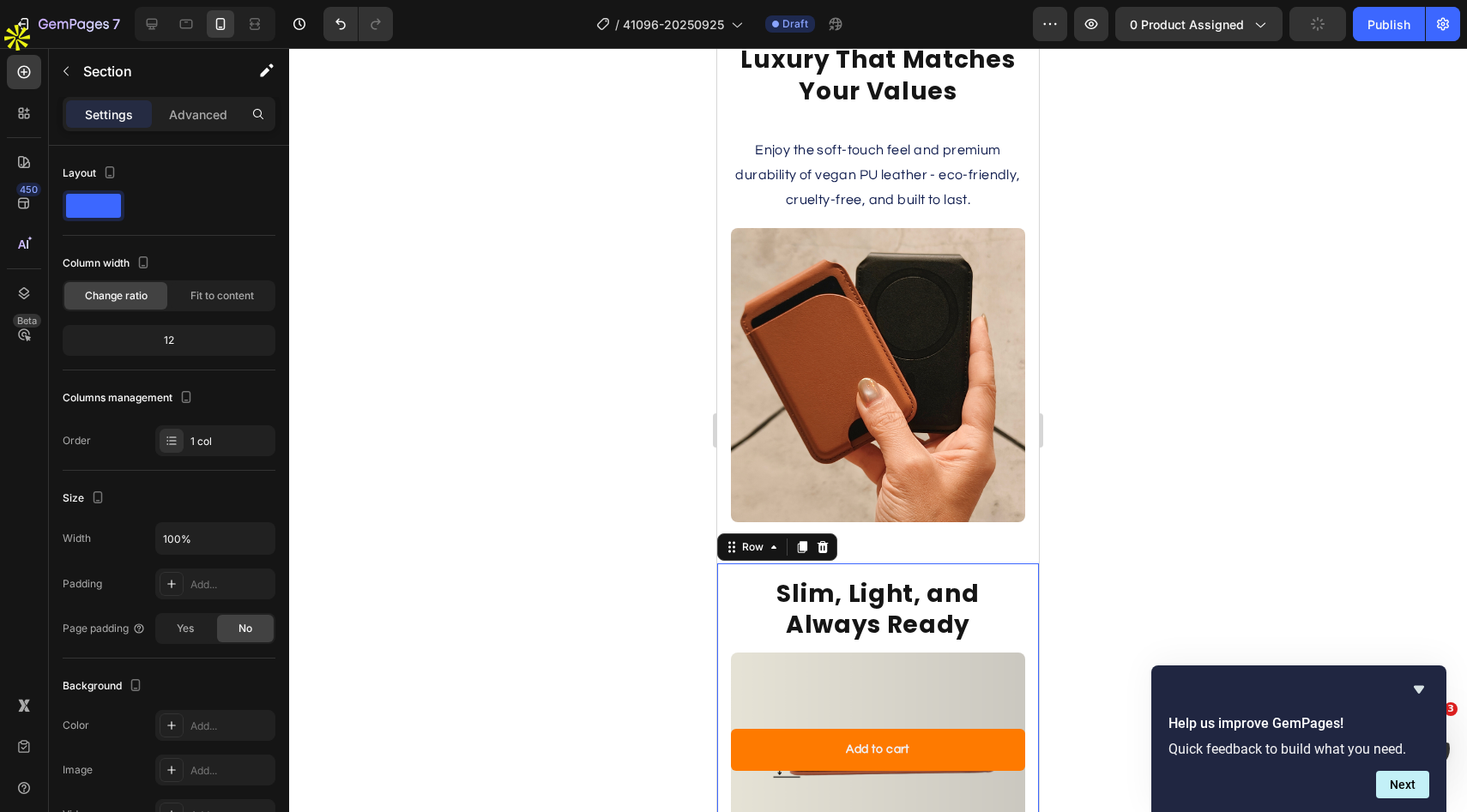
click at [905, 569] on div "Slim, Light, and Always Ready Heading Image Row 0" at bounding box center [878, 762] width 321 height 398
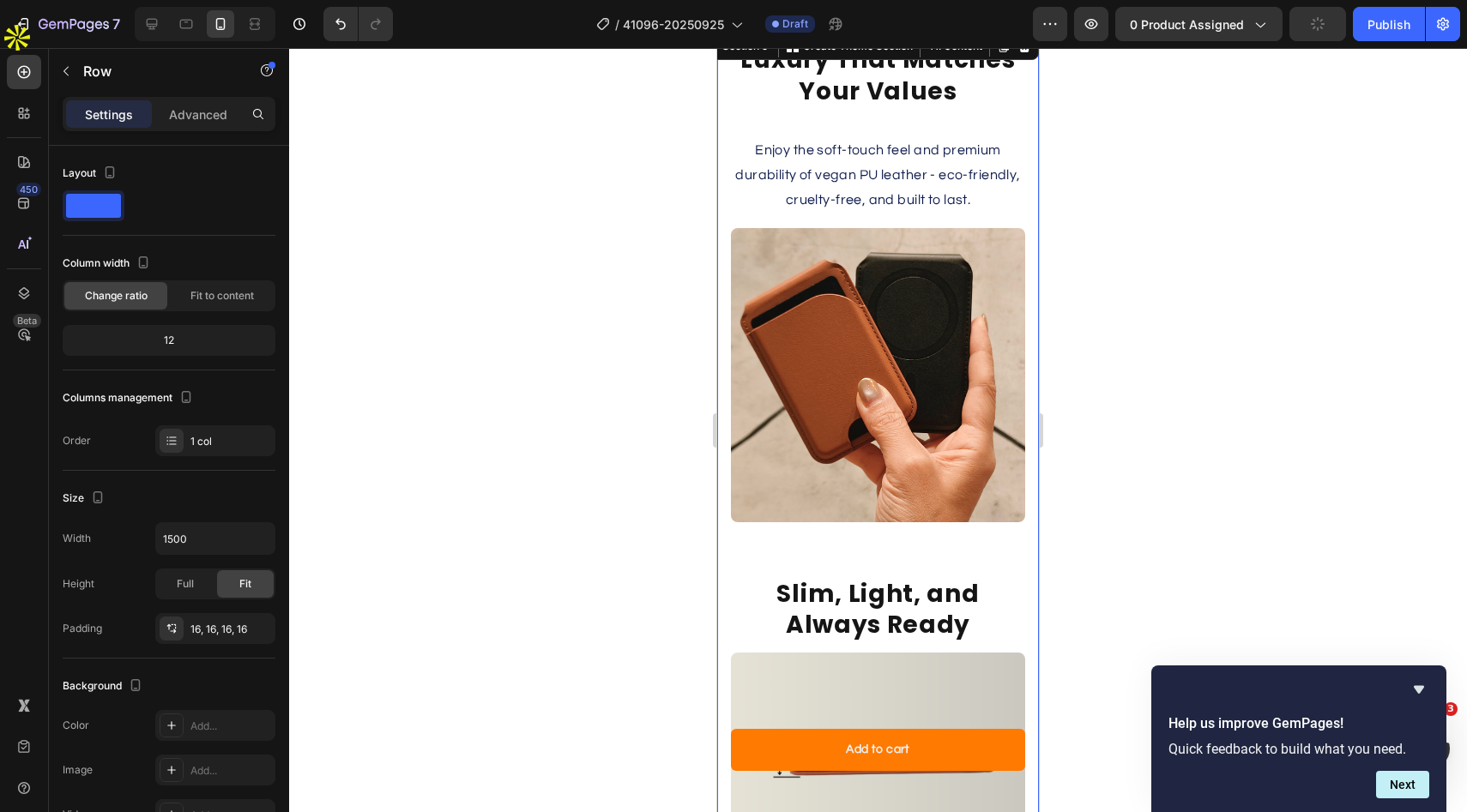
click at [935, 546] on div "Luxury That Matches Your Values Heading Enjoy the soft-touch feel and premium d…" at bounding box center [878, 494] width 321 height 932
click at [909, 551] on div "Luxury That Matches Your Values Heading Enjoy the soft-touch feel and premium d…" at bounding box center [878, 494] width 321 height 932
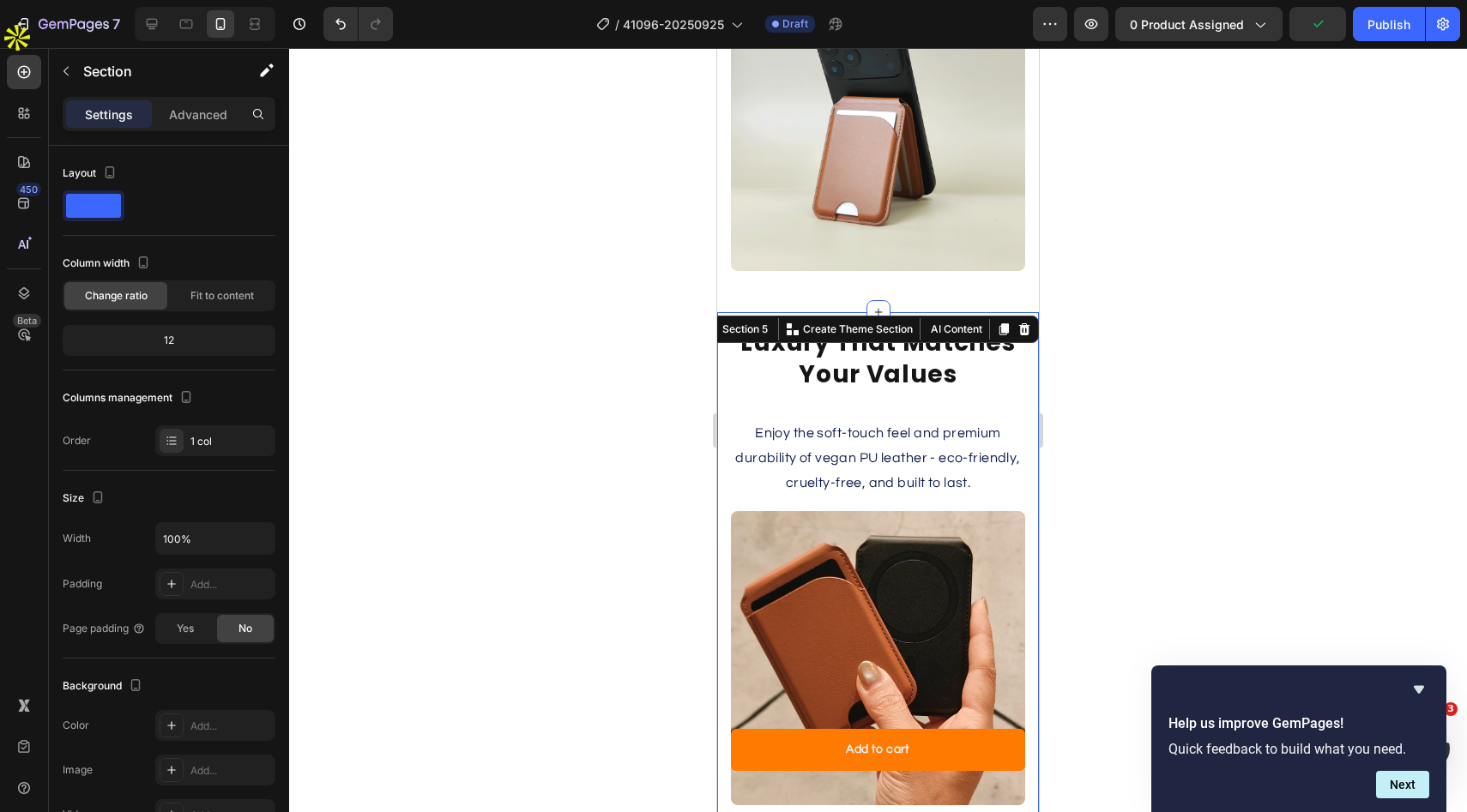
scroll to position [4558, 0]
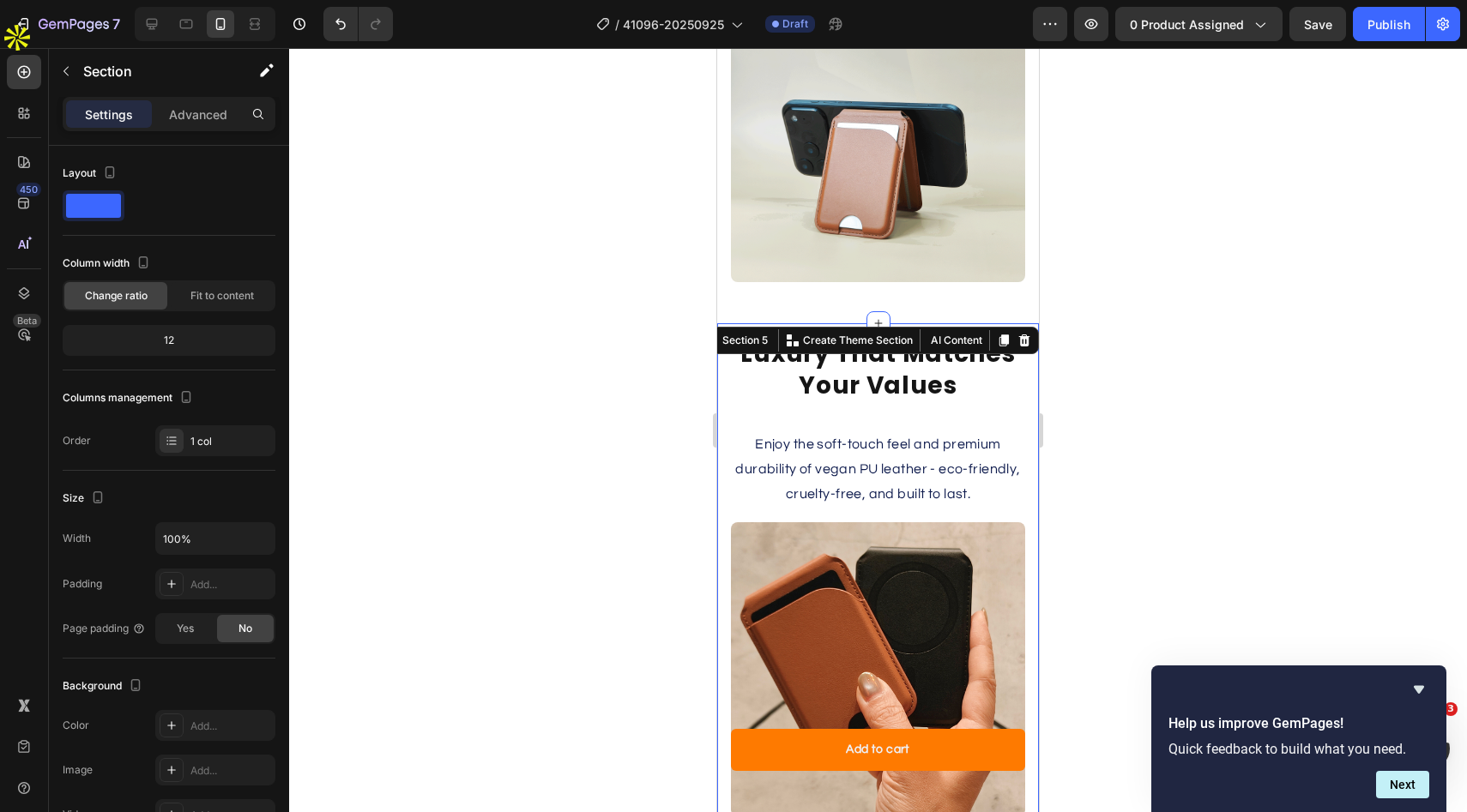
click at [1195, 421] on div at bounding box center [878, 430] width 1178 height 764
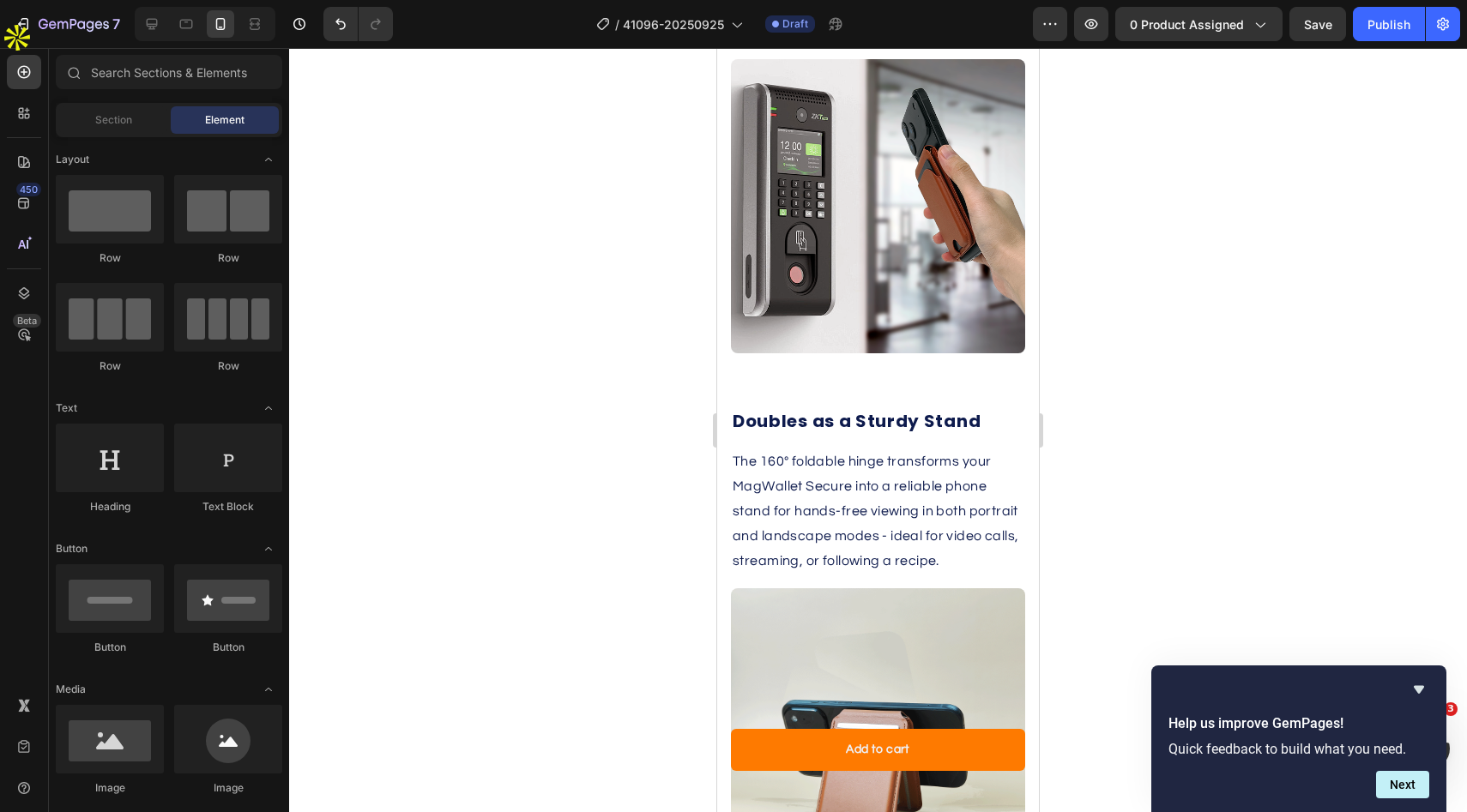
scroll to position [3931, 0]
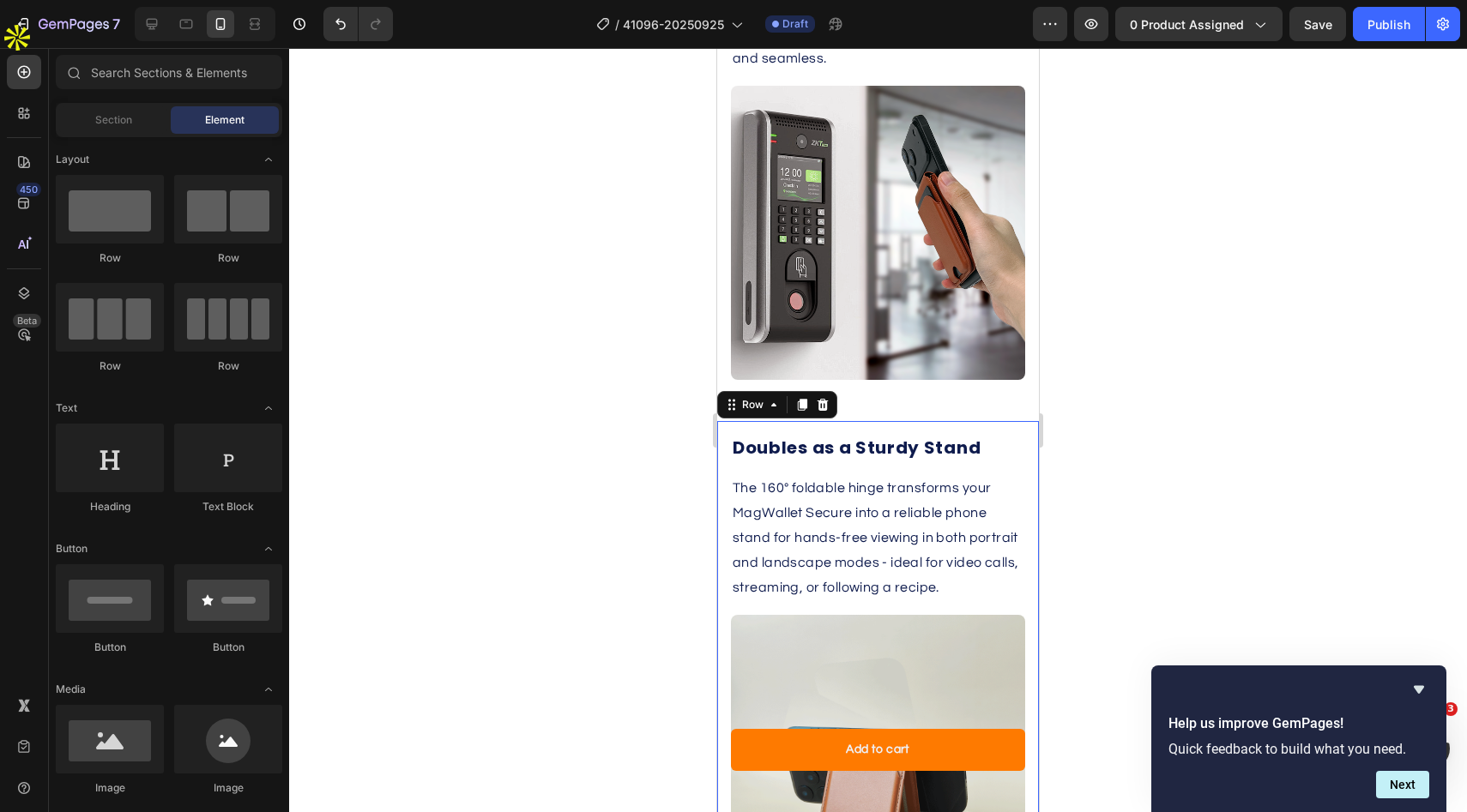
click at [916, 422] on div "Doubles as a Sturdy Stand Heading The 160° foldable hinge transforms your MagWa…" at bounding box center [878, 671] width 321 height 502
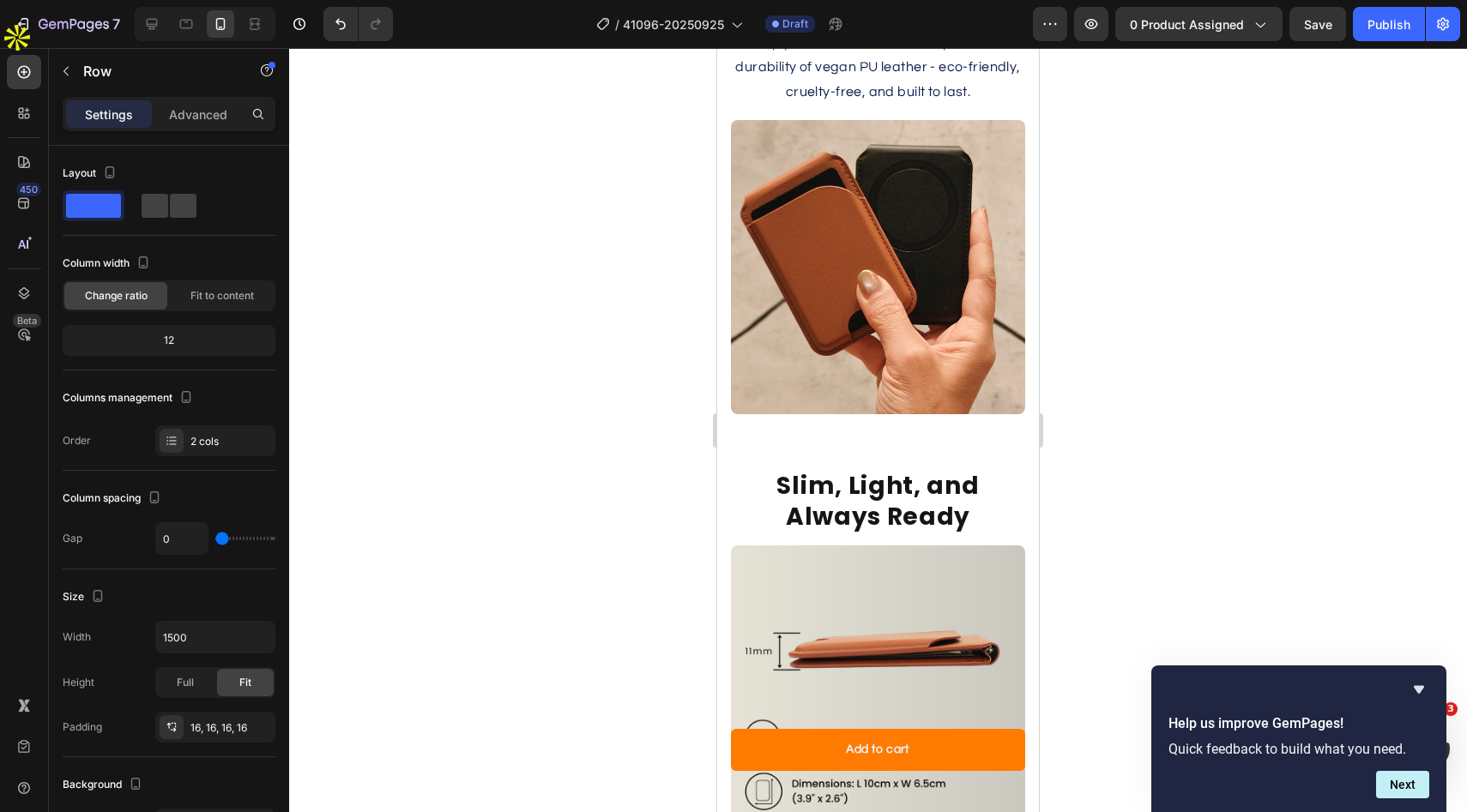
scroll to position [5299, 0]
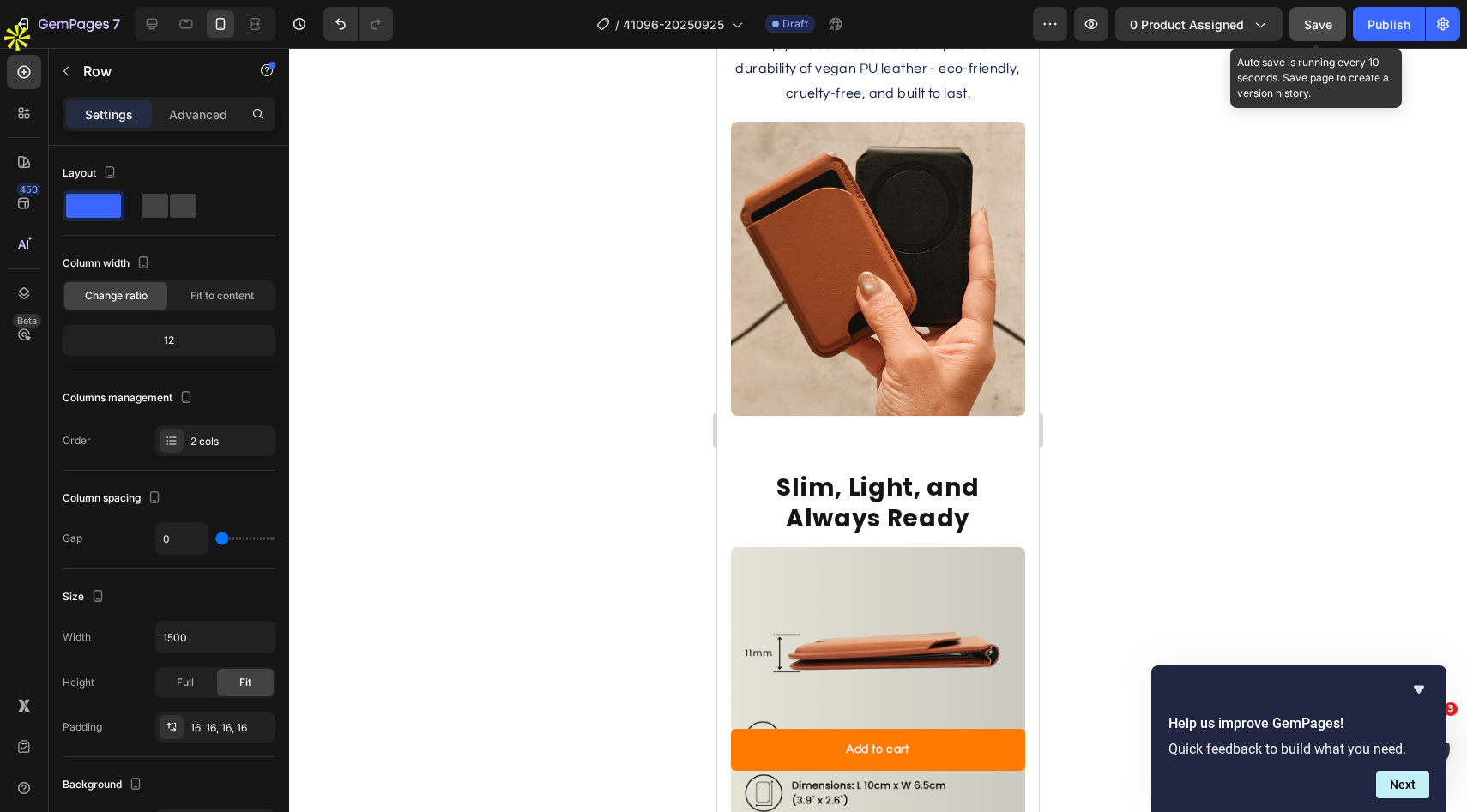
click at [1315, 29] on span "Save" at bounding box center [1317, 25] width 28 height 15
click at [1257, 316] on div at bounding box center [878, 430] width 1178 height 764
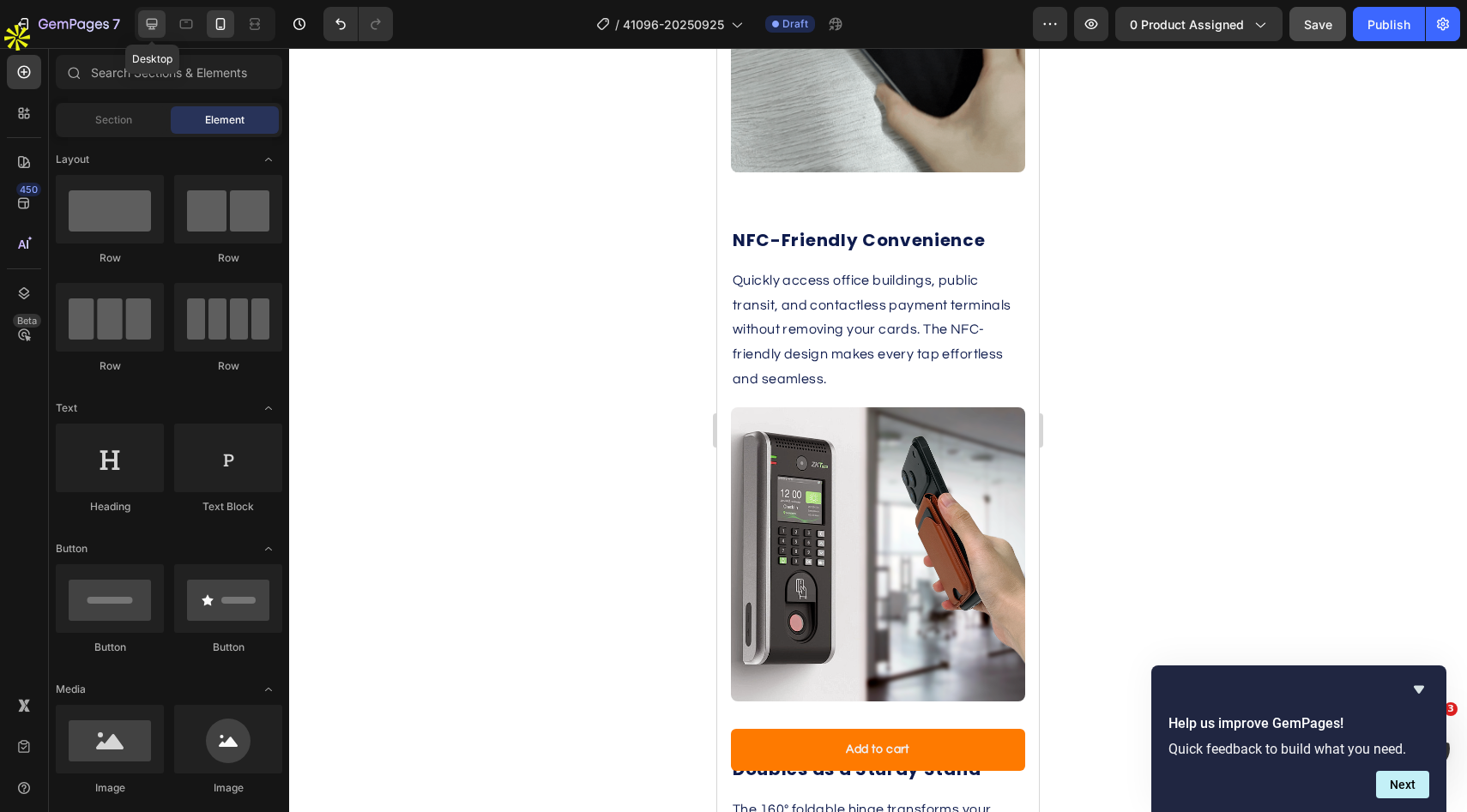
click at [152, 26] on icon at bounding box center [152, 25] width 11 height 11
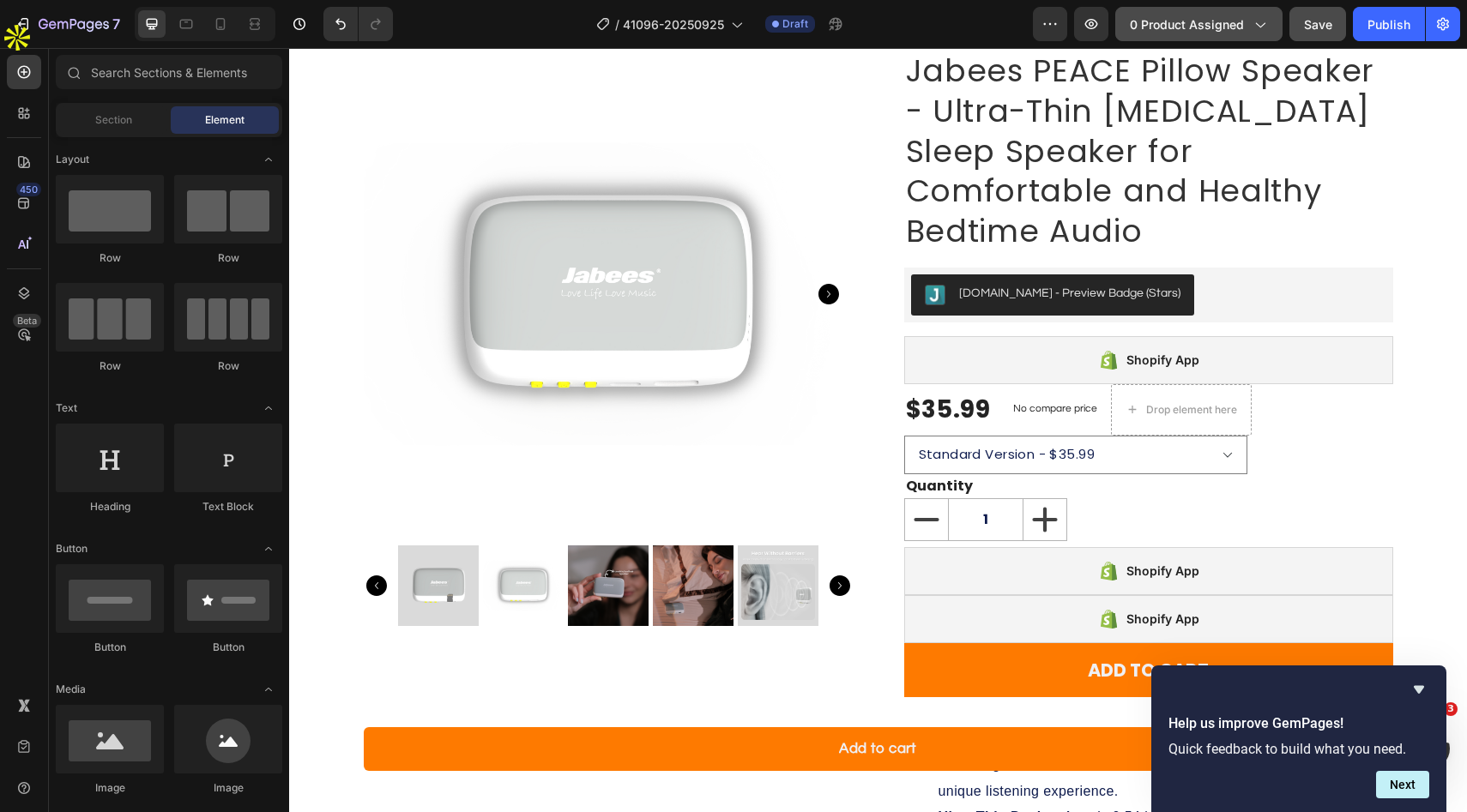
scroll to position [78, 0]
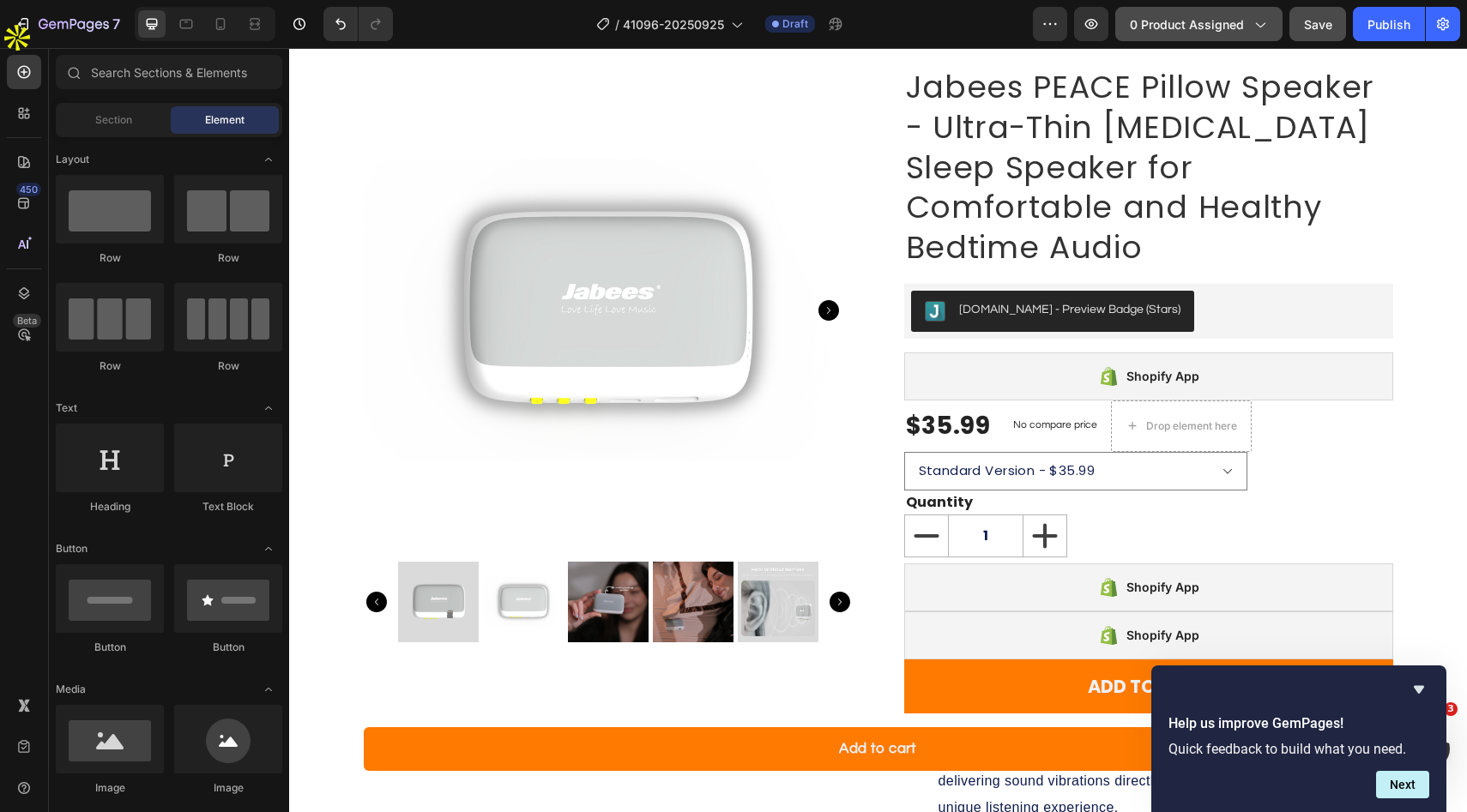
click at [1212, 29] on span "0 product assigned" at bounding box center [1187, 25] width 114 height 18
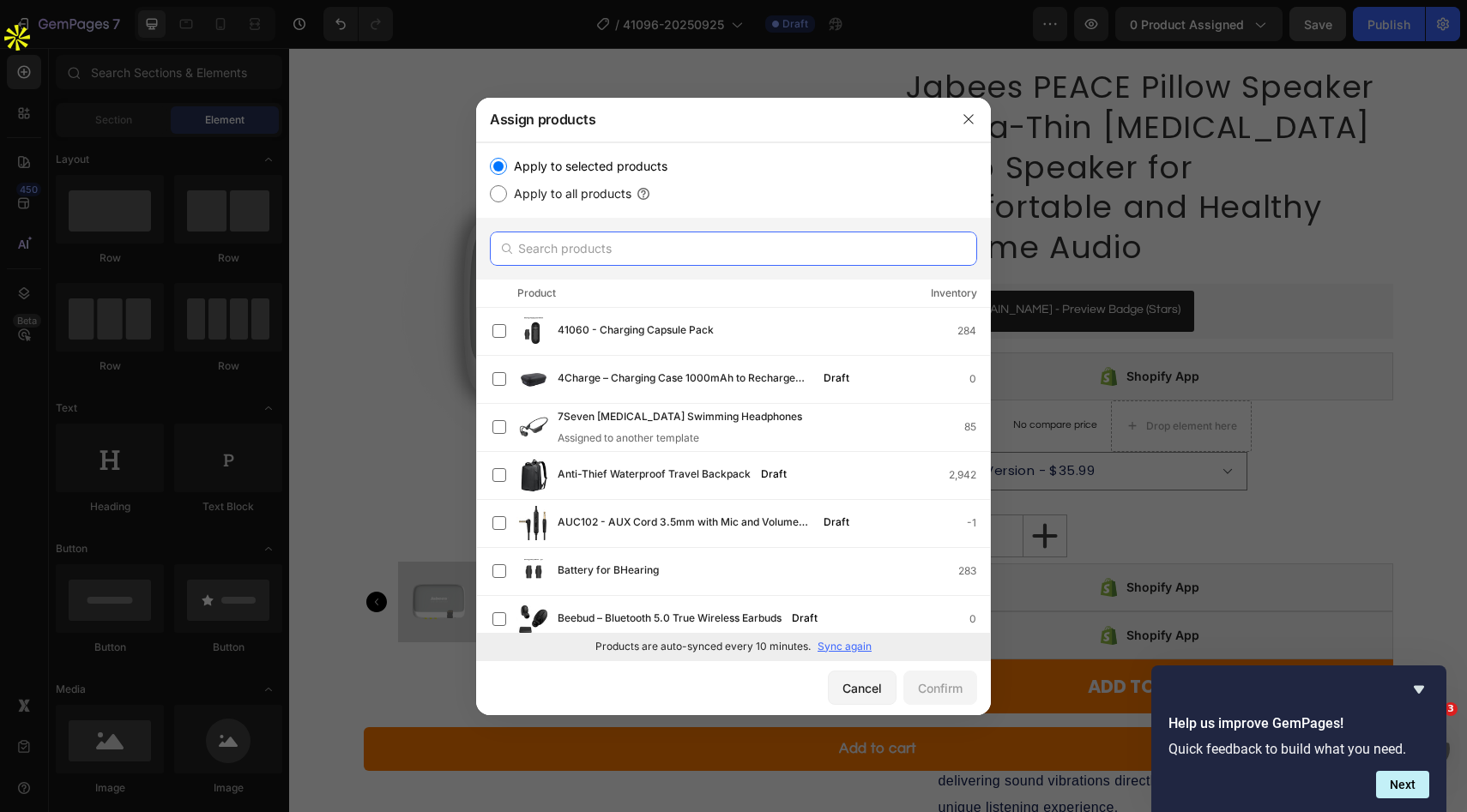
click at [571, 250] on input "text" at bounding box center [734, 249] width 487 height 35
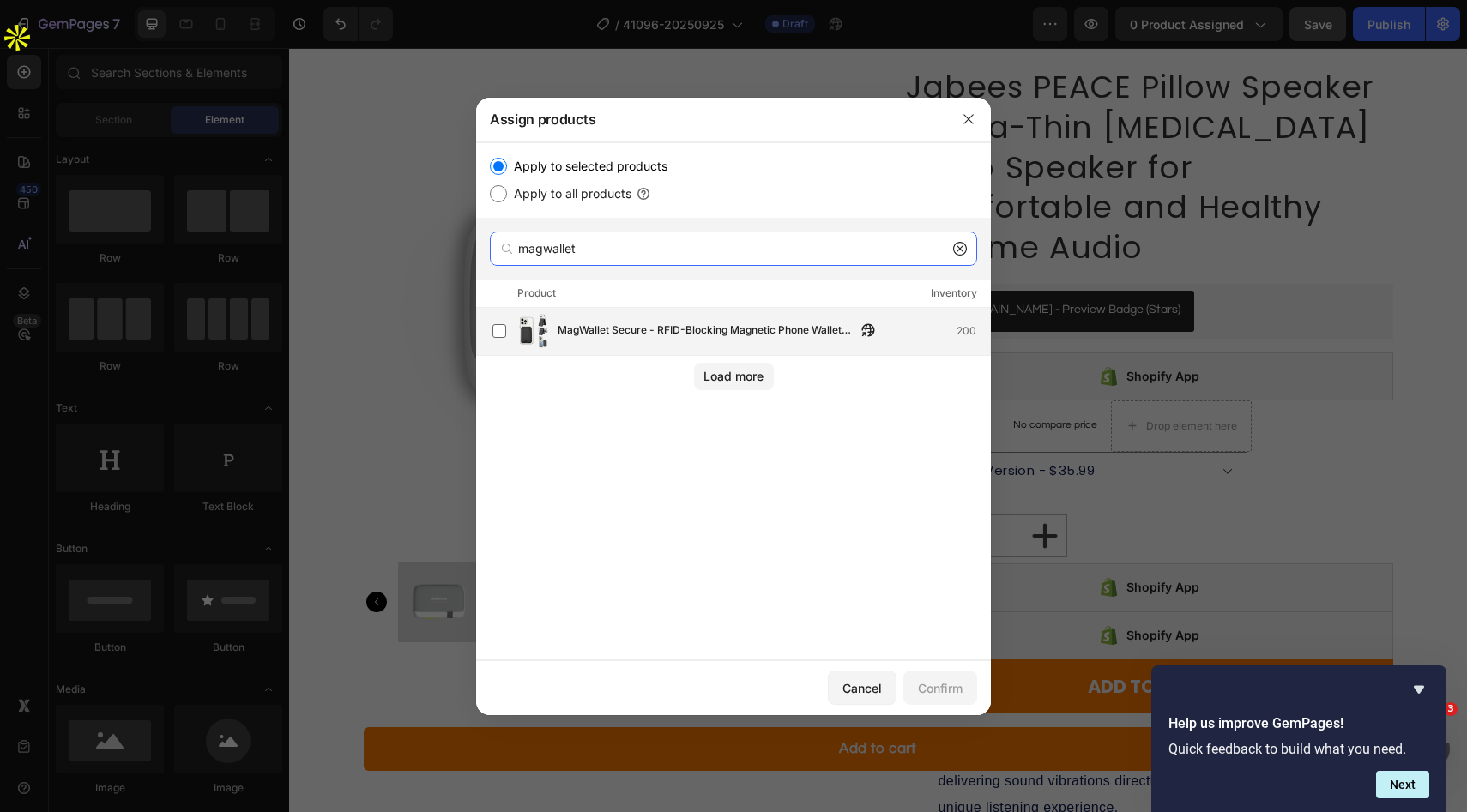
type input "magwallet"
click at [598, 336] on span "MagWallet Secure - RFID-Blocking Magnetic Phone Wallet and Stand" at bounding box center [707, 330] width 299 height 19
click at [950, 691] on div "Confirm" at bounding box center [940, 688] width 45 height 18
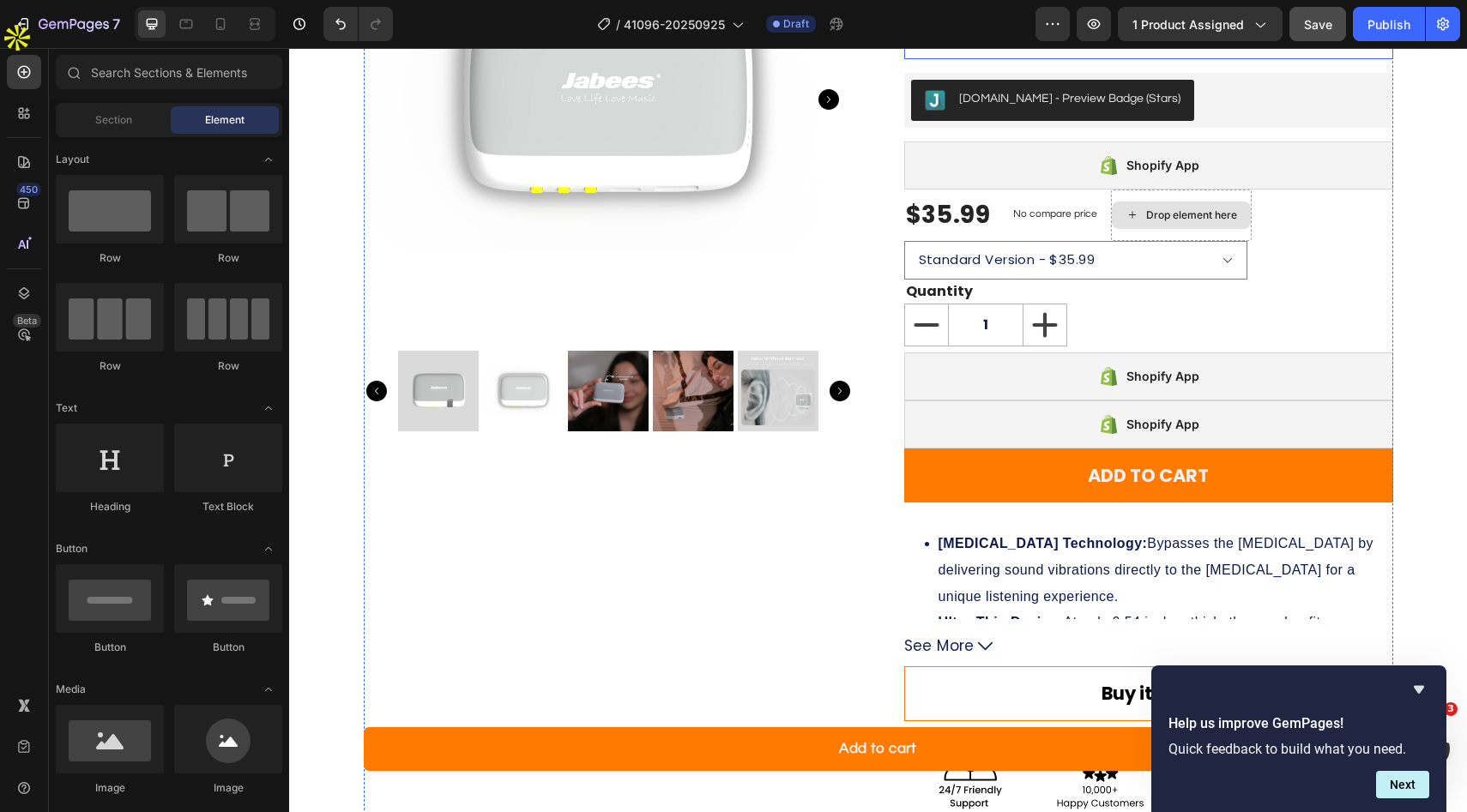
scroll to position [0, 0]
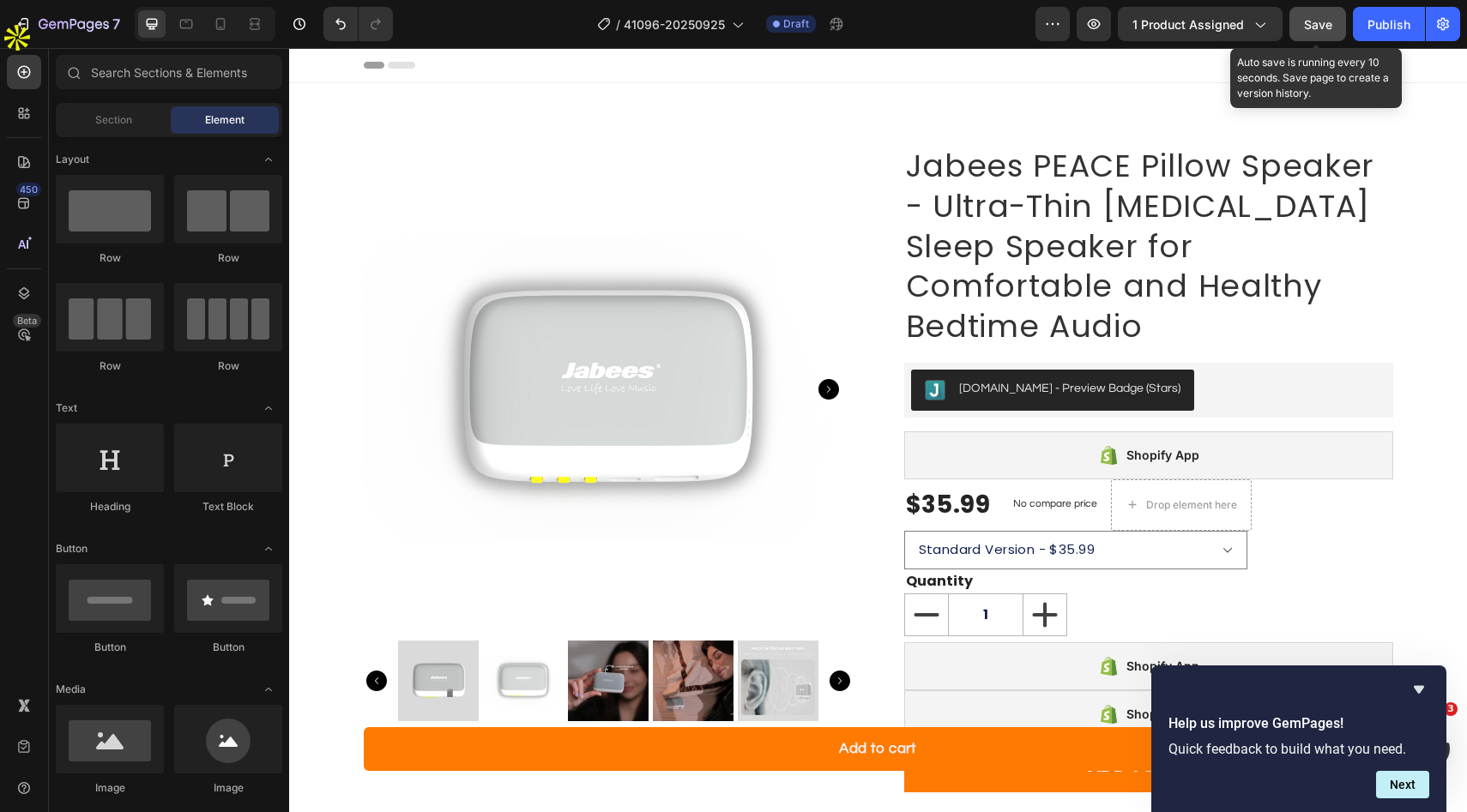
click at [1328, 27] on span "Save" at bounding box center [1317, 25] width 28 height 15
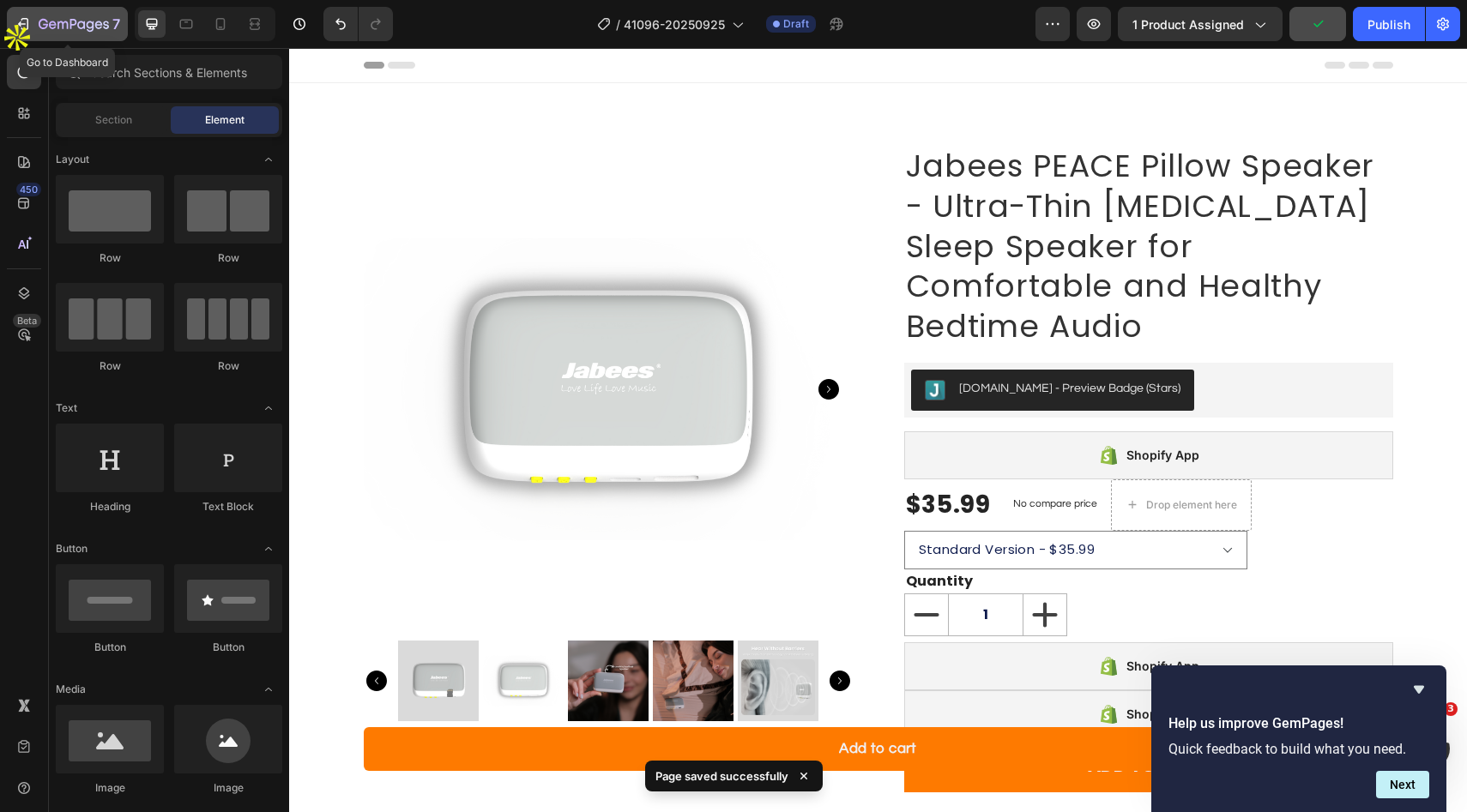
click at [52, 28] on icon "button" at bounding box center [53, 25] width 7 height 7
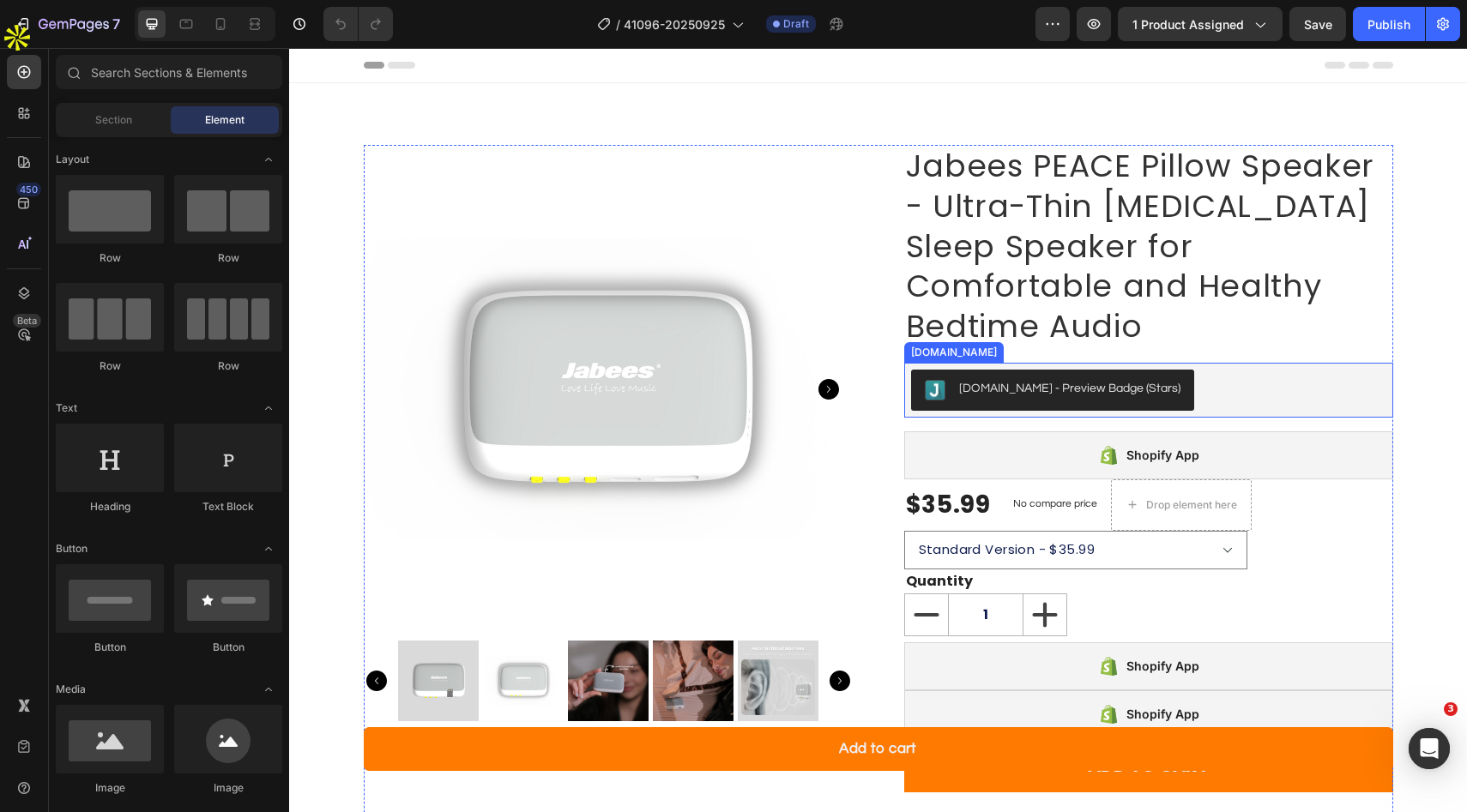
click at [1191, 394] on div "[DOMAIN_NAME] - Preview Badge (Stars)" at bounding box center [1148, 390] width 476 height 41
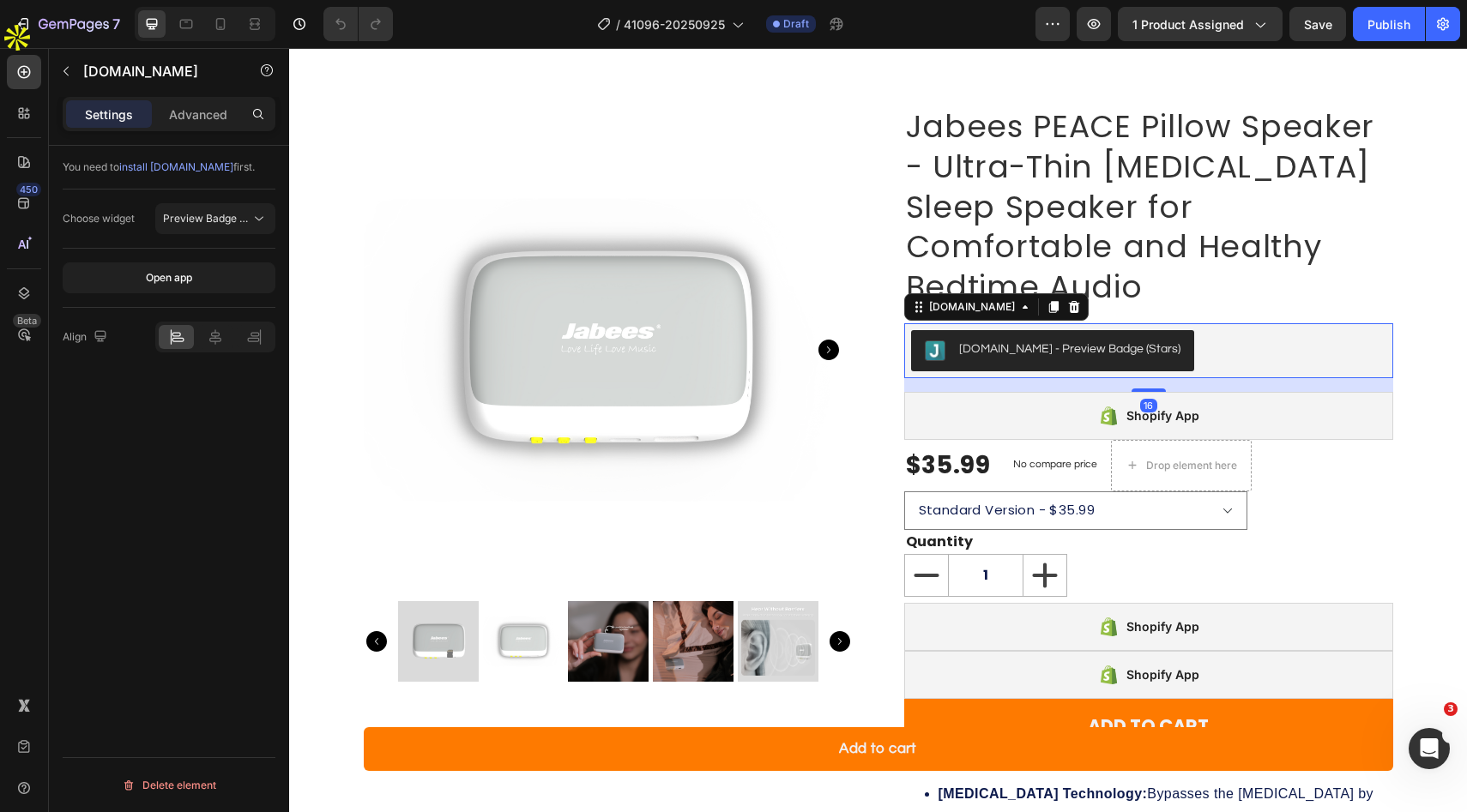
scroll to position [45, 0]
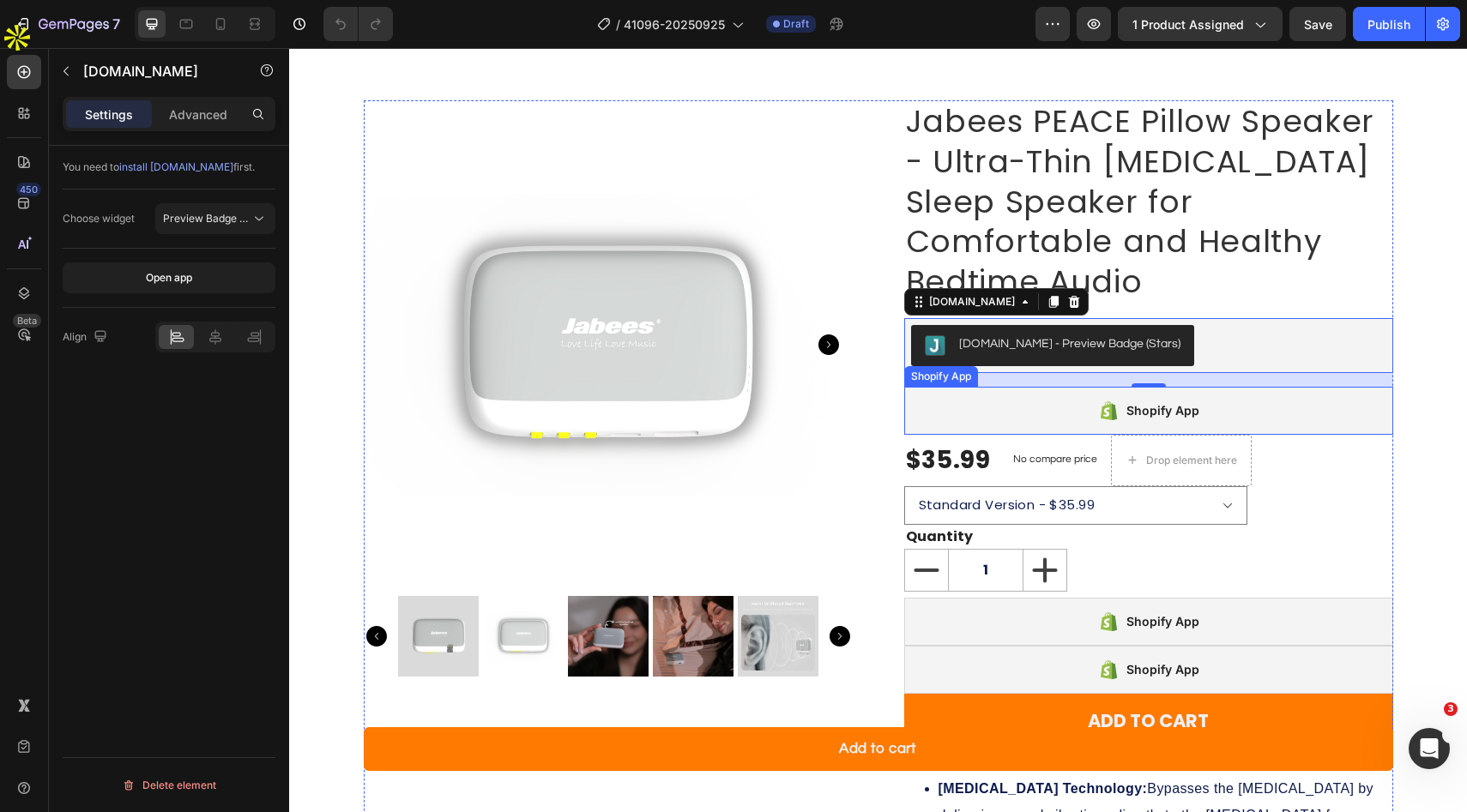
click at [1218, 406] on div "Shopify App" at bounding box center [1149, 411] width 489 height 48
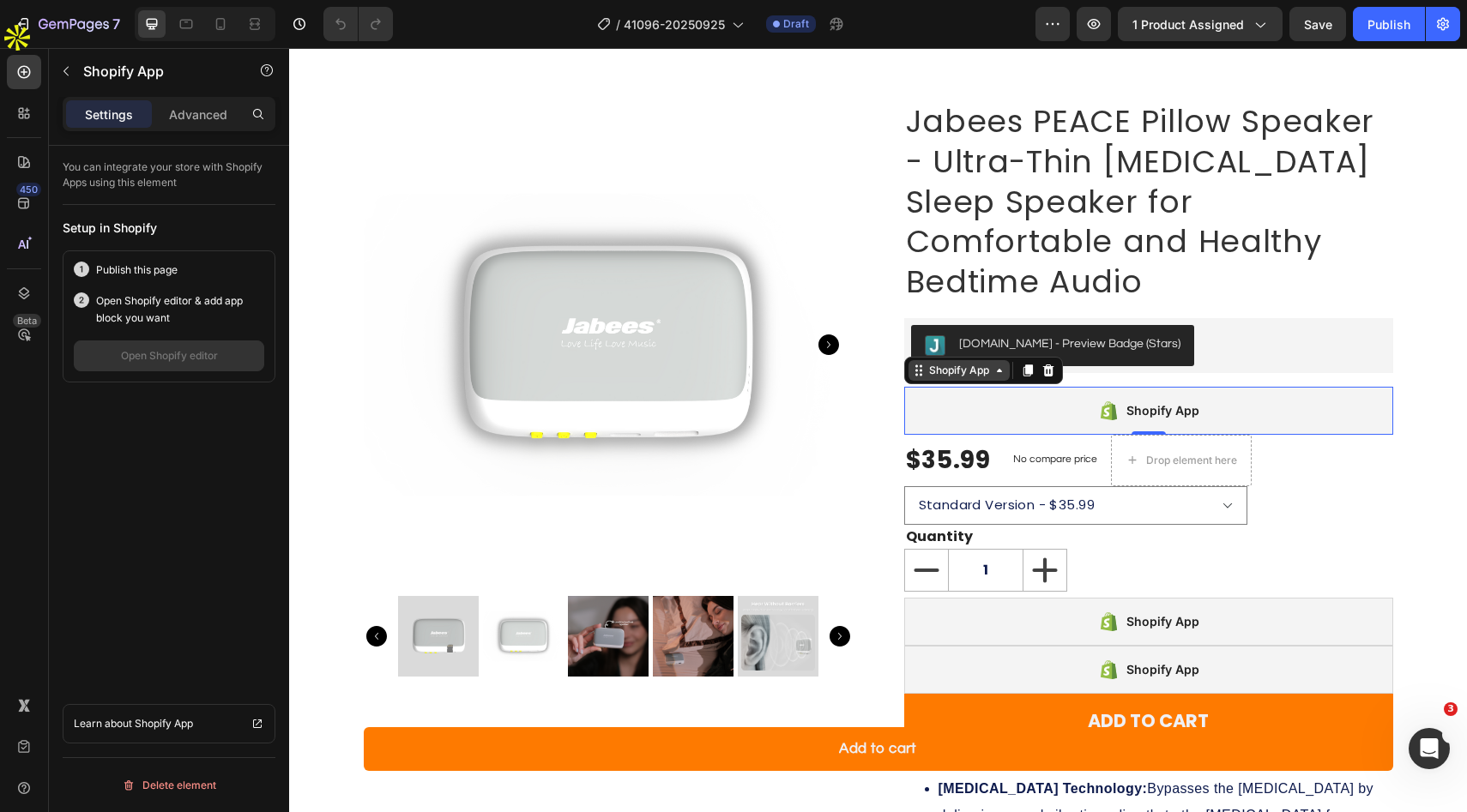
click at [990, 374] on div "Shopify App" at bounding box center [959, 370] width 67 height 16
click at [997, 417] on div "Shopify App" at bounding box center [1149, 411] width 489 height 48
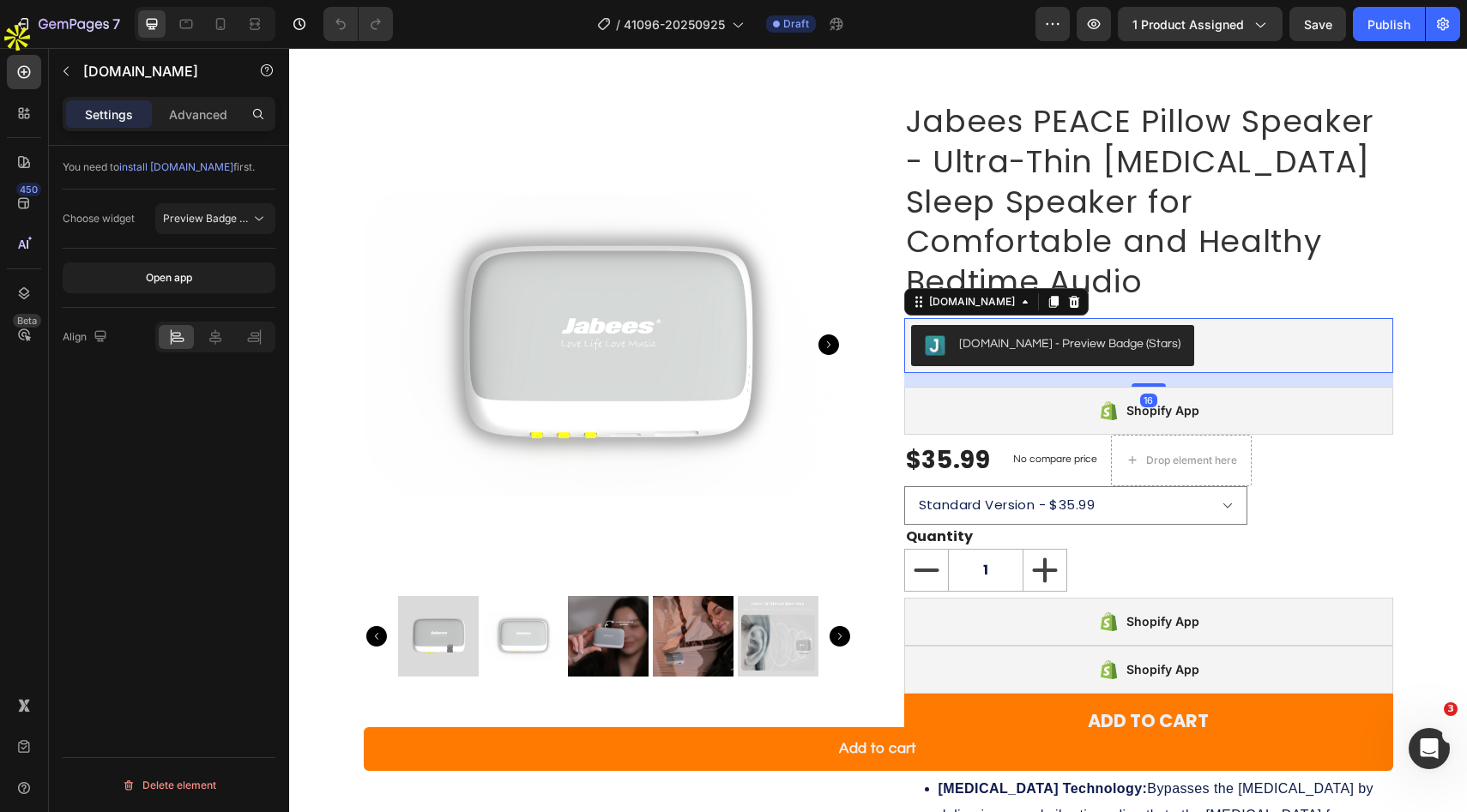
click at [1236, 355] on div "[DOMAIN_NAME] - Preview Badge (Stars)" at bounding box center [1148, 345] width 476 height 41
click at [1176, 414] on div "Shopify App" at bounding box center [1163, 411] width 73 height 21
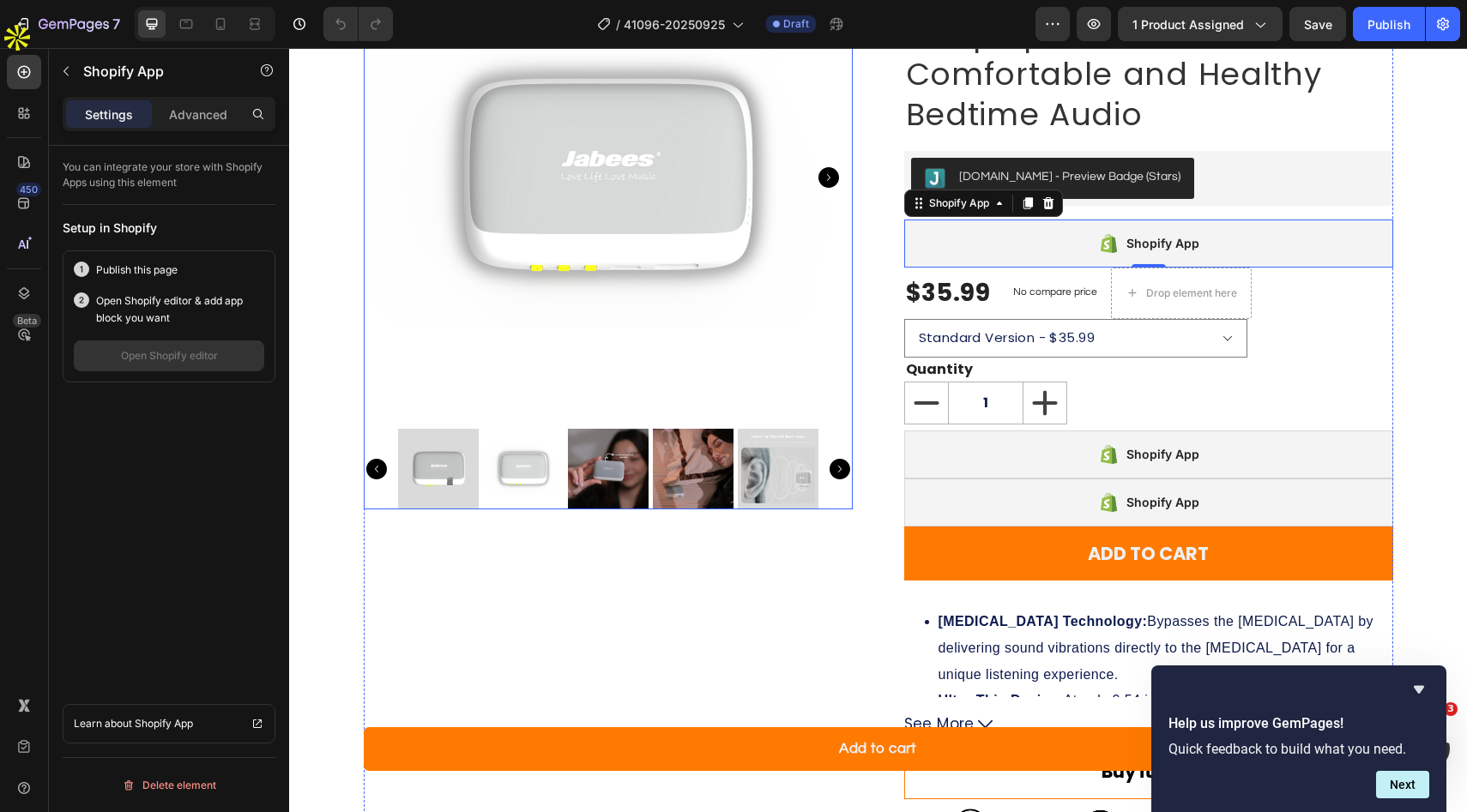
scroll to position [0, 0]
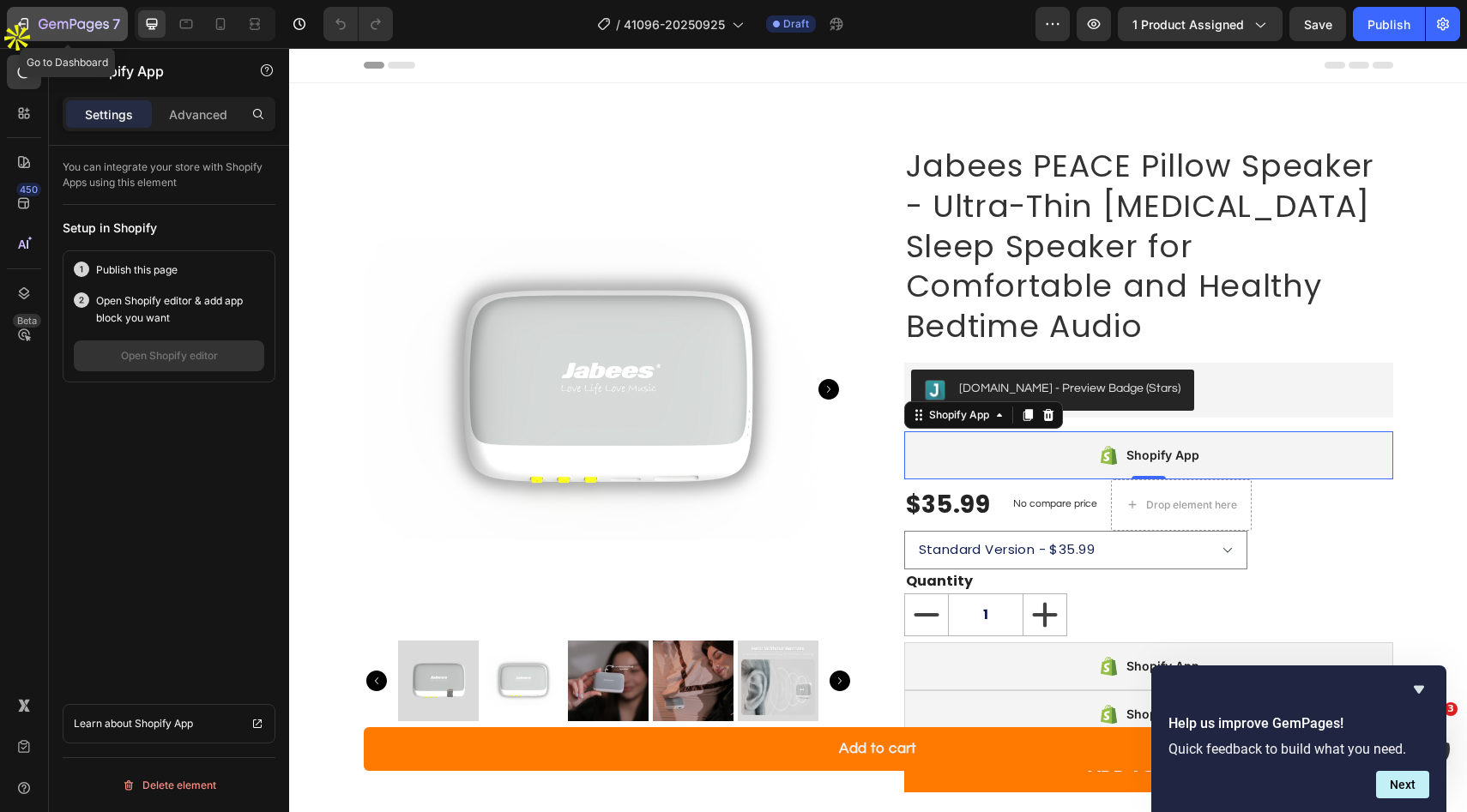
click at [60, 19] on icon "button" at bounding box center [73, 26] width 70 height 15
